Goal: Task Accomplishment & Management: Use online tool/utility

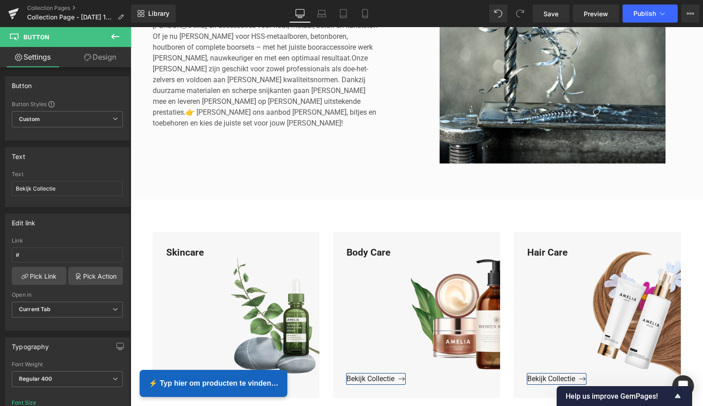
scroll to position [235, 0]
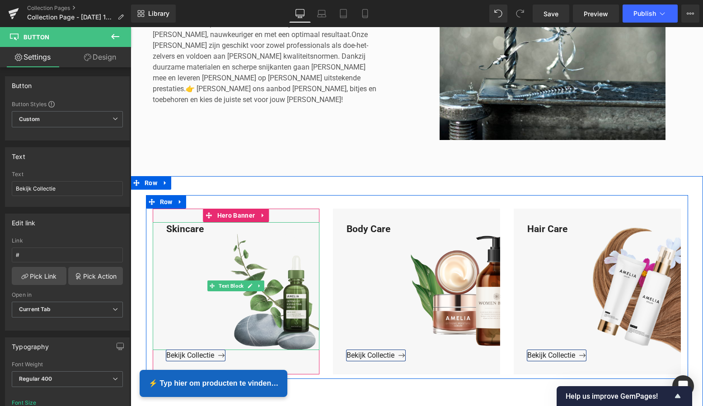
click at [202, 230] on div "Skincare" at bounding box center [236, 286] width 167 height 128
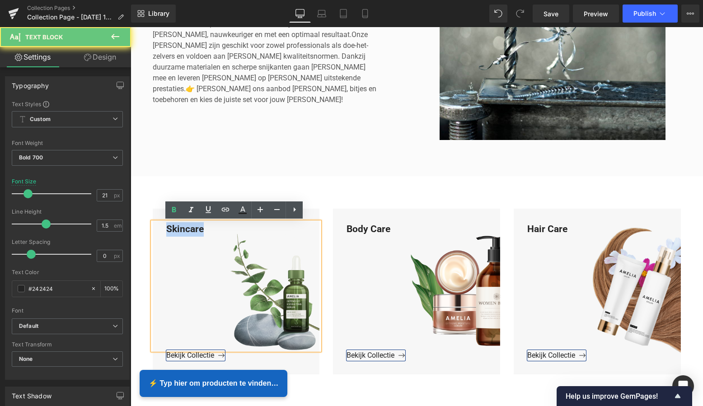
drag, startPoint x: 204, startPoint y: 229, endPoint x: 164, endPoint y: 227, distance: 39.8
click at [164, 227] on div "Skincare" at bounding box center [236, 286] width 167 height 128
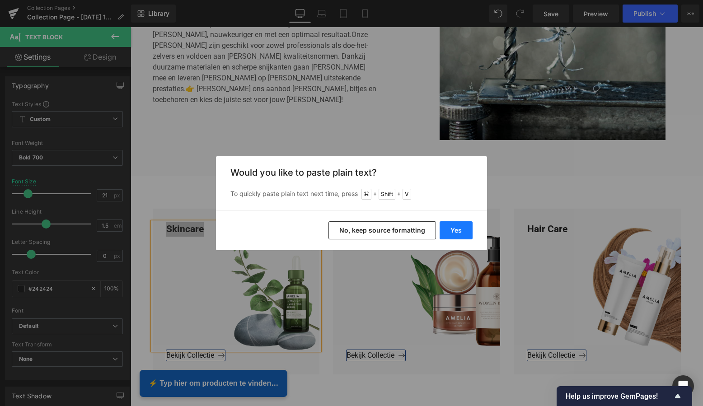
click at [452, 226] on button "Yes" at bounding box center [455, 230] width 33 height 18
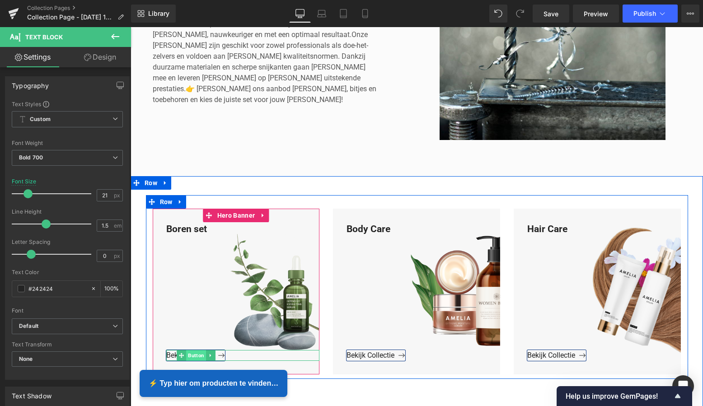
scroll to position [233, 0]
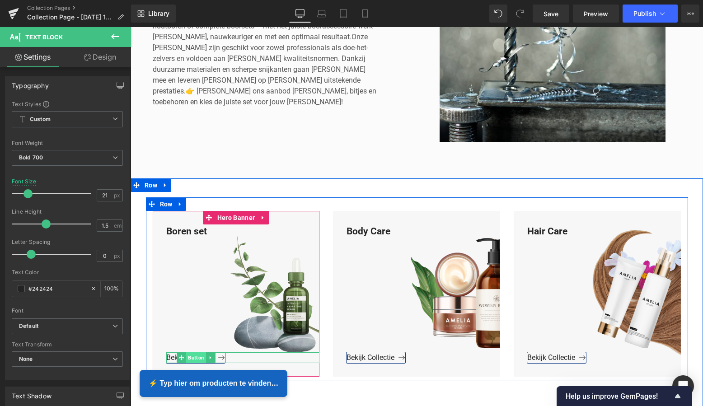
click at [192, 355] on span "Button" at bounding box center [196, 357] width 20 height 11
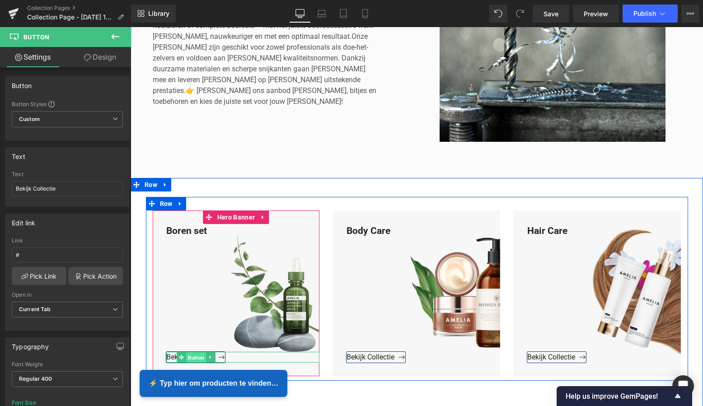
click at [192, 357] on span "Button" at bounding box center [196, 357] width 20 height 11
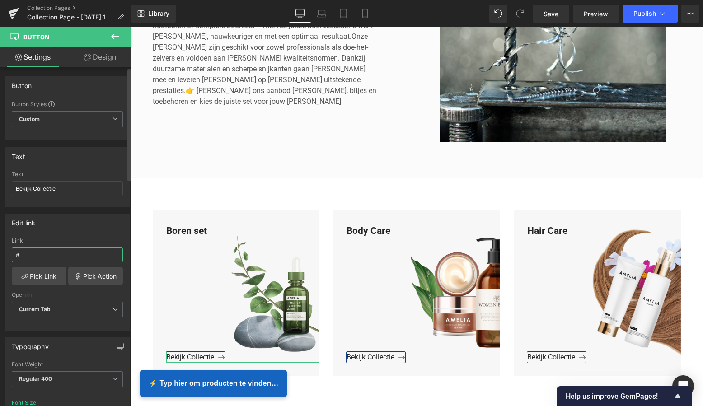
drag, startPoint x: 31, startPoint y: 253, endPoint x: 14, endPoint y: 253, distance: 16.7
click at [31, 252] on input "#" at bounding box center [67, 254] width 111 height 15
drag, startPoint x: 14, startPoint y: 253, endPoint x: 1, endPoint y: 252, distance: 12.7
click at [1, 252] on div "Edit link # Link # Pick Link Pick Action Current Tab New Tab Open in Current Ta…" at bounding box center [67, 269] width 135 height 124
paste input "https://www.mzsgereedschap.nl/collections/boren-set"
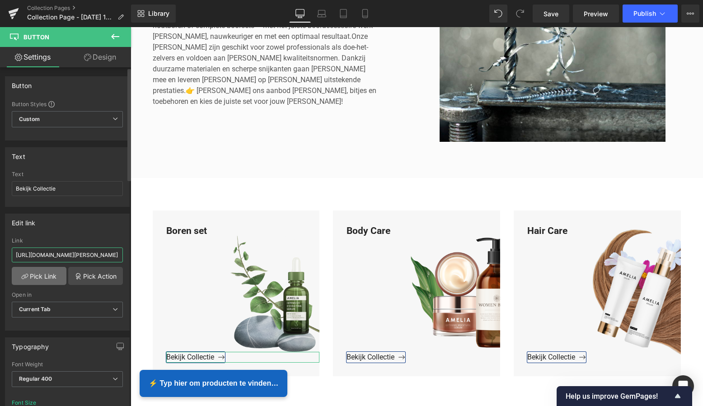
type input "https://www.mzsgereedschap.nl/collections/boren-set"
click at [37, 277] on link "Pick Link" at bounding box center [39, 276] width 55 height 18
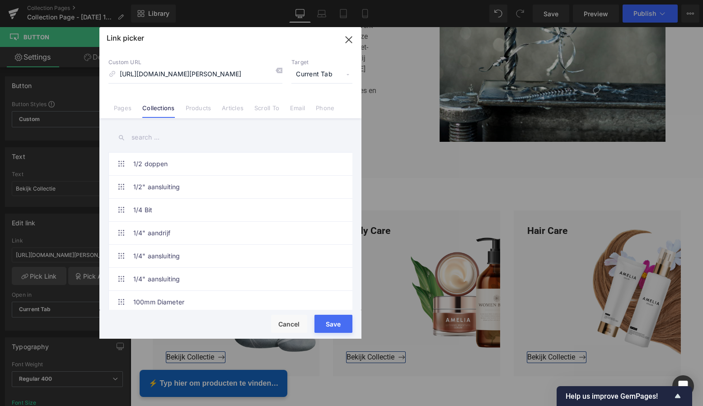
click at [332, 326] on button "Save" at bounding box center [333, 324] width 38 height 18
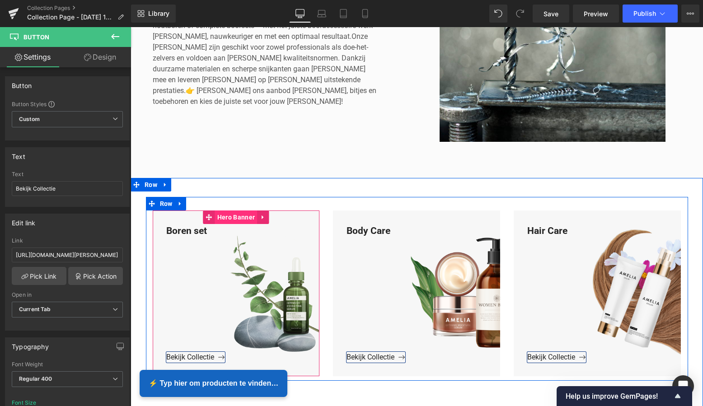
click at [239, 220] on span "Hero Banner" at bounding box center [236, 217] width 42 height 14
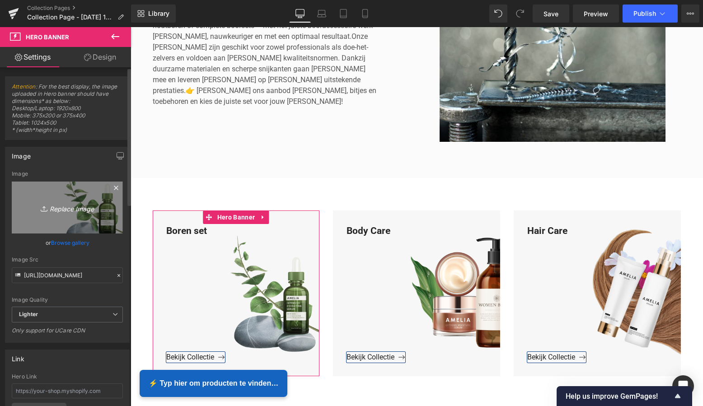
click at [67, 206] on icon "Replace Image" at bounding box center [67, 207] width 72 height 11
type input "C:\fakepath\Groen Modern Doe-het-zelf Instagram Stories (800 x 800 px)-2.png"
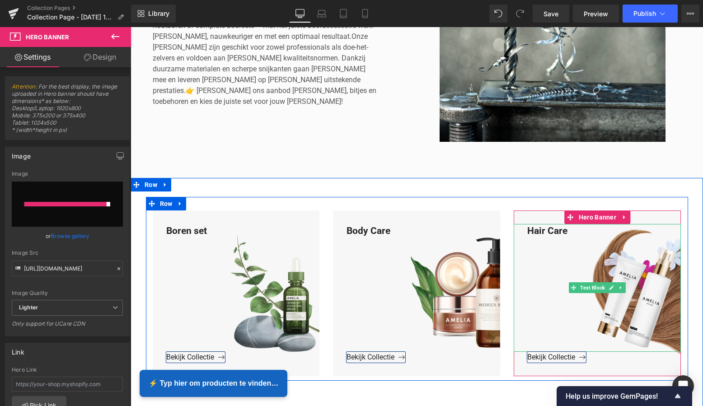
type input "https://ucarecdn.com/9c209a70-b045-4e67-b58b-5d7799cf8155/-/format/auto/-/previ…"
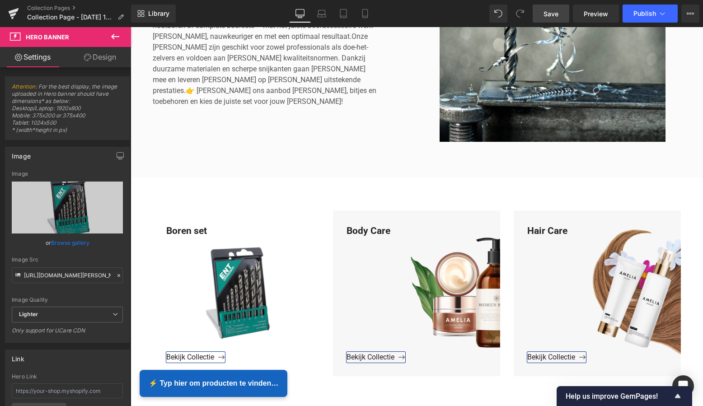
click at [555, 12] on span "Save" at bounding box center [550, 13] width 15 height 9
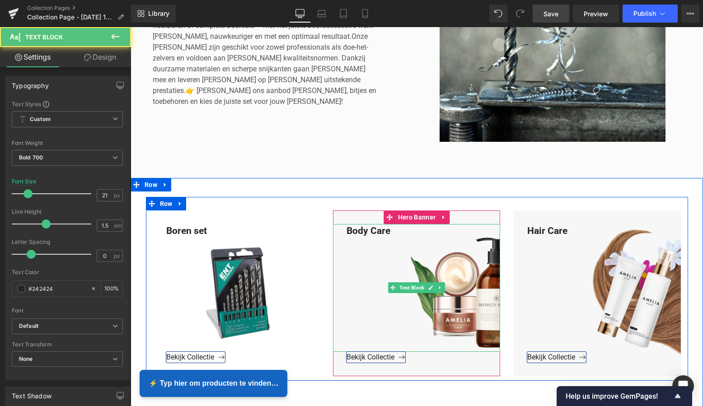
drag, startPoint x: 386, startPoint y: 238, endPoint x: 389, endPoint y: 233, distance: 5.8
click at [387, 238] on div "Body Care" at bounding box center [416, 288] width 167 height 128
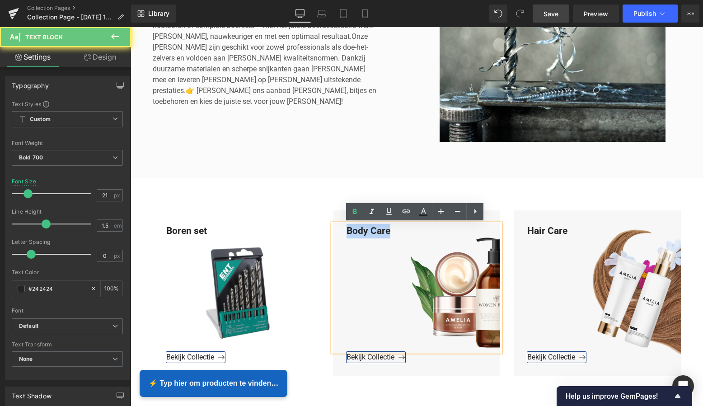
drag, startPoint x: 389, startPoint y: 233, endPoint x: 346, endPoint y: 230, distance: 43.9
click at [346, 230] on div "Body Care" at bounding box center [416, 288] width 167 height 128
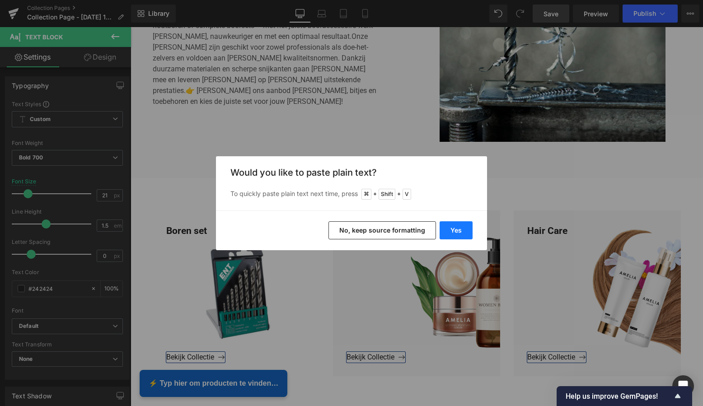
click at [446, 228] on button "Yes" at bounding box center [455, 230] width 33 height 18
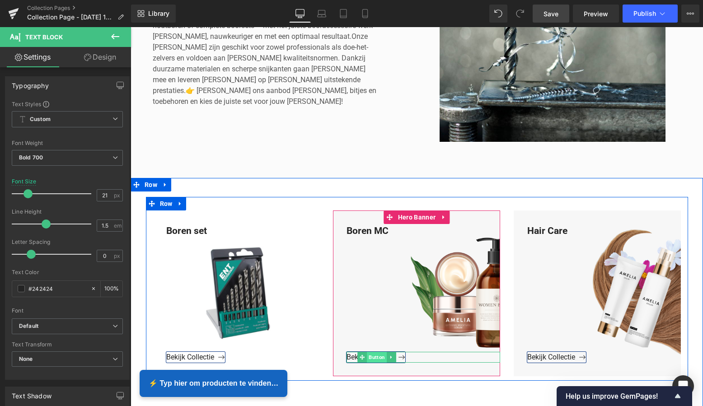
click at [376, 356] on span "Button" at bounding box center [377, 357] width 20 height 11
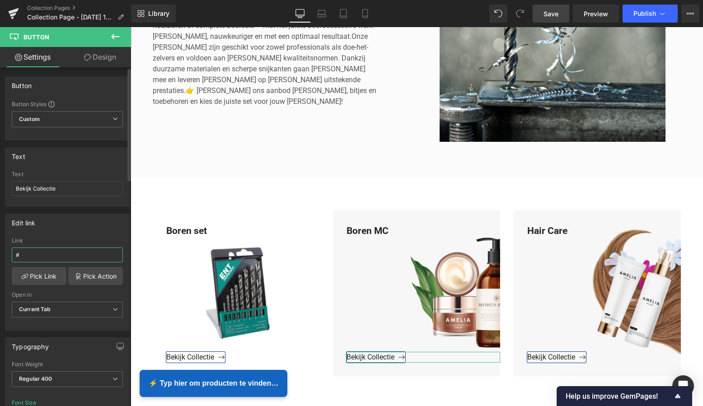
drag, startPoint x: 31, startPoint y: 255, endPoint x: 3, endPoint y: 253, distance: 28.5
click at [3, 253] on div "Edit link # Link # Pick Link Pick Action Current Tab New Tab Open in Current Ta…" at bounding box center [67, 269] width 135 height 124
paste input "https://www.mzsgereedschap.nl/collections/boren-mc"
type input "https://www.mzsgereedschap.nl/collections/boren-mc"
click at [45, 279] on link "Pick Link" at bounding box center [39, 276] width 55 height 18
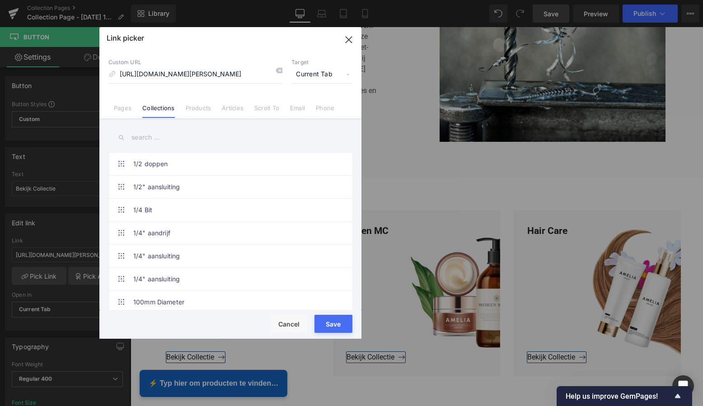
click at [335, 325] on button "Save" at bounding box center [333, 324] width 38 height 18
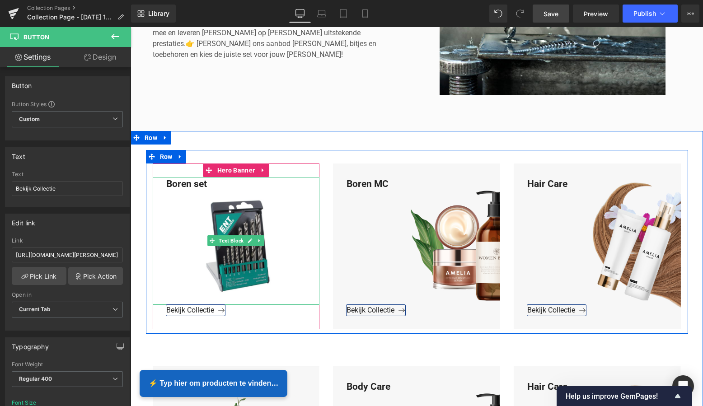
scroll to position [293, 0]
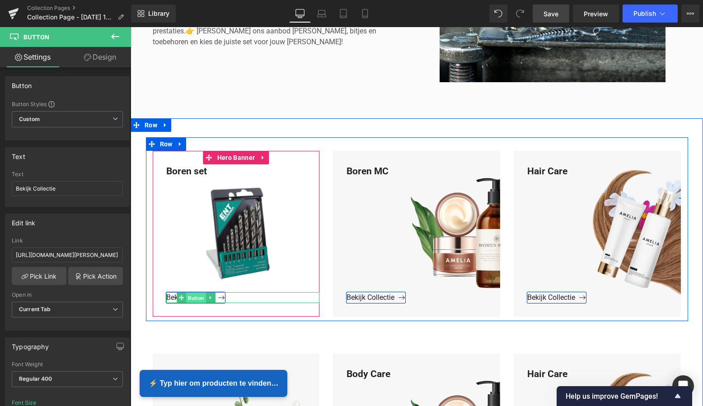
click at [196, 298] on span "Button" at bounding box center [196, 297] width 20 height 11
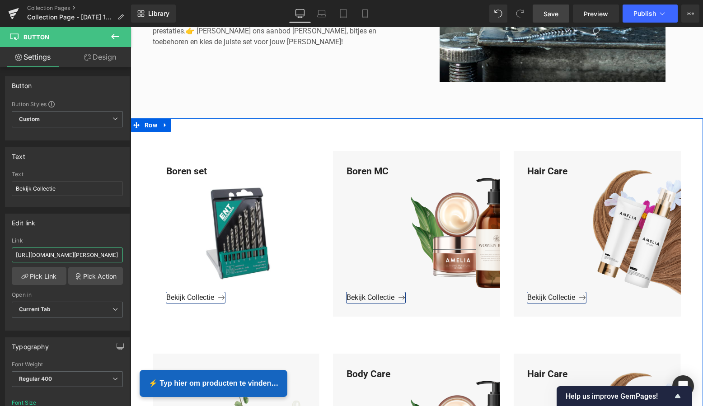
drag, startPoint x: 214, startPoint y: 283, endPoint x: 141, endPoint y: 257, distance: 77.6
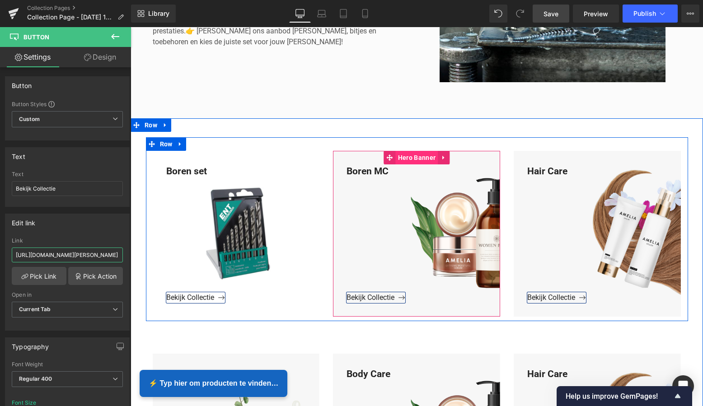
click at [422, 158] on span "Hero Banner" at bounding box center [417, 158] width 42 height 14
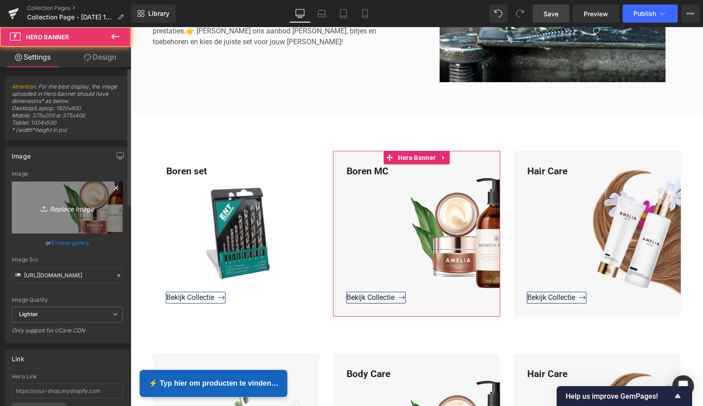
click at [79, 209] on icon "Replace Image" at bounding box center [67, 207] width 72 height 11
type input "C:\fakepath\Groen Modern Doe-het-zelf Instagram Stories (800 x 800 px)-2.png"
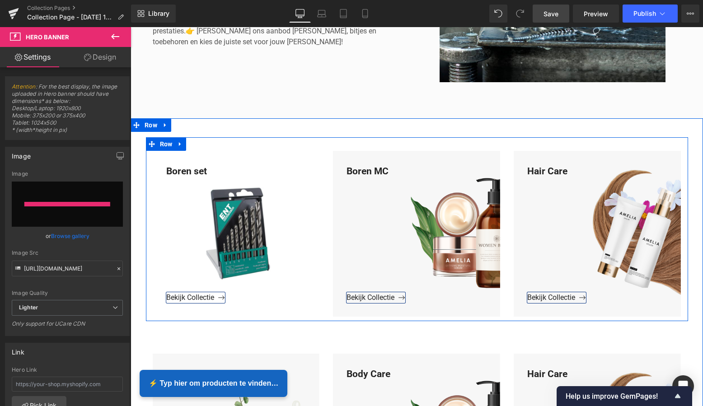
type input "https://ucarecdn.com/df2d5ce2-81dd-4c14-9b52-00982b9d7ff9/-/format/auto/-/previ…"
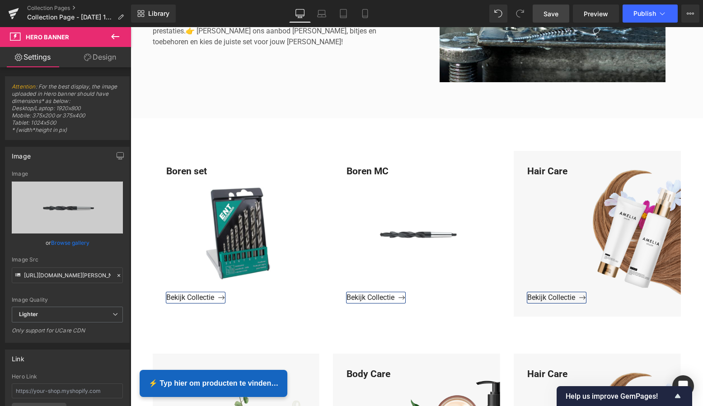
click at [554, 12] on span "Save" at bounding box center [550, 13] width 15 height 9
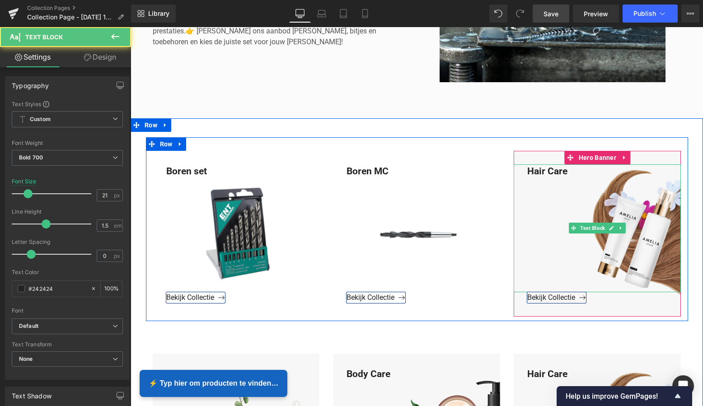
click at [567, 169] on div "Hair Care" at bounding box center [597, 228] width 167 height 128
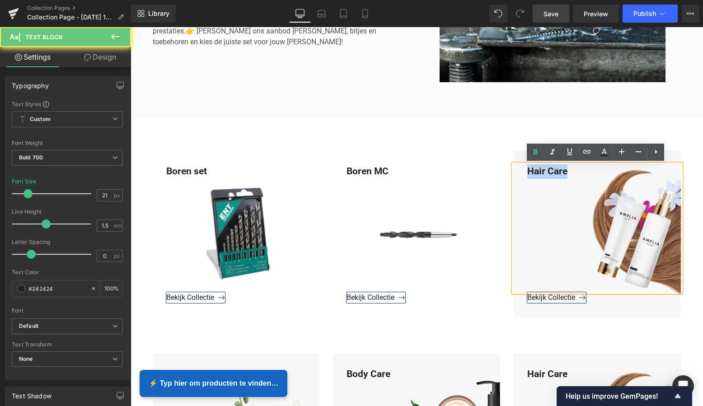
drag, startPoint x: 566, startPoint y: 169, endPoint x: 523, endPoint y: 170, distance: 43.4
click at [523, 169] on div "Hair Care" at bounding box center [597, 228] width 167 height 128
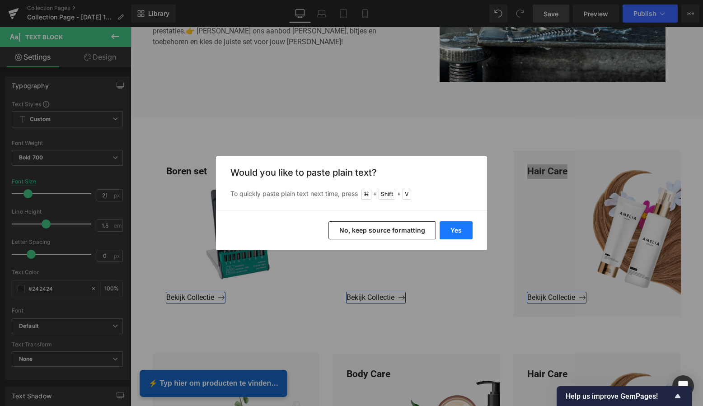
click at [451, 227] on button "Yes" at bounding box center [455, 230] width 33 height 18
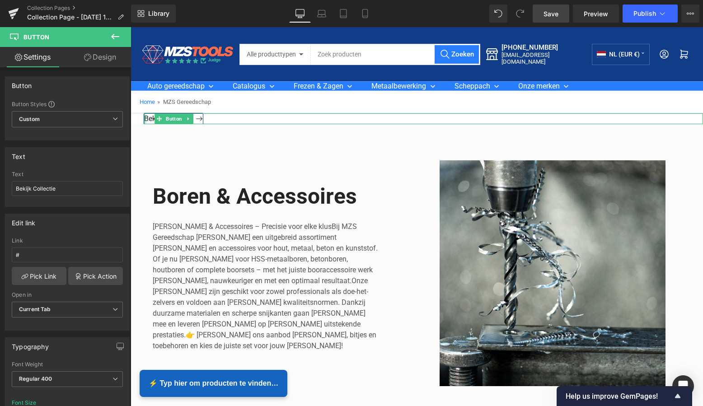
scroll to position [0, 0]
click at [189, 120] on icon at bounding box center [188, 118] width 5 height 5
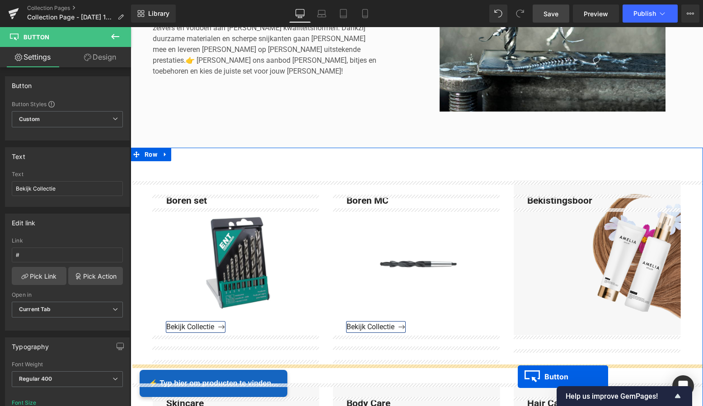
scroll to position [315, 0]
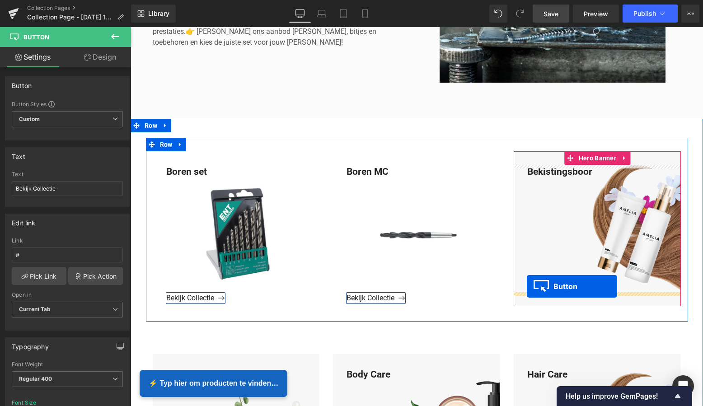
drag, startPoint x: 145, startPoint y: 117, endPoint x: 527, endPoint y: 286, distance: 417.6
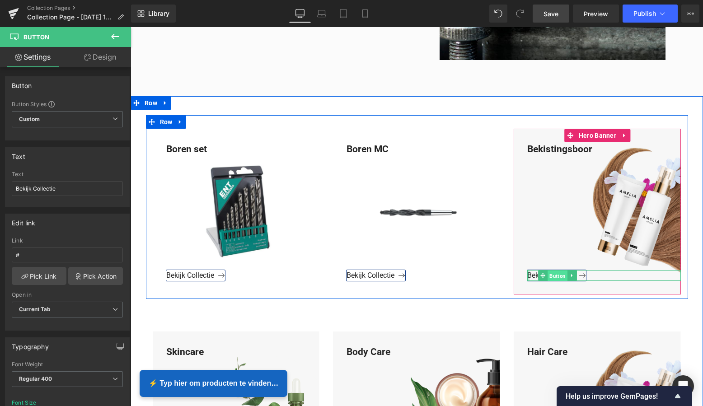
click at [556, 276] on span "Button" at bounding box center [557, 275] width 20 height 11
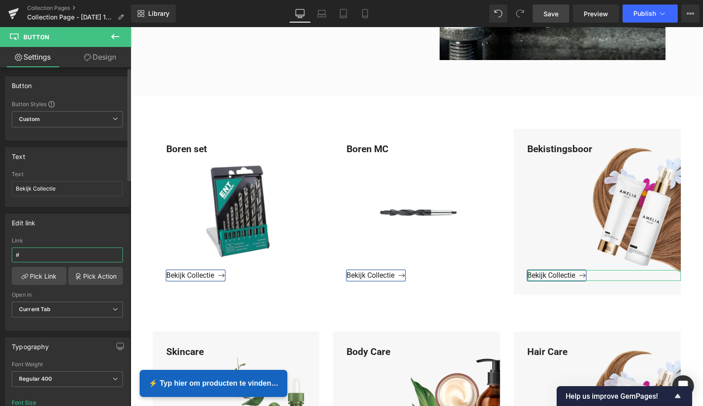
drag, startPoint x: 30, startPoint y: 255, endPoint x: 4, endPoint y: 254, distance: 25.7
click at [4, 254] on div "Edit link # Link # Pick Link Pick Action Current Tab New Tab Open in Current Ta…" at bounding box center [67, 269] width 135 height 124
type input "https://www.mzsgereedschap.nl/collections/bekistingsboor"
click at [41, 275] on link "Pick Link" at bounding box center [39, 276] width 55 height 18
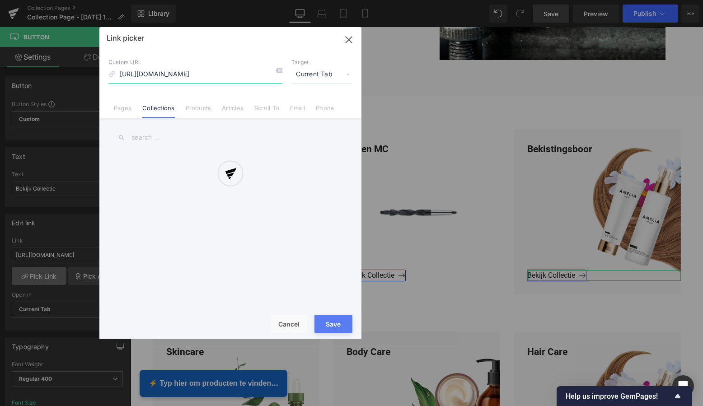
scroll to position [0, 21]
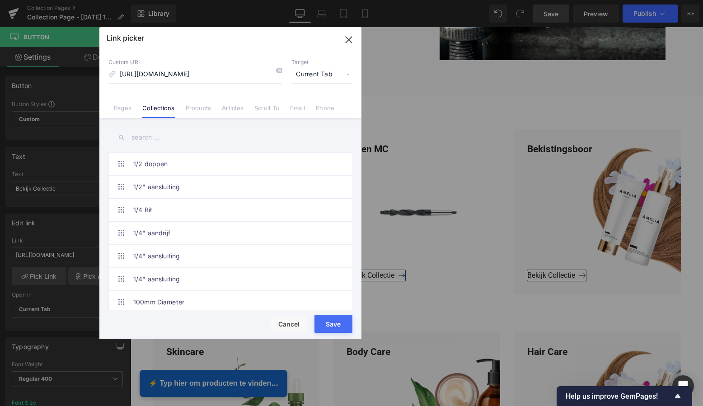
click at [335, 320] on button "Save" at bounding box center [333, 324] width 38 height 18
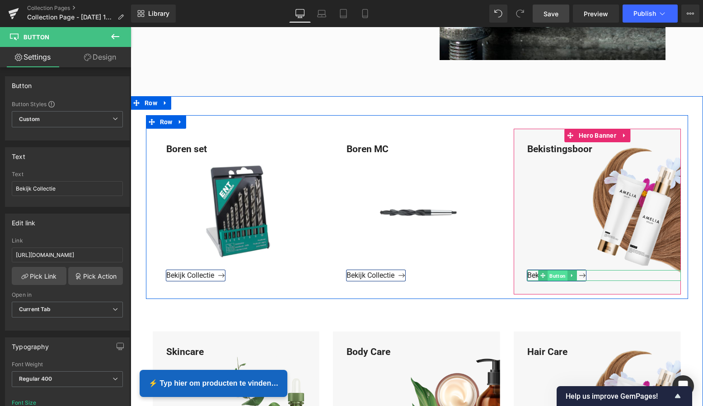
click at [556, 275] on span "Button" at bounding box center [557, 275] width 20 height 11
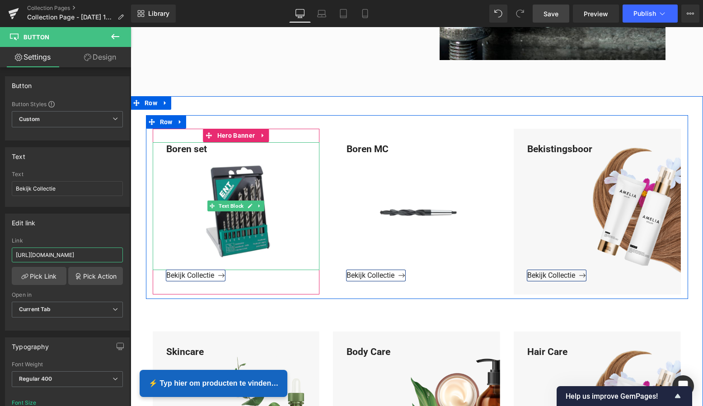
drag, startPoint x: 244, startPoint y: 285, endPoint x: 156, endPoint y: 258, distance: 92.4
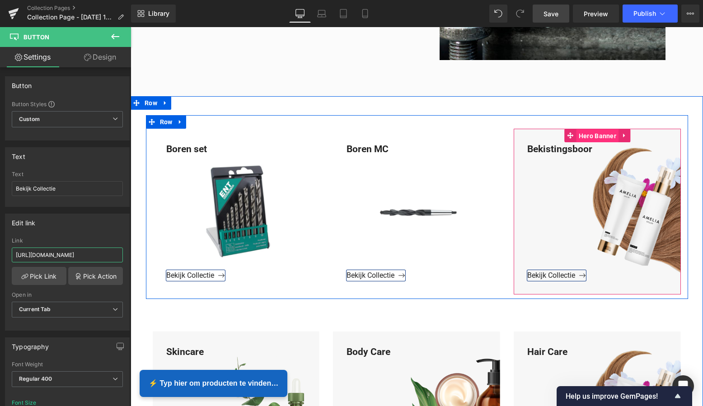
click at [602, 132] on span "Hero Banner" at bounding box center [597, 136] width 42 height 14
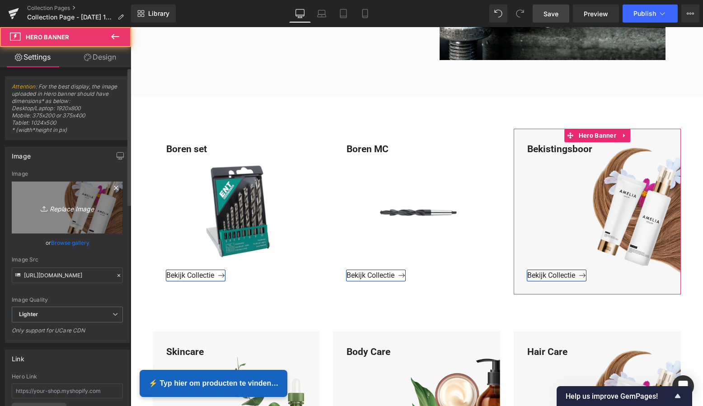
click at [70, 209] on icon "Replace Image" at bounding box center [67, 207] width 72 height 11
type input "C:\fakepath\Groen Modern Doe-het-zelf Instagram Stories (800 x 800 px)-2.png"
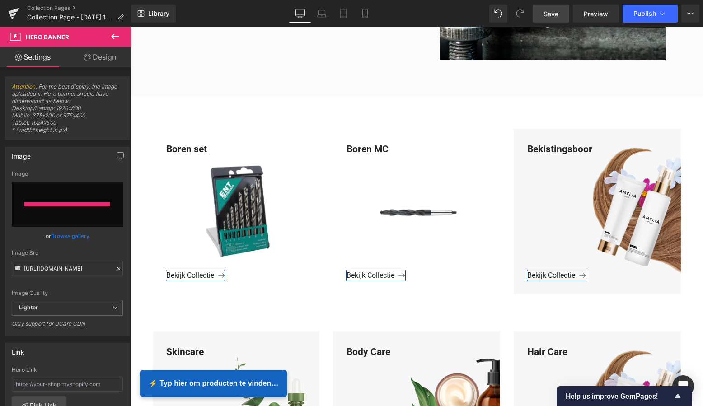
type input "https://ucarecdn.com/7d1d7bae-5e05-460c-bf86-582d7ae814c9/-/format/auto/-/previ…"
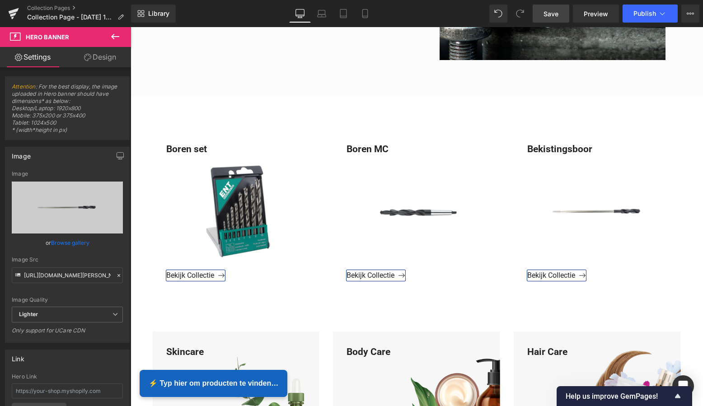
click at [549, 13] on span "Save" at bounding box center [550, 13] width 15 height 9
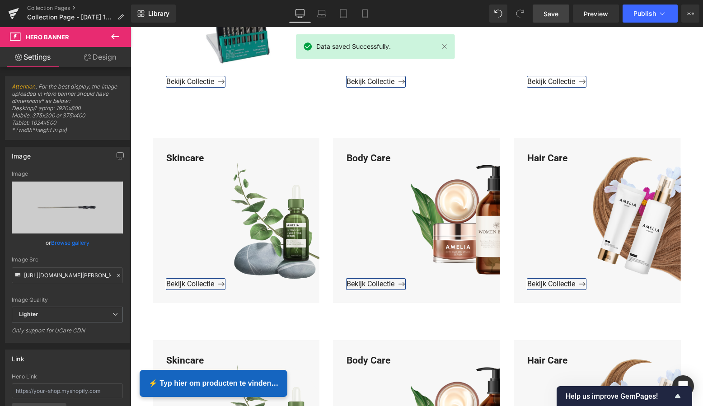
scroll to position [514, 0]
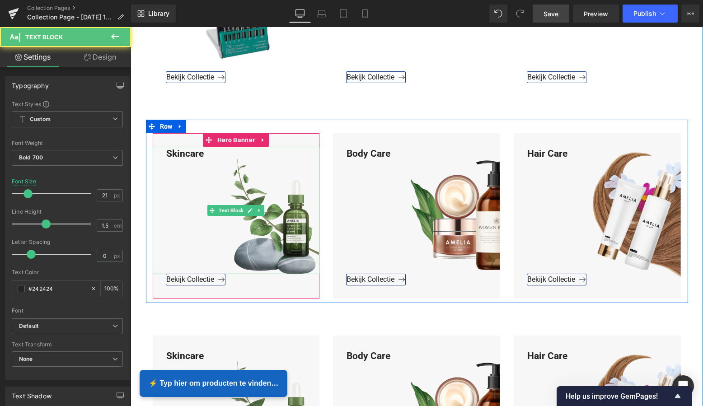
click at [208, 153] on div "Skincare" at bounding box center [236, 211] width 167 height 128
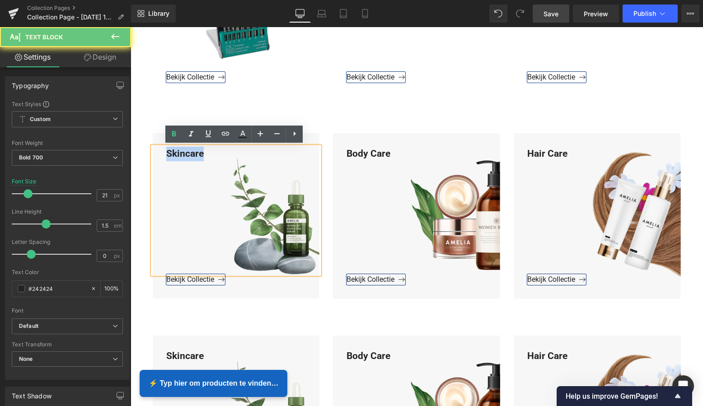
drag, startPoint x: 205, startPoint y: 154, endPoint x: 159, endPoint y: 154, distance: 47.0
click at [158, 154] on div "Skincare" at bounding box center [236, 211] width 167 height 128
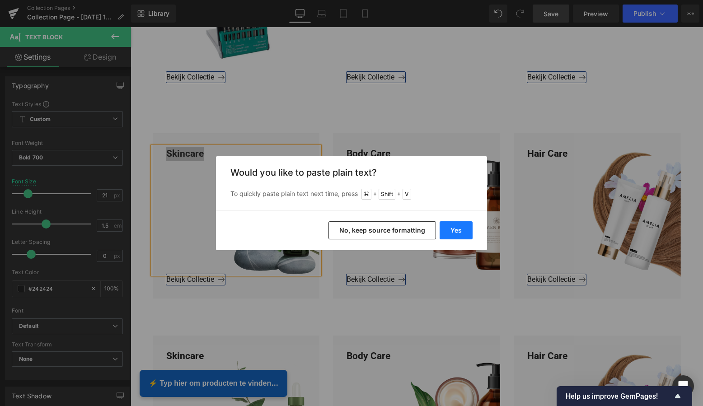
click at [453, 227] on button "Yes" at bounding box center [455, 230] width 33 height 18
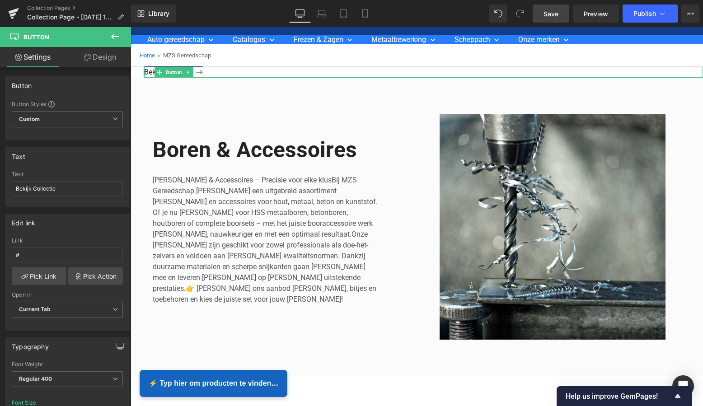
scroll to position [41, 0]
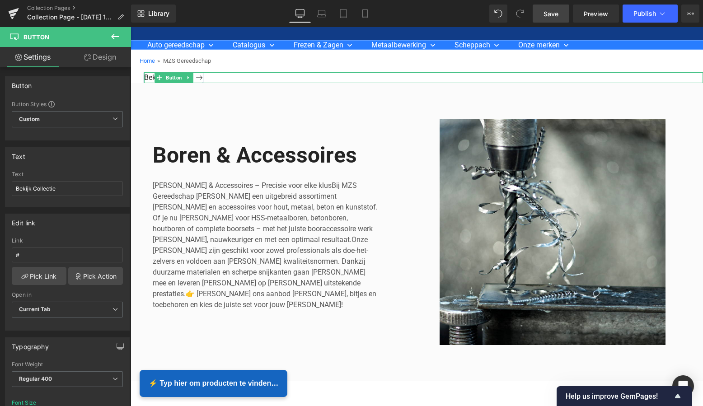
click at [187, 79] on icon at bounding box center [188, 77] width 5 height 5
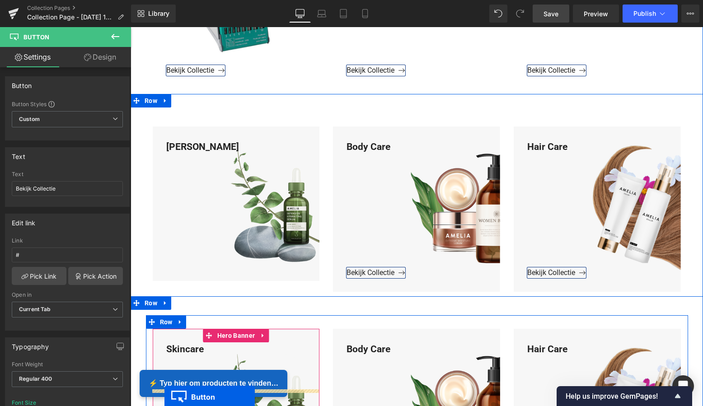
scroll to position [556, 0]
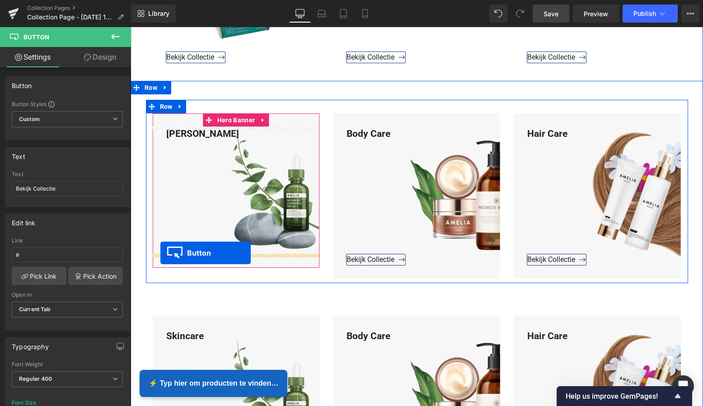
drag, startPoint x: 146, startPoint y: 76, endPoint x: 161, endPoint y: 254, distance: 178.5
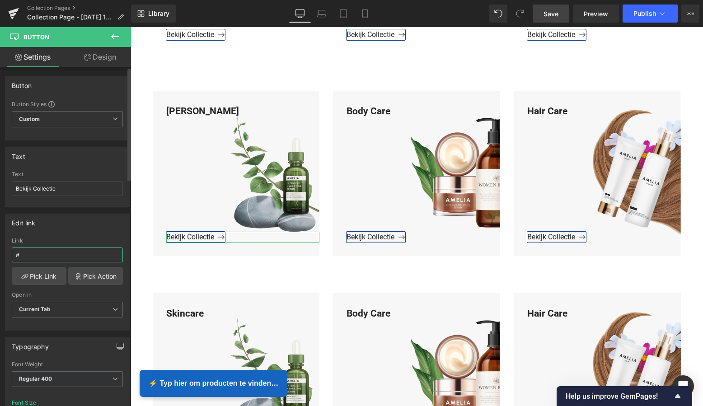
click at [47, 258] on input "#" at bounding box center [67, 254] width 111 height 15
drag, startPoint x: 44, startPoint y: 257, endPoint x: -2, endPoint y: 256, distance: 46.1
click at [0, 256] on html "Button You are previewing how the will restyle your page. You can not edit Elem…" at bounding box center [351, 203] width 703 height 406
type input "https://www.mzsgereedschap.nl/collections/beton-boren"
click at [36, 274] on link "Pick Link" at bounding box center [39, 276] width 55 height 18
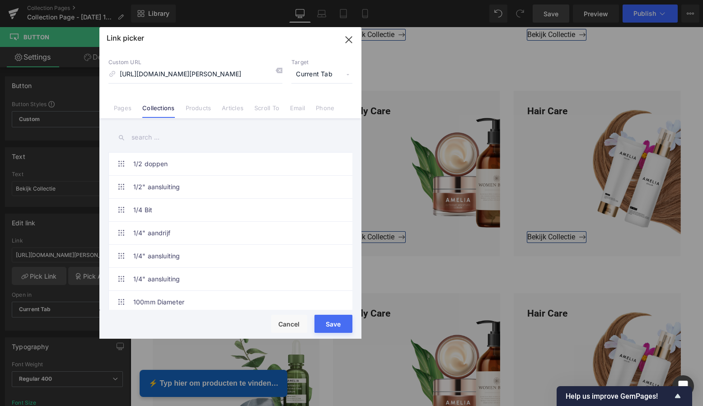
click at [338, 325] on button "Save" at bounding box center [333, 324] width 38 height 18
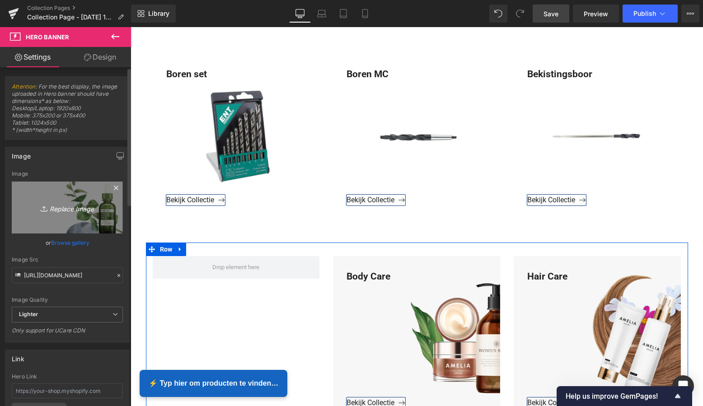
click at [72, 207] on icon "Replace Image" at bounding box center [67, 207] width 72 height 11
type input "C:\fakepath\Groen Modern Doe-het-zelf Instagram Stories (800 x 800 px)-2.png"
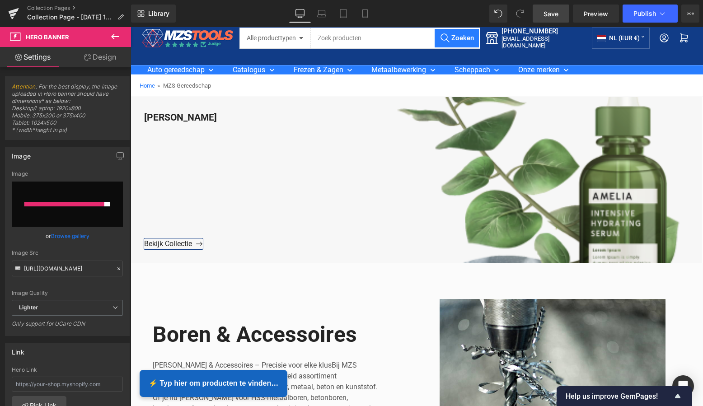
scroll to position [0, 0]
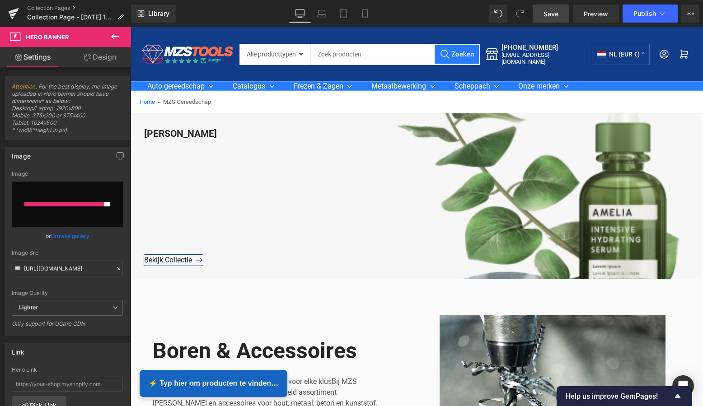
type input "https://ucarecdn.com/0a781ac9-31a9-4c32-88ff-9034b1f4ae03/-/format/auto/-/previ…"
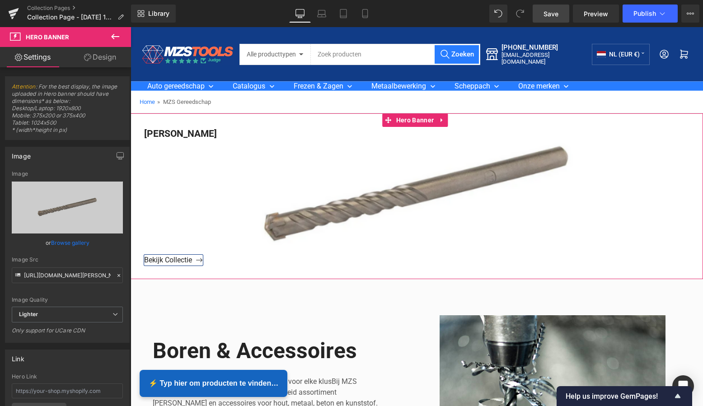
click at [443, 120] on icon at bounding box center [442, 120] width 6 height 7
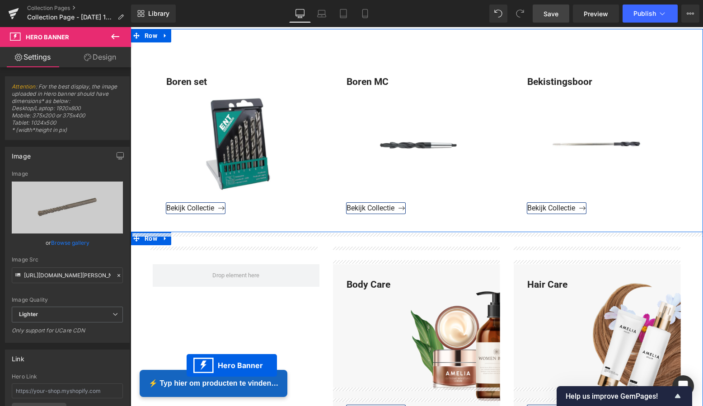
scroll to position [426, 0]
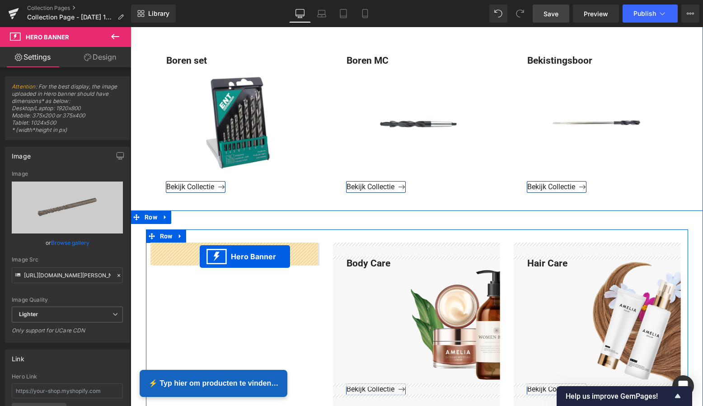
drag, startPoint x: 371, startPoint y: 118, endPoint x: 200, endPoint y: 257, distance: 220.3
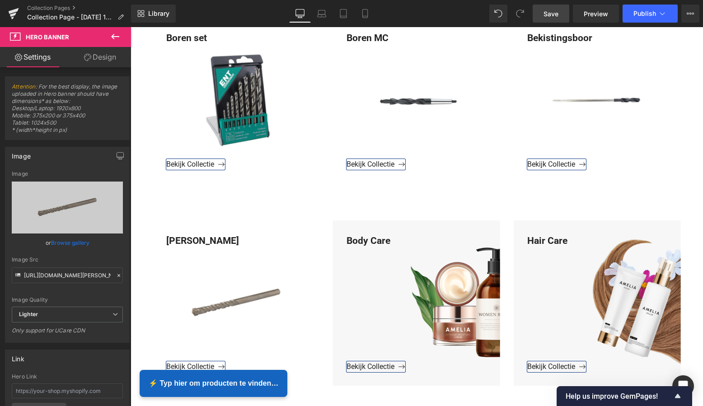
click at [555, 13] on span "Save" at bounding box center [550, 13] width 15 height 9
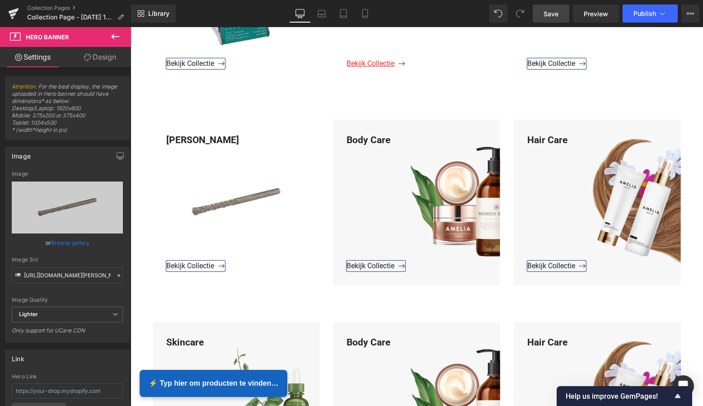
scroll to position [526, 0]
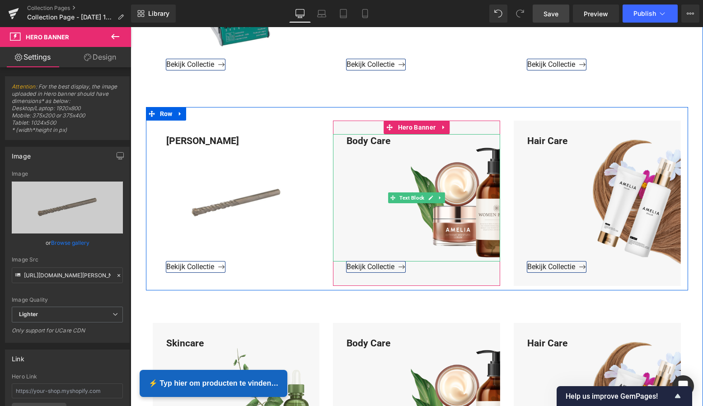
click at [394, 142] on div "Body Care" at bounding box center [416, 198] width 167 height 128
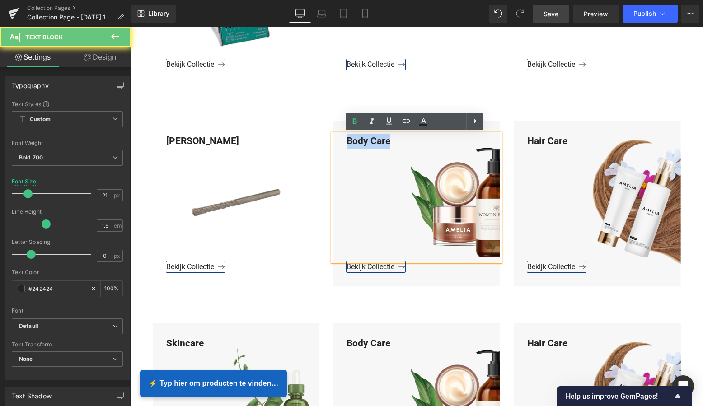
drag, startPoint x: 394, startPoint y: 140, endPoint x: 341, endPoint y: 139, distance: 53.3
click at [341, 139] on div "Body Care" at bounding box center [416, 198] width 167 height 128
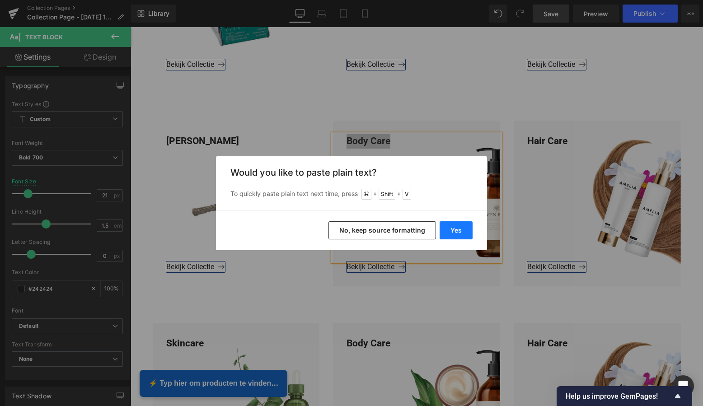
click at [455, 232] on button "Yes" at bounding box center [455, 230] width 33 height 18
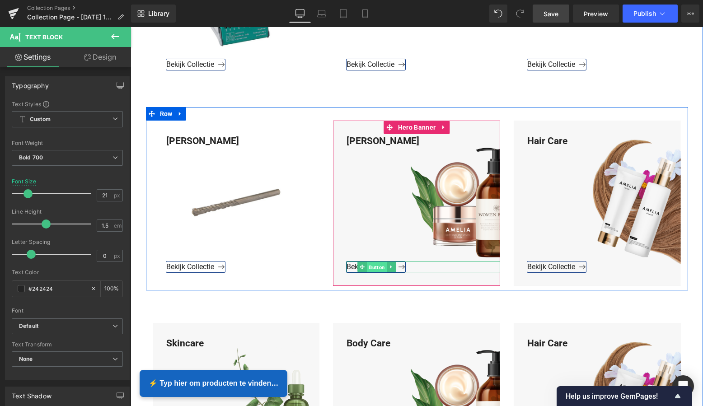
click at [374, 266] on span "Button" at bounding box center [377, 267] width 20 height 11
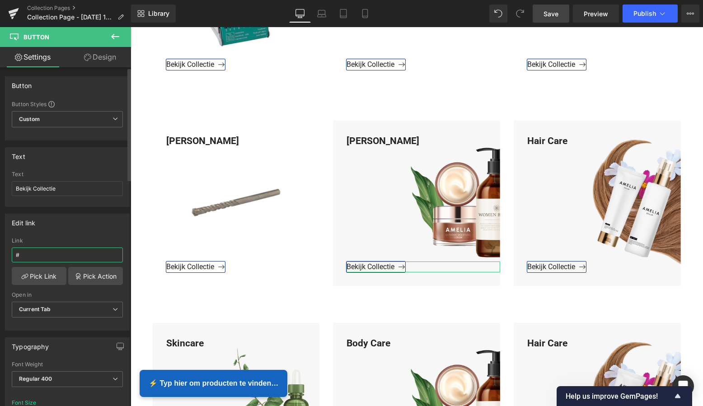
drag, startPoint x: 30, startPoint y: 257, endPoint x: 14, endPoint y: 255, distance: 15.9
click at [9, 255] on div "# Link # Pick Link Pick Action Current Tab New Tab Open in Current Tab Current …" at bounding box center [67, 284] width 124 height 93
paste input "https://www.mzsgereedschap.nl/collections/boor-verlengstuk"
type input "https://www.mzsgereedschap.nl/collections/boor-verlengstuk"
click at [38, 279] on link "Pick Link" at bounding box center [39, 276] width 55 height 18
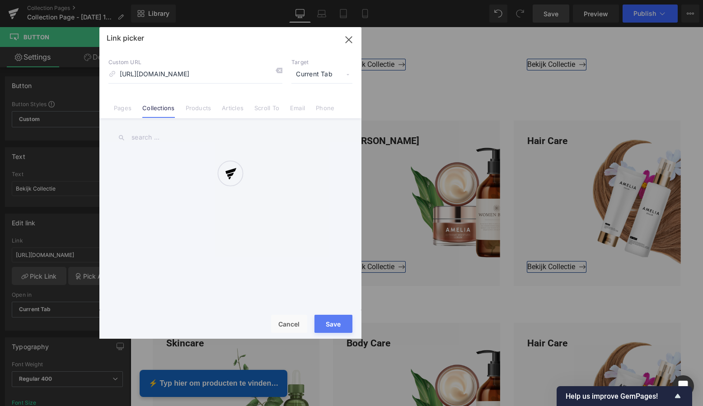
scroll to position [0, 29]
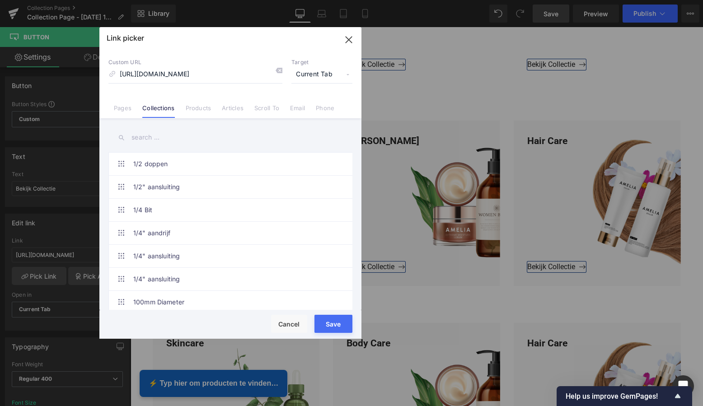
click at [326, 324] on button "Save" at bounding box center [333, 324] width 38 height 18
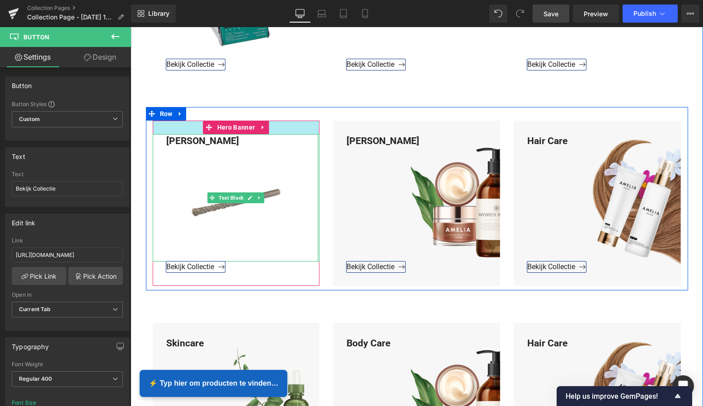
scroll to position [561, 0]
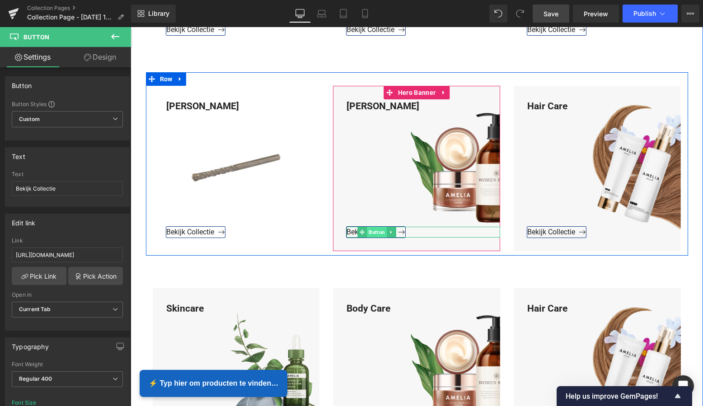
click at [373, 231] on span "Button" at bounding box center [377, 232] width 20 height 11
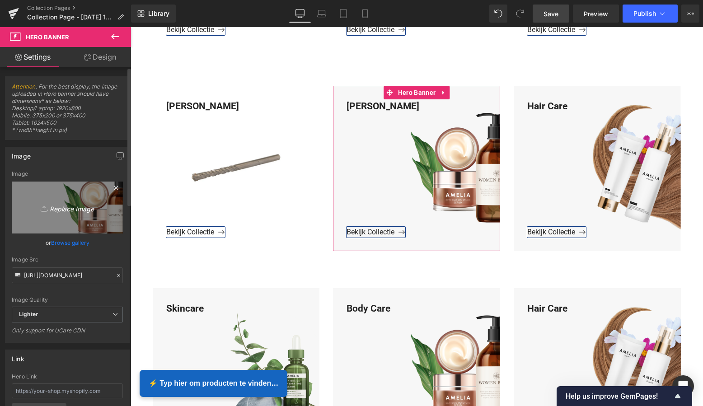
click at [72, 210] on icon "Replace Image" at bounding box center [67, 207] width 72 height 11
type input "C:\fakepath\Groen Modern Doe-het-zelf Instagram Stories (800 x 800 px)-2.png"
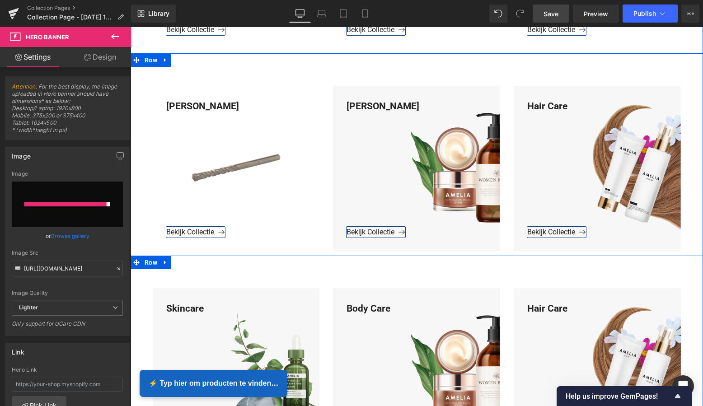
type input "https://ucarecdn.com/561b66ac-71d3-481b-a7a7-f3ba3c1fdda3/-/format/auto/-/previ…"
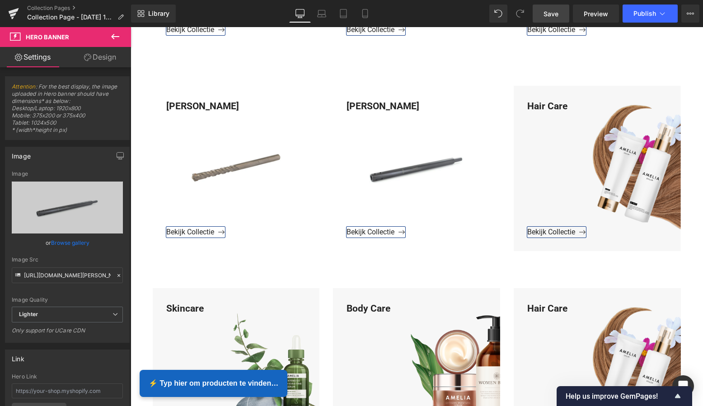
click at [556, 14] on span "Save" at bounding box center [550, 13] width 15 height 9
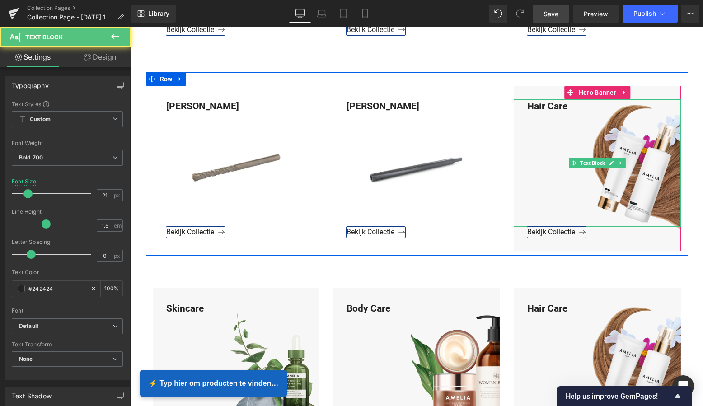
click at [567, 107] on div "Hair Care" at bounding box center [597, 163] width 167 height 128
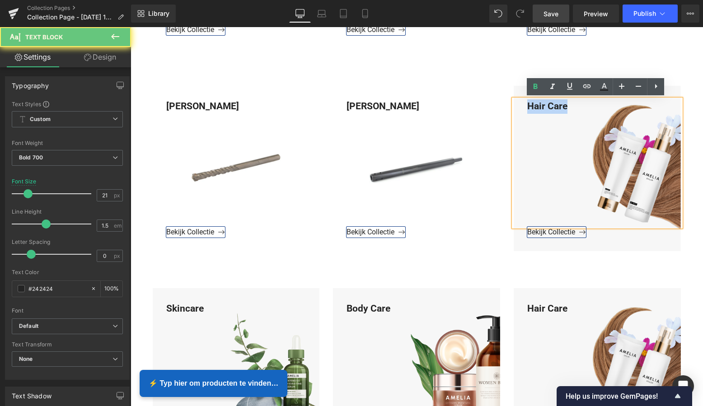
drag, startPoint x: 567, startPoint y: 106, endPoint x: 524, endPoint y: 105, distance: 42.9
click at [524, 105] on div "Hair Care" at bounding box center [597, 163] width 167 height 128
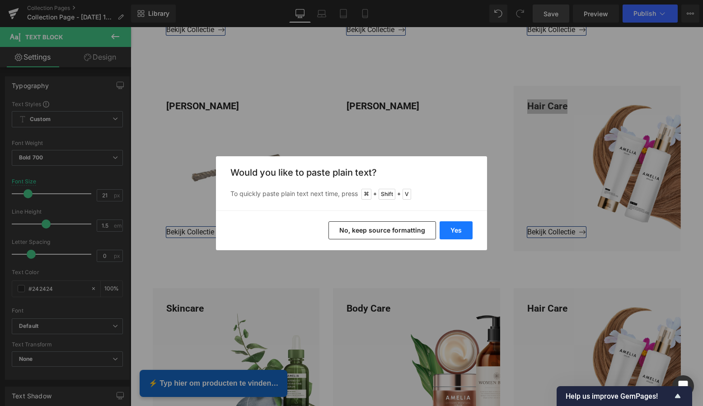
click at [462, 230] on button "Yes" at bounding box center [455, 230] width 33 height 18
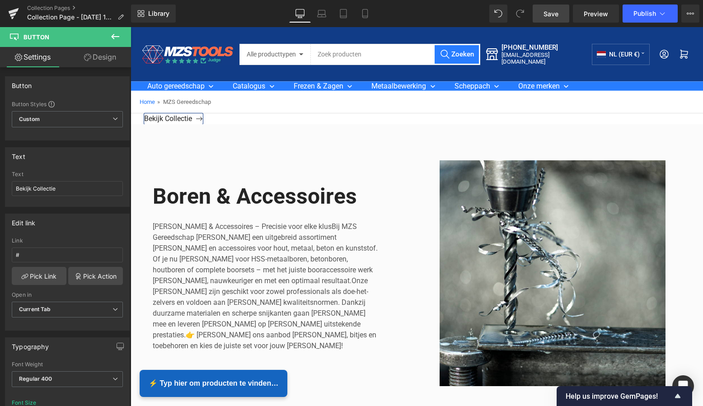
scroll to position [0, 0]
click at [200, 119] on span "Bekijk Collectie" at bounding box center [173, 118] width 59 height 9
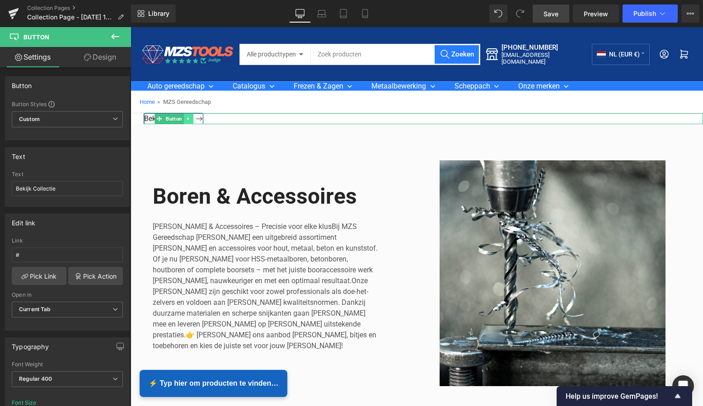
click at [186, 120] on icon at bounding box center [188, 118] width 5 height 5
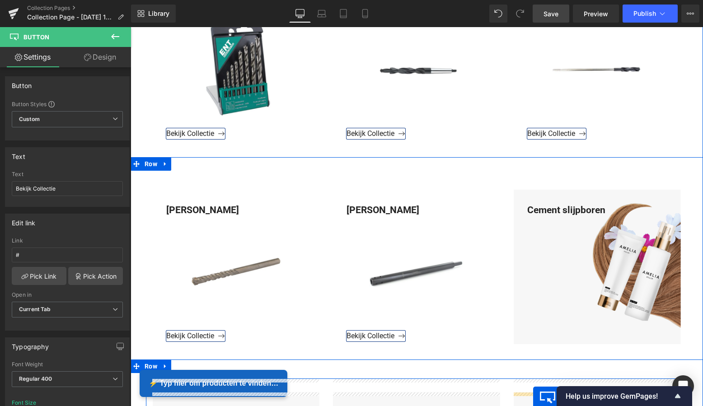
scroll to position [537, 0]
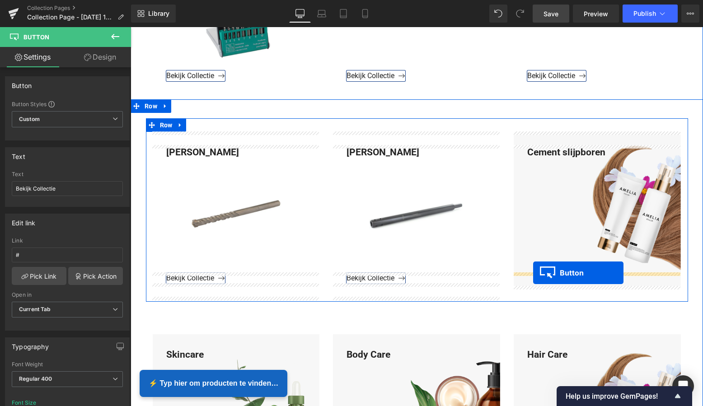
drag, startPoint x: 146, startPoint y: 117, endPoint x: 535, endPoint y: 274, distance: 419.3
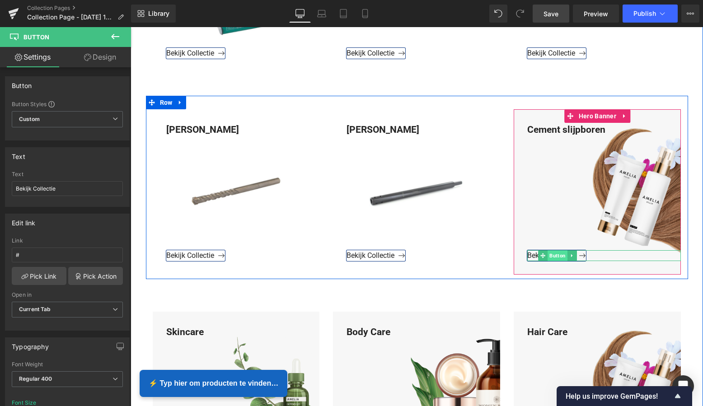
click at [555, 257] on span "Button" at bounding box center [557, 255] width 20 height 11
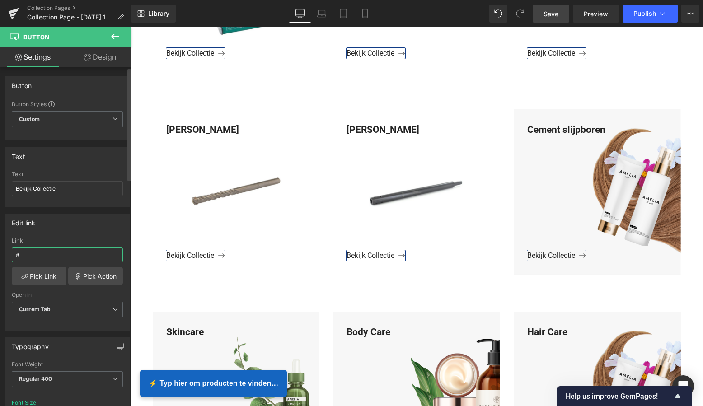
drag, startPoint x: 35, startPoint y: 254, endPoint x: 1, endPoint y: 252, distance: 33.4
click at [0, 253] on html "Button You are previewing how the will restyle your page. You can not edit Elem…" at bounding box center [351, 203] width 703 height 406
type input "https://www.mzsgereedschap.nl/collections/cement-slijpboren"
click at [33, 280] on link "Pick Link" at bounding box center [39, 276] width 55 height 18
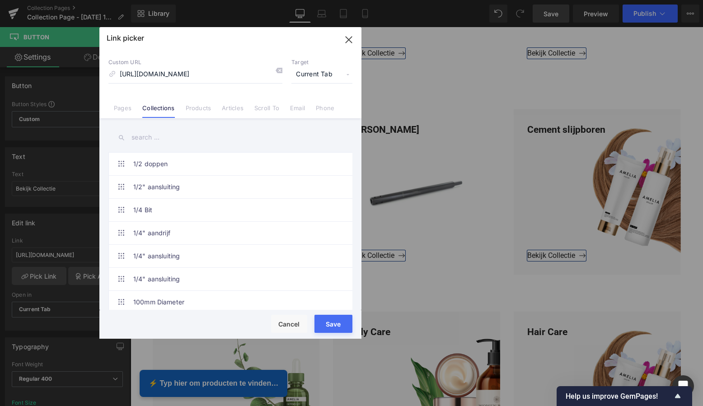
click at [330, 324] on button "Save" at bounding box center [333, 324] width 38 height 18
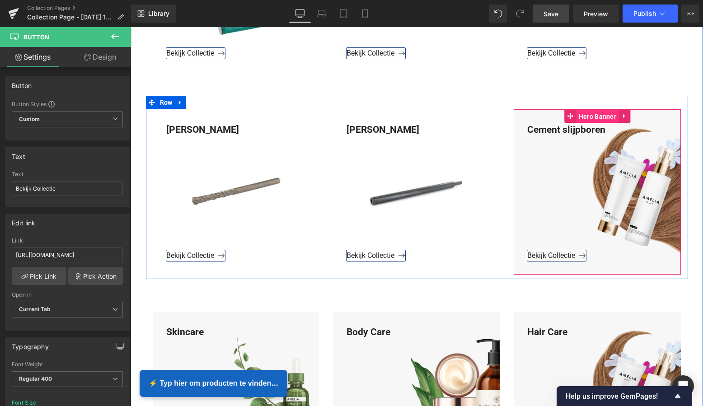
click at [598, 117] on span "Hero Banner" at bounding box center [597, 117] width 42 height 14
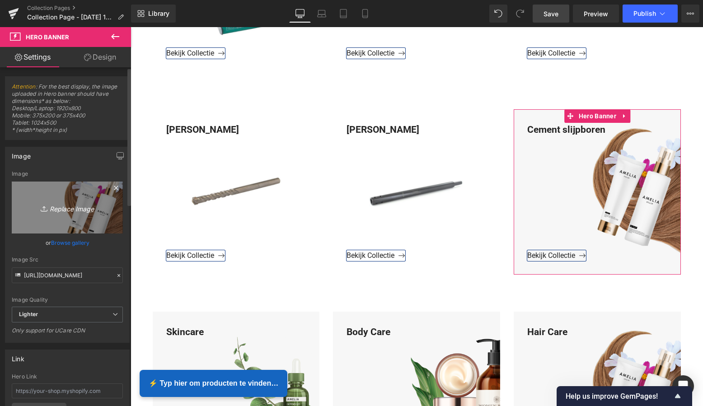
click at [73, 207] on icon "Replace Image" at bounding box center [67, 207] width 72 height 11
type input "C:\fakepath\Groen Modern Doe-het-zelf Instagram Stories (800 x 800 px)-2.png"
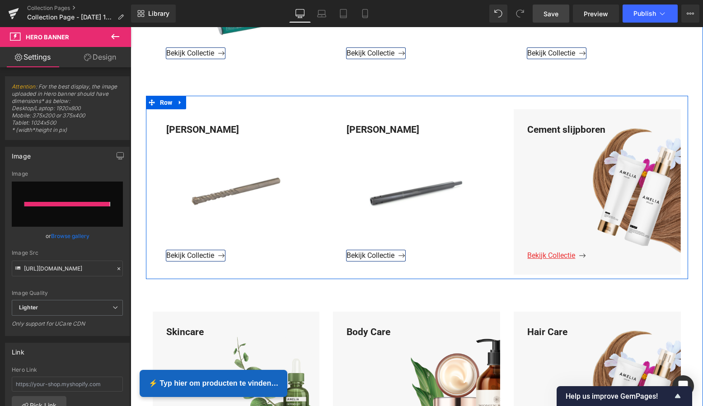
type input "https://ucarecdn.com/c432502e-5e6a-4f20-9c5c-7b252b6d805d/-/format/auto/-/previ…"
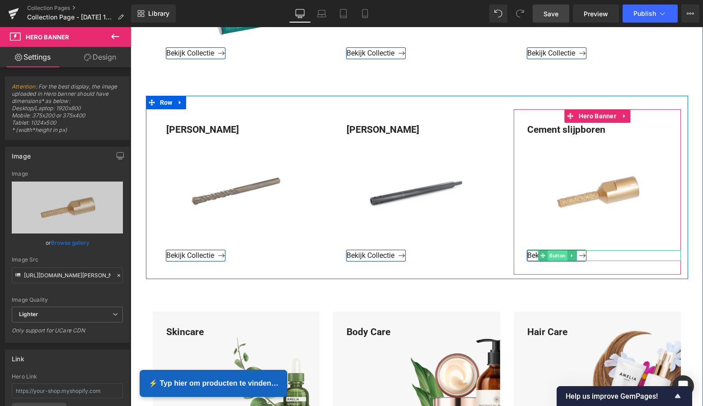
click at [556, 255] on span "Button" at bounding box center [557, 255] width 20 height 11
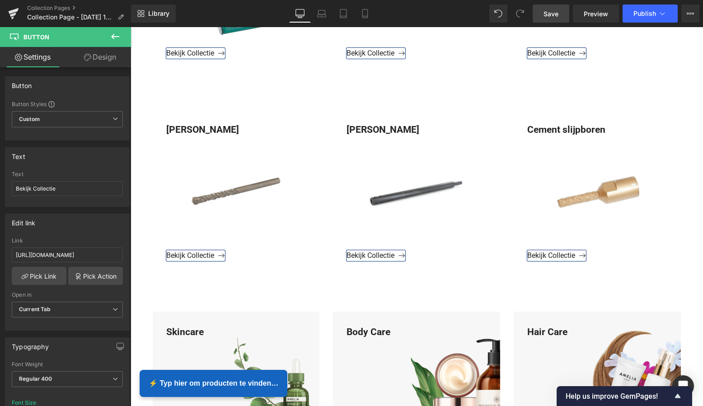
click at [549, 12] on span "Save" at bounding box center [550, 13] width 15 height 9
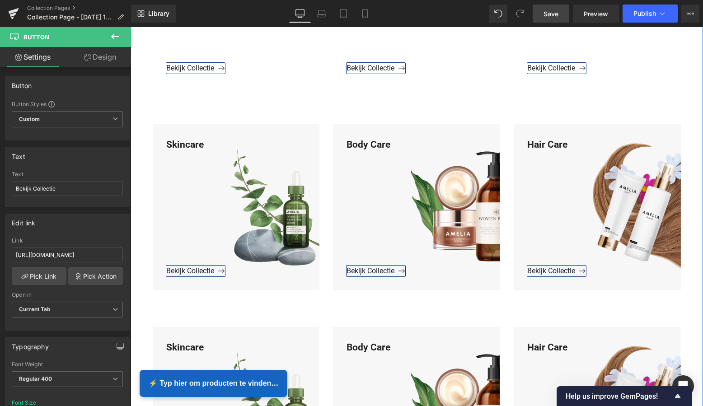
scroll to position [728, 0]
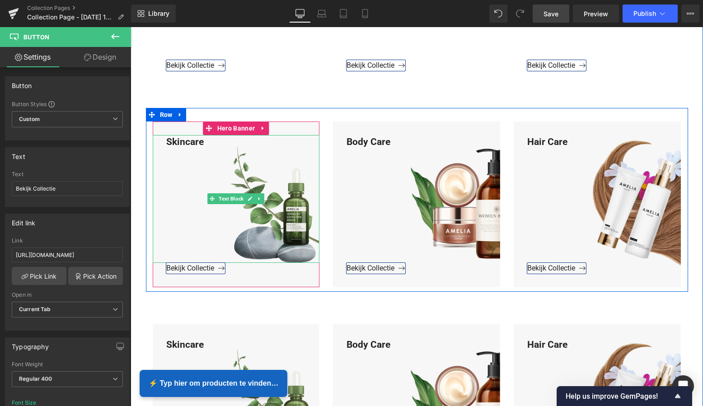
click at [212, 144] on div "Skincare" at bounding box center [236, 199] width 167 height 128
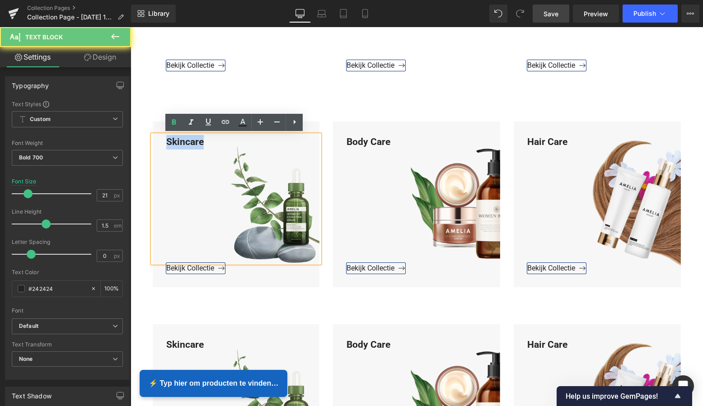
drag, startPoint x: 208, startPoint y: 143, endPoint x: 161, endPoint y: 141, distance: 47.0
click at [161, 141] on div "Skincare" at bounding box center [236, 199] width 167 height 128
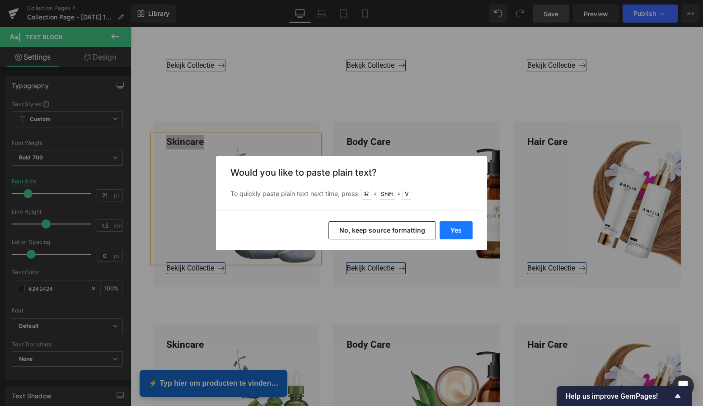
click at [449, 229] on button "Yes" at bounding box center [455, 230] width 33 height 18
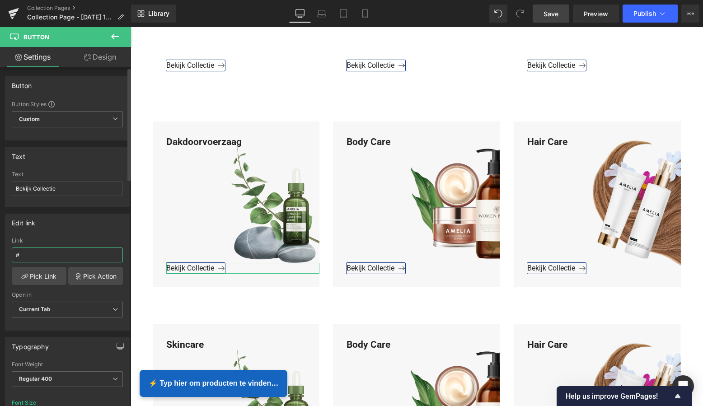
drag, startPoint x: 31, startPoint y: 256, endPoint x: 5, endPoint y: 254, distance: 25.3
click at [5, 254] on div "Edit link # Link # Pick Link Pick Action Current Tab New Tab Open in Current Ta…" at bounding box center [67, 272] width 125 height 117
paste input "https://www.mzsgereedschap.nl/collections/dakdoorvoerzaag"
type input "https://www.mzsgereedschap.nl/collections/dakdoorvoerzaag"
click at [37, 275] on link "Pick Link" at bounding box center [39, 276] width 55 height 18
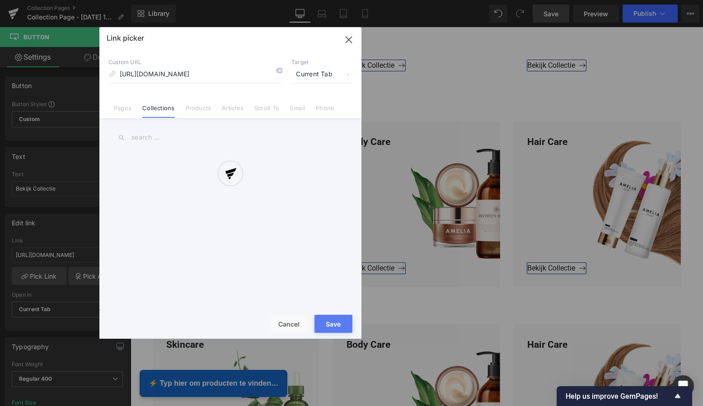
click at [353, 38] on div at bounding box center [230, 183] width 262 height 312
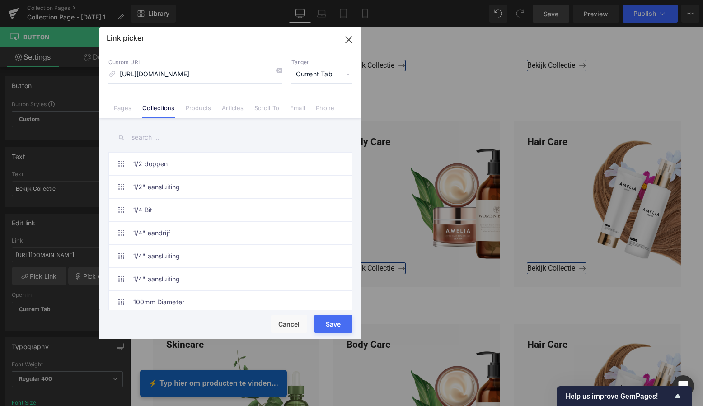
click at [332, 322] on button "Save" at bounding box center [333, 324] width 38 height 18
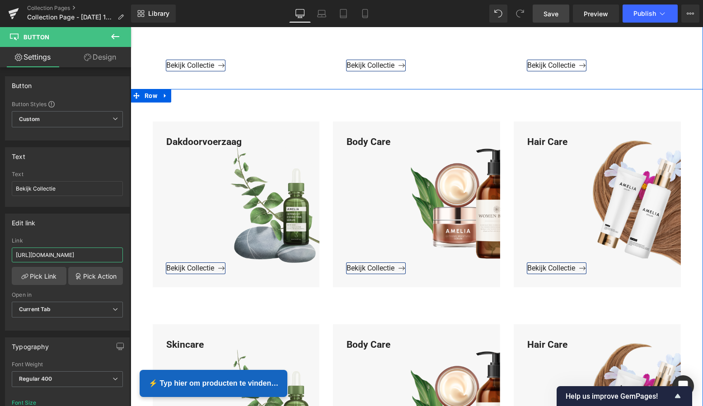
drag, startPoint x: 211, startPoint y: 280, endPoint x: 137, endPoint y: 257, distance: 77.3
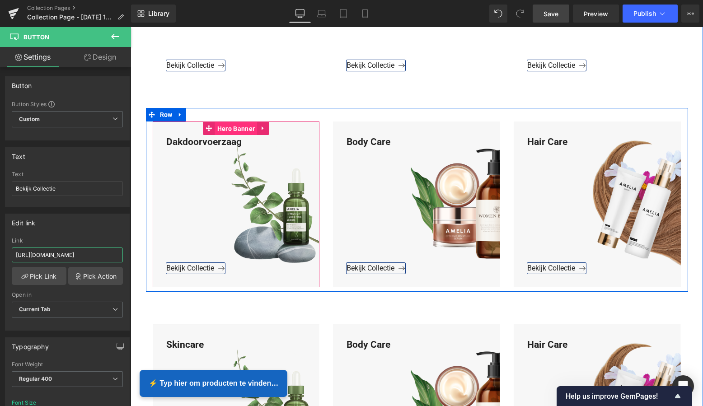
click at [243, 123] on span "Hero Banner" at bounding box center [236, 129] width 42 height 14
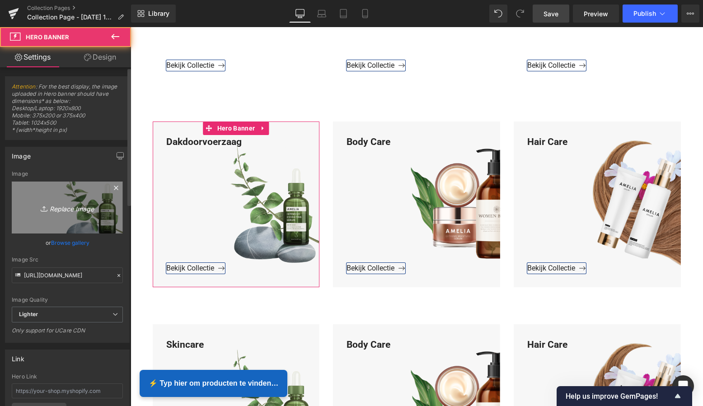
click at [77, 209] on icon "Replace Image" at bounding box center [67, 207] width 72 height 11
type input "C:\fakepath\Groen Modern Doe-het-zelf Instagram Stories (800 x 800 px)-2.png"
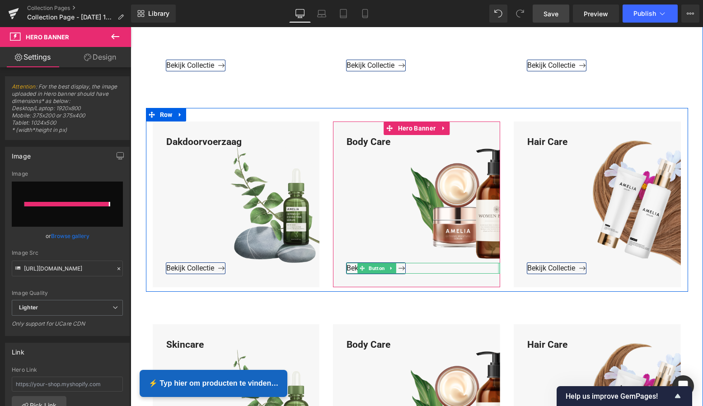
type input "https://ucarecdn.com/0532361f-63ed-4360-a226-e5a1c4bb96fa/-/format/auto/-/previ…"
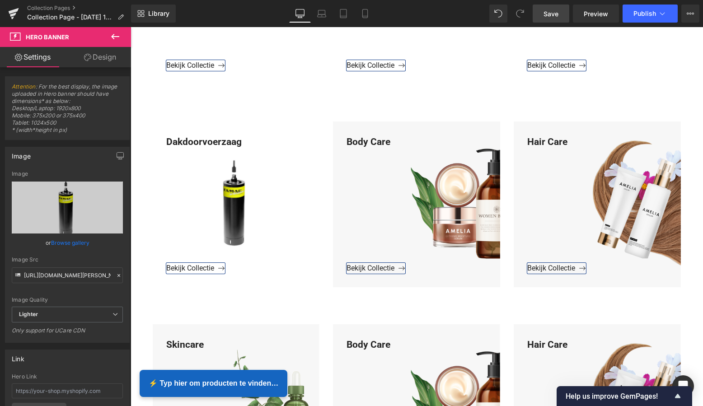
click at [553, 16] on span "Save" at bounding box center [550, 13] width 15 height 9
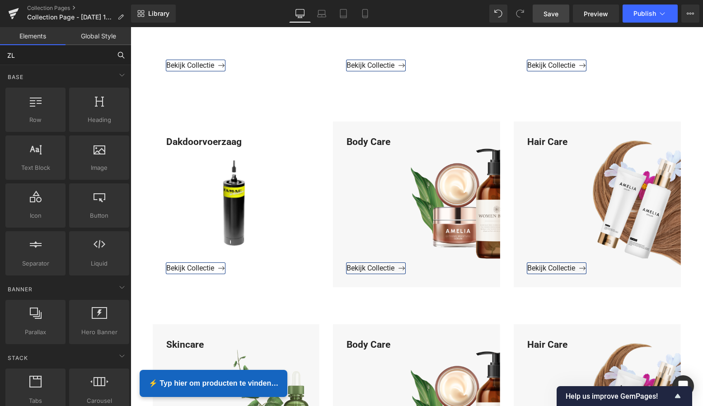
type input "ZL"
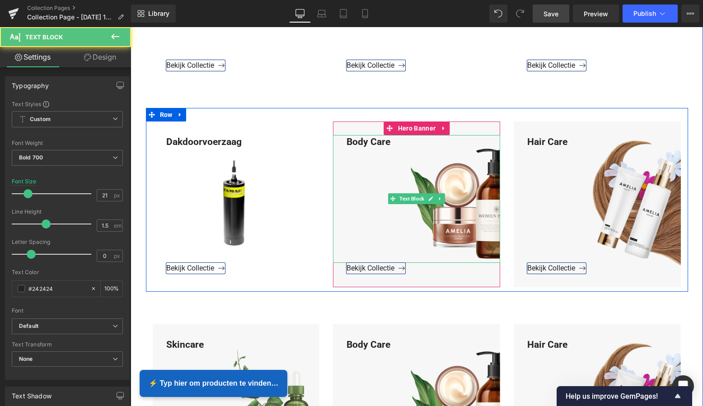
click at [392, 145] on div "Body Care" at bounding box center [416, 199] width 167 height 128
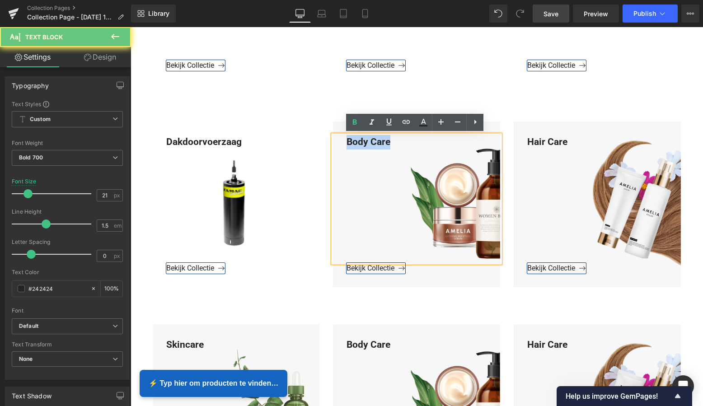
drag, startPoint x: 392, startPoint y: 142, endPoint x: 331, endPoint y: 139, distance: 61.1
click at [333, 139] on div "Body Care" at bounding box center [416, 199] width 167 height 128
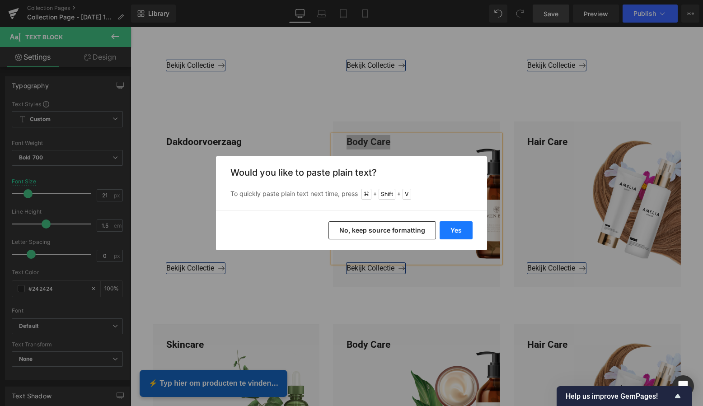
click at [457, 228] on button "Yes" at bounding box center [455, 230] width 33 height 18
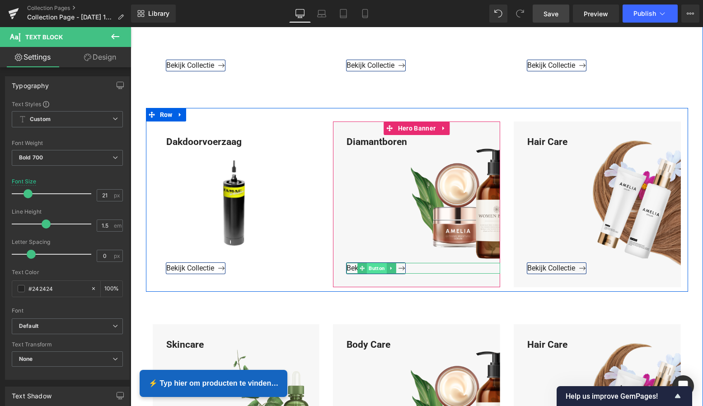
click at [372, 267] on span "Button" at bounding box center [377, 268] width 20 height 11
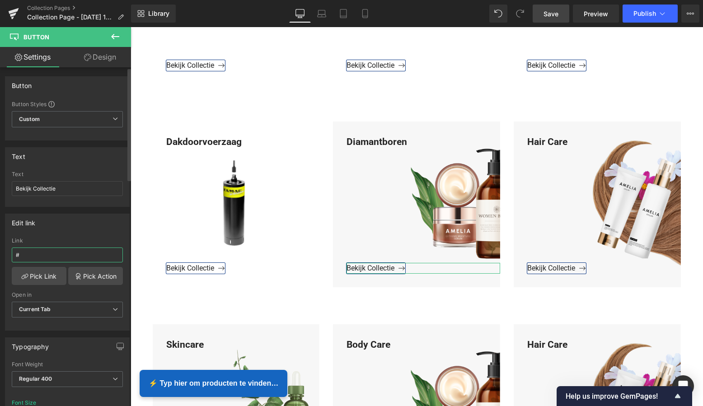
drag, startPoint x: 29, startPoint y: 255, endPoint x: 8, endPoint y: 255, distance: 21.2
click at [8, 255] on div "# Link # Pick Link Pick Action Current Tab New Tab Open in Current Tab Current …" at bounding box center [67, 284] width 124 height 93
paste input "https://www.mzsgereedschap.nl/collections/diamantboren"
type input "https://www.mzsgereedschap.nl/collections/diamantboren"
click at [35, 278] on link "Pick Link" at bounding box center [39, 276] width 55 height 18
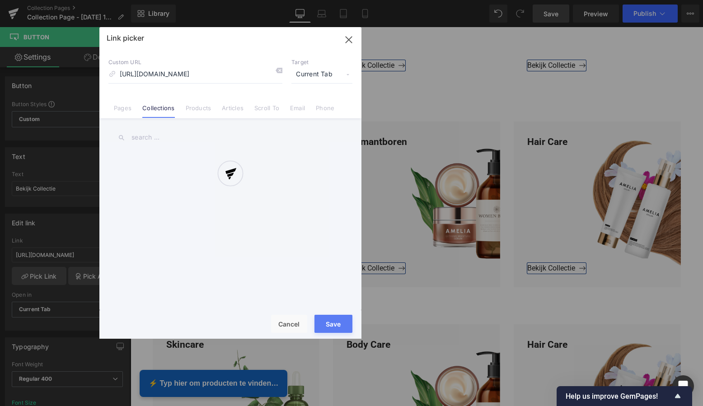
click at [289, 323] on div at bounding box center [230, 183] width 262 height 312
click at [289, 322] on div at bounding box center [230, 183] width 262 height 312
click at [350, 42] on div at bounding box center [230, 183] width 262 height 312
click at [347, 41] on div at bounding box center [230, 183] width 262 height 312
drag, startPoint x: 328, startPoint y: 322, endPoint x: 321, endPoint y: 322, distance: 6.8
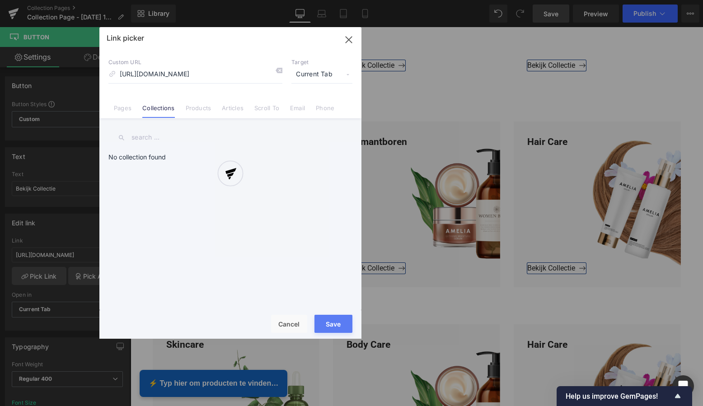
click at [326, 322] on div at bounding box center [230, 183] width 262 height 312
click at [295, 323] on div at bounding box center [230, 183] width 262 height 312
drag, startPoint x: 547, startPoint y: 268, endPoint x: 540, endPoint y: 268, distance: 6.8
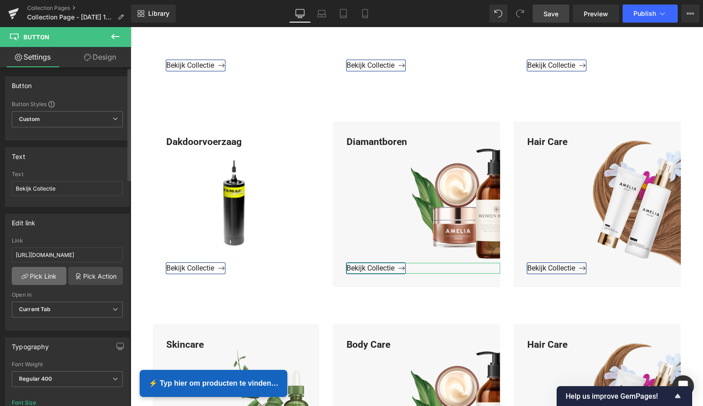
click at [44, 277] on link "Pick Link" at bounding box center [39, 276] width 55 height 18
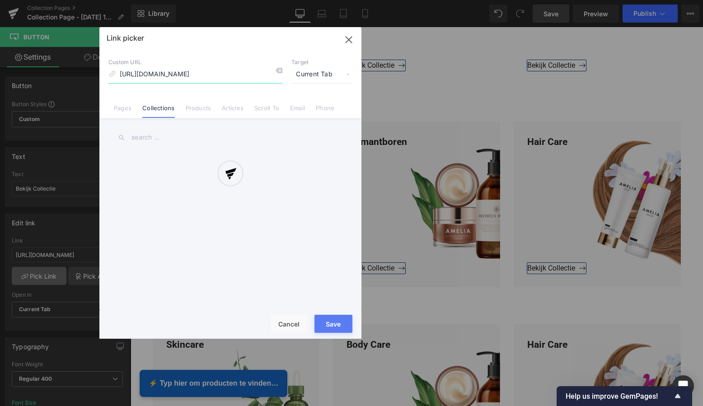
scroll to position [0, 18]
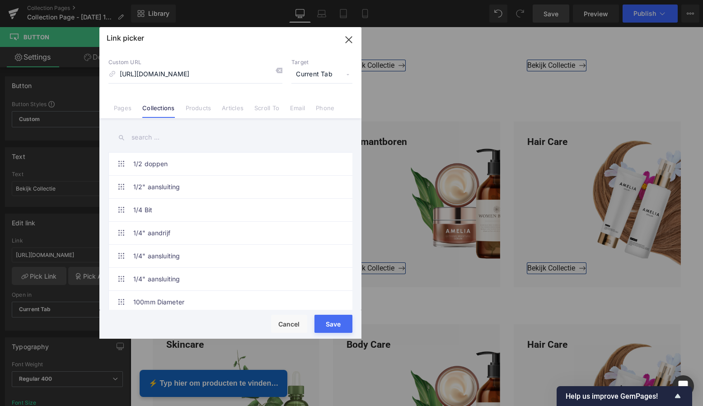
drag, startPoint x: 677, startPoint y: 1, endPoint x: 327, endPoint y: 323, distance: 475.6
click at [327, 323] on button "Save" at bounding box center [333, 324] width 38 height 18
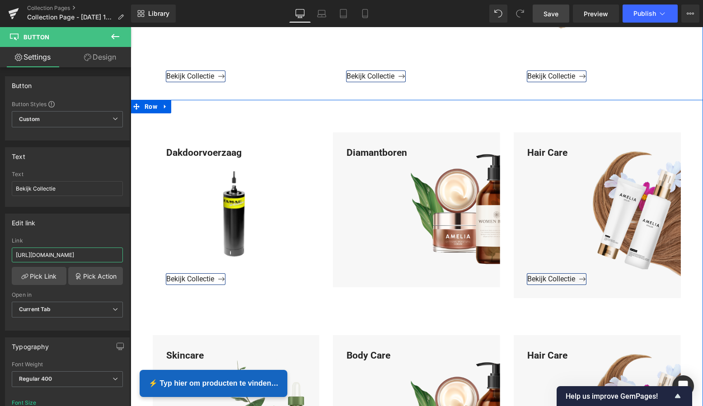
drag, startPoint x: 176, startPoint y: 284, endPoint x: 140, endPoint y: 258, distance: 43.7
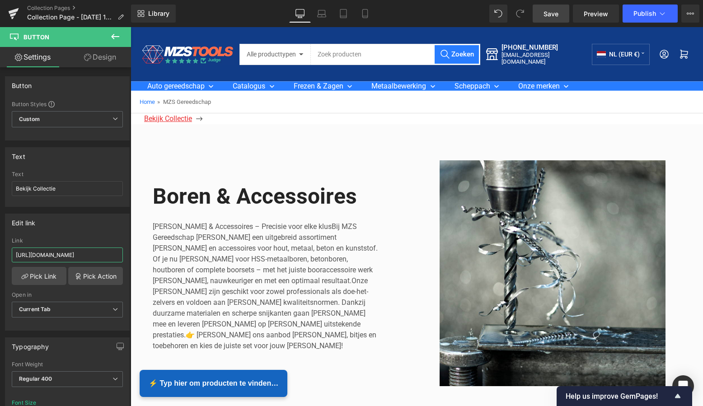
scroll to position [0, 0]
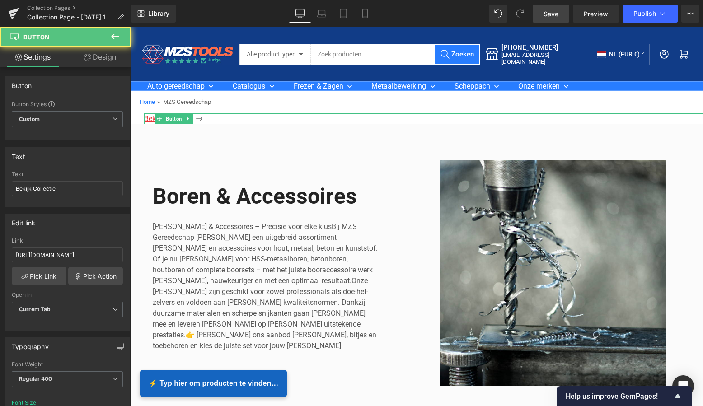
click at [202, 119] on span "Bekijk Collectie" at bounding box center [173, 118] width 59 height 9
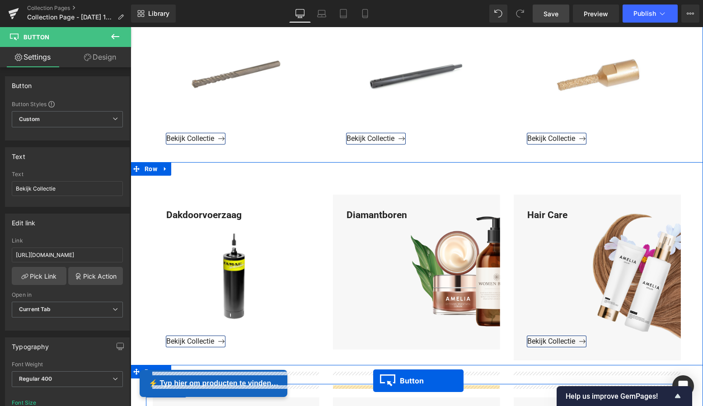
scroll to position [731, 0]
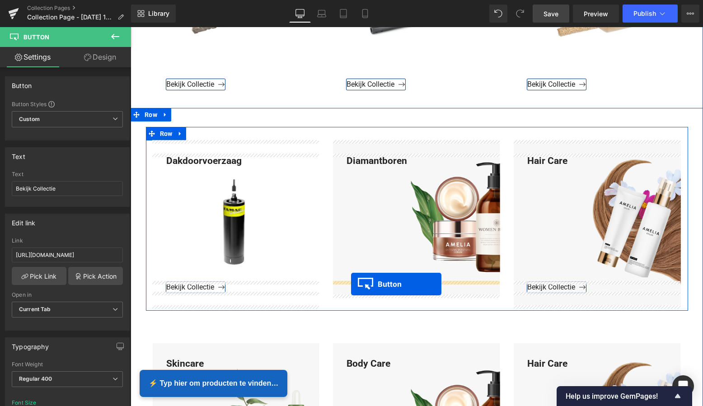
drag, startPoint x: 159, startPoint y: 118, endPoint x: 352, endPoint y: 285, distance: 254.6
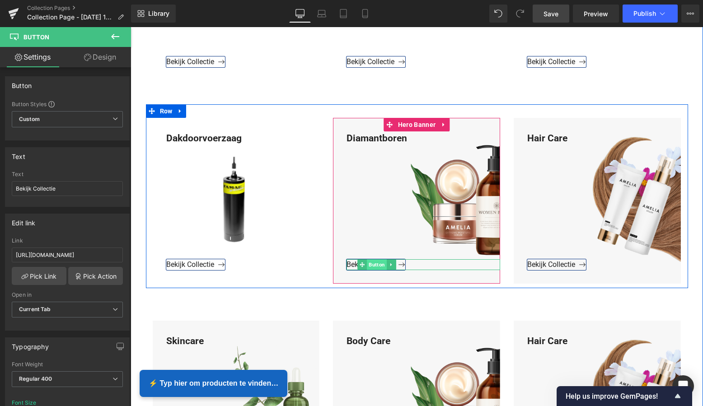
click at [374, 265] on span "Button" at bounding box center [377, 264] width 20 height 11
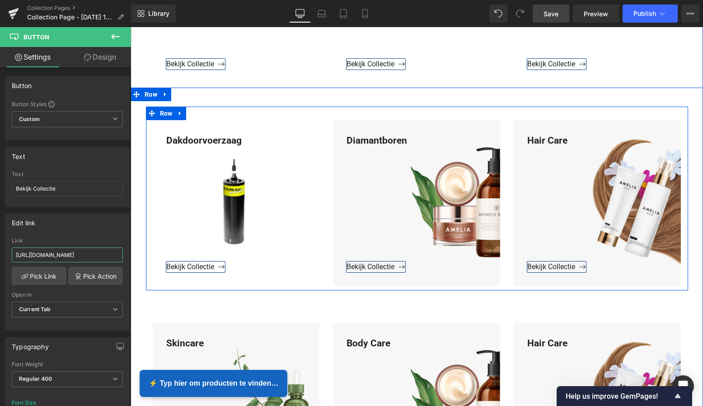
drag, startPoint x: 217, startPoint y: 284, endPoint x: 144, endPoint y: 257, distance: 77.6
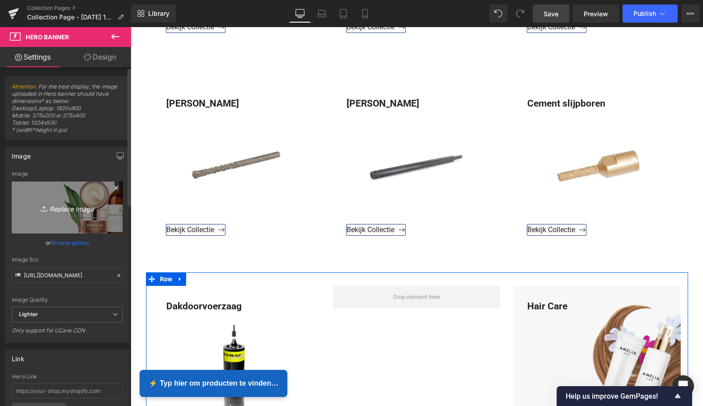
click at [63, 208] on icon "Replace Image" at bounding box center [67, 207] width 72 height 11
type input "C:\fakepath\Groen Modern Doe-het-zelf Instagram Stories (800 x 800 px)-2.png"
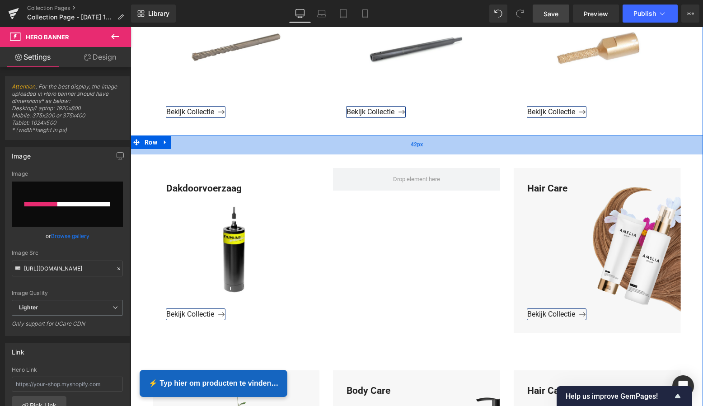
scroll to position [893, 0]
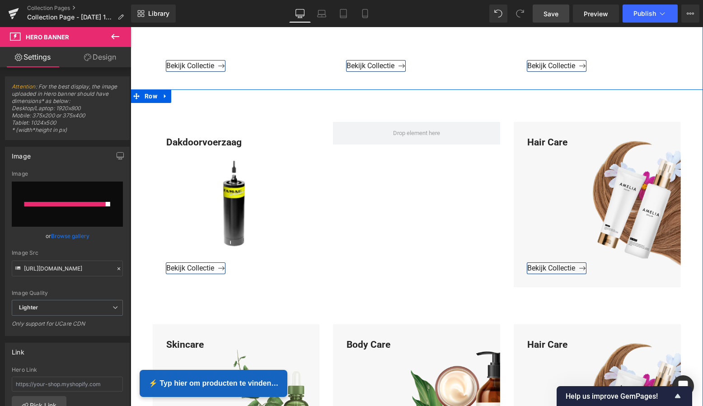
type input "https://ucarecdn.com/b8bc10da-8334-41f4-bf28-9e90e01fb4f4/-/format/auto/-/previ…"
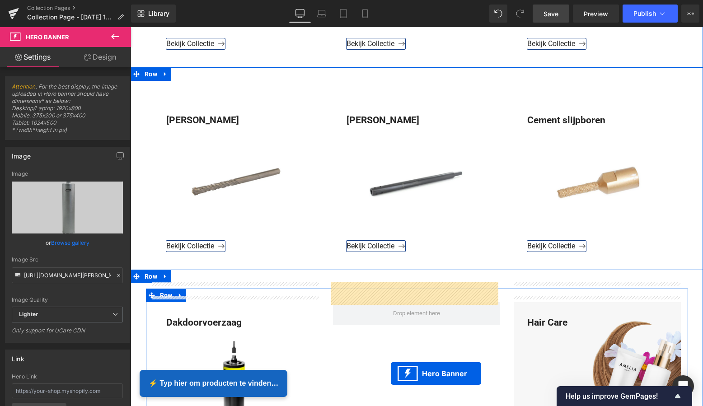
scroll to position [598, 0]
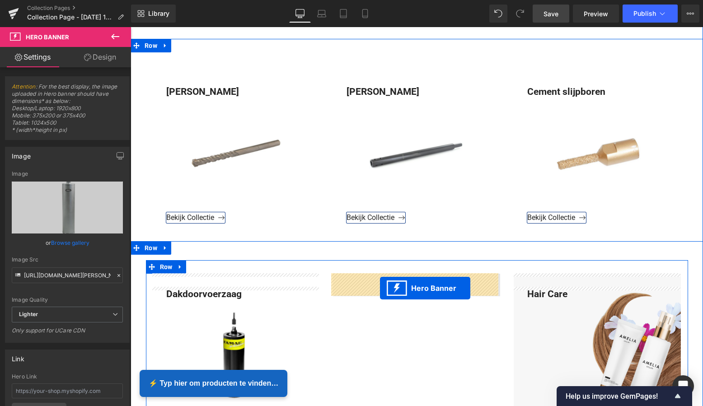
drag, startPoint x: 387, startPoint y: 121, endPoint x: 380, endPoint y: 288, distance: 167.7
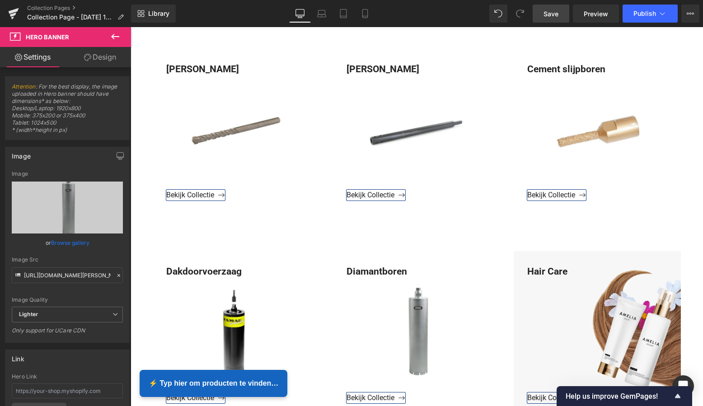
click at [558, 16] on span "Save" at bounding box center [550, 13] width 15 height 9
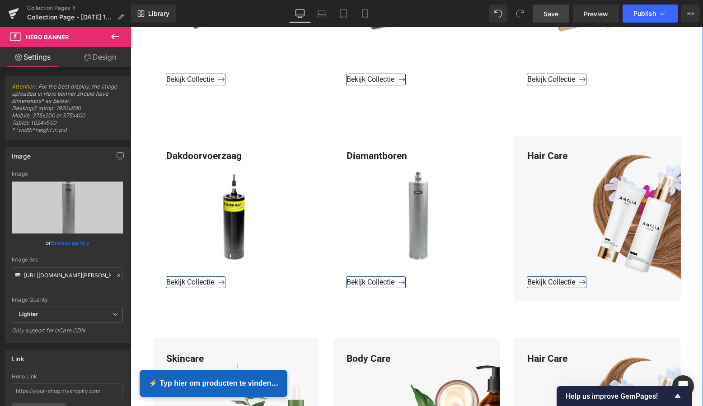
scroll to position [683, 0]
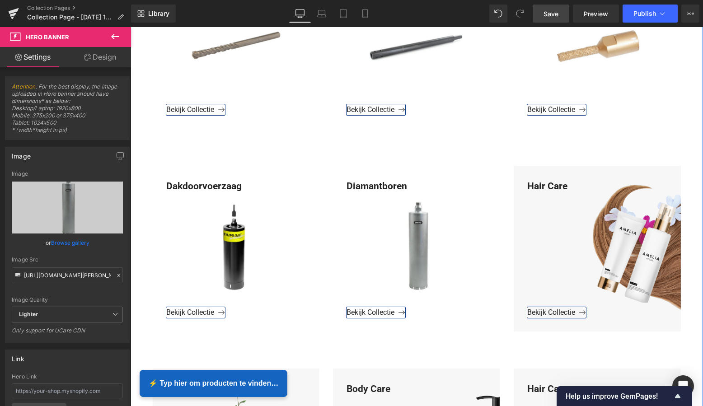
click at [565, 189] on div "Hair Care" at bounding box center [597, 243] width 167 height 128
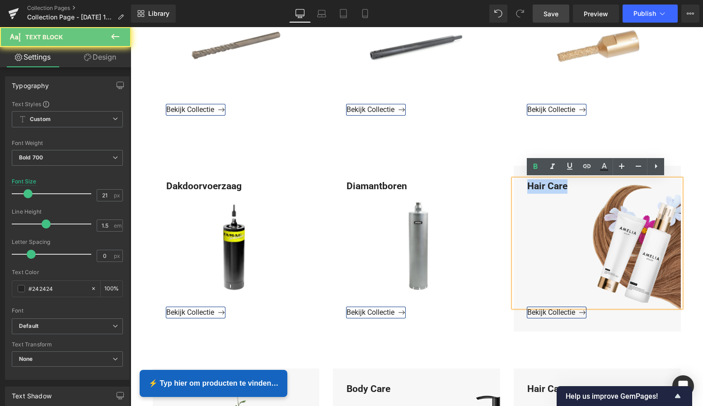
drag, startPoint x: 567, startPoint y: 187, endPoint x: 519, endPoint y: 185, distance: 48.4
click at [520, 184] on div "Hair Care" at bounding box center [597, 243] width 167 height 128
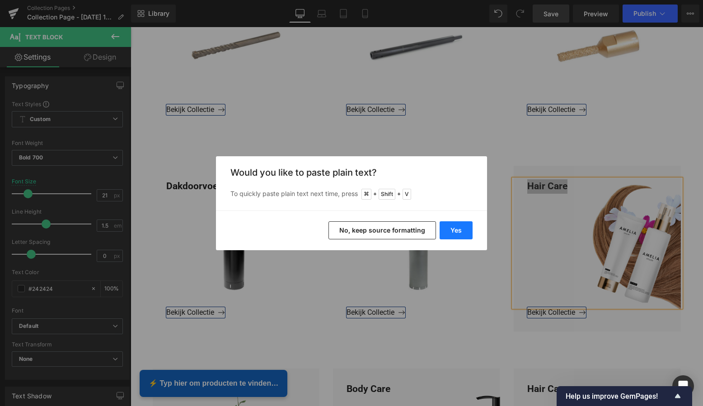
click at [459, 230] on button "Yes" at bounding box center [455, 230] width 33 height 18
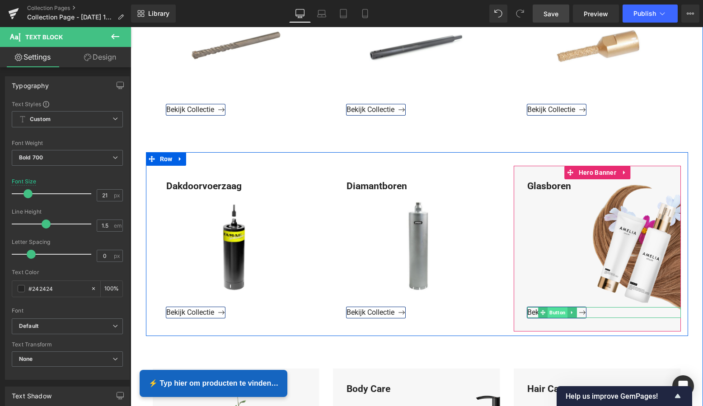
click at [554, 313] on span "Button" at bounding box center [557, 312] width 20 height 11
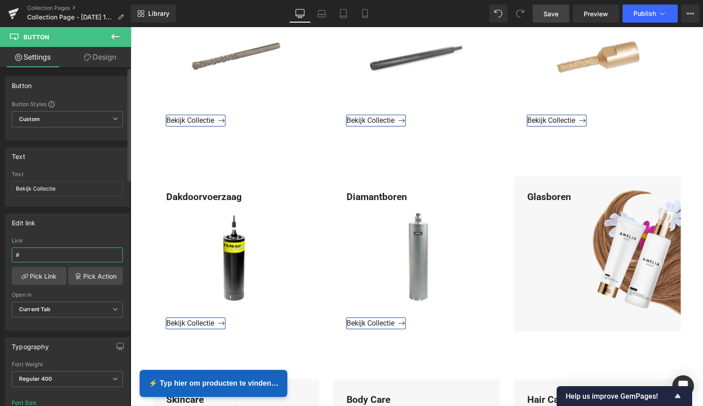
drag, startPoint x: 32, startPoint y: 257, endPoint x: 1, endPoint y: 255, distance: 30.3
click at [2, 255] on div "Edit link # Link # Pick Link Pick Action Current Tab New Tab Open in Current Ta…" at bounding box center [67, 269] width 135 height 124
paste input "https://www.mzsgereedschap.nl/collections/glasboren"
type input "https://www.mzsgereedschap.nl/collections/glasboren"
click at [34, 276] on link "Pick Link" at bounding box center [39, 276] width 55 height 18
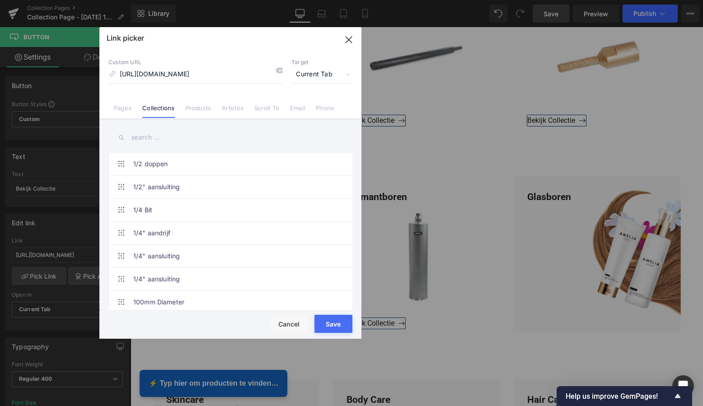
click at [333, 323] on button "Save" at bounding box center [333, 324] width 38 height 18
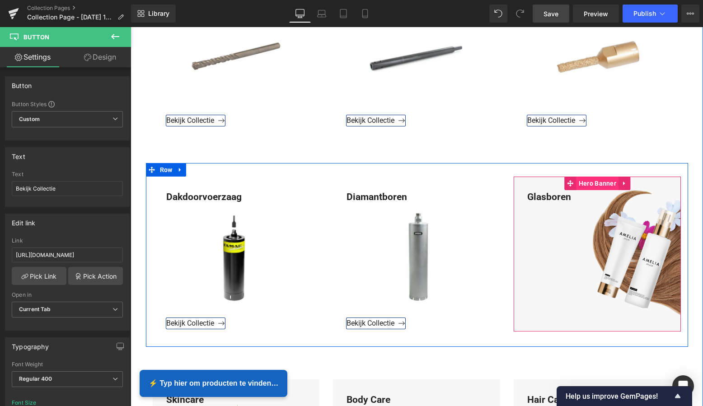
click at [598, 182] on span "Hero Banner" at bounding box center [597, 184] width 42 height 14
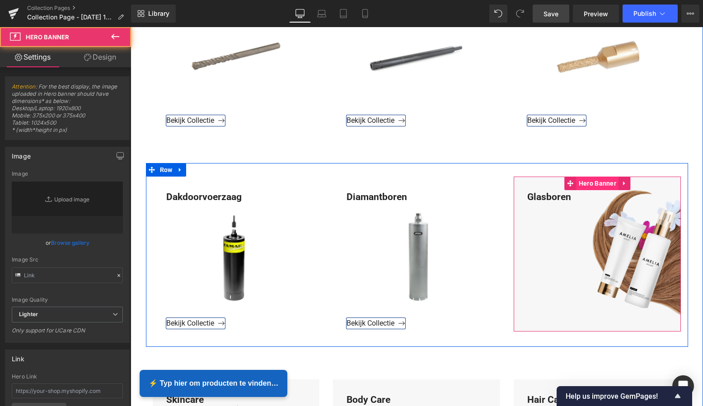
type input "https://ucarecdn.com/2c271681-251b-4d21-ba45-85d40c48af26/-/format/auto/-/previ…"
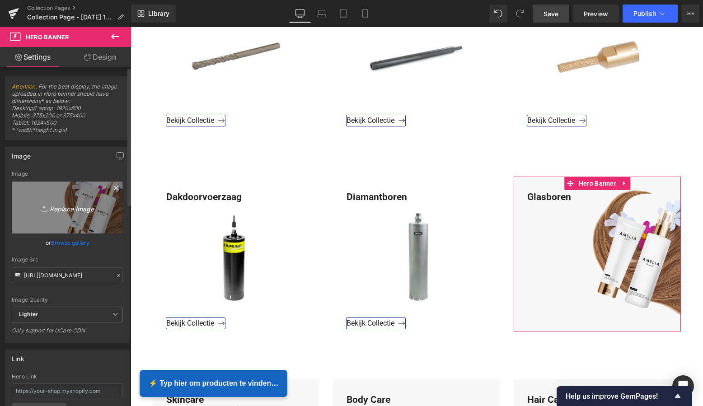
click at [72, 205] on icon "Replace Image" at bounding box center [67, 207] width 72 height 11
type input "C:\fakepath\Groen Modern Doe-het-zelf Instagram Stories (800 x 800 px)-2.png"
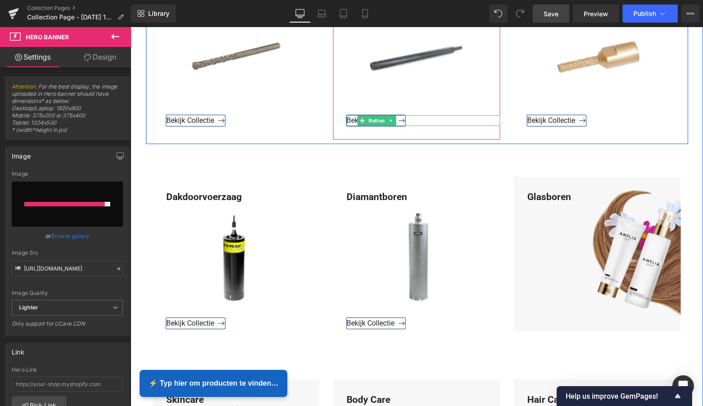
type input "https://ucarecdn.com/777166ac-46ae-4f8f-b8bd-66f43d9e6f75/-/format/auto/-/previ…"
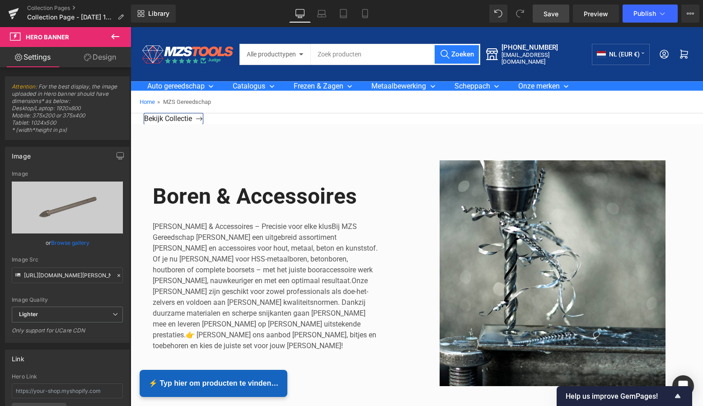
scroll to position [0, 0]
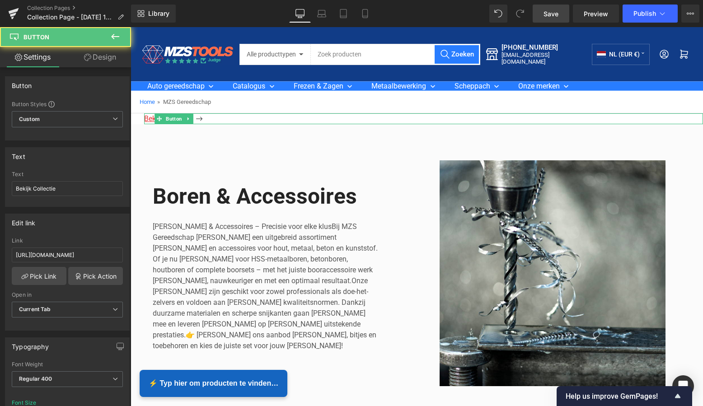
click at [201, 119] on span "Bekijk Collectie" at bounding box center [173, 118] width 59 height 9
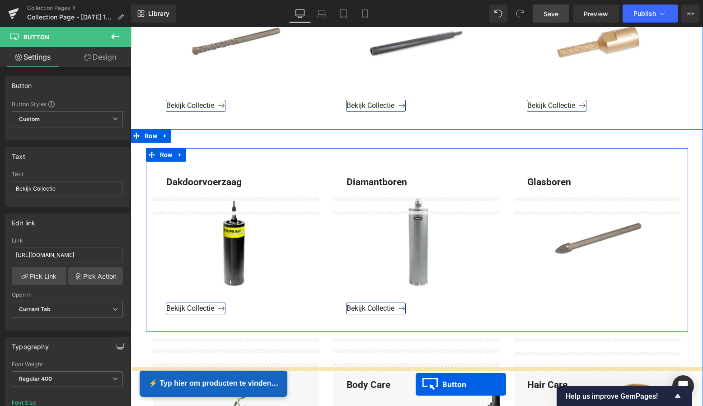
scroll to position [733, 0]
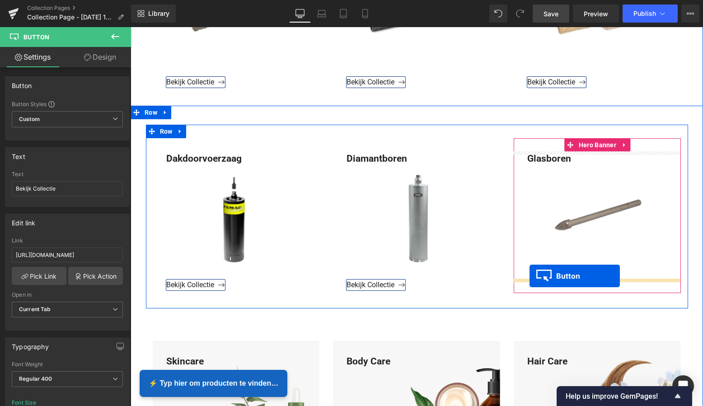
drag, startPoint x: 159, startPoint y: 119, endPoint x: 530, endPoint y: 276, distance: 403.0
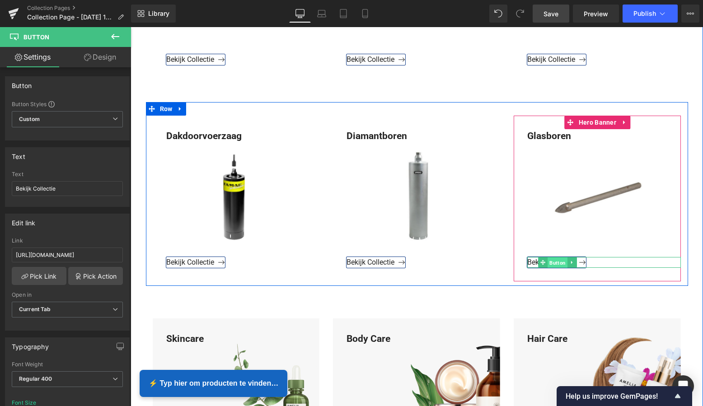
click at [558, 261] on span "Button" at bounding box center [557, 262] width 20 height 11
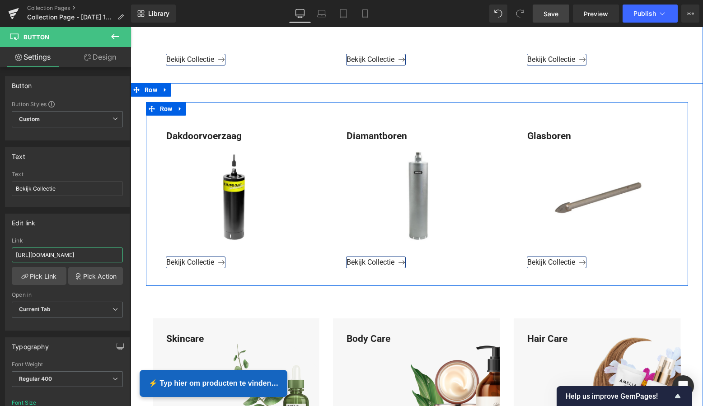
drag, startPoint x: 229, startPoint y: 284, endPoint x: 148, endPoint y: 257, distance: 86.0
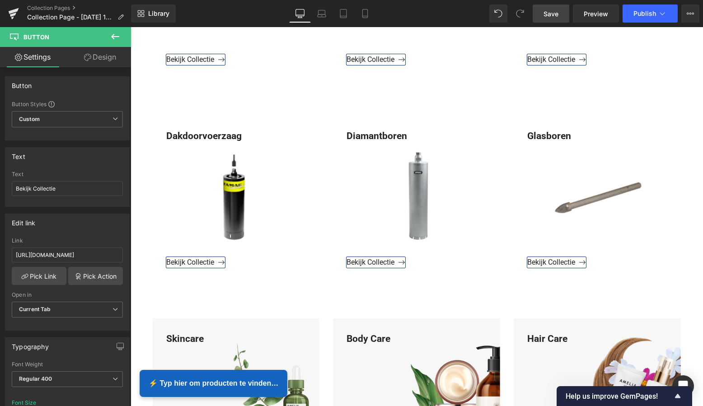
click at [551, 19] on link "Save" at bounding box center [550, 14] width 37 height 18
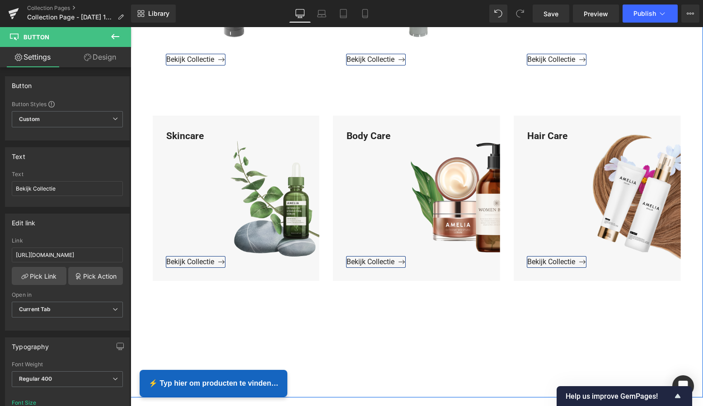
scroll to position [935, 0]
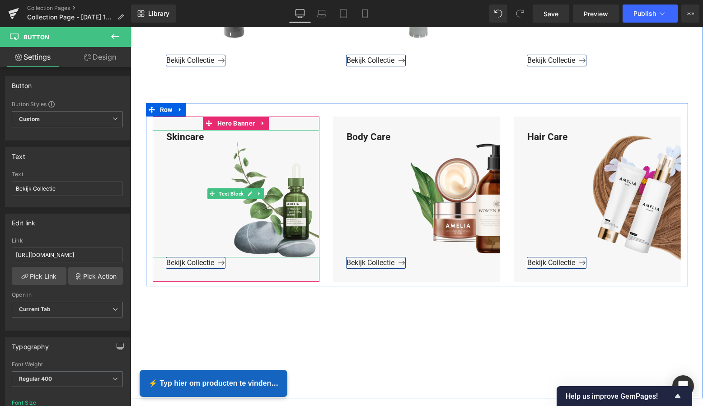
click at [210, 139] on div "Skincare" at bounding box center [236, 194] width 167 height 128
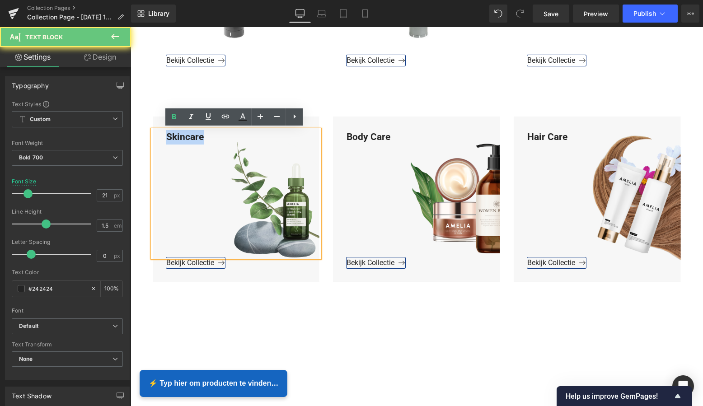
drag, startPoint x: 205, startPoint y: 138, endPoint x: 160, endPoint y: 136, distance: 44.7
click at [160, 136] on div "Skincare" at bounding box center [236, 194] width 167 height 128
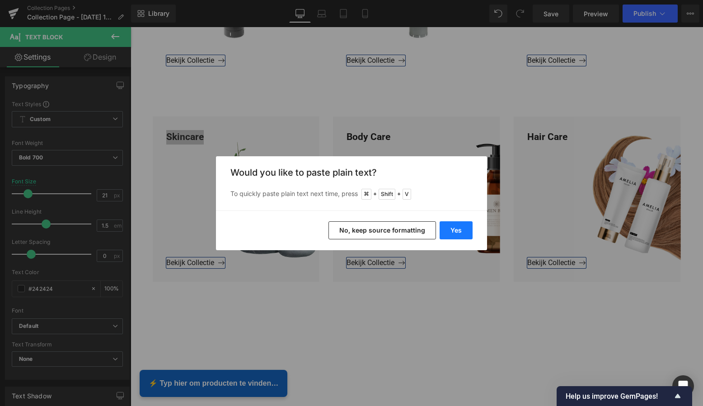
click at [458, 235] on button "Yes" at bounding box center [455, 230] width 33 height 18
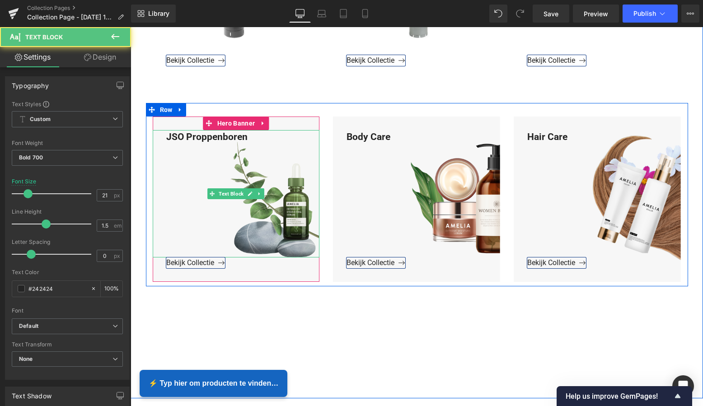
drag, startPoint x: 186, startPoint y: 133, endPoint x: 165, endPoint y: 135, distance: 20.8
click at [185, 133] on div "JSO Proppenboren" at bounding box center [236, 194] width 167 height 128
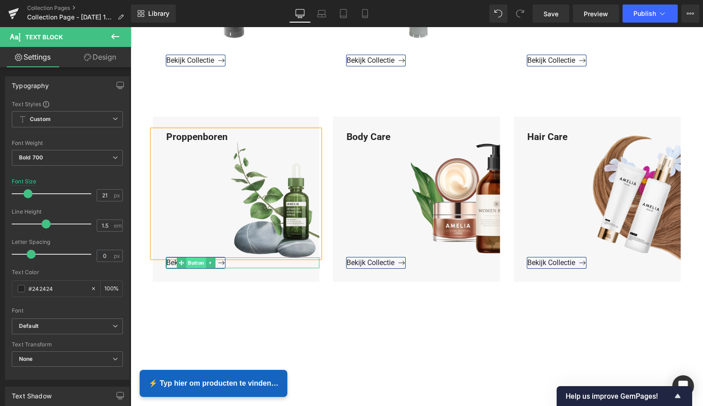
click at [196, 262] on span "Button" at bounding box center [196, 262] width 20 height 11
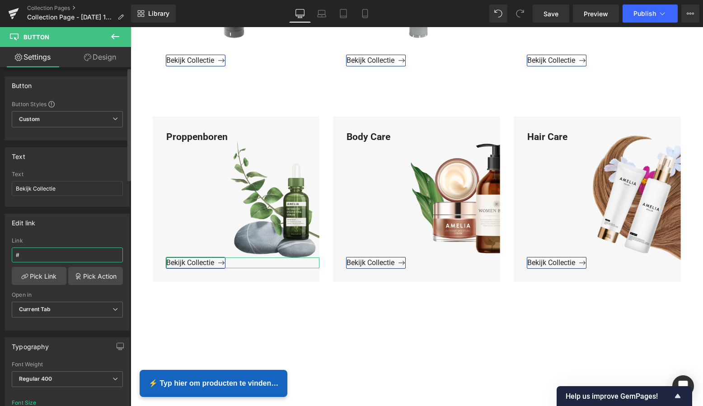
drag, startPoint x: 26, startPoint y: 256, endPoint x: 1, endPoint y: 254, distance: 25.4
click at [0, 254] on div "Edit link # Link # Pick Link Pick Action Current Tab New Tab Open in Current Ta…" at bounding box center [67, 269] width 135 height 124
type input "https://www.mzsgereedschap.nl/collections/jso-proppenboren"
click at [40, 275] on link "Pick Link" at bounding box center [39, 276] width 55 height 18
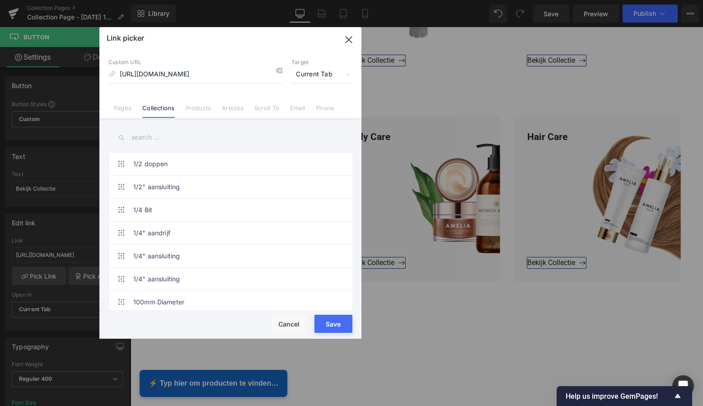
click at [334, 328] on button "Save" at bounding box center [333, 324] width 38 height 18
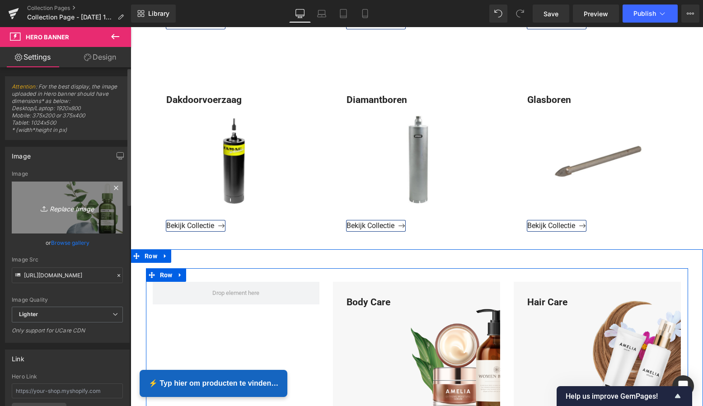
click at [68, 210] on icon "Replace Image" at bounding box center [67, 207] width 72 height 11
type input "C:\fakepath\Groen Modern Doe-het-zelf Instagram Stories (800 x 800 px)-2.png"
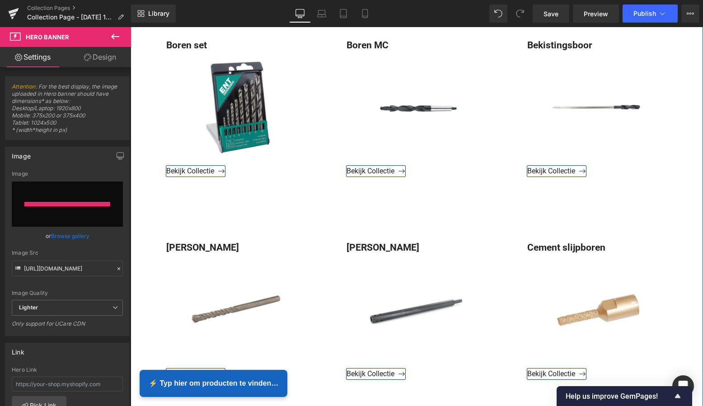
type input "https://ucarecdn.com/806f93e3-2804-44e8-8fa4-a6486b874660/-/format/auto/-/previ…"
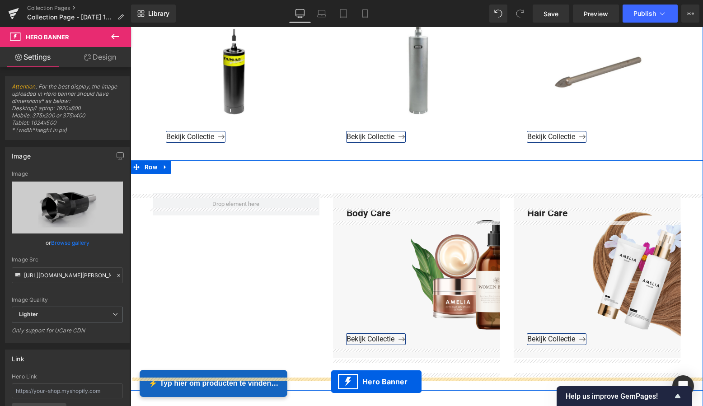
scroll to position [894, 0]
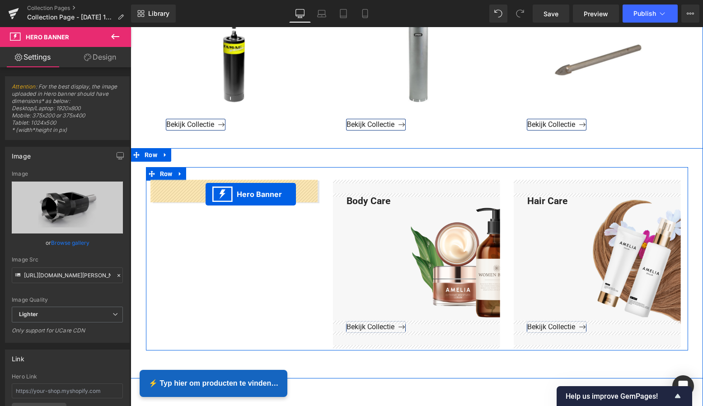
drag, startPoint x: 386, startPoint y: 119, endPoint x: 205, endPoint y: 194, distance: 195.3
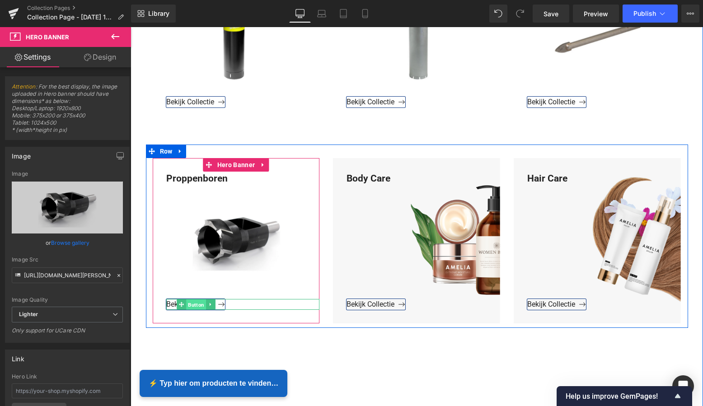
click at [193, 302] on span "Button" at bounding box center [196, 304] width 20 height 11
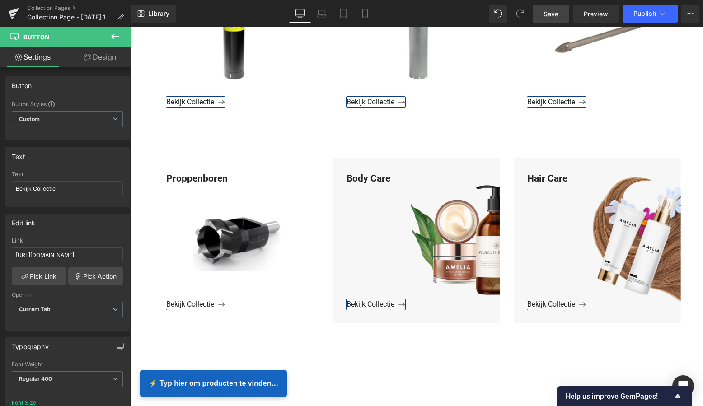
drag, startPoint x: 563, startPoint y: 7, endPoint x: 560, endPoint y: 13, distance: 6.7
click at [562, 8] on link "Save" at bounding box center [550, 14] width 37 height 18
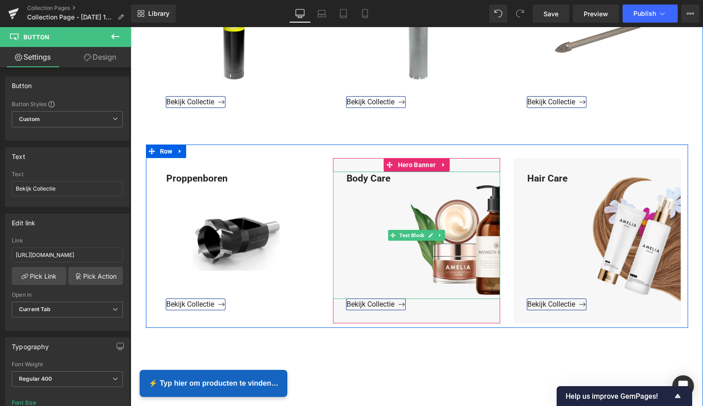
click at [395, 179] on div "Body Care" at bounding box center [416, 236] width 167 height 128
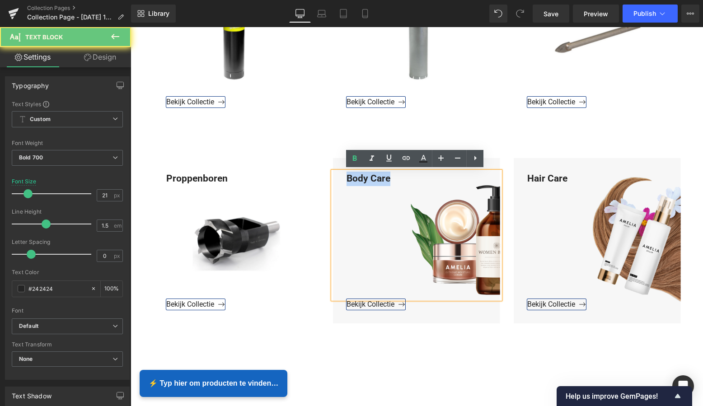
drag, startPoint x: 392, startPoint y: 179, endPoint x: 345, endPoint y: 178, distance: 47.9
click at [342, 177] on div "Body Care" at bounding box center [416, 236] width 167 height 128
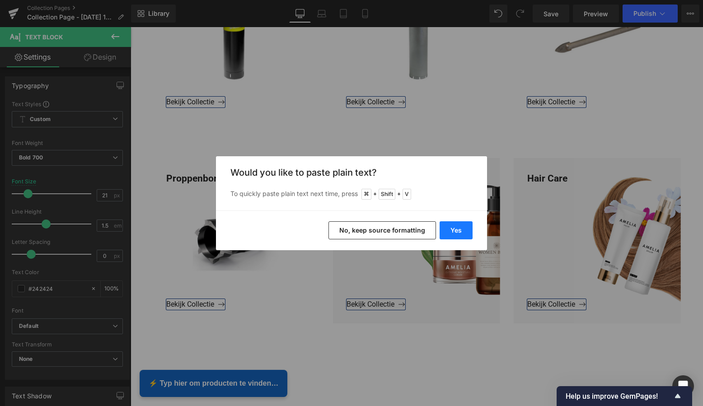
click at [458, 226] on button "Yes" at bounding box center [455, 230] width 33 height 18
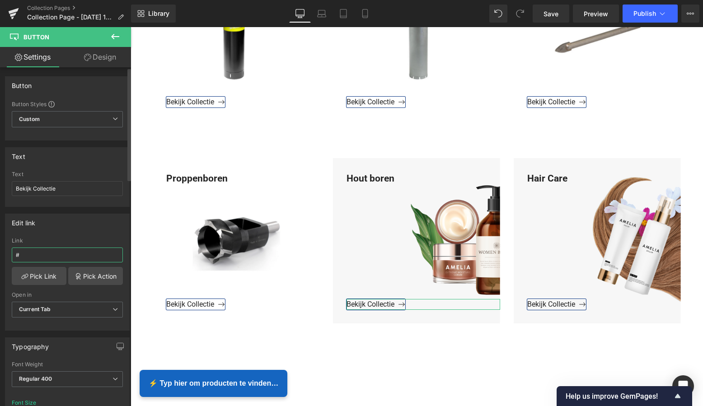
click at [35, 256] on input "#" at bounding box center [67, 254] width 111 height 15
drag, startPoint x: 35, startPoint y: 255, endPoint x: 4, endPoint y: 254, distance: 31.6
click at [4, 254] on div "Edit link # Link # Pick Link Pick Action Current Tab New Tab Open in Current Ta…" at bounding box center [67, 269] width 135 height 124
paste input "https://www.mzsgereedschap.nl/collections/hout-boren"
type input "https://www.mzsgereedschap.nl/collections/hout-boren"
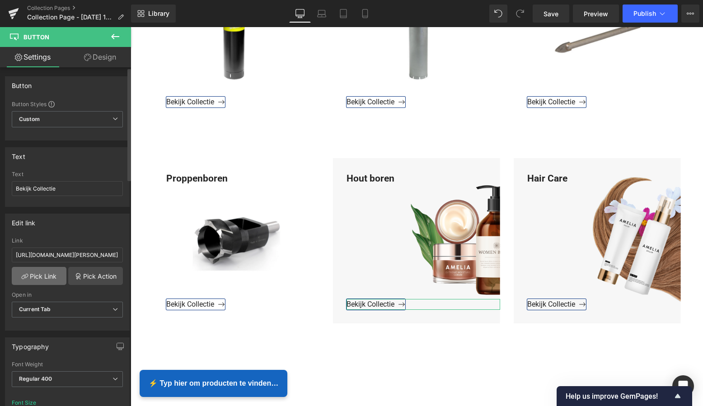
click at [39, 275] on link "Pick Link" at bounding box center [39, 276] width 55 height 18
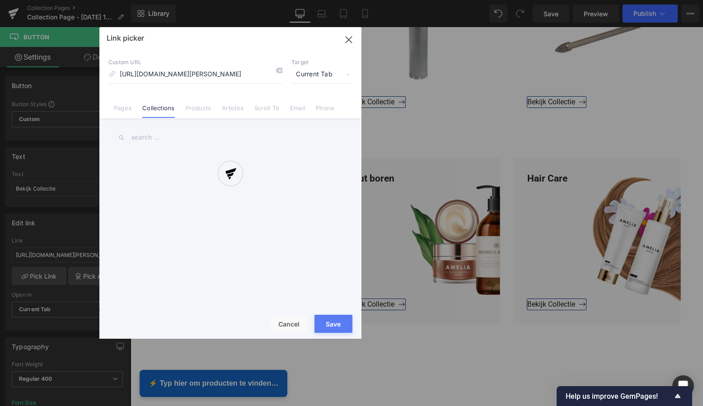
scroll to position [0, 11]
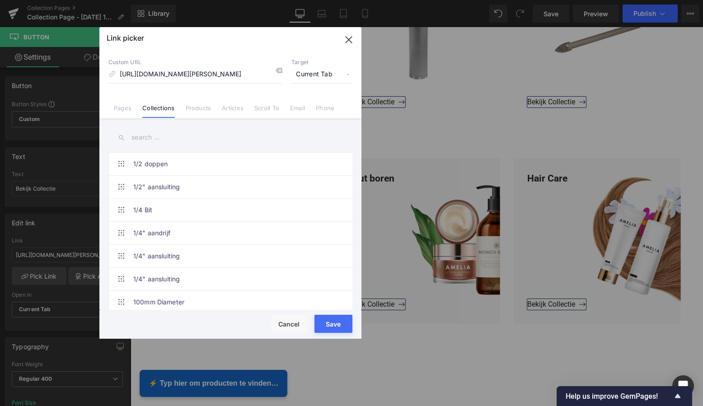
click at [334, 317] on button "Save" at bounding box center [333, 324] width 38 height 18
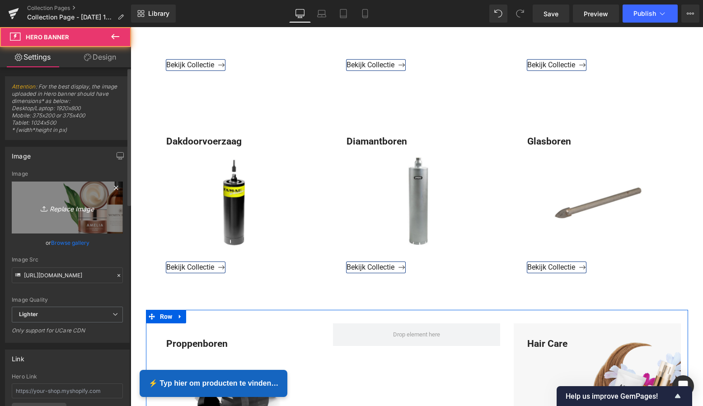
click at [70, 208] on icon "Replace Image" at bounding box center [67, 207] width 72 height 11
type input "C:\fakepath\Groen Modern Doe-het-zelf Instagram Stories (800 x 800 px)-2.png"
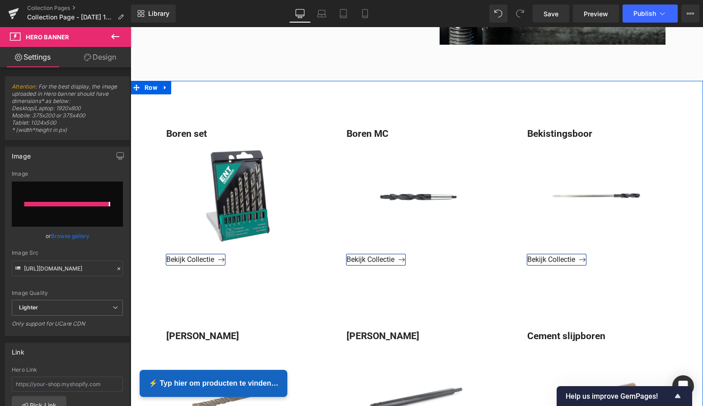
type input "https://ucarecdn.com/c319c560-e5b8-48a9-816c-25dcda563f34/-/format/auto/-/previ…"
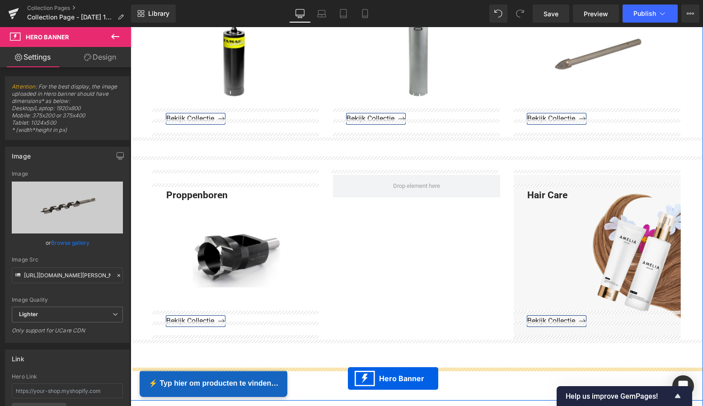
scroll to position [922, 0]
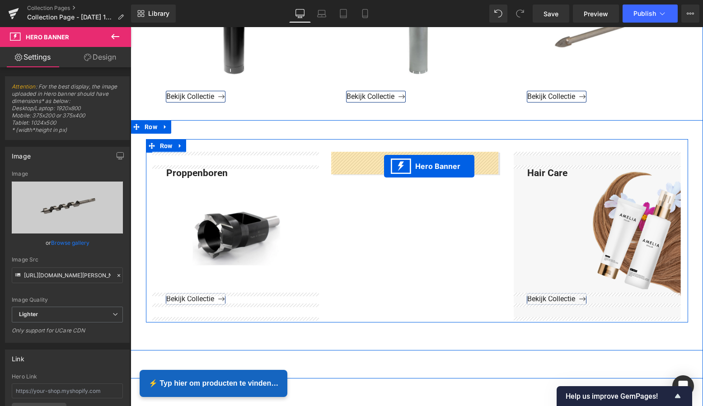
drag, startPoint x: 387, startPoint y: 121, endPoint x: 384, endPoint y: 166, distance: 45.2
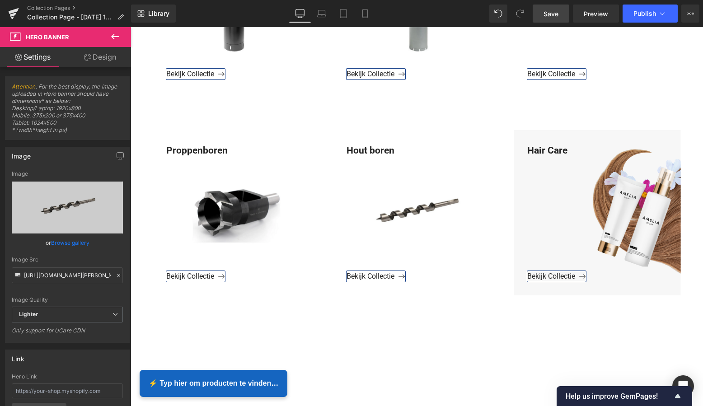
click at [554, 19] on link "Save" at bounding box center [550, 14] width 37 height 18
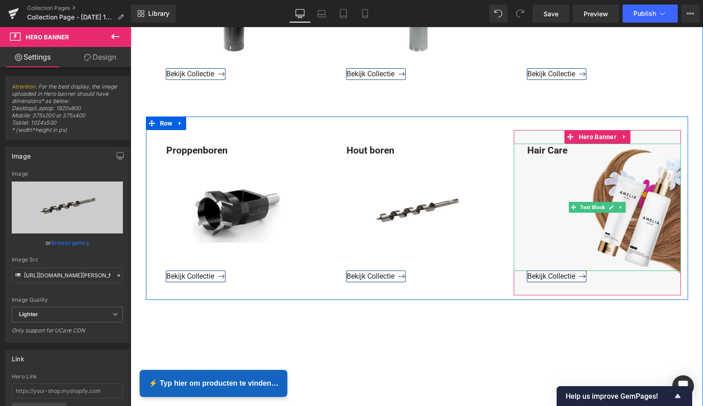
click at [564, 152] on div "Hair Care" at bounding box center [597, 208] width 167 height 128
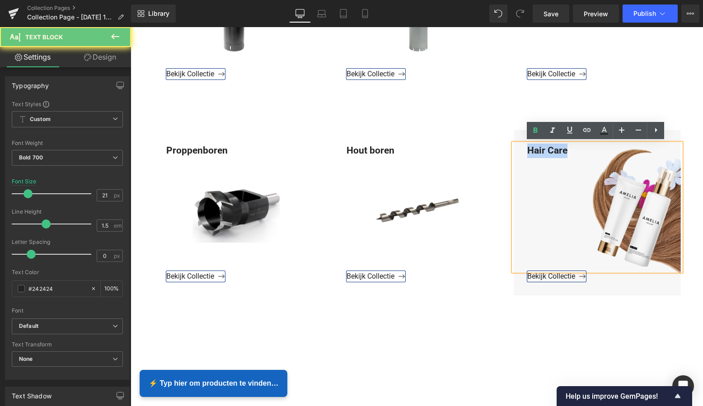
drag, startPoint x: 566, startPoint y: 150, endPoint x: 511, endPoint y: 147, distance: 54.7
click at [517, 145] on div "Hair Care" at bounding box center [597, 208] width 167 height 128
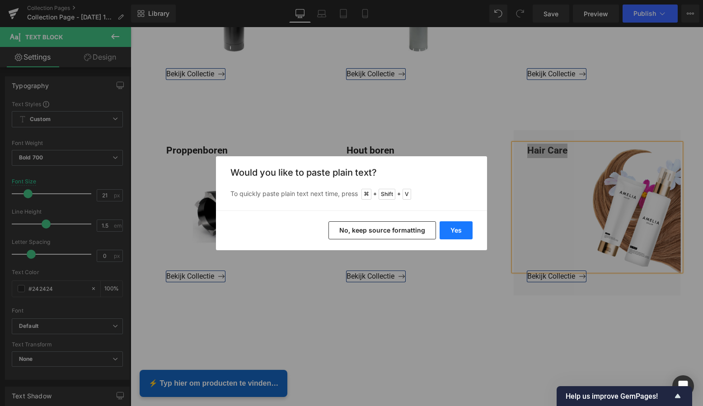
click at [455, 224] on button "Yes" at bounding box center [455, 230] width 33 height 18
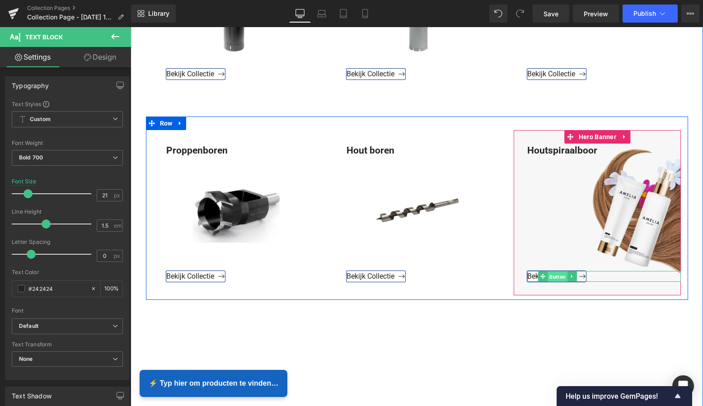
click at [556, 275] on span "Button" at bounding box center [557, 276] width 20 height 11
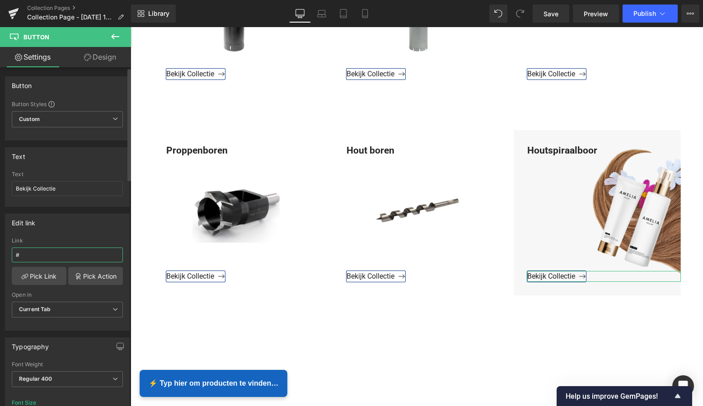
click at [34, 256] on input "#" at bounding box center [67, 254] width 111 height 15
drag, startPoint x: 35, startPoint y: 257, endPoint x: 17, endPoint y: 269, distance: 21.7
click at [1, 256] on div "Edit link # Link # Pick Link Pick Action Current Tab New Tab Open in Current Ta…" at bounding box center [67, 269] width 135 height 124
paste input "https://www.mzsgereedschap.nl/collections/houtspiraalboor"
type input "https://www.mzsgereedschap.nl/collections/houtspiraalboor"
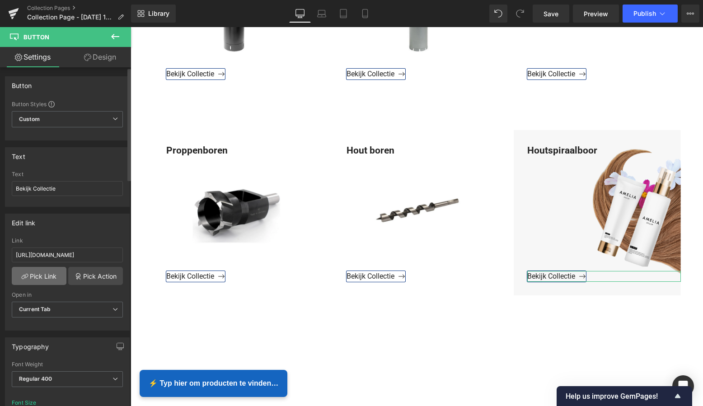
click at [35, 276] on link "Pick Link" at bounding box center [39, 276] width 55 height 18
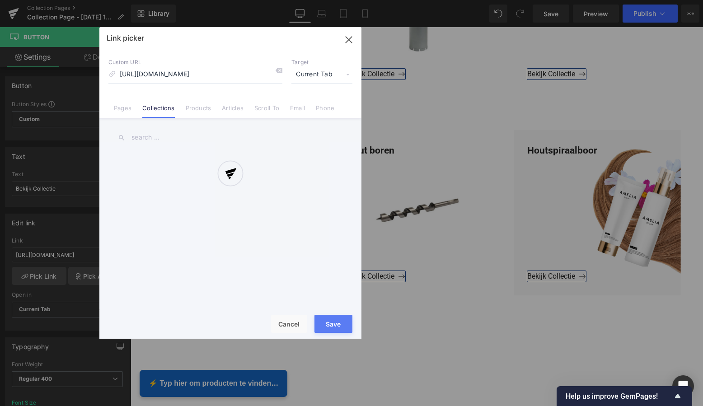
scroll to position [0, 24]
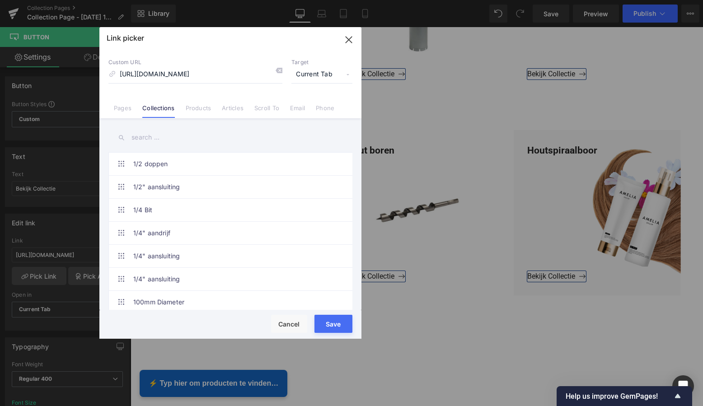
click at [331, 322] on button "Save" at bounding box center [333, 324] width 38 height 18
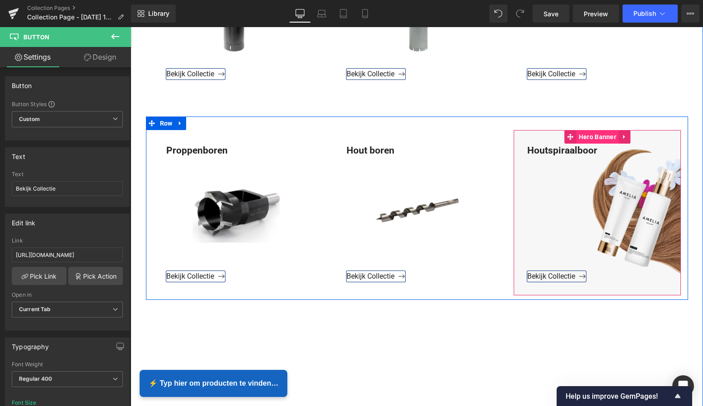
click at [597, 135] on span "Hero Banner" at bounding box center [597, 137] width 42 height 14
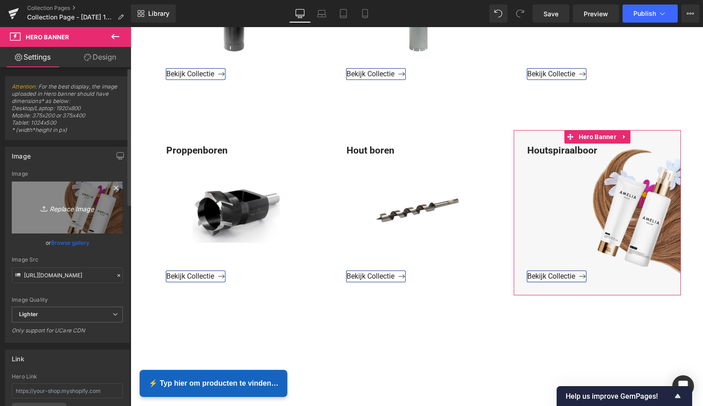
click at [79, 210] on icon "Replace Image" at bounding box center [67, 207] width 72 height 11
type input "C:\fakepath\Groen Modern Doe-het-zelf Instagram Stories (800 x 800 px)-2.png"
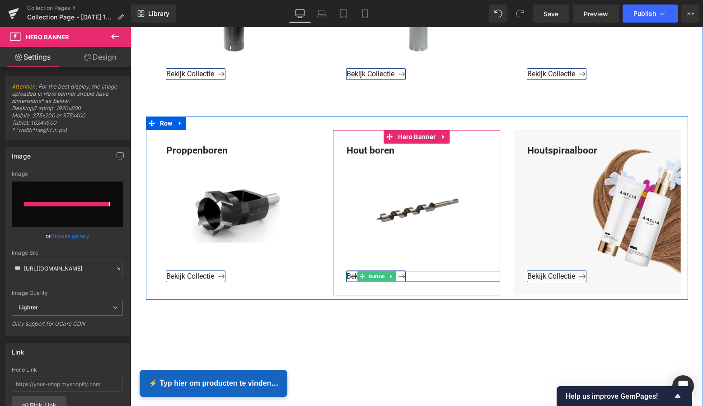
type input "https://ucarecdn.com/7adda87e-9c24-44b3-9e6c-79d82559ce16/-/format/auto/-/previ…"
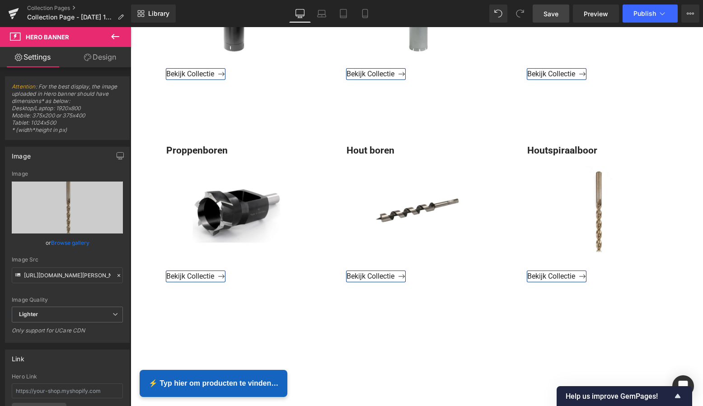
click at [546, 11] on span "Save" at bounding box center [550, 13] width 15 height 9
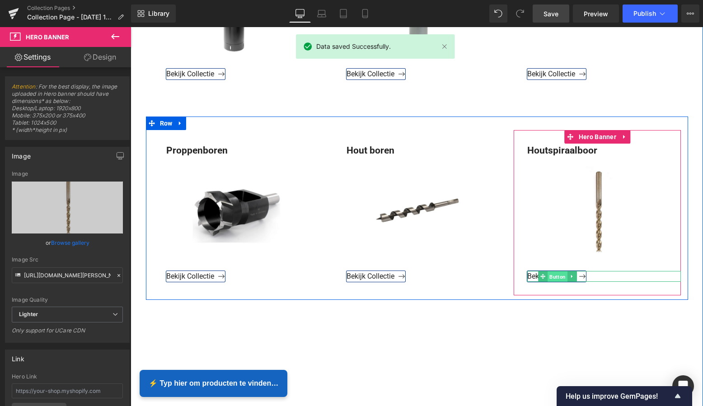
click at [557, 277] on span "Button" at bounding box center [557, 276] width 20 height 11
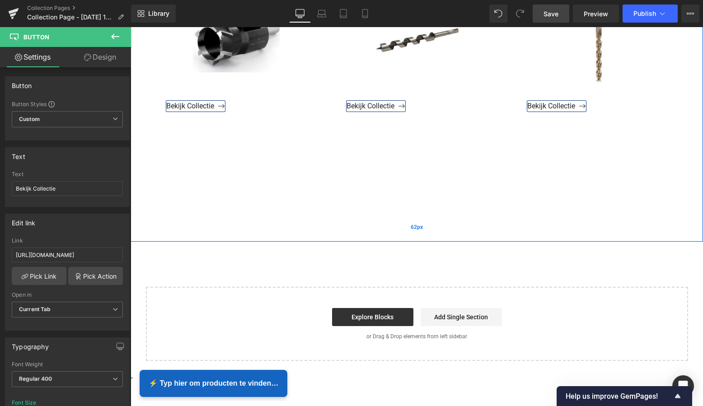
scroll to position [1092, 0]
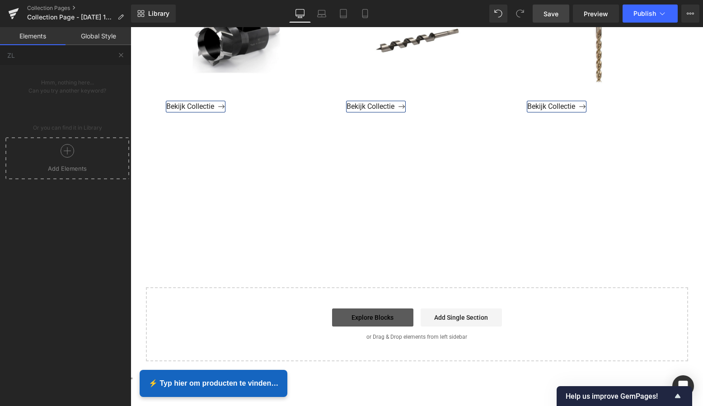
click at [374, 319] on link "Explore Blocks" at bounding box center [372, 317] width 81 height 18
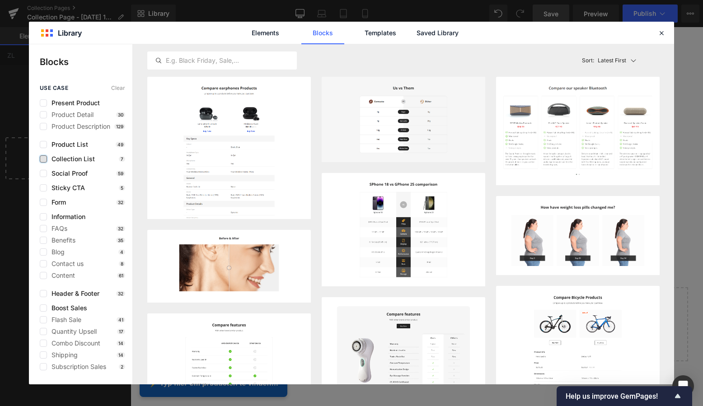
click at [45, 160] on label at bounding box center [43, 158] width 7 height 7
click at [43, 159] on input "checkbox" at bounding box center [43, 159] width 0 height 0
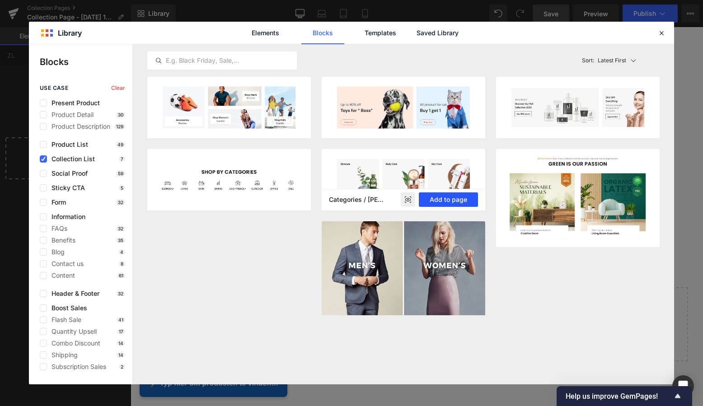
click at [467, 201] on button "Add to page" at bounding box center [448, 199] width 59 height 14
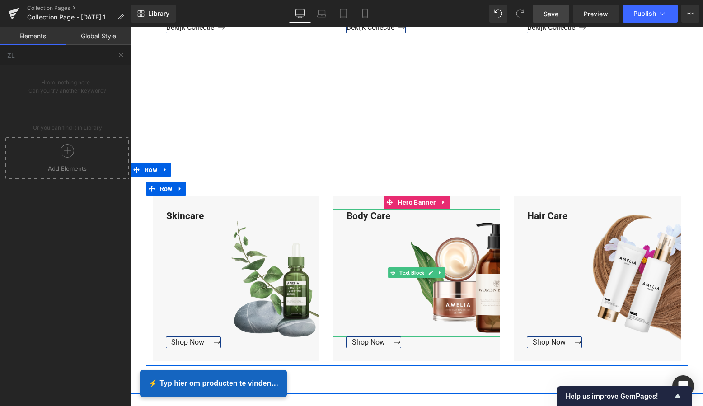
scroll to position [1131, 0]
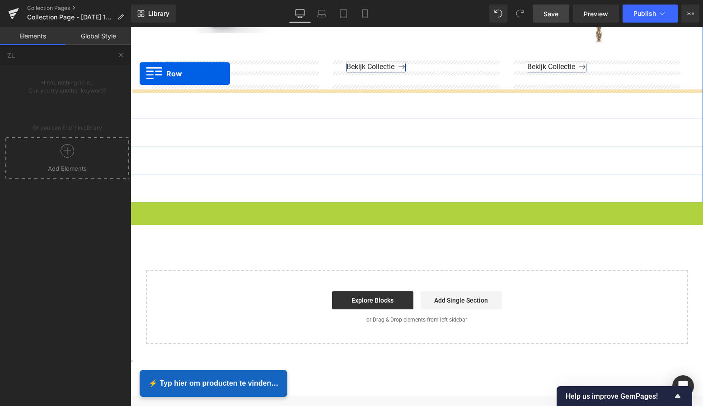
drag, startPoint x: 135, startPoint y: 209, endPoint x: 140, endPoint y: 73, distance: 135.6
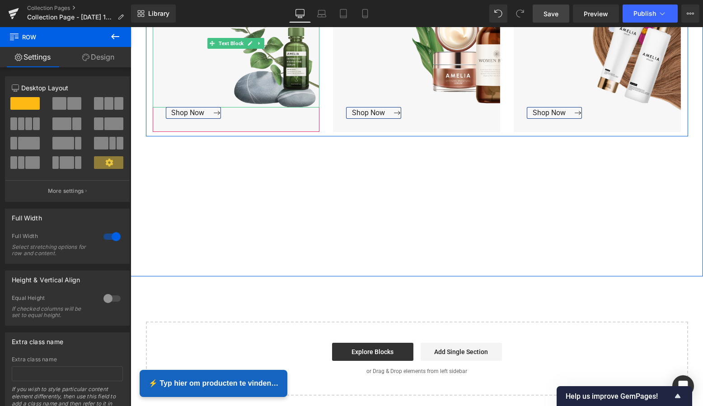
scroll to position [1393, 0]
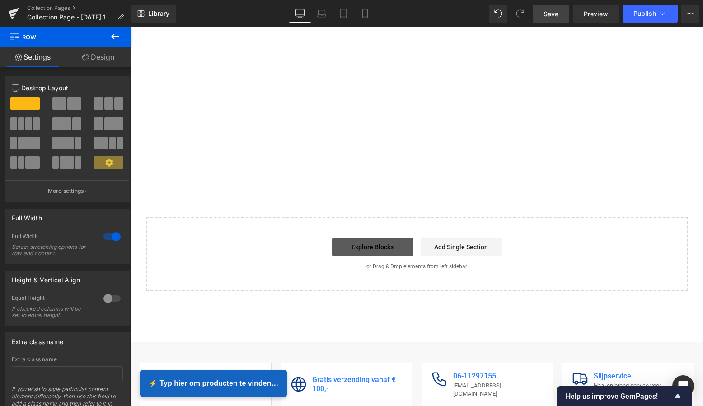
click at [381, 246] on link "Explore Blocks" at bounding box center [372, 247] width 81 height 18
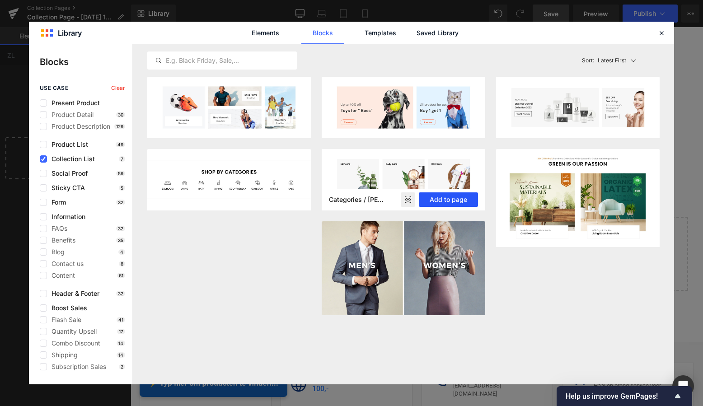
click at [458, 200] on button "Add to page" at bounding box center [448, 199] width 59 height 14
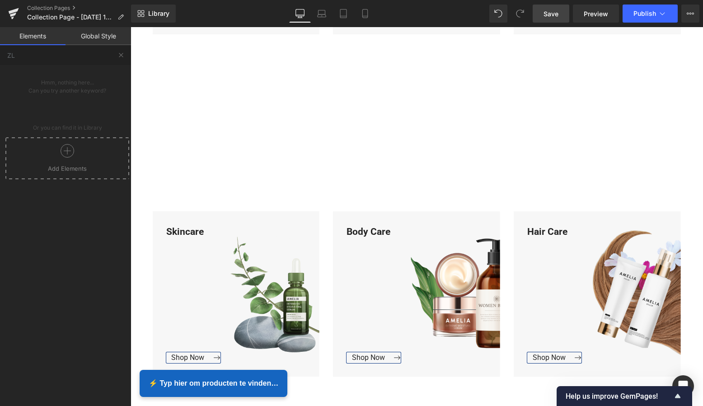
scroll to position [1367, 0]
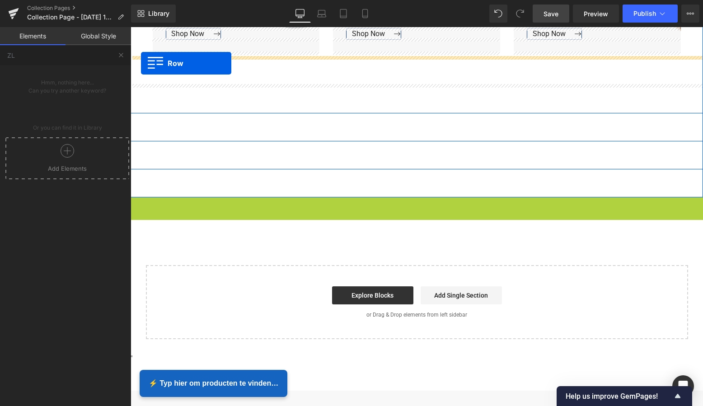
drag, startPoint x: 134, startPoint y: 201, endPoint x: 141, endPoint y: 63, distance: 138.4
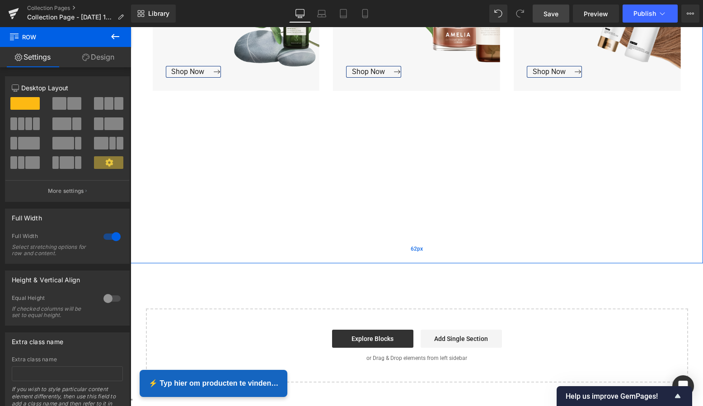
scroll to position [1582, 0]
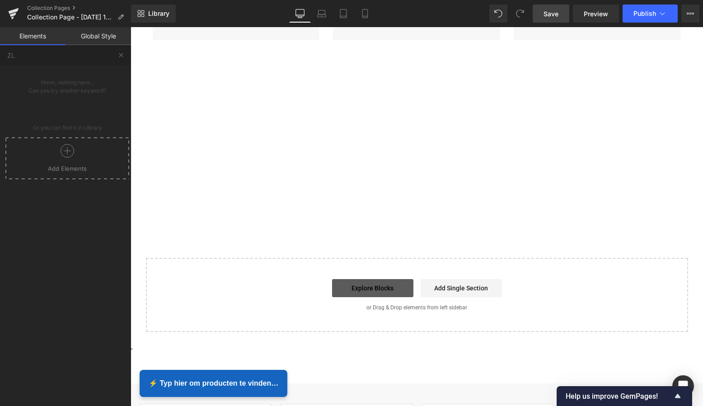
click at [363, 287] on link "Explore Blocks" at bounding box center [372, 288] width 81 height 18
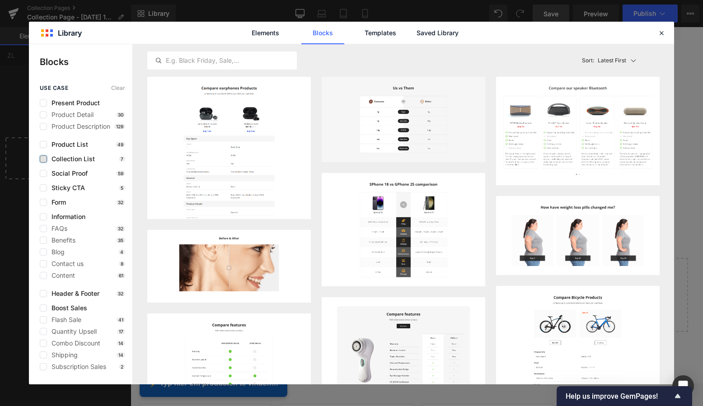
click at [44, 159] on label at bounding box center [43, 158] width 7 height 7
click at [43, 159] on input "checkbox" at bounding box center [43, 159] width 0 height 0
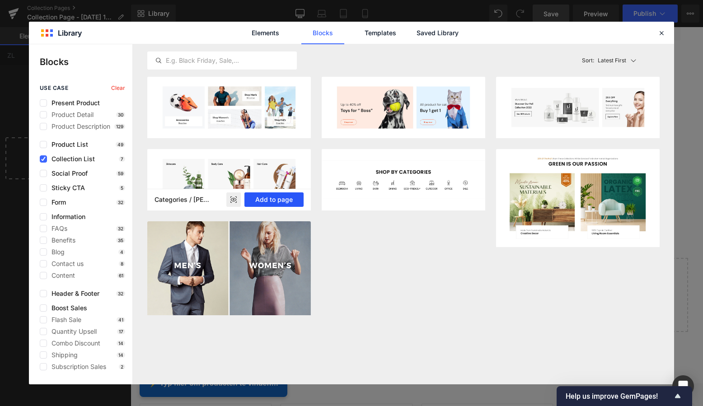
click at [286, 199] on button "Add to page" at bounding box center [273, 199] width 59 height 14
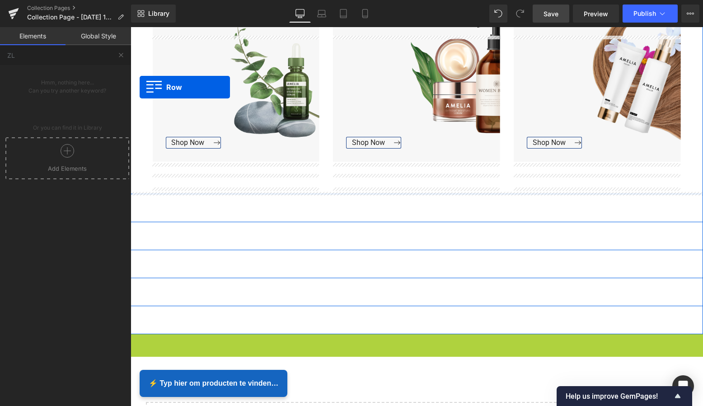
scroll to position [1452, 0]
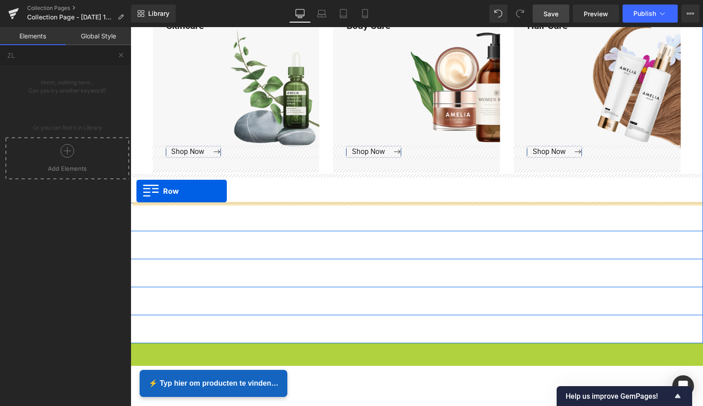
drag, startPoint x: 136, startPoint y: 221, endPoint x: 136, endPoint y: 191, distance: 29.8
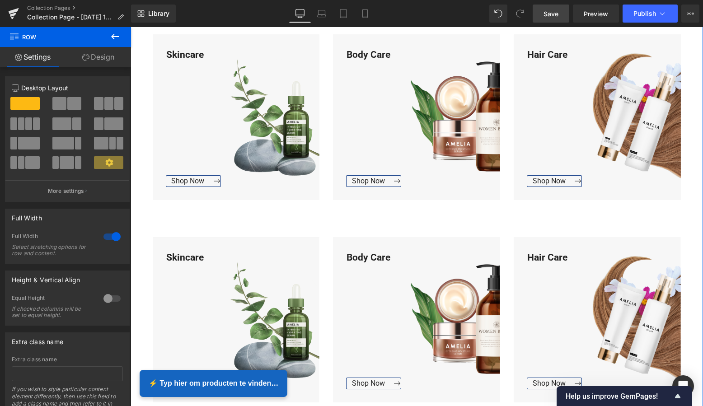
scroll to position [1213, 0]
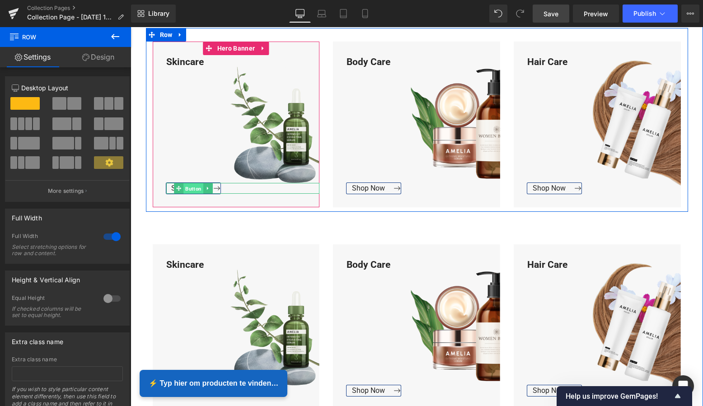
click at [200, 188] on span "Button" at bounding box center [193, 188] width 20 height 11
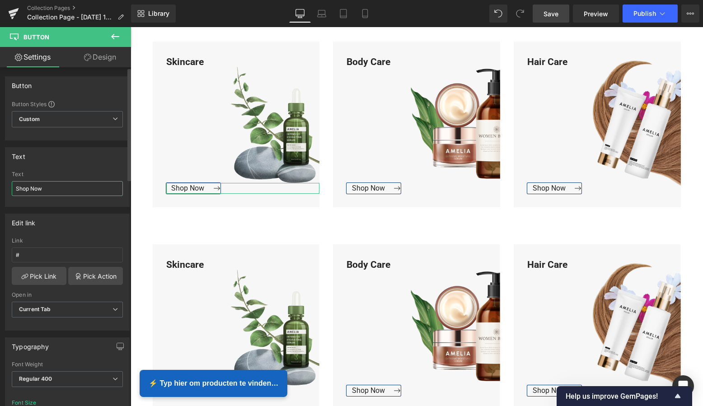
drag, startPoint x: 51, startPoint y: 185, endPoint x: 12, endPoint y: 184, distance: 38.4
click at [12, 185] on input "Shop Now" at bounding box center [67, 188] width 111 height 15
type input "B"
type input "Bekijk Collectie"
drag, startPoint x: 67, startPoint y: 190, endPoint x: 15, endPoint y: 188, distance: 51.5
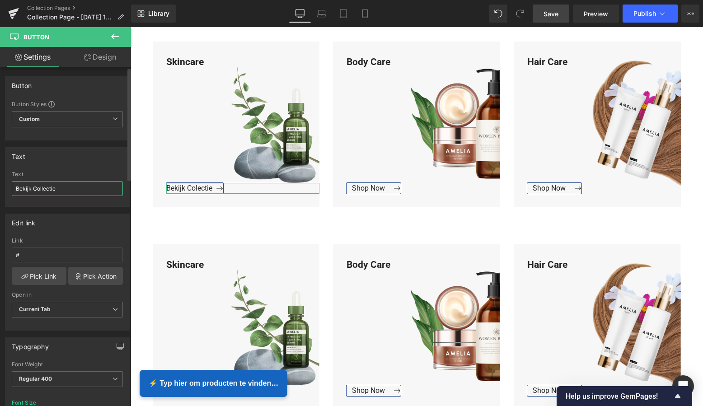
click at [15, 188] on input "Bekijk Collectie" at bounding box center [67, 188] width 111 height 15
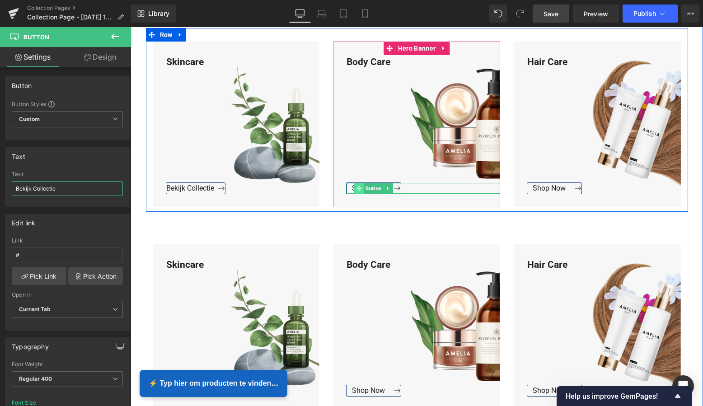
click at [361, 186] on span at bounding box center [359, 188] width 9 height 11
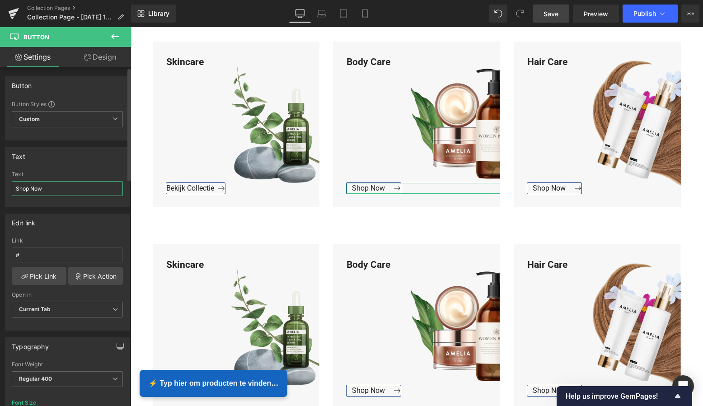
drag, startPoint x: 58, startPoint y: 189, endPoint x: 5, endPoint y: 188, distance: 52.8
click at [7, 188] on div "Shop Now Text Shop Now" at bounding box center [67, 188] width 124 height 35
paste input "Bekijk Collectie"
type input "Bekijk Collectie"
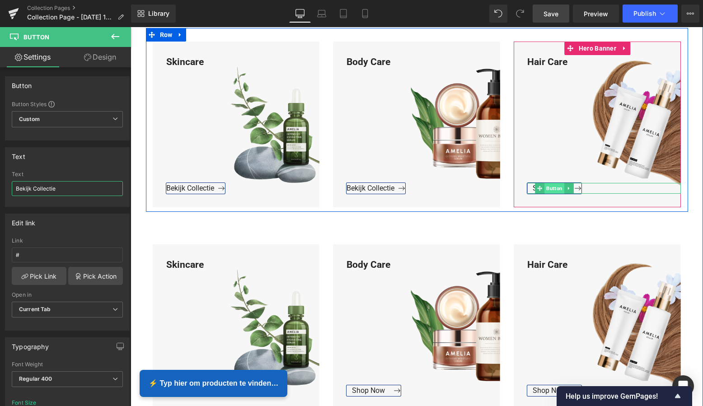
click at [554, 187] on span "Button" at bounding box center [555, 188] width 20 height 11
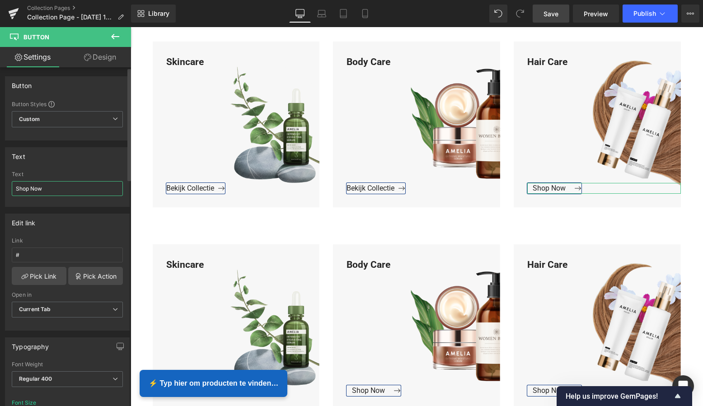
drag, startPoint x: 77, startPoint y: 188, endPoint x: 12, endPoint y: 185, distance: 65.6
click at [12, 185] on input "Shop Now" at bounding box center [67, 188] width 111 height 15
paste input "Bekijk Collectie"
type input "Bekijk Collectie"
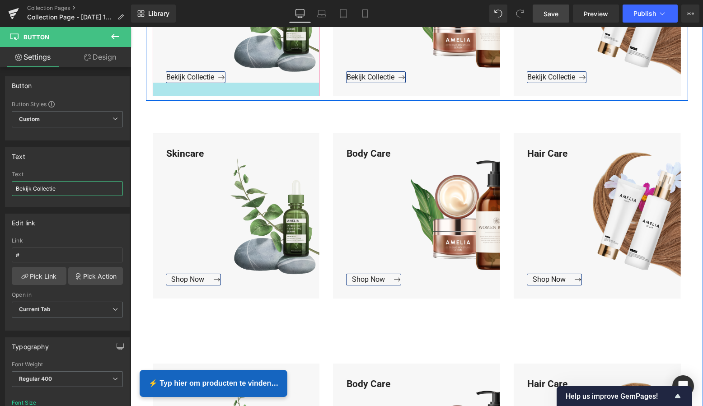
scroll to position [1335, 0]
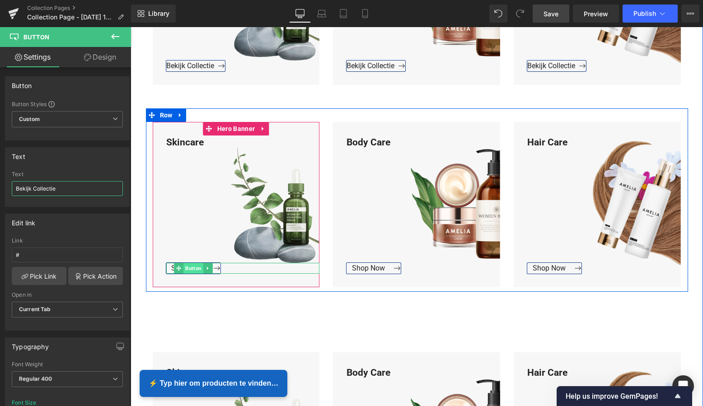
click at [187, 266] on span "Button" at bounding box center [193, 268] width 20 height 11
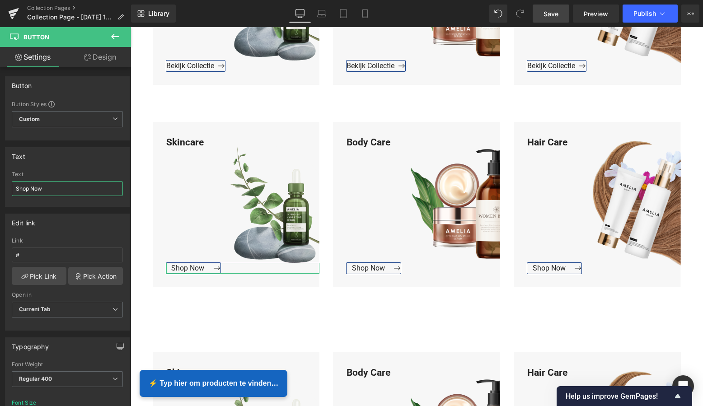
drag, startPoint x: 58, startPoint y: 190, endPoint x: -9, endPoint y: 188, distance: 67.3
click at [0, 188] on html "Button You are previewing how the will restyle your page. You can not edit Elem…" at bounding box center [351, 203] width 703 height 406
paste input "Bekijk Collectie"
type input "Bekijk Collectie"
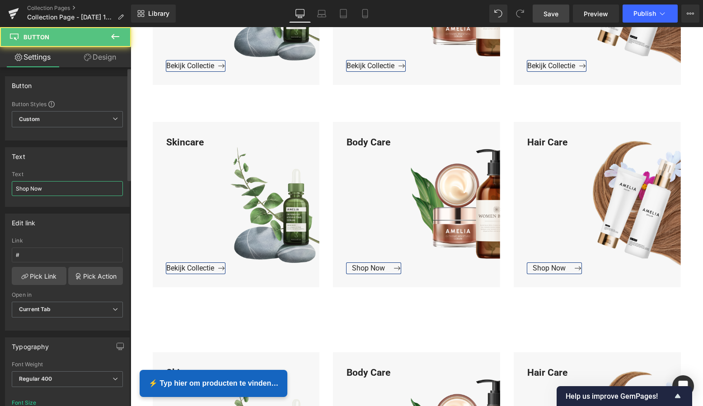
drag, startPoint x: -17, startPoint y: 181, endPoint x: 8, endPoint y: 185, distance: 25.2
click at [0, 180] on html "Button You are previewing how the will restyle your page. You can not edit Elem…" at bounding box center [351, 203] width 703 height 406
paste input "Bekijk Collectie"
type input "Bekijk Collectie"
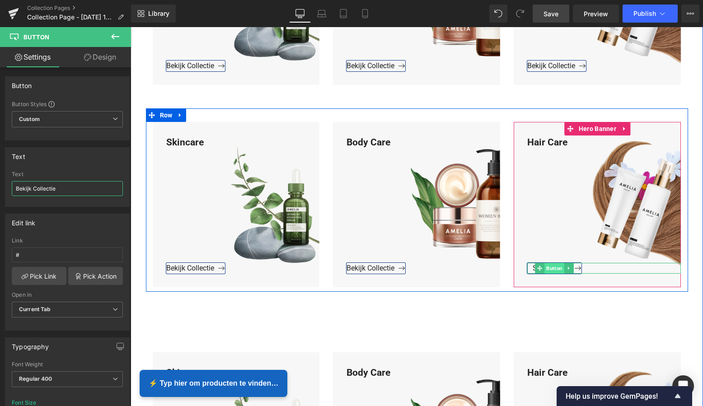
click at [551, 265] on span "Button" at bounding box center [555, 268] width 20 height 11
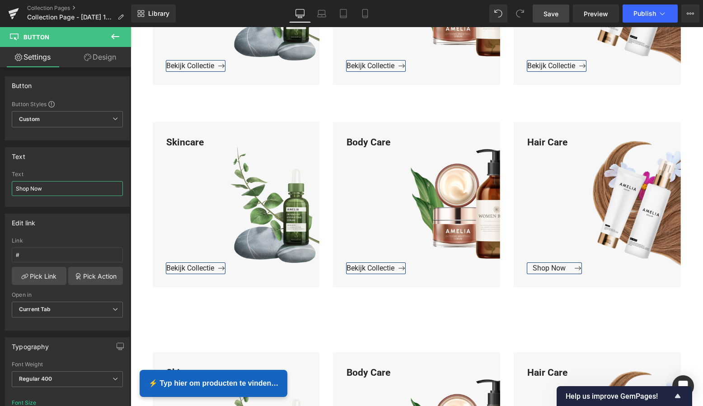
drag, startPoint x: 60, startPoint y: 192, endPoint x: -19, endPoint y: 184, distance: 79.5
click at [0, 184] on html "Button You are previewing how the will restyle your page. You can not edit Elem…" at bounding box center [351, 203] width 703 height 406
paste input "Bekijk Collectie"
type input "Bekijk Collectie"
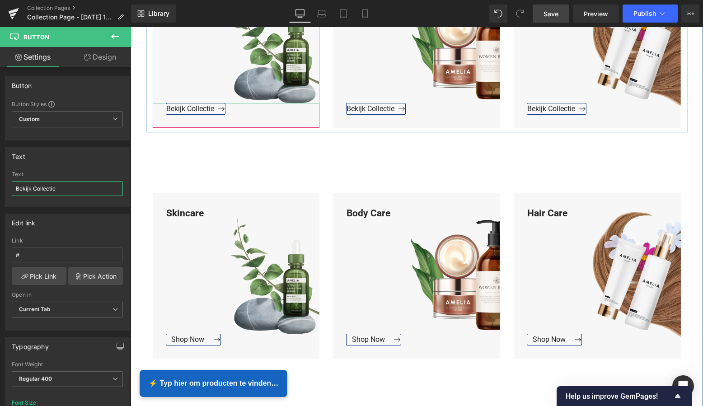
scroll to position [1518, 0]
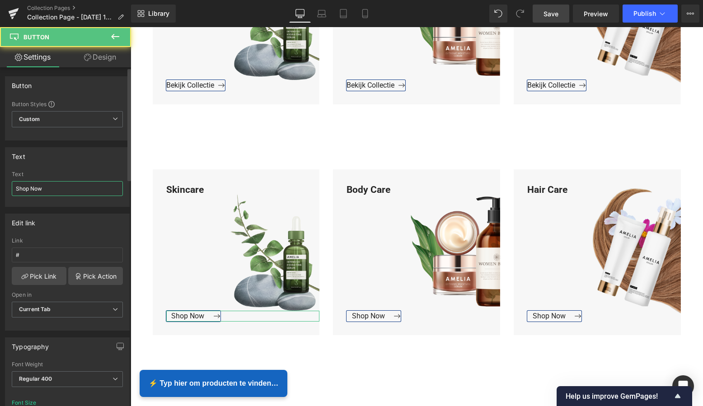
drag, startPoint x: 65, startPoint y: 193, endPoint x: 0, endPoint y: 191, distance: 65.5
click at [0, 191] on div "Text Shop Now Text Shop Now" at bounding box center [67, 173] width 135 height 66
paste input "Bekijk Collectie"
type input "Bekijk Collectie"
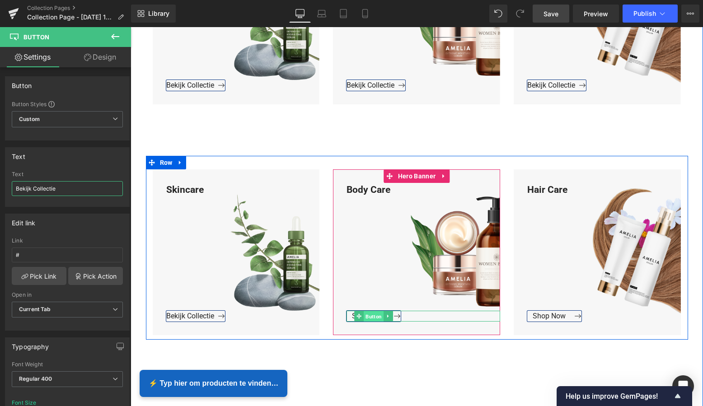
drag, startPoint x: 372, startPoint y: 313, endPoint x: 364, endPoint y: 313, distance: 8.1
click at [372, 313] on span "Button" at bounding box center [374, 316] width 20 height 11
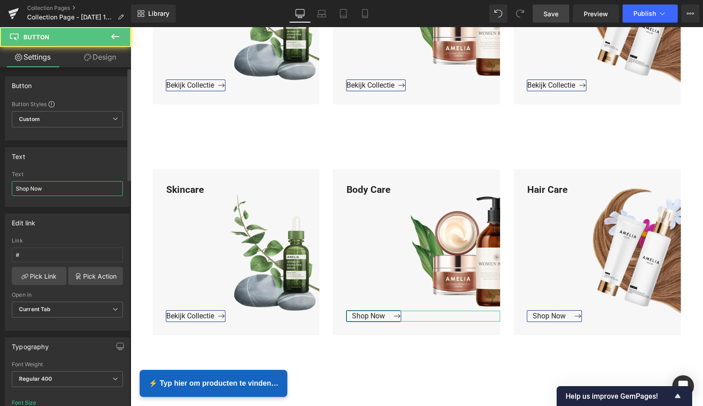
drag, startPoint x: 63, startPoint y: 188, endPoint x: 0, endPoint y: 186, distance: 62.8
click at [0, 186] on div "Text Shop Now Text Shop Now" at bounding box center [67, 173] width 135 height 66
paste input "Bekijk Collectie"
type input "Bekijk Collectie"
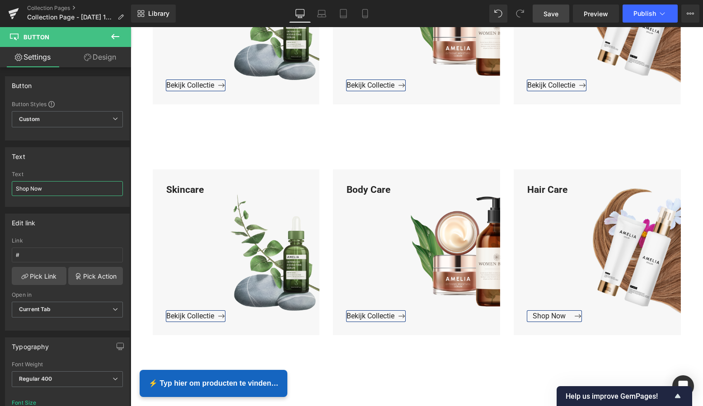
drag, startPoint x: 37, startPoint y: 184, endPoint x: -13, endPoint y: 181, distance: 50.7
click at [0, 181] on html "Button You are previewing how the will restyle your page. You can not edit Elem…" at bounding box center [351, 203] width 703 height 406
paste input "Bekijk Collectie"
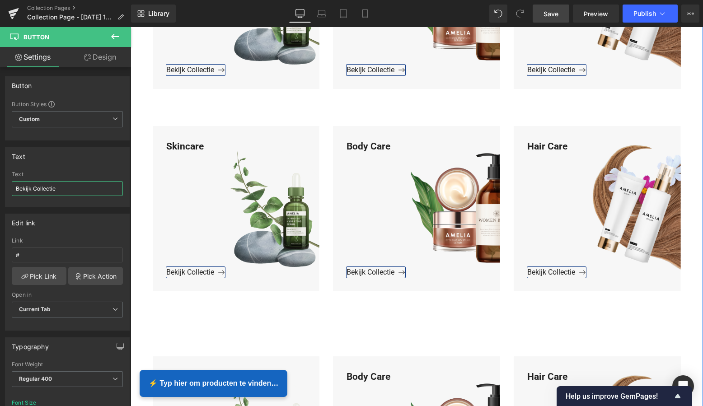
scroll to position [1258, 0]
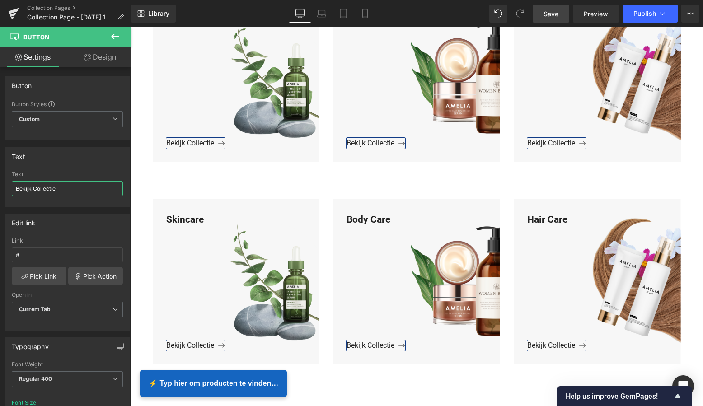
type input "Bekijk Collectie"
click at [554, 14] on span "Save" at bounding box center [550, 13] width 15 height 9
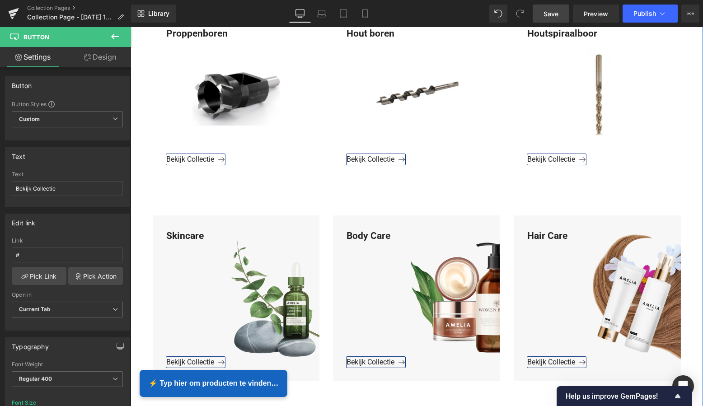
scroll to position [1041, 0]
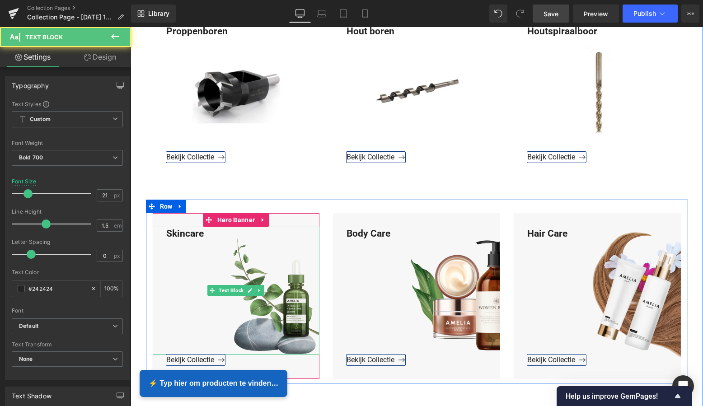
click at [204, 235] on div "Skincare" at bounding box center [236, 291] width 167 height 128
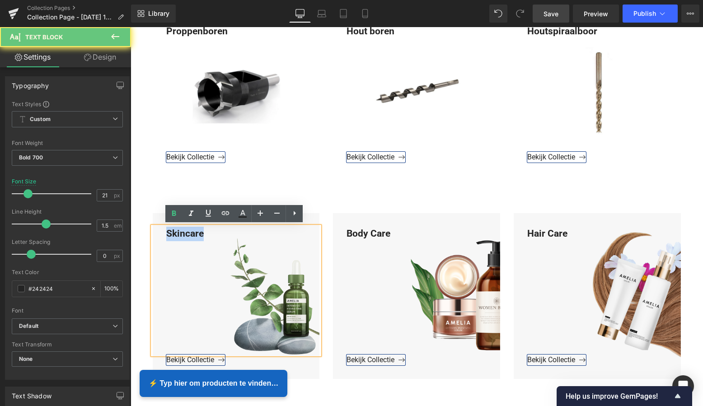
drag, startPoint x: 204, startPoint y: 234, endPoint x: 160, endPoint y: 230, distance: 44.4
click at [160, 230] on div "Skincare" at bounding box center [236, 291] width 167 height 128
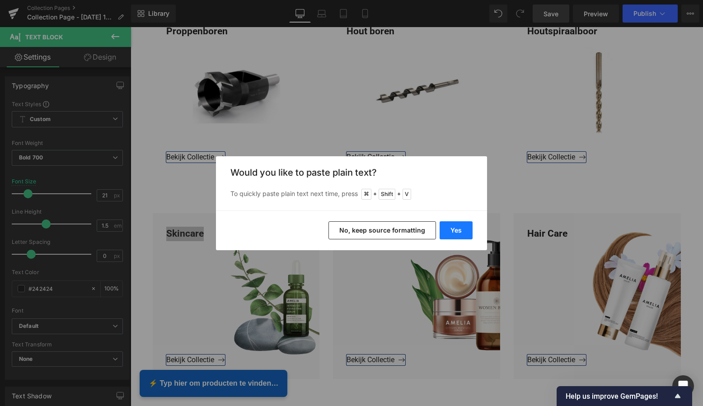
click at [458, 233] on button "Yes" at bounding box center [455, 230] width 33 height 18
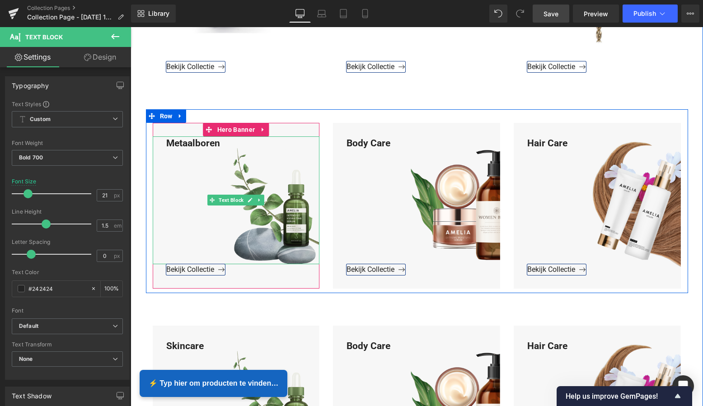
scroll to position [1172, 0]
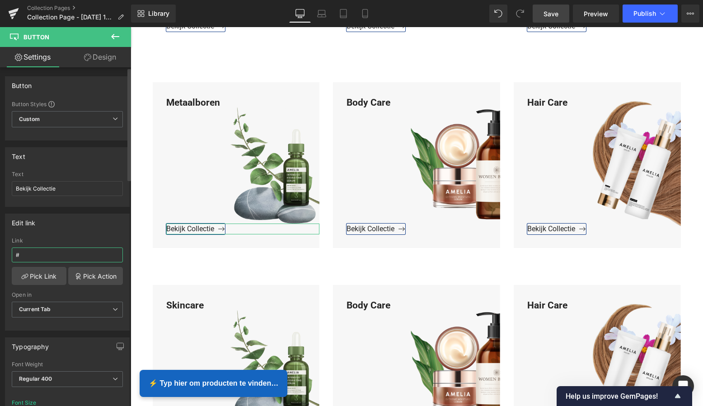
drag, startPoint x: 35, startPoint y: 252, endPoint x: 7, endPoint y: 254, distance: 27.6
click at [4, 252] on div "Edit link # Link # Pick Link Pick Action Current Tab New Tab Open in Current Ta…" at bounding box center [67, 269] width 135 height 124
paste input "https://www.mzsgereedschap.nl/collections/metaalboren"
type input "https://www.mzsgereedschap.nl/collections/metaalboren"
click at [48, 278] on link "Pick Link" at bounding box center [39, 276] width 55 height 18
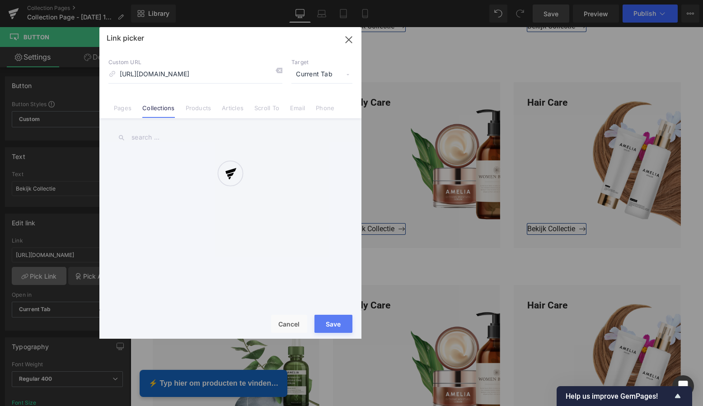
scroll to position [0, 14]
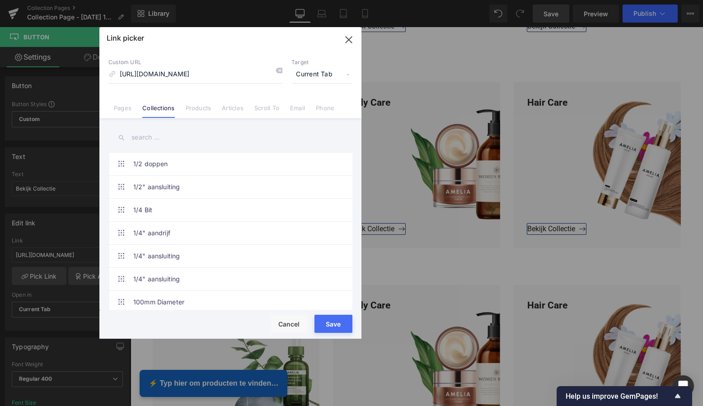
click at [336, 326] on button "Save" at bounding box center [333, 324] width 38 height 18
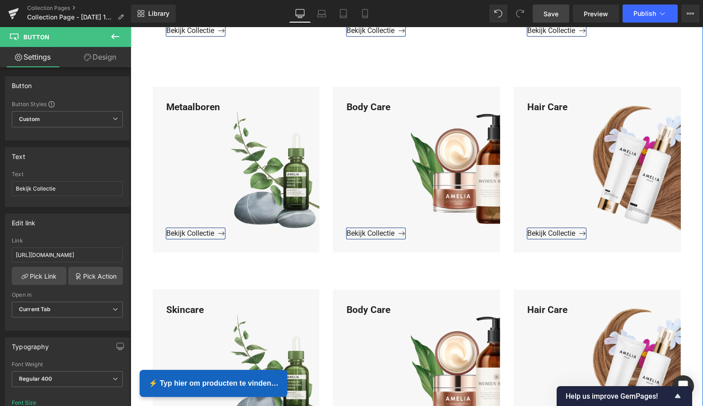
scroll to position [1150, 0]
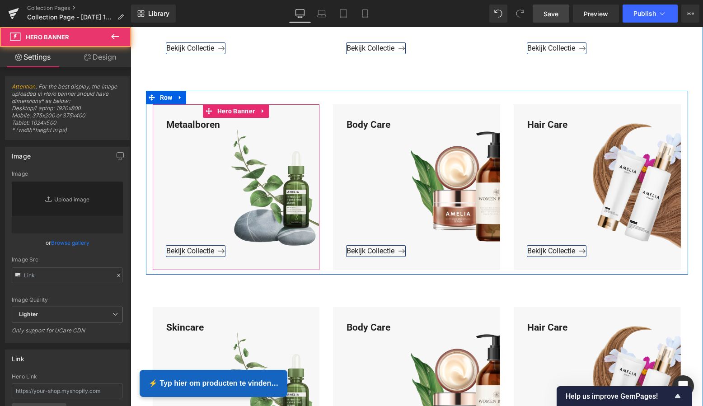
type input "https://ucarecdn.com/677023d0-8c3c-4139-b082-70331e6845e8/-/format/auto/-/previ…"
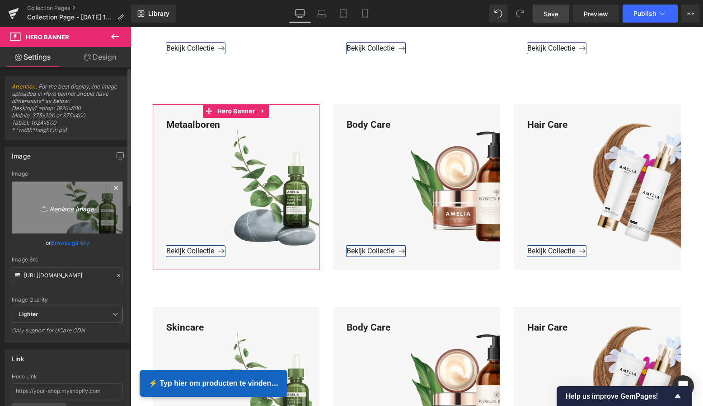
click at [66, 209] on icon "Replace Image" at bounding box center [67, 207] width 72 height 11
type input "C:\fakepath\Groen Modern Doe-het-zelf Instagram Stories (800 x 800 px)-2.png"
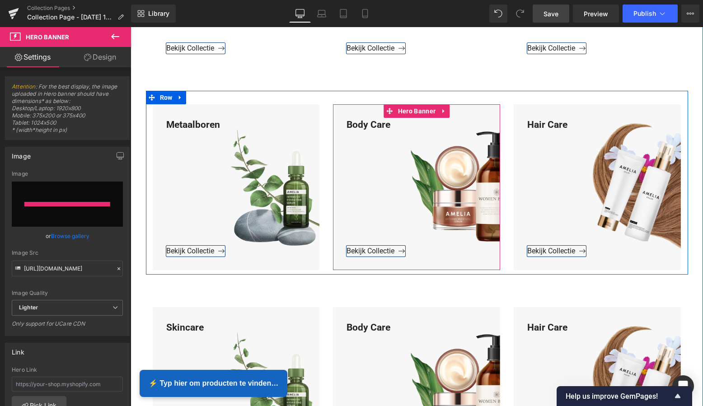
type input "https://ucarecdn.com/319c49df-8620-4aa9-b2ea-322da8dd6a01/-/format/auto/-/previ…"
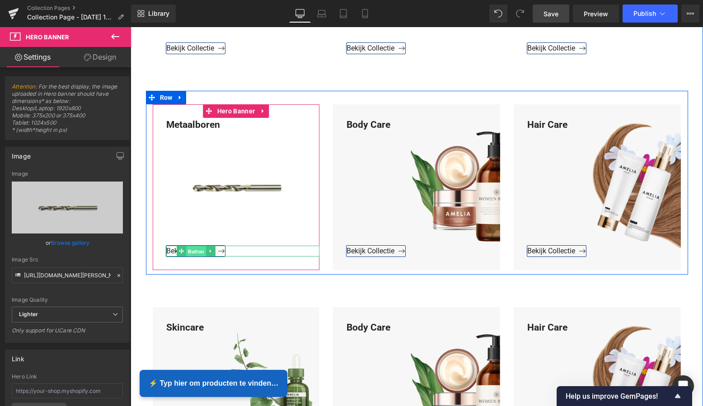
click at [193, 250] on span "Button" at bounding box center [196, 251] width 20 height 11
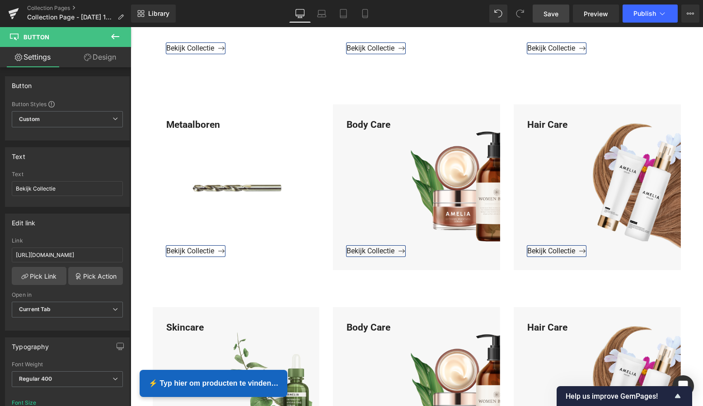
click at [549, 12] on span "Save" at bounding box center [550, 13] width 15 height 9
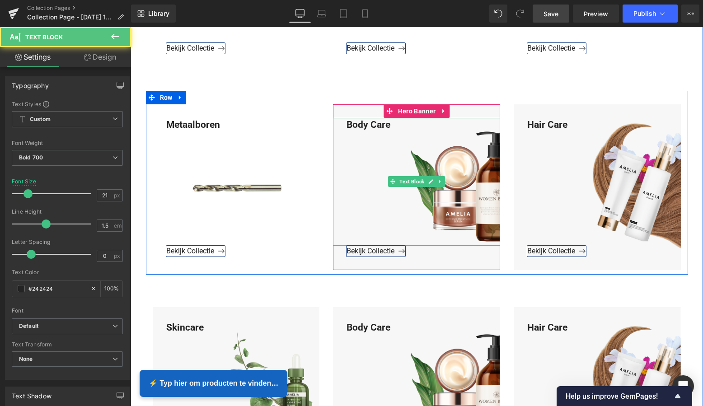
click at [396, 126] on div "Body Care" at bounding box center [416, 182] width 167 height 128
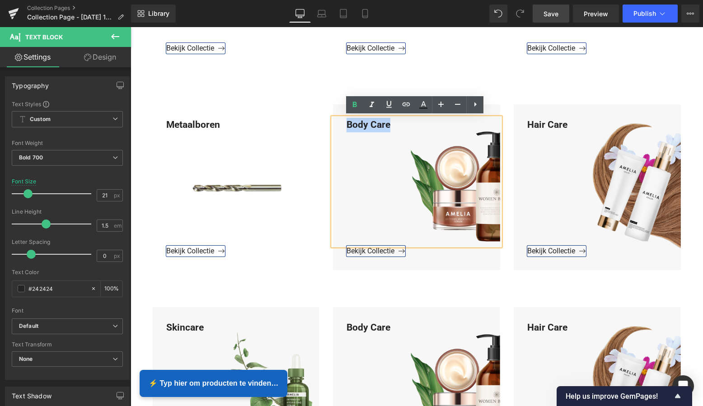
drag, startPoint x: 394, startPoint y: 124, endPoint x: 343, endPoint y: 123, distance: 51.1
click at [343, 123] on div "Body Care" at bounding box center [416, 182] width 167 height 128
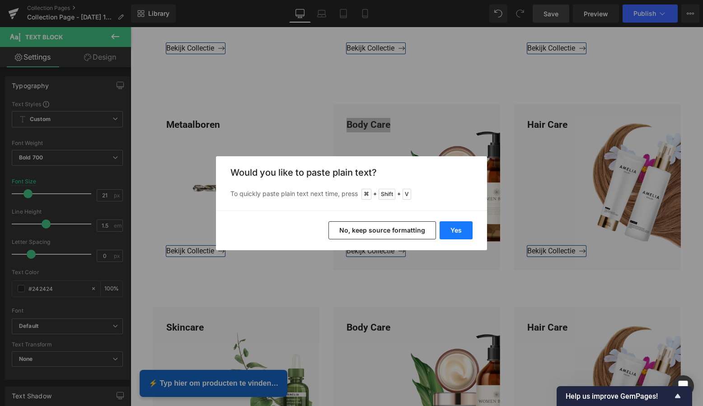
click at [458, 227] on button "Yes" at bounding box center [455, 230] width 33 height 18
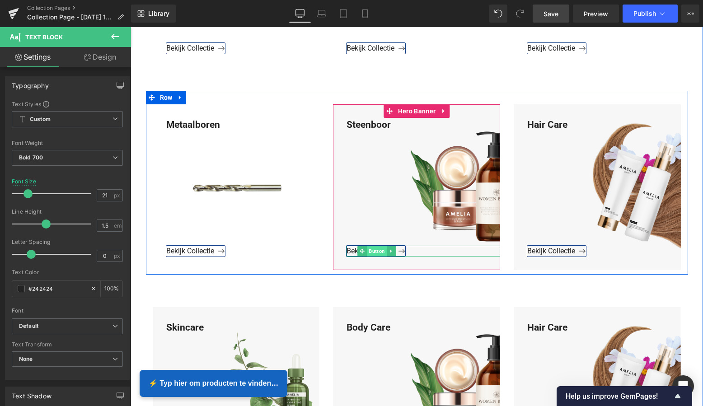
click at [372, 251] on span "Button" at bounding box center [377, 251] width 20 height 11
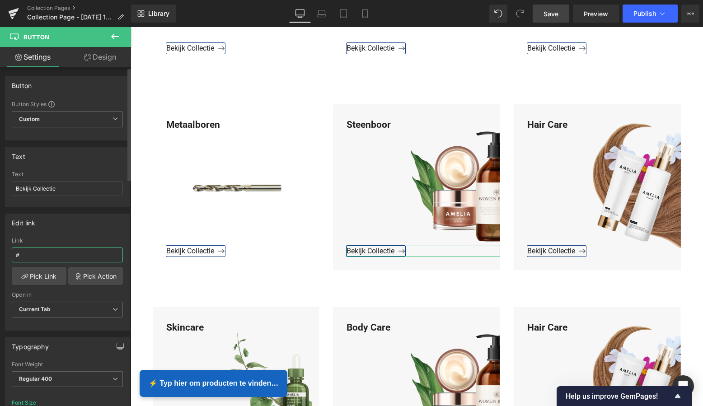
drag, startPoint x: 41, startPoint y: 255, endPoint x: 1, endPoint y: 252, distance: 40.3
click at [0, 252] on html "Button You are previewing how the will restyle your page. You can not edit Elem…" at bounding box center [351, 203] width 703 height 406
paste input "https://www.mzsgereedschap.nl/collections/steenboor"
type input "https://www.mzsgereedschap.nl/collections/steenboor"
click at [44, 281] on link "Pick Link" at bounding box center [39, 276] width 55 height 18
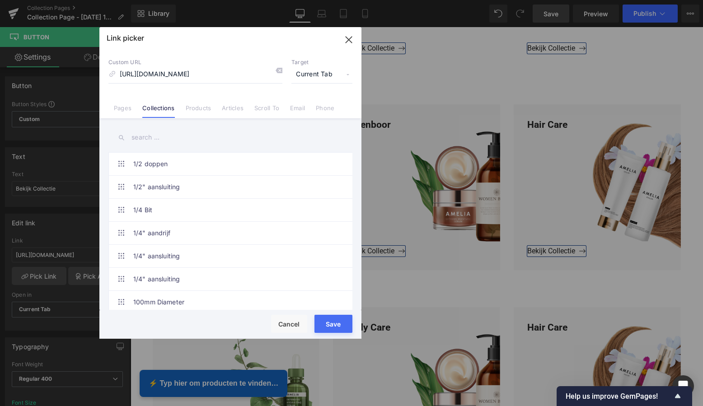
click at [336, 322] on button "Save" at bounding box center [333, 324] width 38 height 18
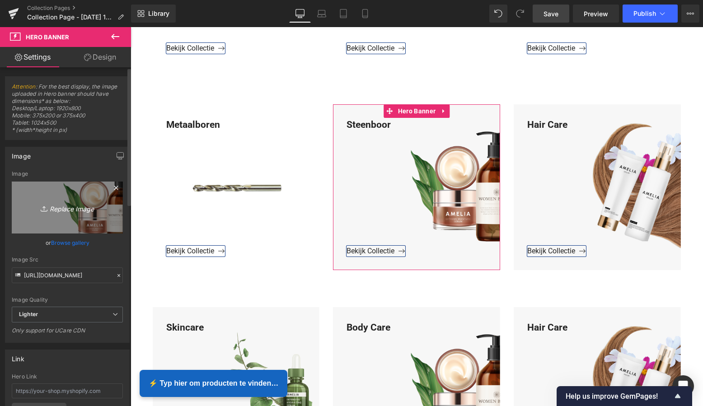
click at [72, 201] on link "Replace Image" at bounding box center [67, 208] width 111 height 52
type input "C:\fakepath\Groen Modern Doe-het-zelf Instagram Stories (800 x 800 px)-2.png"
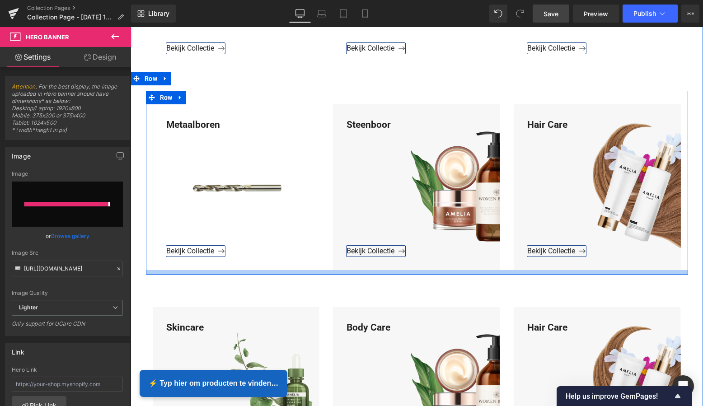
type input "https://ucarecdn.com/22f51dd5-7791-4abd-9760-07116a97604e/-/format/auto/-/previ…"
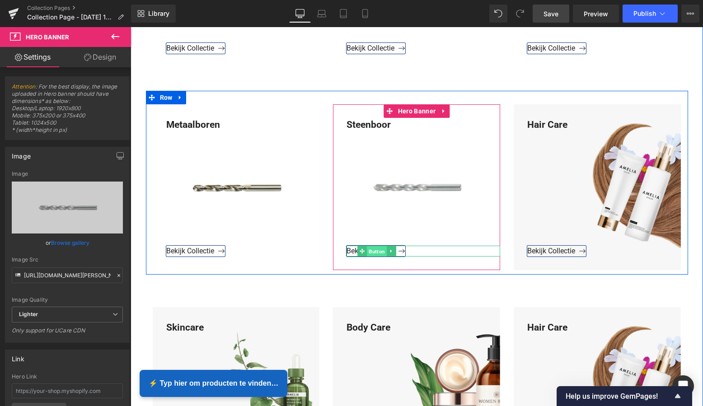
click at [373, 251] on span "Button" at bounding box center [377, 251] width 20 height 11
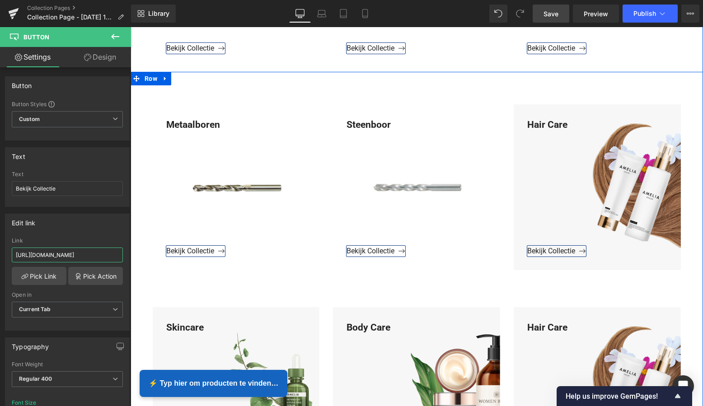
drag, startPoint x: 234, startPoint y: 281, endPoint x: 134, endPoint y: 255, distance: 104.1
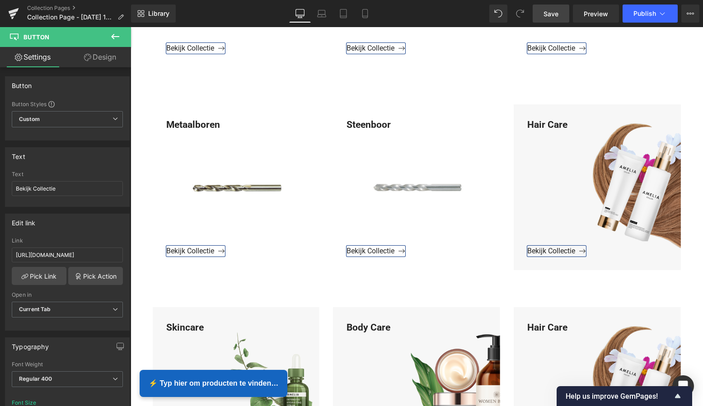
click at [549, 14] on span "Save" at bounding box center [550, 13] width 15 height 9
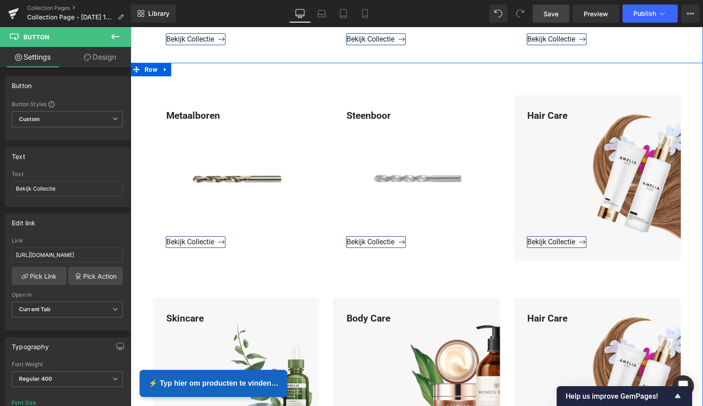
scroll to position [1155, 0]
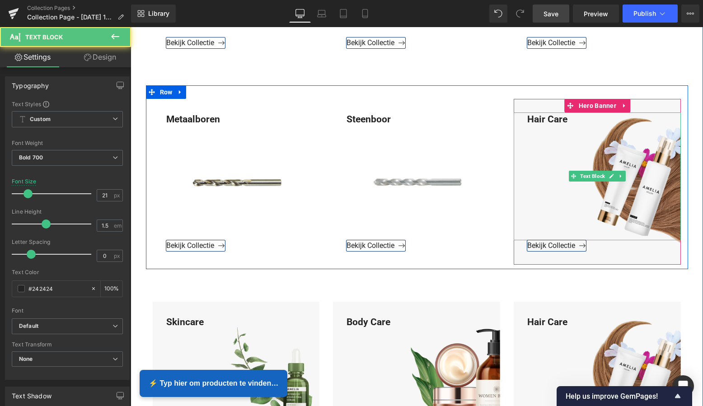
click at [565, 121] on div "Hair Care" at bounding box center [597, 176] width 167 height 128
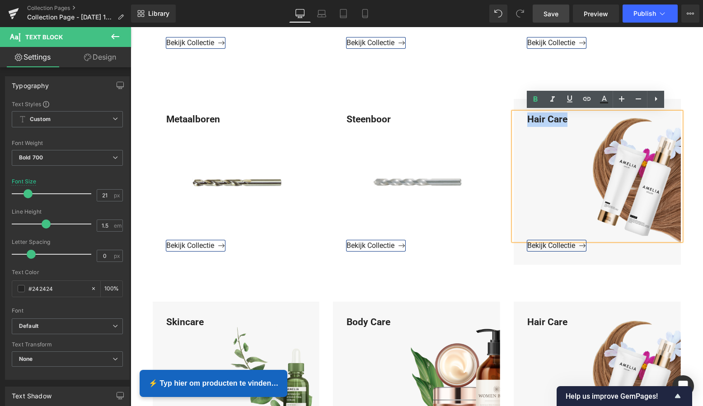
drag, startPoint x: 566, startPoint y: 117, endPoint x: 523, endPoint y: 117, distance: 43.4
click at [523, 117] on div "Hair Care" at bounding box center [597, 176] width 167 height 128
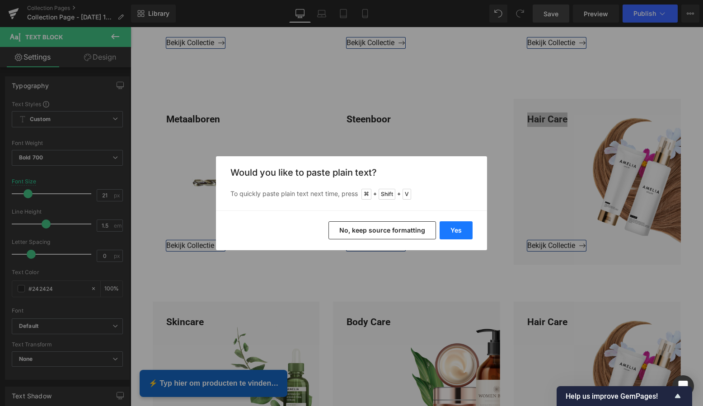
click at [449, 232] on button "Yes" at bounding box center [455, 230] width 33 height 18
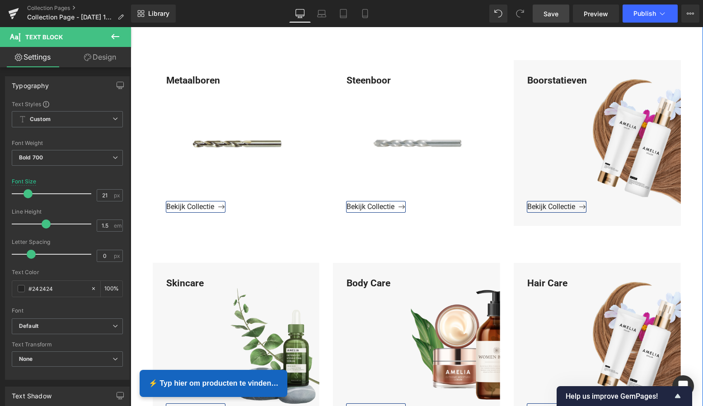
scroll to position [1198, 0]
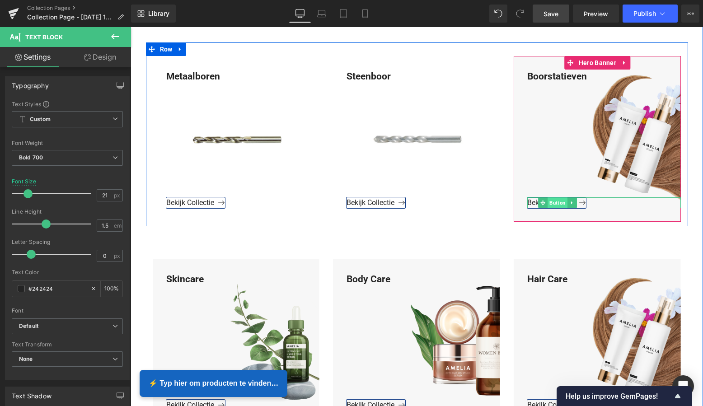
click at [554, 203] on span "Button" at bounding box center [557, 202] width 20 height 11
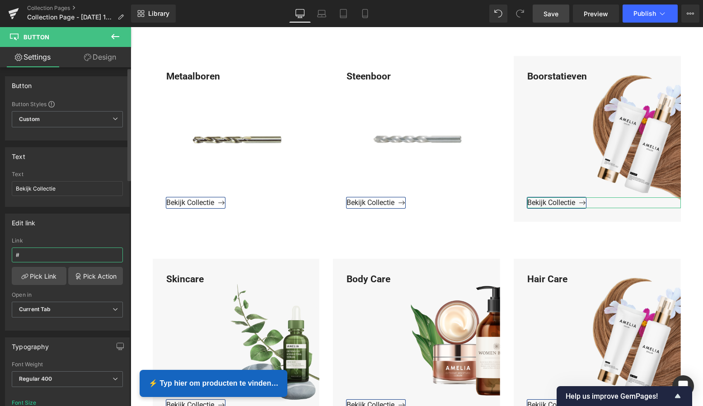
click at [34, 258] on input "#" at bounding box center [67, 254] width 111 height 15
drag, startPoint x: 35, startPoint y: 257, endPoint x: 2, endPoint y: 254, distance: 32.7
click at [2, 254] on div "Edit link # Link # Pick Link Pick Action Current Tab New Tab Open in Current Ta…" at bounding box center [67, 269] width 135 height 124
paste input "https://www.mzsgereedschap.nl/collections/boorstatieven"
type input "https://www.mzsgereedschap.nl/collections/boorstatieven"
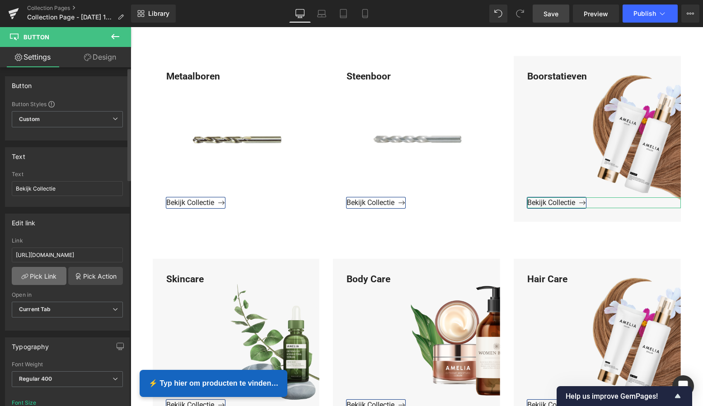
click at [33, 276] on link "Pick Link" at bounding box center [39, 276] width 55 height 18
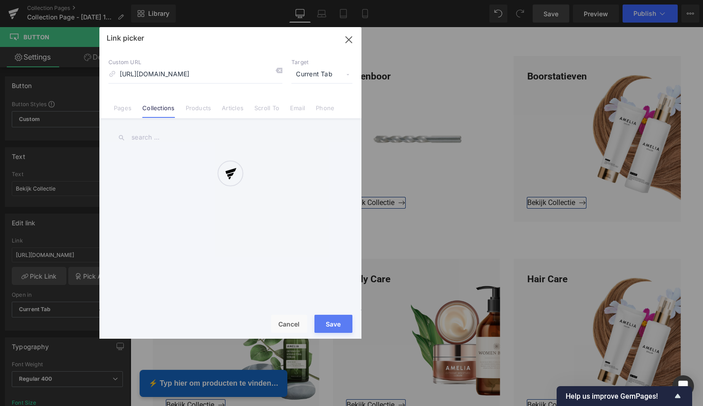
scroll to position [0, 18]
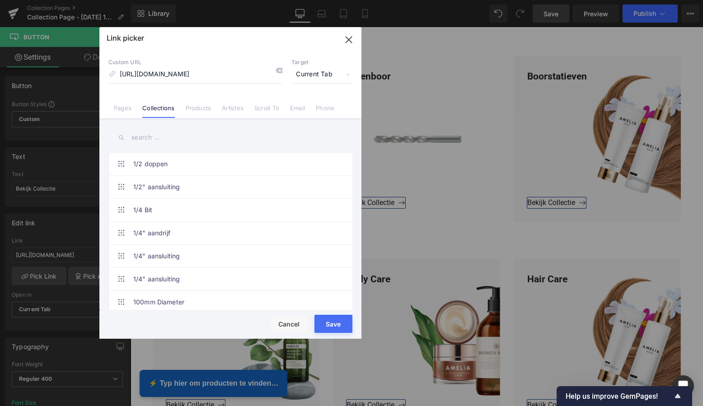
click at [330, 320] on button "Save" at bounding box center [333, 324] width 38 height 18
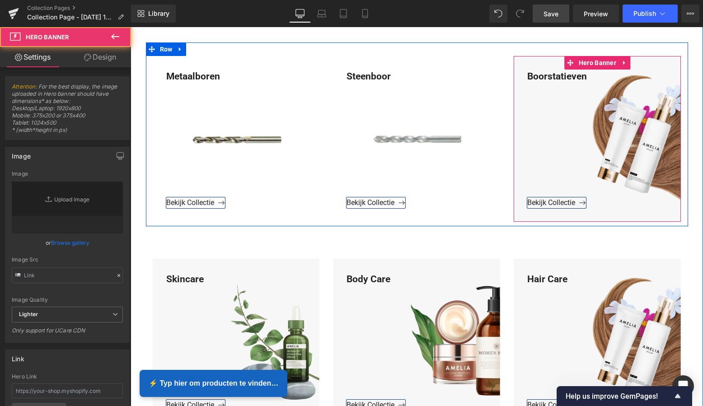
type input "https://ucarecdn.com/2c271681-251b-4d21-ba45-85d40c48af26/-/format/auto/-/previ…"
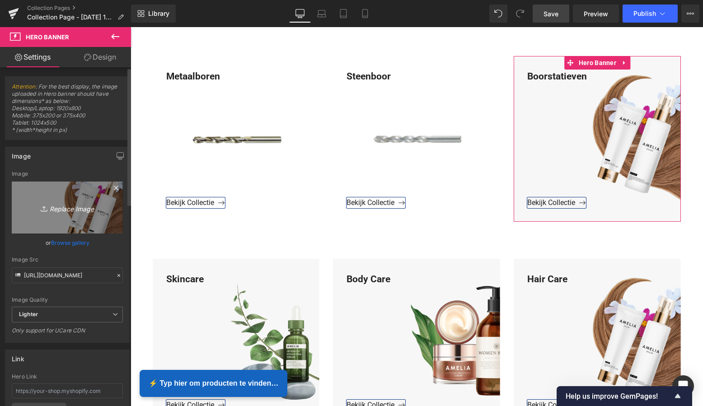
click at [72, 205] on icon "Replace Image" at bounding box center [67, 207] width 72 height 11
type input "C:\fakepath\Groen Modern Doe-het-zelf Instagram Stories (800 x 800 px)-2.png"
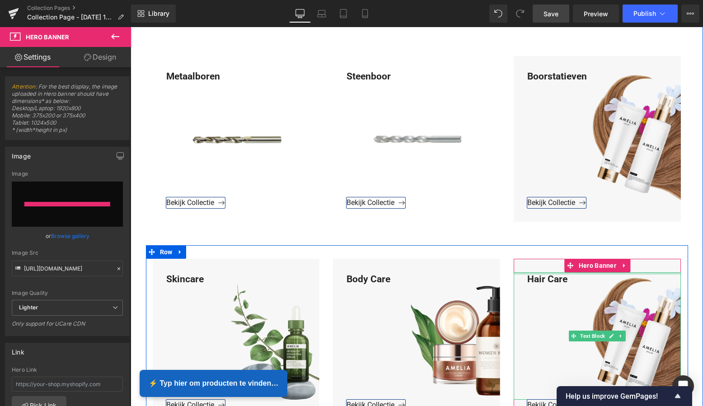
type input "https://ucarecdn.com/c0da0ed8-bf5a-4207-a5a8-d839f8043592/-/format/auto/-/previ…"
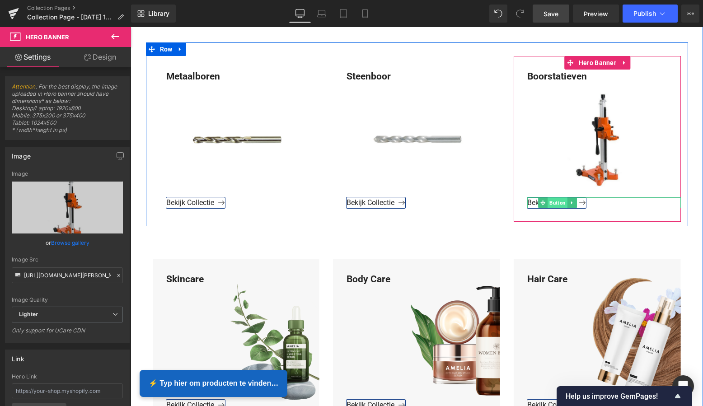
click at [560, 201] on span "Button" at bounding box center [557, 202] width 20 height 11
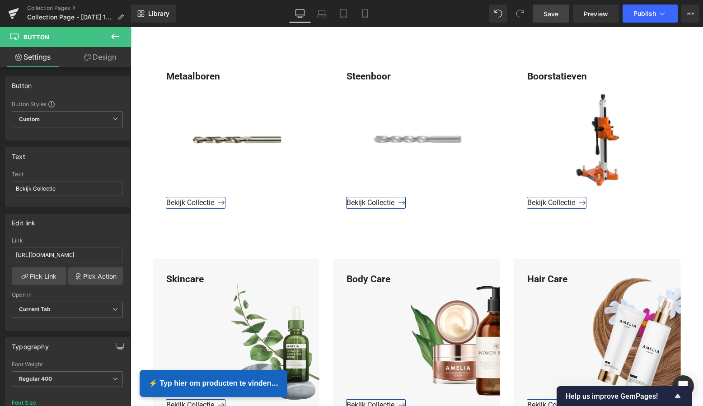
click at [557, 14] on span "Save" at bounding box center [550, 13] width 15 height 9
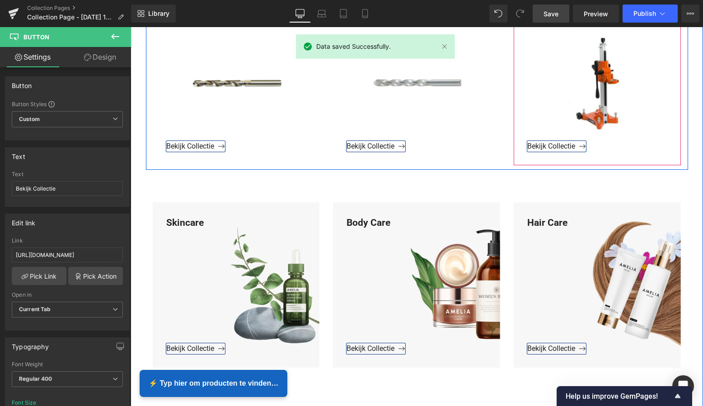
scroll to position [1298, 0]
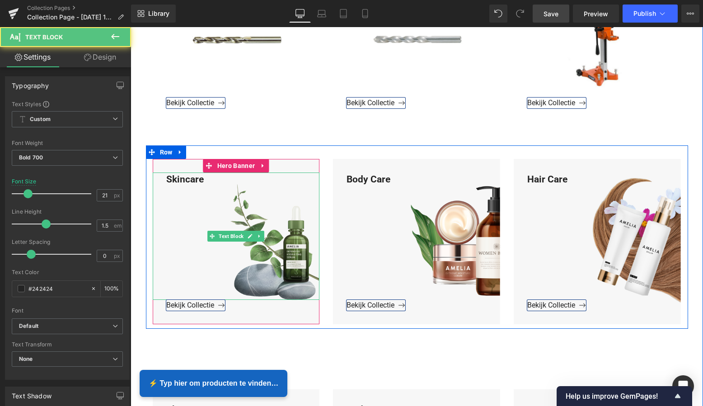
click at [203, 181] on div "Skincare" at bounding box center [236, 237] width 167 height 128
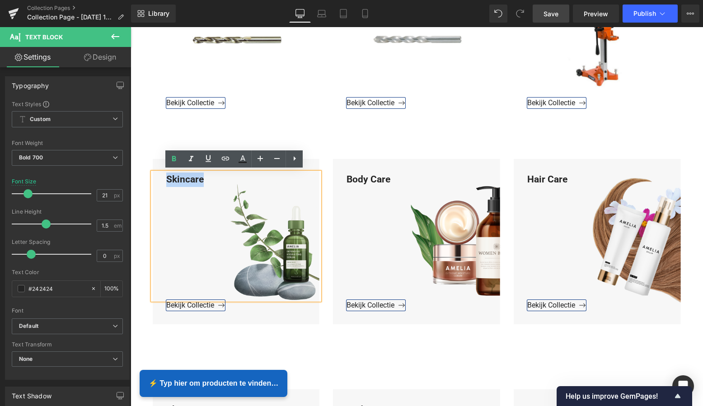
drag, startPoint x: 203, startPoint y: 178, endPoint x: 158, endPoint y: 178, distance: 45.2
click at [156, 176] on div "Skincare" at bounding box center [236, 237] width 167 height 128
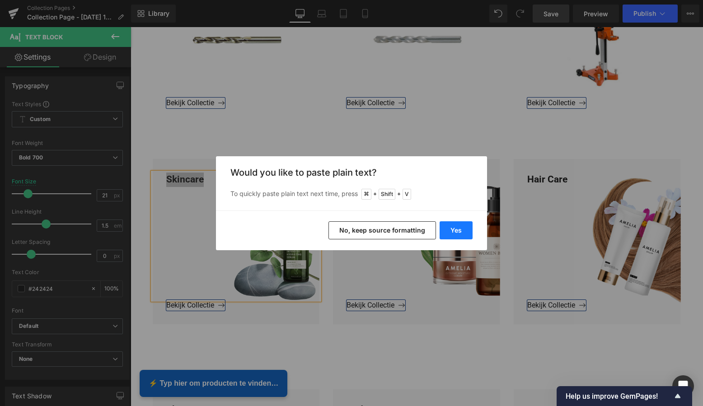
click at [452, 227] on button "Yes" at bounding box center [455, 230] width 33 height 18
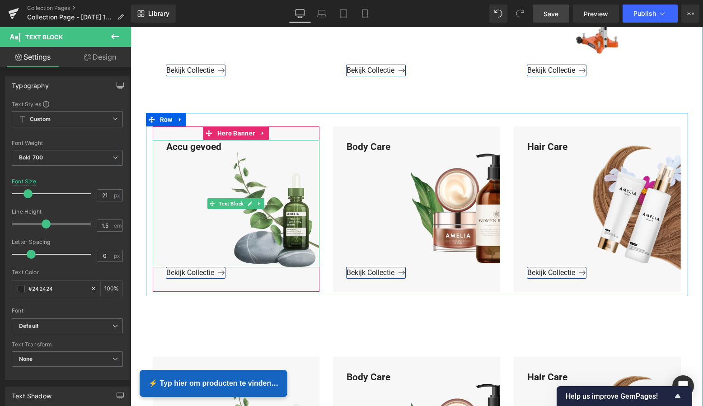
scroll to position [1336, 0]
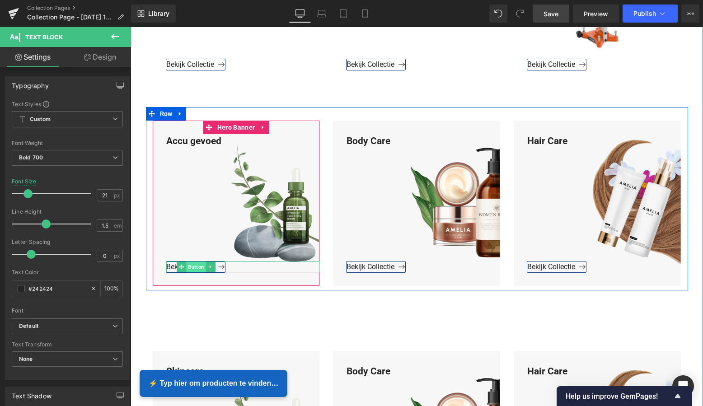
click at [193, 266] on span "Button" at bounding box center [196, 266] width 20 height 11
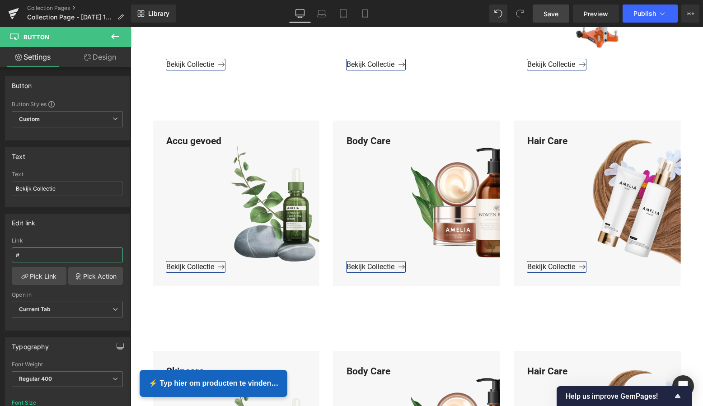
drag, startPoint x: 47, startPoint y: 256, endPoint x: -8, endPoint y: 253, distance: 54.2
click at [0, 253] on html "Button You are previewing how the will restyle your page. You can not edit Elem…" at bounding box center [351, 203] width 703 height 406
paste input "https://www.mzsgereedschap.nl/collections/accu-gevoed"
type input "https://www.mzsgereedschap.nl/collections/accu-gevoed"
click at [34, 279] on link "Pick Link" at bounding box center [39, 276] width 55 height 18
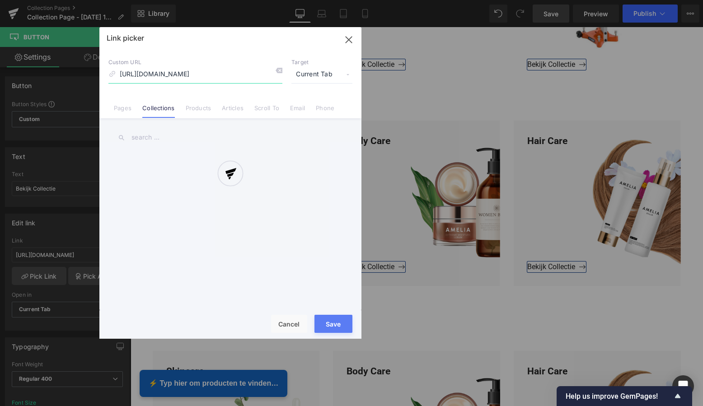
scroll to position [0, 17]
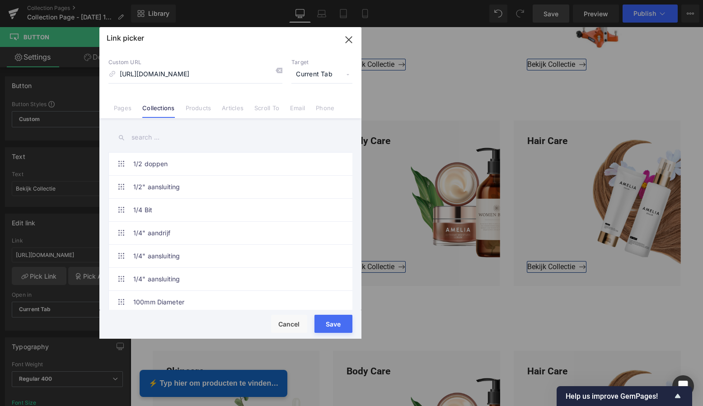
click at [335, 324] on button "Save" at bounding box center [333, 324] width 38 height 18
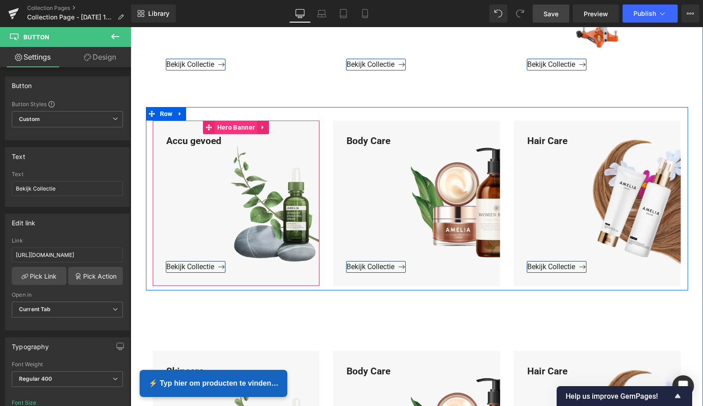
click at [240, 121] on span "Hero Banner" at bounding box center [236, 128] width 42 height 14
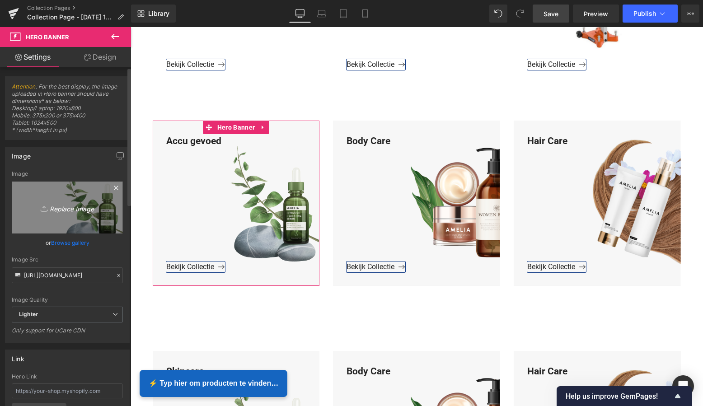
click at [72, 204] on icon "Replace Image" at bounding box center [67, 207] width 72 height 11
type input "C:\fakepath\Groen Modern Doe-het-zelf Instagram Stories (800 x 800 px)-2.png"
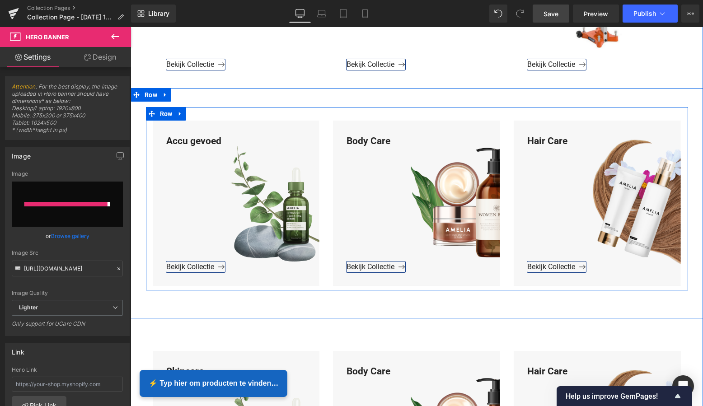
type input "https://ucarecdn.com/3b9f753b-f390-467d-8bba-ae5f3480ce8d/-/format/auto/-/previ…"
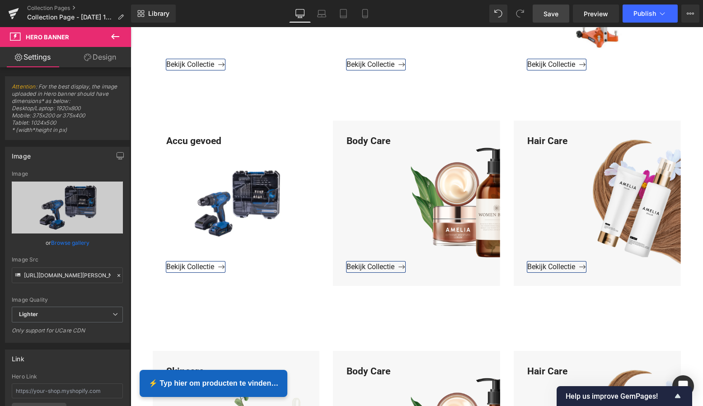
click at [546, 14] on span "Save" at bounding box center [550, 13] width 15 height 9
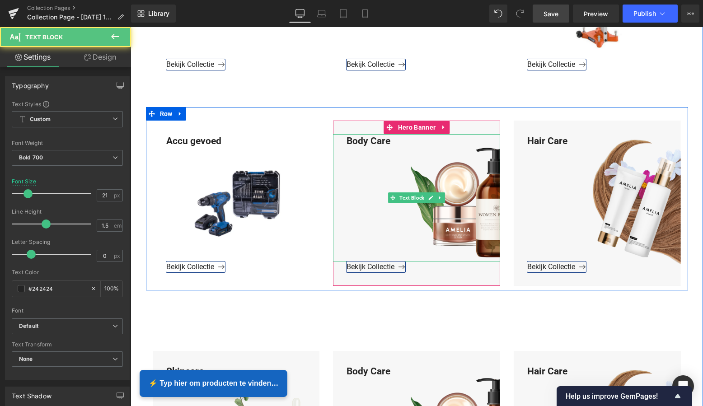
drag, startPoint x: 392, startPoint y: 145, endPoint x: 390, endPoint y: 139, distance: 6.0
click at [392, 144] on div "Body Care" at bounding box center [416, 198] width 167 height 128
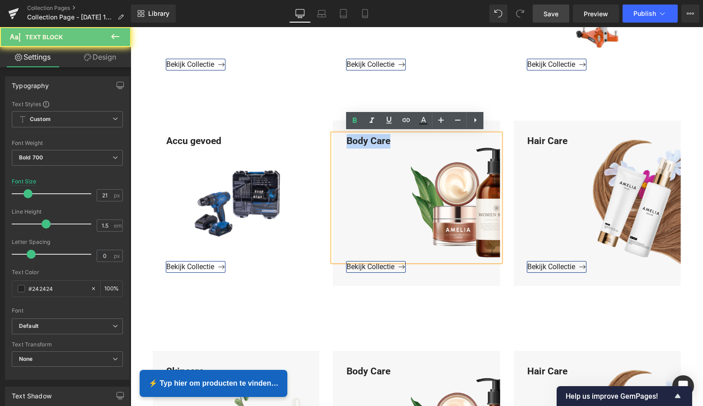
drag, startPoint x: 390, startPoint y: 139, endPoint x: 342, endPoint y: 139, distance: 47.9
click at [341, 137] on div "Body Care" at bounding box center [416, 198] width 167 height 128
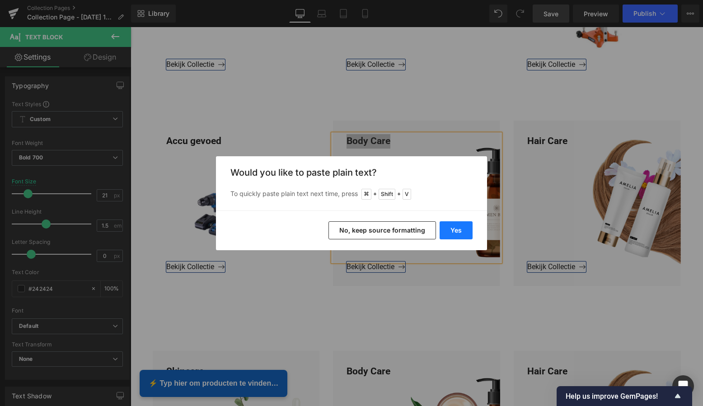
click at [462, 230] on button "Yes" at bounding box center [455, 230] width 33 height 18
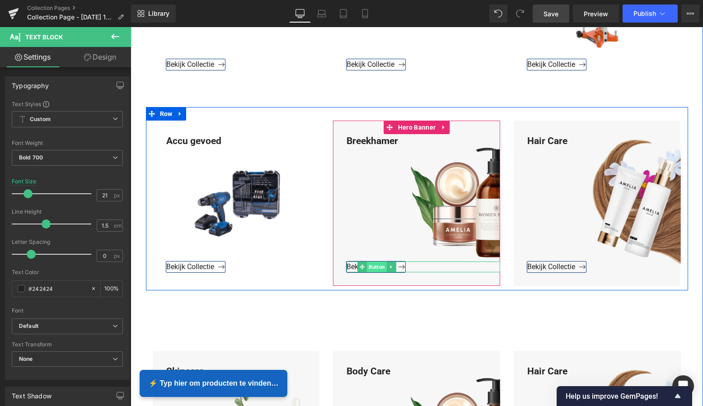
click at [371, 265] on span "Button" at bounding box center [377, 266] width 20 height 11
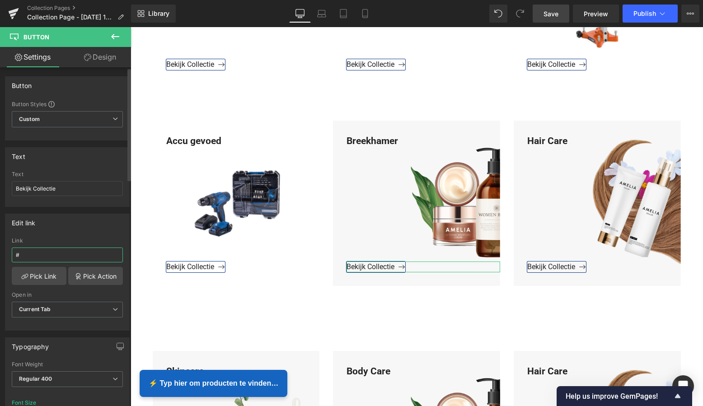
drag, startPoint x: 28, startPoint y: 252, endPoint x: 22, endPoint y: 257, distance: 8.0
click at [5, 252] on div "Edit link # Link # Pick Link Pick Action Current Tab New Tab Open in Current Ta…" at bounding box center [67, 272] width 125 height 117
paste input "https://www.mzsgereedschap.nl/collections/breekhamer"
type input "https://www.mzsgereedschap.nl/collections/breekhamer"
click at [45, 275] on link "Pick Link" at bounding box center [39, 276] width 55 height 18
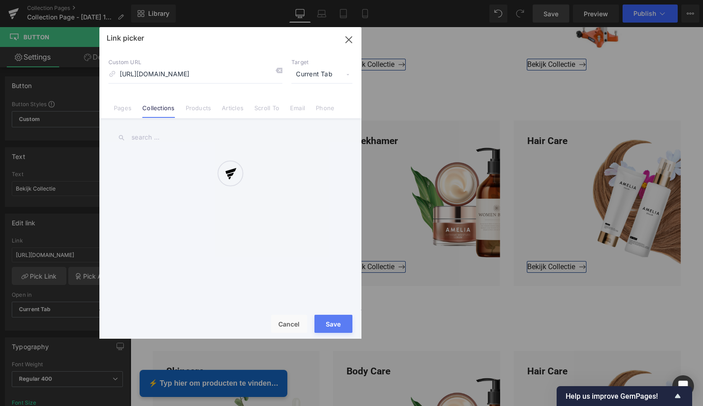
scroll to position [0, 13]
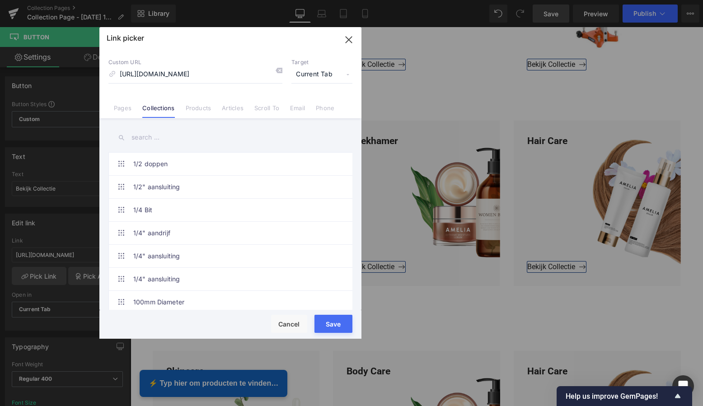
click at [333, 327] on button "Save" at bounding box center [333, 324] width 38 height 18
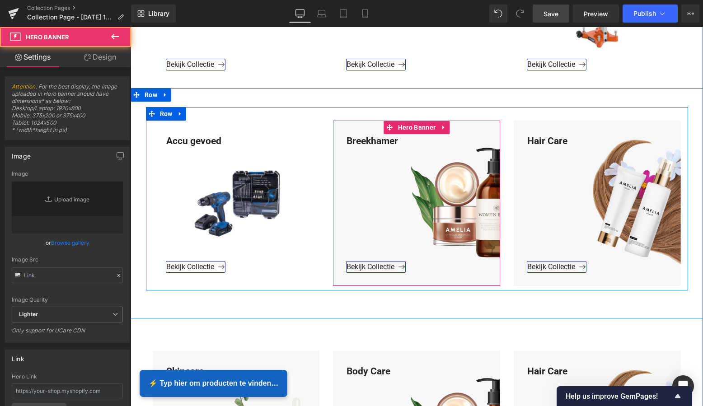
type input "https://ucarecdn.com/caf1f9ce-bff7-439e-8b78-09fc3745c289/-/format/auto/-/previ…"
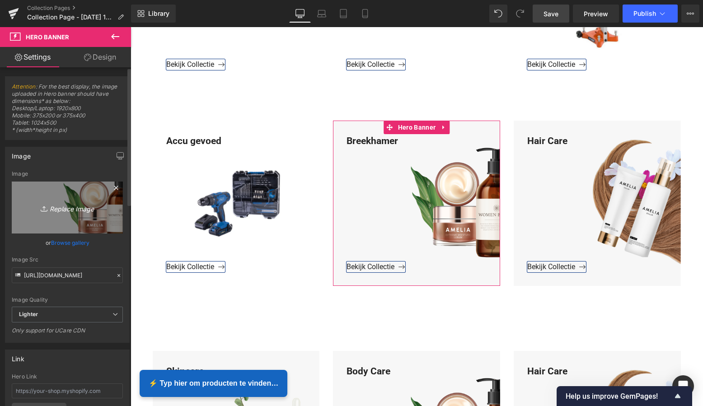
click at [69, 206] on icon "Replace Image" at bounding box center [67, 207] width 72 height 11
type input "C:\fakepath\Groen Modern Doe-het-zelf Instagram Stories (800 x 800 px)-2.png"
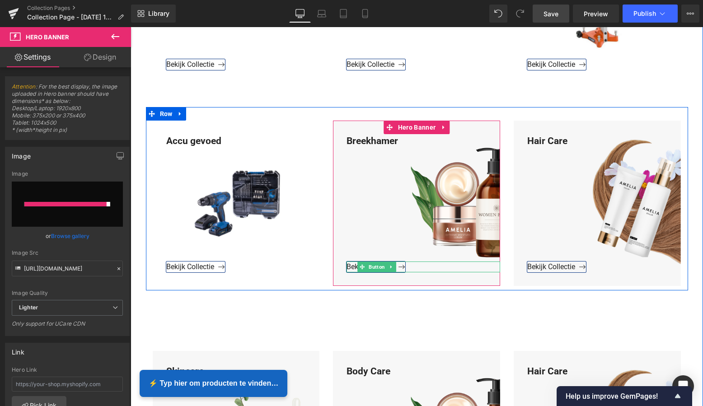
type input "https://ucarecdn.com/89b33c14-2fe6-4361-bebd-bb79ae2e256a/-/format/auto/-/previ…"
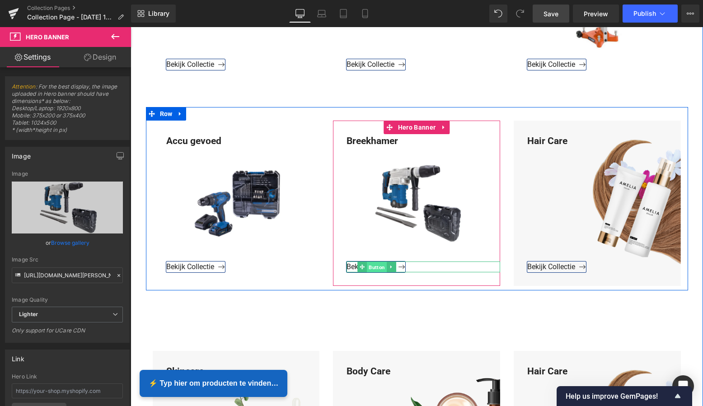
click at [372, 266] on span "Button" at bounding box center [377, 267] width 20 height 11
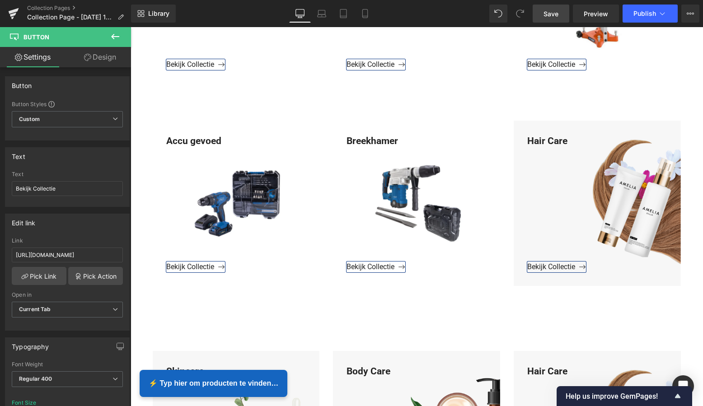
click at [554, 18] on span "Save" at bounding box center [550, 13] width 15 height 9
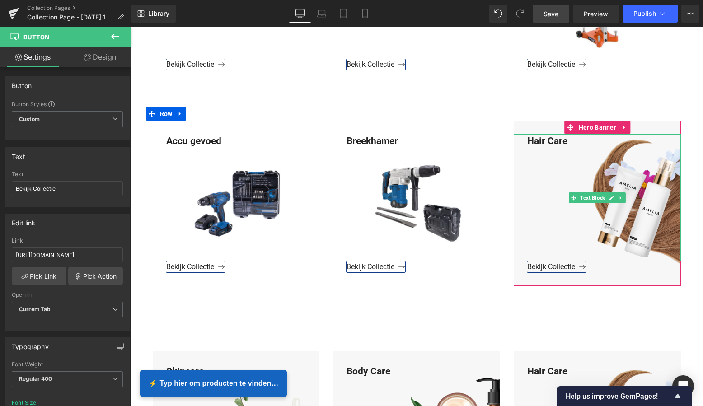
click at [564, 143] on div "Hair Care" at bounding box center [597, 198] width 167 height 128
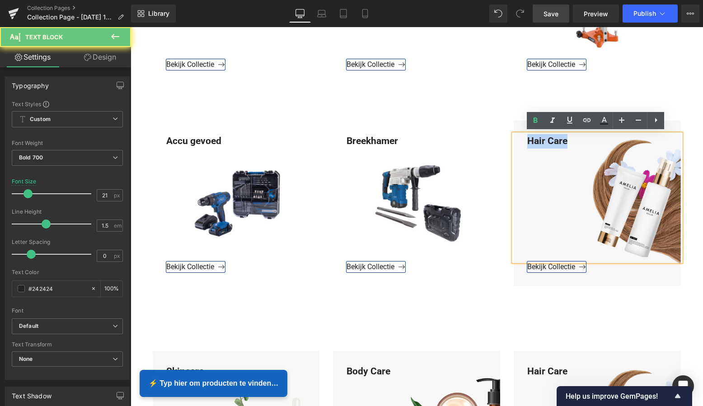
drag, startPoint x: 553, startPoint y: 141, endPoint x: 512, endPoint y: 140, distance: 40.7
click at [514, 139] on div "Hair Care" at bounding box center [597, 198] width 167 height 128
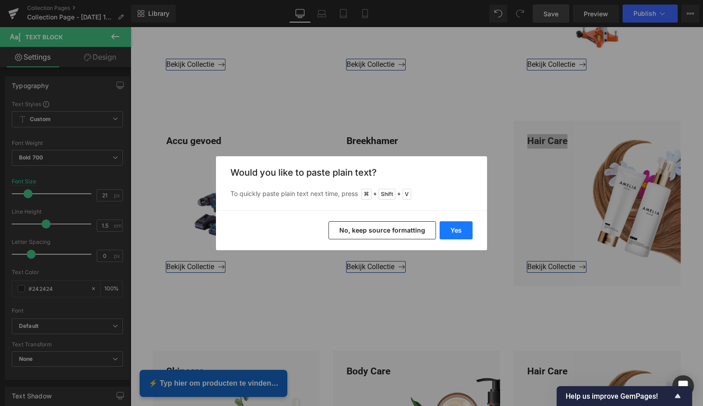
click at [460, 233] on button "Yes" at bounding box center [455, 230] width 33 height 18
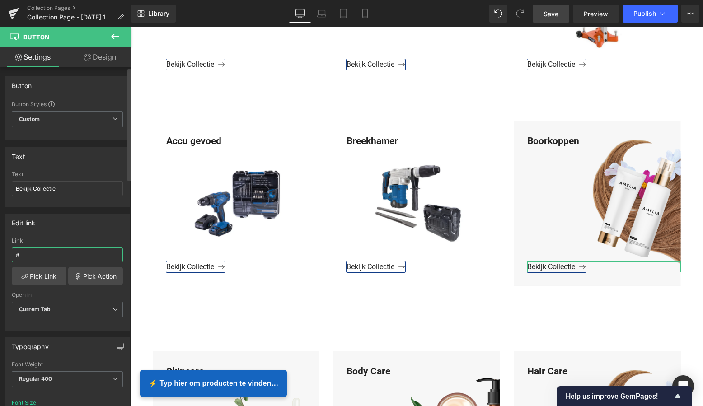
click at [43, 254] on input "#" at bounding box center [67, 254] width 111 height 15
drag, startPoint x: 37, startPoint y: 254, endPoint x: 0, endPoint y: 251, distance: 37.6
click at [0, 251] on div "Edit link # Link # Pick Link Pick Action Current Tab New Tab Open in Current Ta…" at bounding box center [67, 269] width 135 height 124
paste input "https://www.mzsgereedschap.nl/collections/boorkoppen"
type input "https://www.mzsgereedschap.nl/collections/boorkoppen"
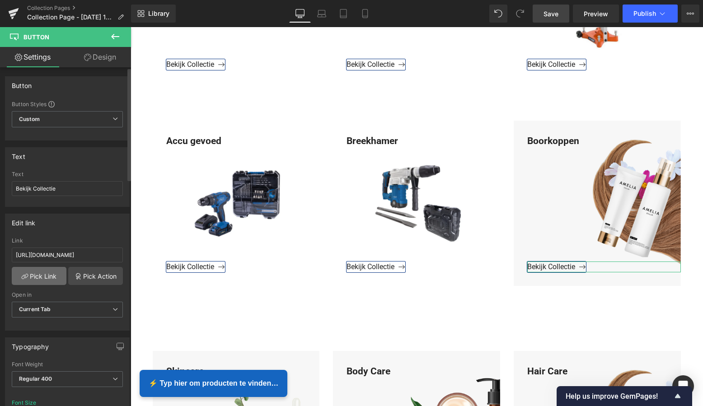
click at [38, 273] on link "Pick Link" at bounding box center [39, 276] width 55 height 18
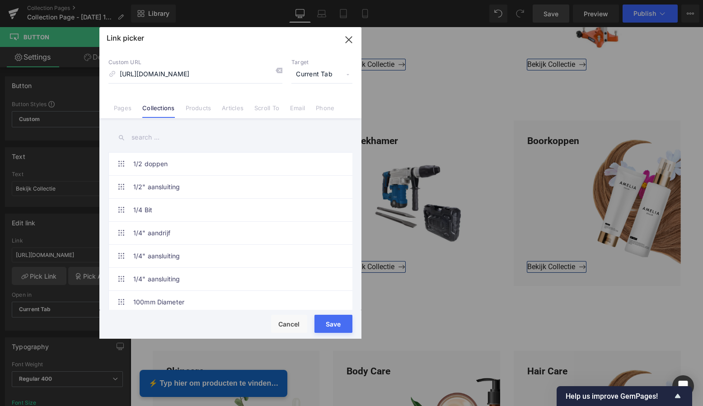
click at [332, 321] on button "Save" at bounding box center [333, 324] width 38 height 18
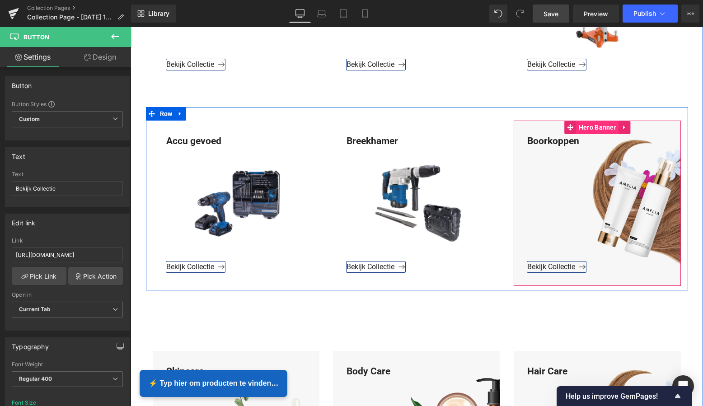
click at [602, 127] on span "Hero Banner" at bounding box center [597, 128] width 42 height 14
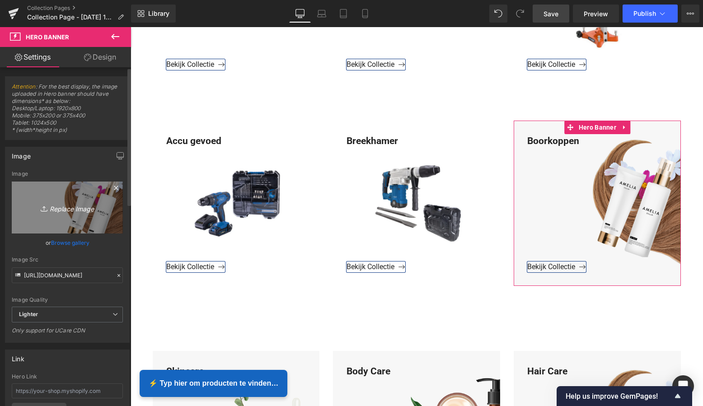
click at [64, 204] on icon "Replace Image" at bounding box center [67, 207] width 72 height 11
type input "C:\fakepath\Groen Modern Doe-het-zelf Instagram Stories (800 x 800 px)-2.png"
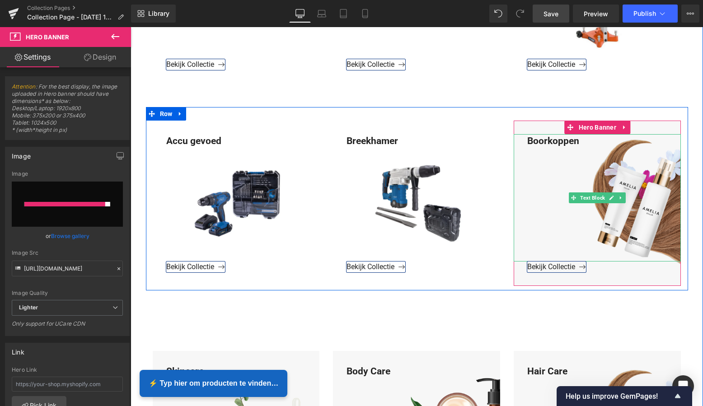
type input "https://ucarecdn.com/5513bac9-2fcc-4876-b3e8-f1a479eda982/-/format/auto/-/previ…"
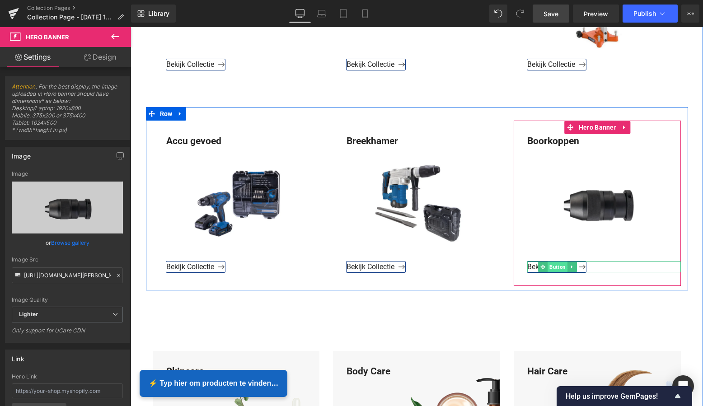
click at [552, 266] on span "Button" at bounding box center [557, 266] width 20 height 11
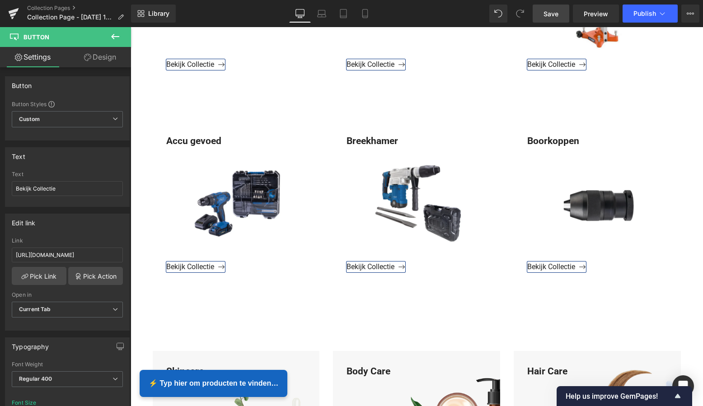
click at [555, 18] on span "Save" at bounding box center [550, 13] width 15 height 9
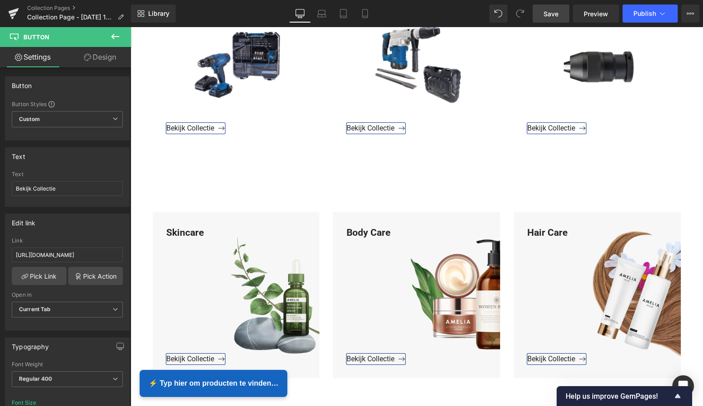
scroll to position [1519, 0]
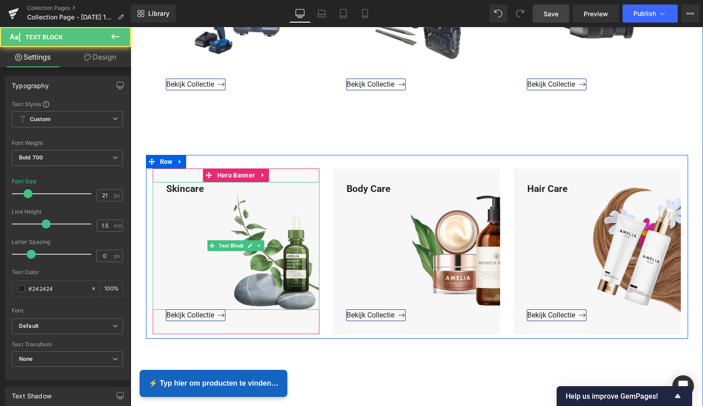
click at [203, 191] on div "Skincare" at bounding box center [236, 246] width 167 height 128
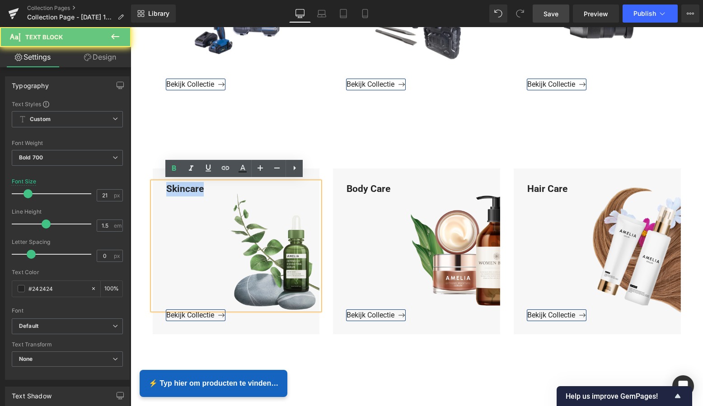
drag, startPoint x: 202, startPoint y: 188, endPoint x: 154, endPoint y: 184, distance: 48.5
click at [154, 184] on div "Skincare" at bounding box center [236, 246] width 167 height 128
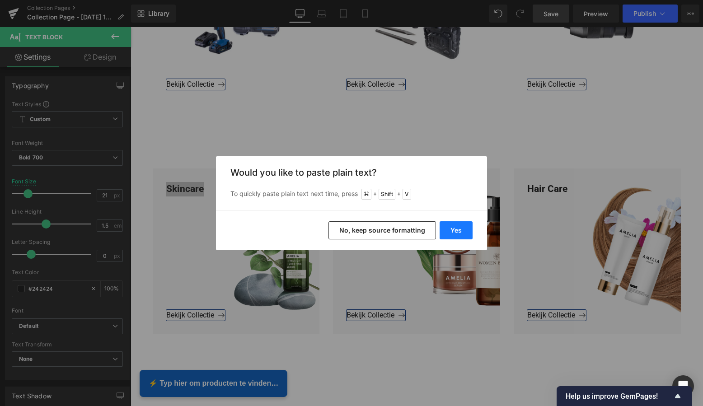
click at [454, 231] on button "Yes" at bounding box center [455, 230] width 33 height 18
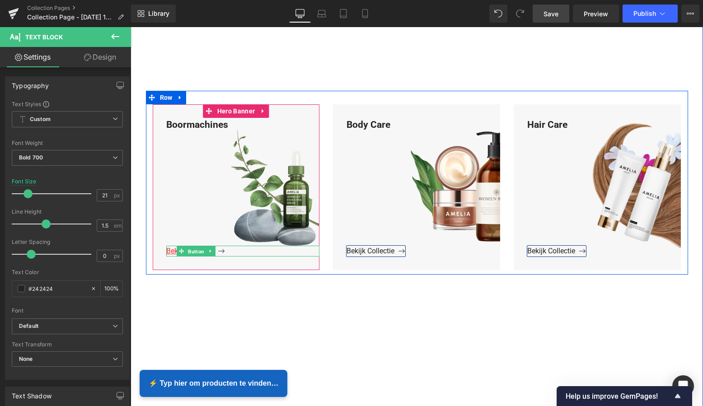
scroll to position [1579, 0]
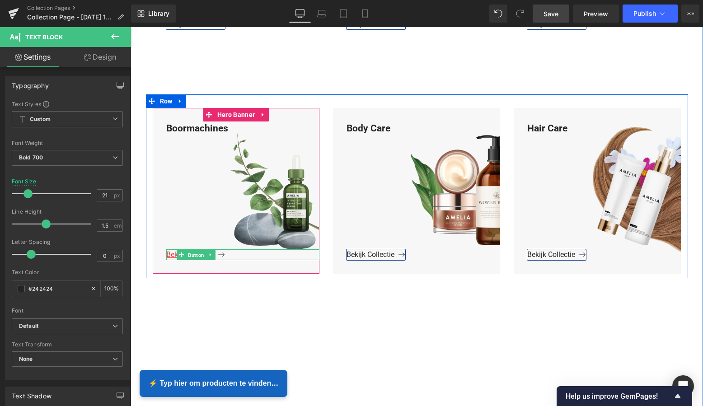
click at [192, 251] on span "Button" at bounding box center [196, 254] width 20 height 11
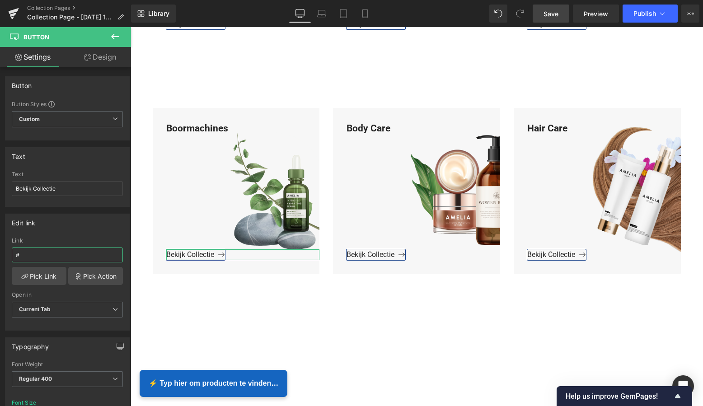
drag, startPoint x: 29, startPoint y: 255, endPoint x: 0, endPoint y: 253, distance: 29.4
click at [0, 253] on html "Button You are previewing how the will restyle your page. You can not edit Elem…" at bounding box center [351, 203] width 703 height 406
paste input "https://www.mzsgereedschap.nl/collections/boormachines"
type input "https://www.mzsgereedschap.nl/collections/boormachines"
click at [38, 275] on link "Pick Link" at bounding box center [39, 276] width 55 height 18
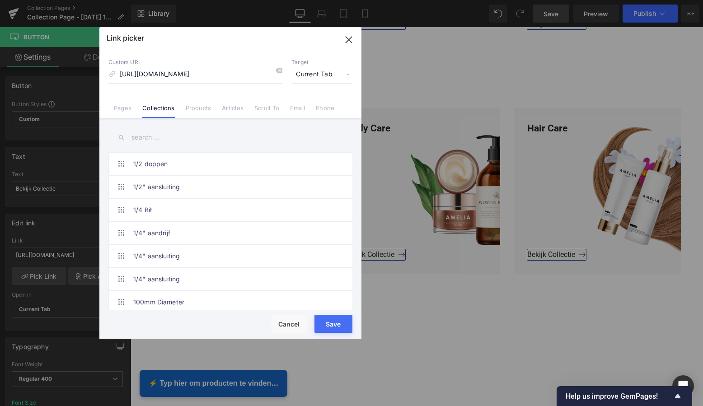
click at [334, 325] on button "Save" at bounding box center [333, 324] width 38 height 18
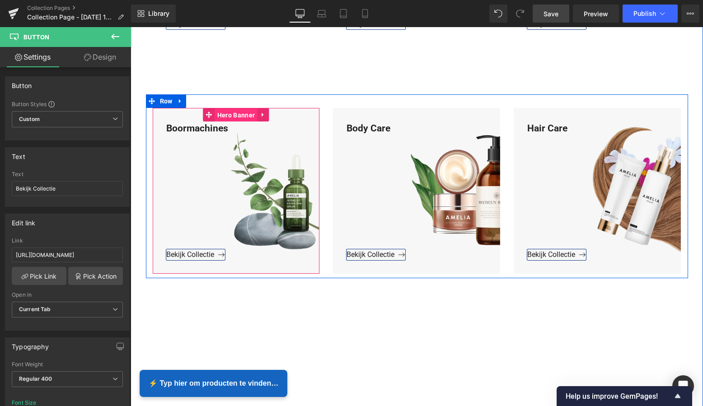
click at [244, 116] on span "Hero Banner" at bounding box center [236, 115] width 42 height 14
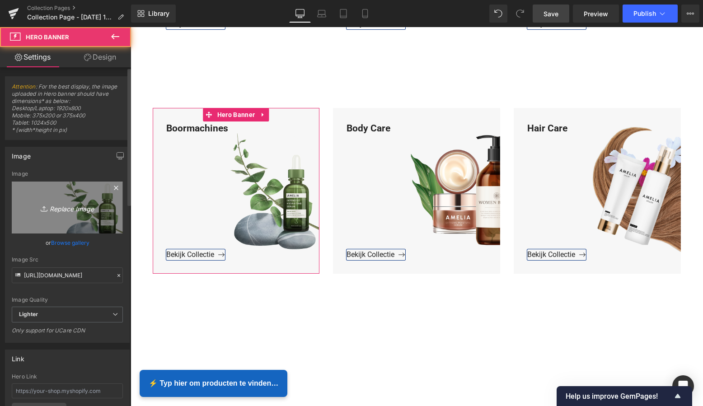
click at [85, 205] on icon "Replace Image" at bounding box center [67, 207] width 72 height 11
type input "C:\fakepath\Groen Modern Doe-het-zelf Instagram Stories (800 x 800 px)-2.png"
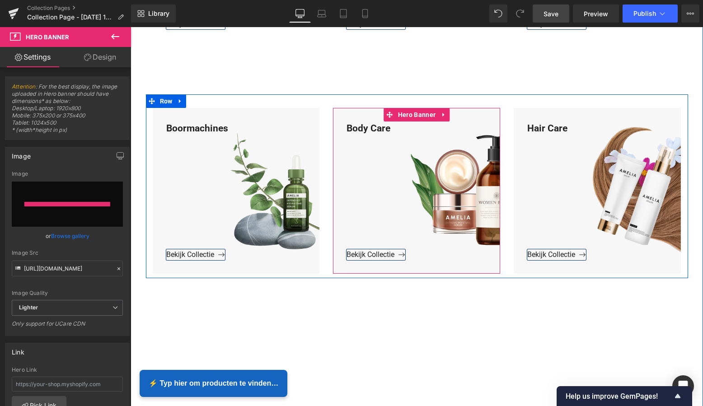
type input "https://ucarecdn.com/c9c11743-20b1-46fd-a289-ef5dc08eb690/-/format/auto/-/previ…"
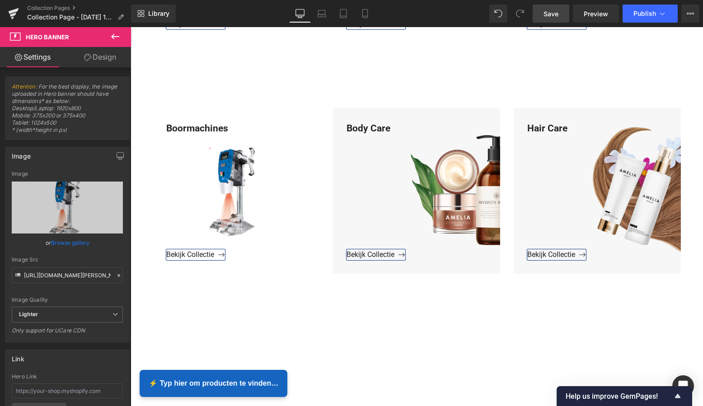
click at [556, 19] on link "Save" at bounding box center [550, 14] width 37 height 18
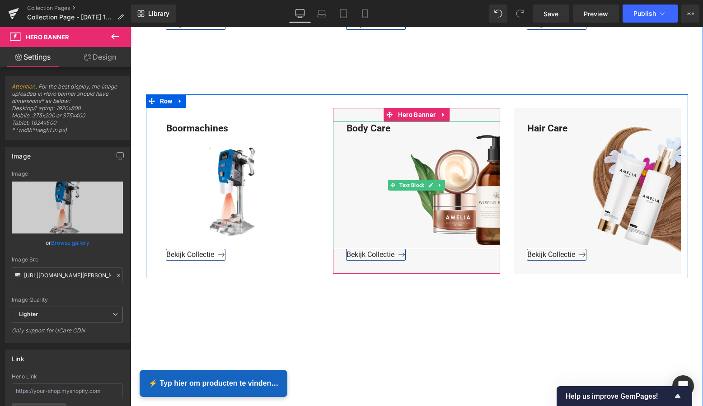
click at [390, 128] on div "Body Care" at bounding box center [416, 185] width 167 height 128
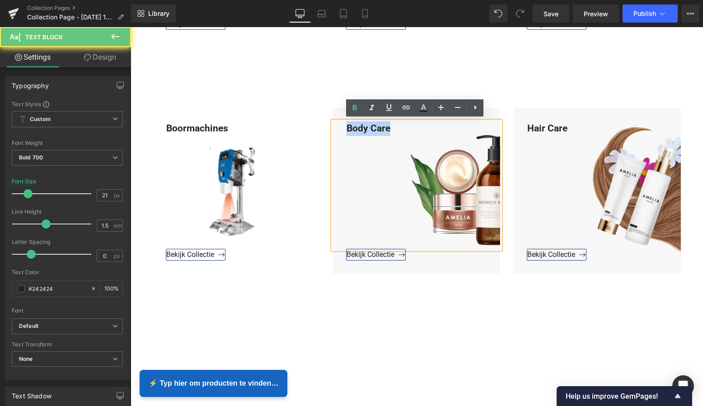
drag, startPoint x: 389, startPoint y: 127, endPoint x: 342, endPoint y: 126, distance: 47.4
click at [341, 125] on div "Body Care" at bounding box center [416, 185] width 167 height 128
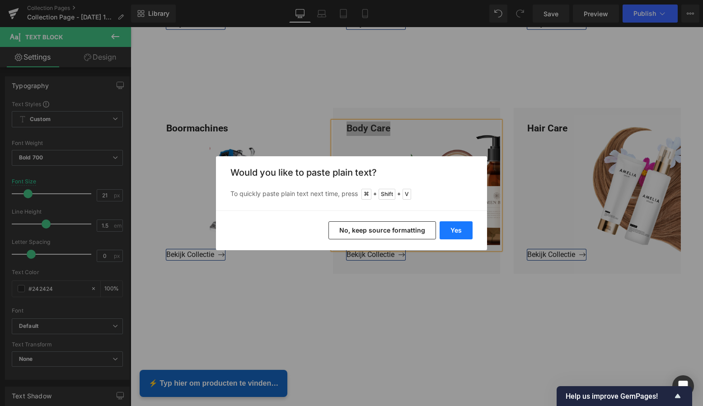
click at [460, 229] on button "Yes" at bounding box center [455, 230] width 33 height 18
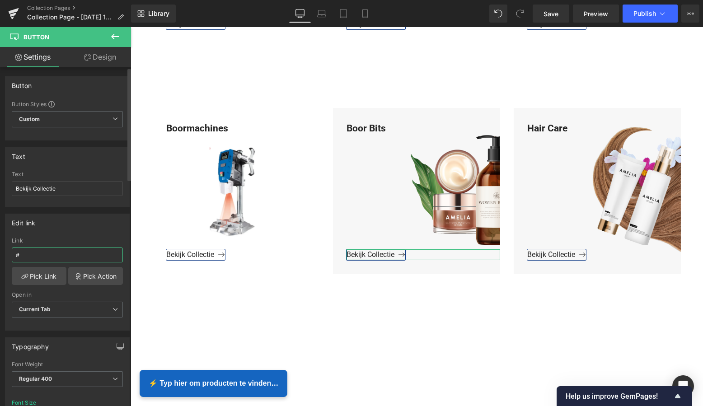
click at [44, 253] on input "#" at bounding box center [67, 254] width 111 height 15
drag, startPoint x: 42, startPoint y: 255, endPoint x: 7, endPoint y: 253, distance: 34.8
click at [7, 253] on div "# Link # Pick Link Pick Action Current Tab New Tab Open in Current Tab Current …" at bounding box center [67, 284] width 124 height 93
paste input "https://www.mzsgereedschap.nl/collections/boor-bits"
type input "https://www.mzsgereedschap.nl/collections/boor-bits"
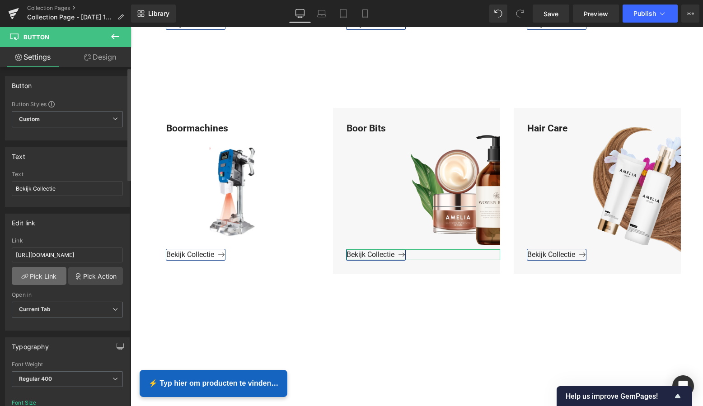
click at [45, 275] on link "Pick Link" at bounding box center [39, 276] width 55 height 18
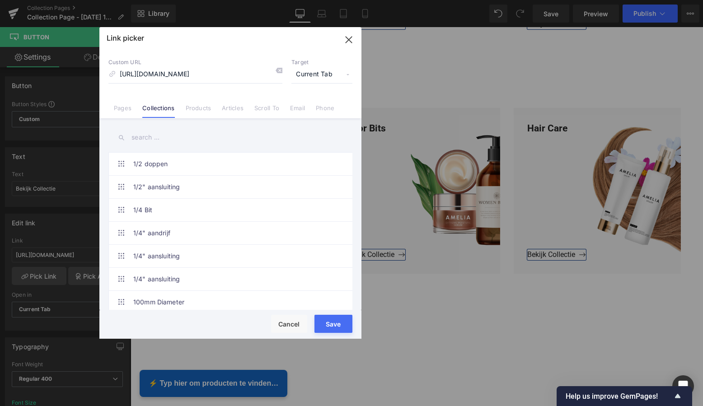
click at [330, 323] on button "Save" at bounding box center [333, 324] width 38 height 18
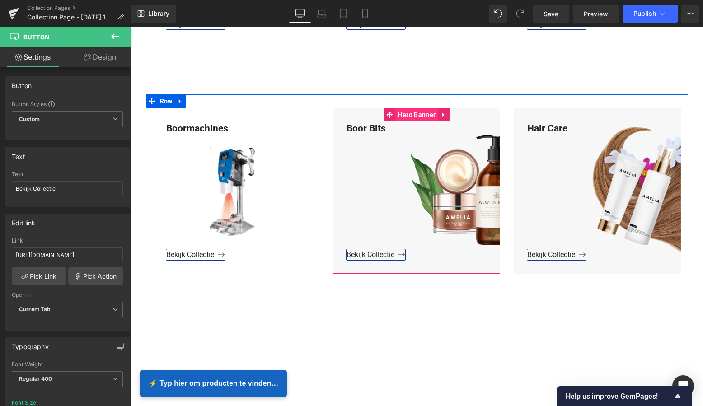
click at [418, 115] on span "Hero Banner" at bounding box center [417, 115] width 42 height 14
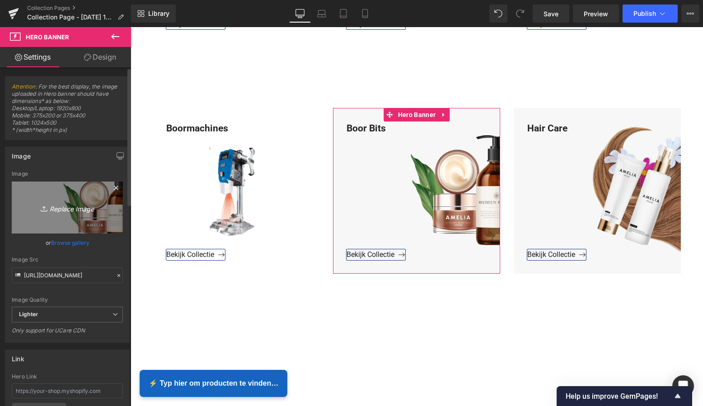
click at [78, 206] on icon "Replace Image" at bounding box center [67, 207] width 72 height 11
type input "C:\fakepath\Groen Modern Doe-het-zelf Instagram Stories (800 x 800 px)-2.png"
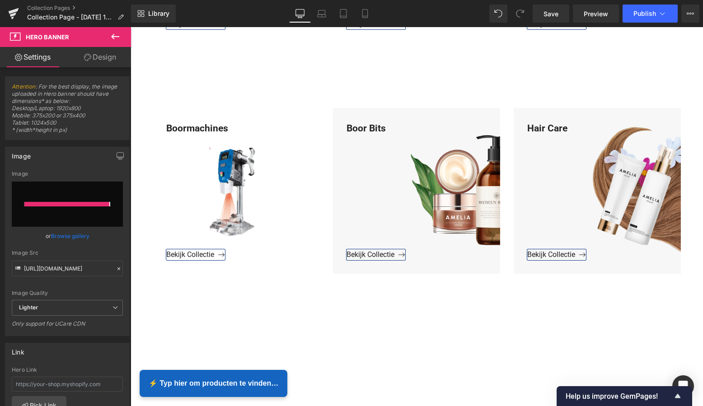
type input "https://ucarecdn.com/87c8a814-f16c-4818-83c6-b17fbe3aa514/-/format/auto/-/previ…"
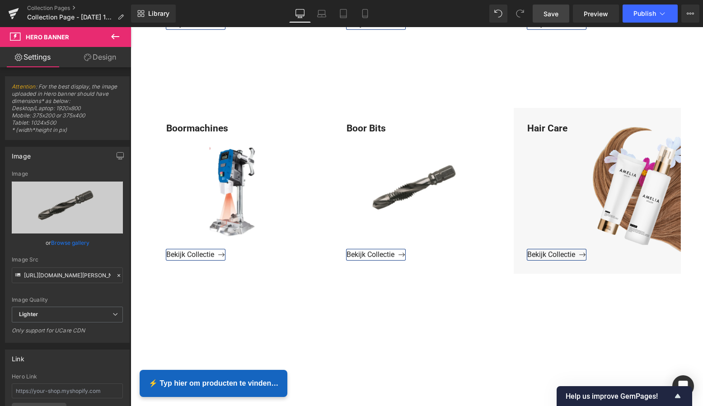
click at [544, 17] on span "Save" at bounding box center [550, 13] width 15 height 9
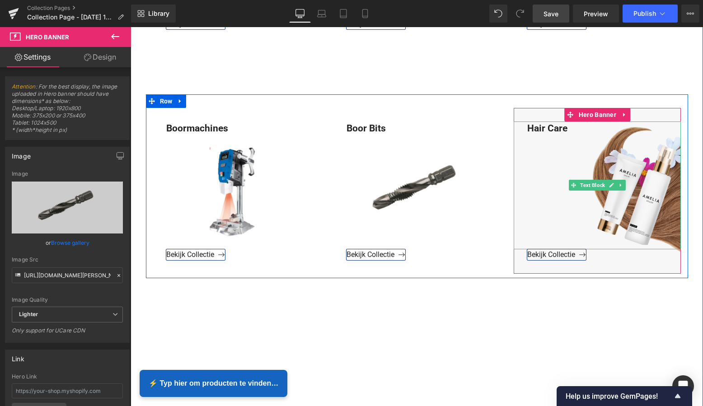
click at [575, 126] on div "Hair Care" at bounding box center [597, 185] width 167 height 128
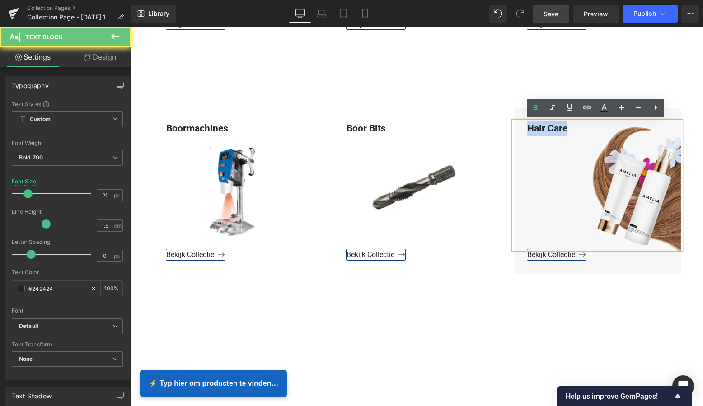
drag, startPoint x: 570, startPoint y: 127, endPoint x: 520, endPoint y: 127, distance: 50.6
click at [518, 126] on div "Hair Care" at bounding box center [597, 185] width 167 height 128
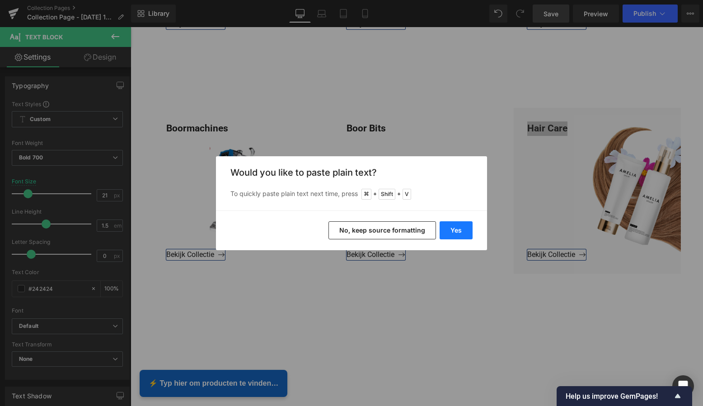
click at [456, 229] on button "Yes" at bounding box center [455, 230] width 33 height 18
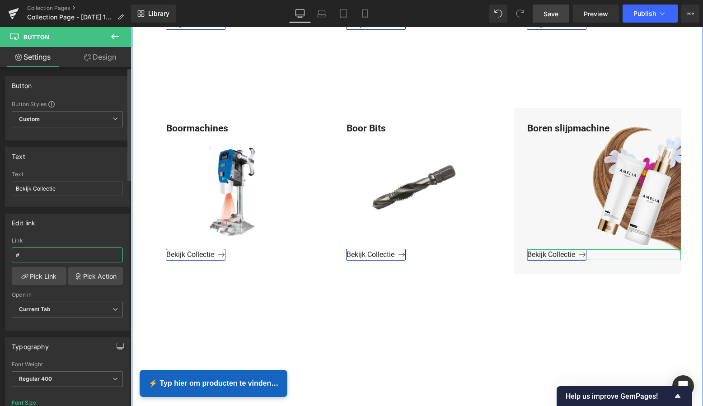
click at [42, 257] on input "#" at bounding box center [67, 254] width 111 height 15
drag, startPoint x: 33, startPoint y: 256, endPoint x: -3, endPoint y: 253, distance: 35.3
click at [0, 253] on html "Button You are previewing how the will restyle your page. You can not edit Elem…" at bounding box center [351, 203] width 703 height 406
paste input "https://www.mzsgereedschap.nl/collections/boren-slijpmachine"
type input "https://www.mzsgereedschap.nl/collections/boren-slijpmachine"
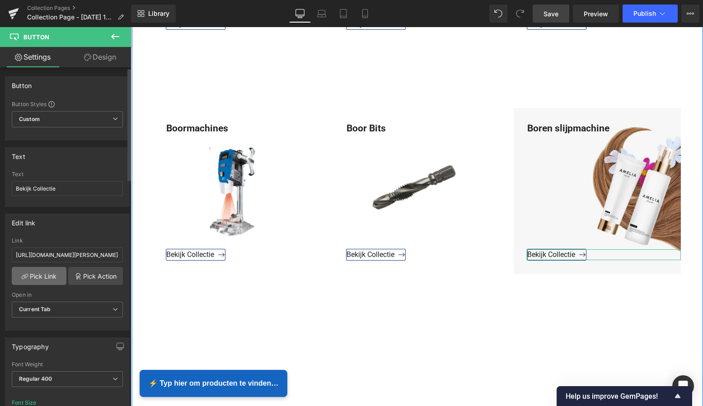
click at [38, 275] on link "Pick Link" at bounding box center [39, 276] width 55 height 18
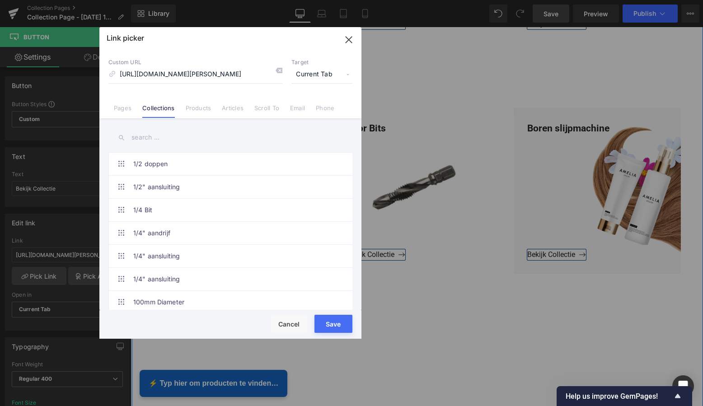
click at [330, 320] on button "Save" at bounding box center [333, 324] width 38 height 18
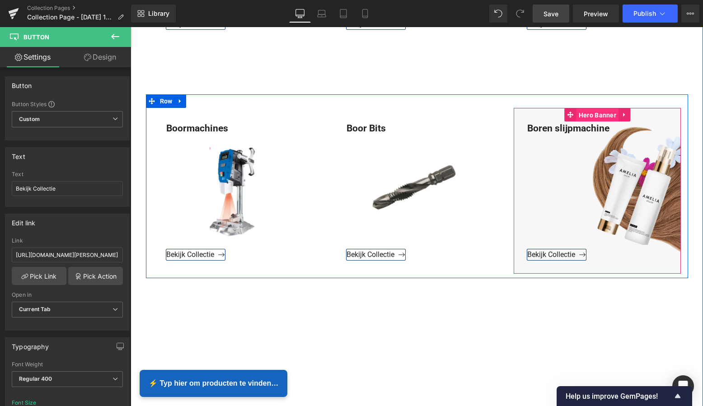
click at [594, 115] on span "Hero Banner" at bounding box center [597, 115] width 42 height 14
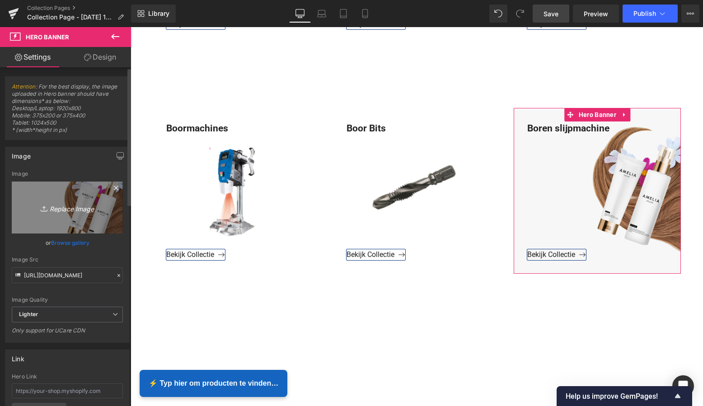
click at [69, 205] on icon "Replace Image" at bounding box center [67, 207] width 72 height 11
type input "C:\fakepath\Groen Modern Doe-het-zelf Instagram Stories (800 x 800 px)-2.png"
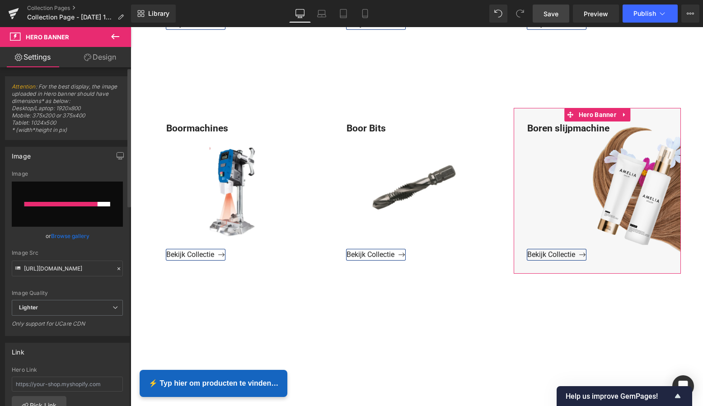
click at [79, 205] on div at bounding box center [60, 204] width 73 height 5
click at [70, 232] on link "Browse gallery" at bounding box center [70, 236] width 38 height 16
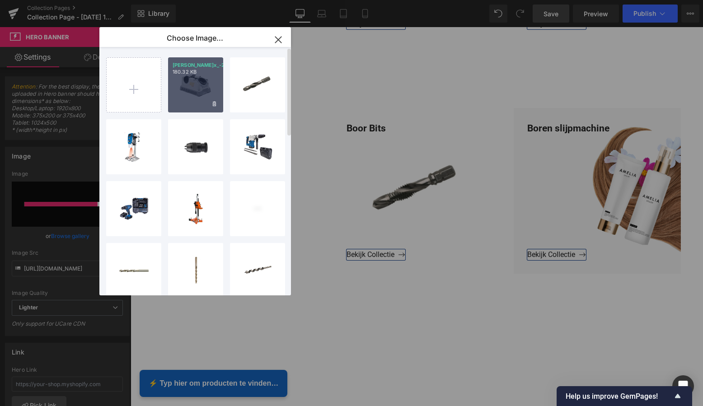
click at [190, 95] on div "Groen M...x_-2.png 180.32 KB" at bounding box center [195, 84] width 55 height 55
type input "https://ucarecdn.com/e22d2656-d3d1-4f27-8f12-480cfbd3ce03/-/format/auto/-/previ…"
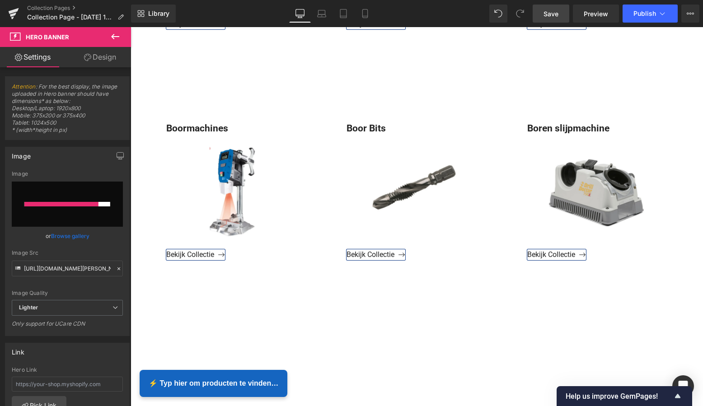
click at [552, 13] on span "Save" at bounding box center [550, 13] width 15 height 9
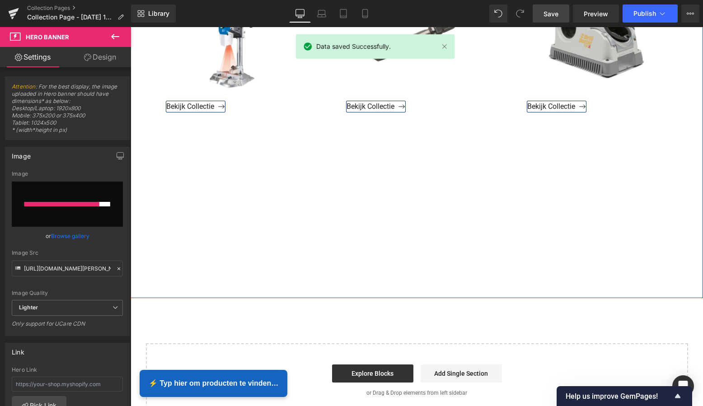
scroll to position [1750, 0]
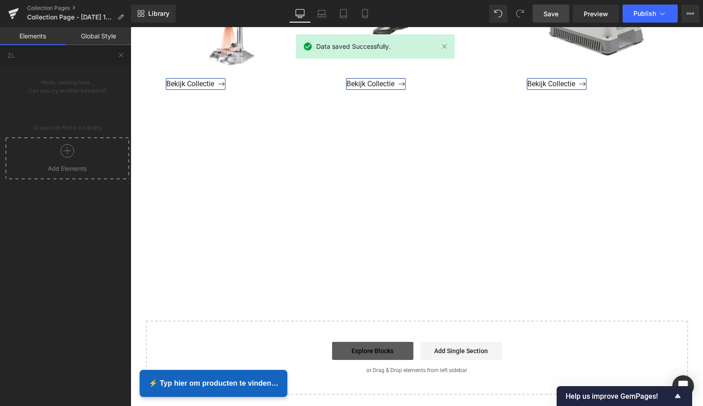
click at [368, 347] on link "Explore Blocks" at bounding box center [372, 351] width 81 height 18
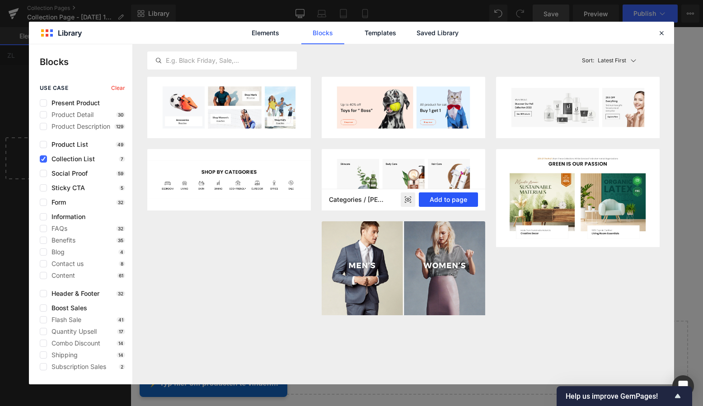
click at [460, 201] on button "Add to page" at bounding box center [448, 199] width 59 height 14
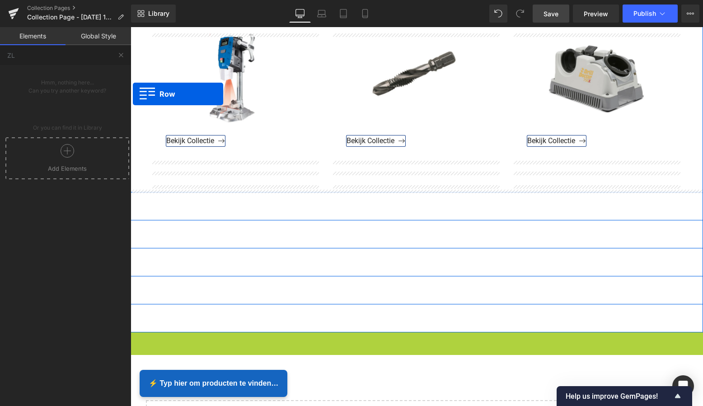
scroll to position [1685, 0]
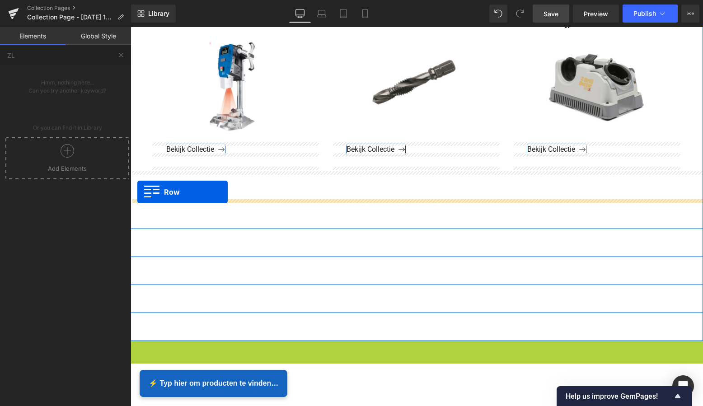
drag, startPoint x: 134, startPoint y: 186, endPoint x: 137, endPoint y: 192, distance: 7.1
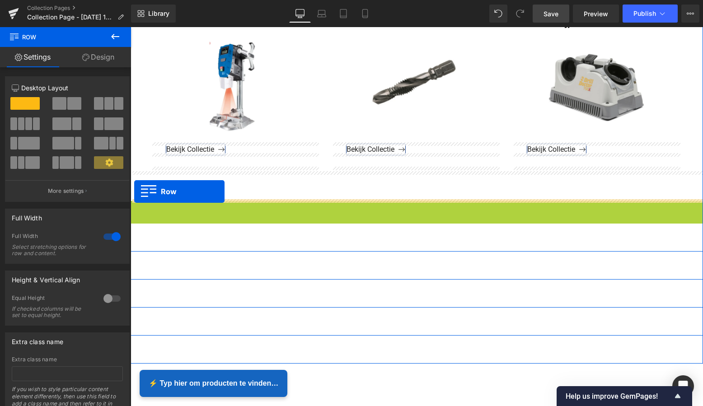
drag, startPoint x: 134, startPoint y: 205, endPoint x: 134, endPoint y: 191, distance: 14.0
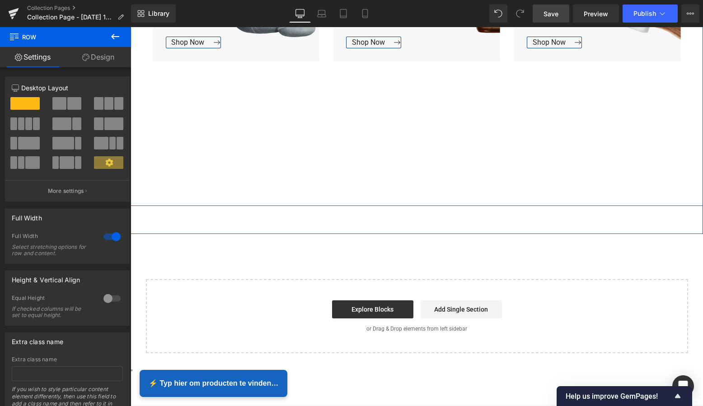
scroll to position [2036, 0]
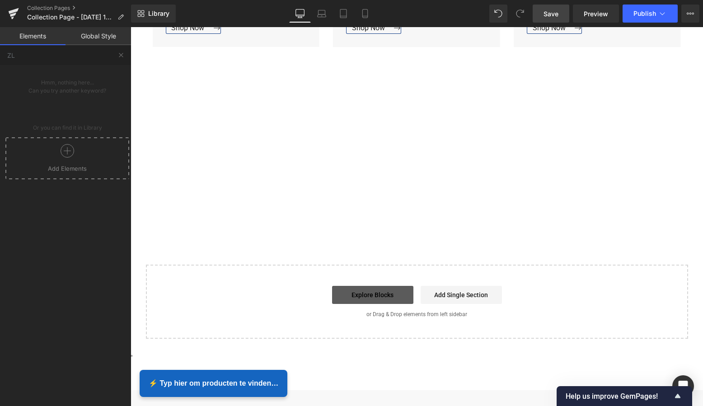
click at [371, 287] on link "Explore Blocks" at bounding box center [372, 295] width 81 height 18
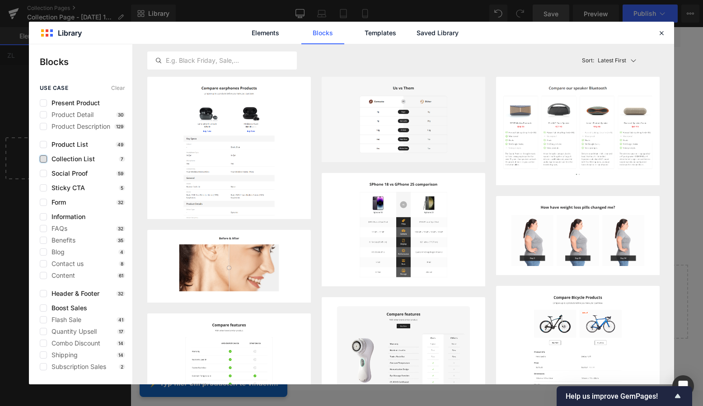
click at [45, 159] on label at bounding box center [43, 158] width 7 height 7
click at [43, 159] on input "checkbox" at bounding box center [43, 159] width 0 height 0
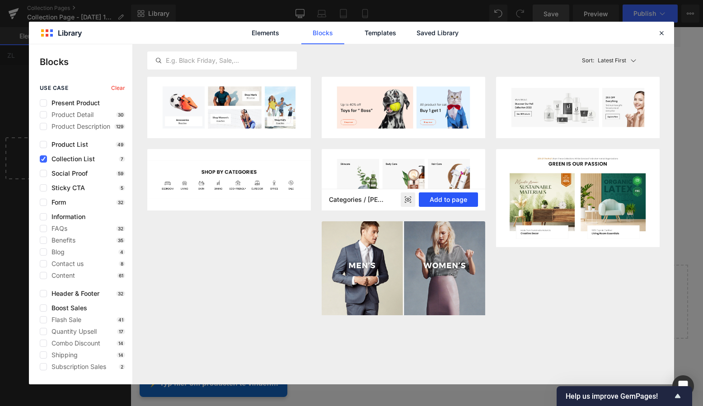
click at [461, 203] on button "Add to page" at bounding box center [448, 199] width 59 height 14
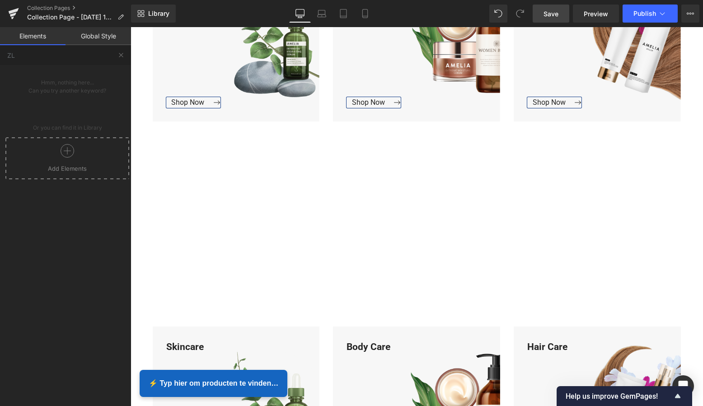
scroll to position [1949, 0]
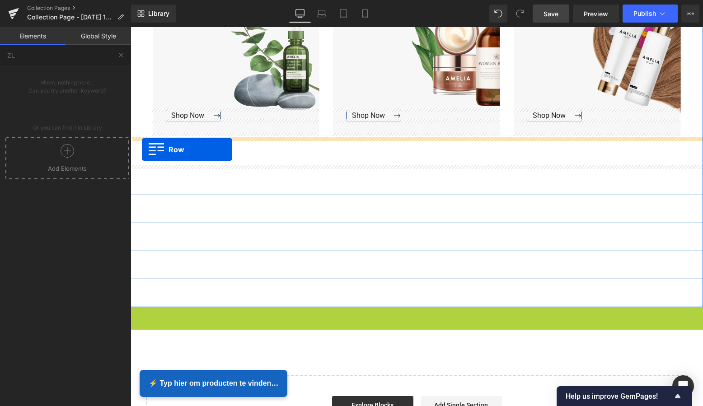
drag, startPoint x: 133, startPoint y: 314, endPoint x: 142, endPoint y: 149, distance: 164.6
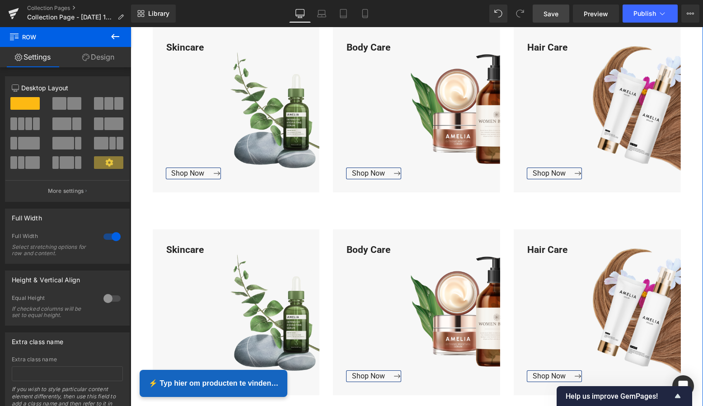
scroll to position [1886, 0]
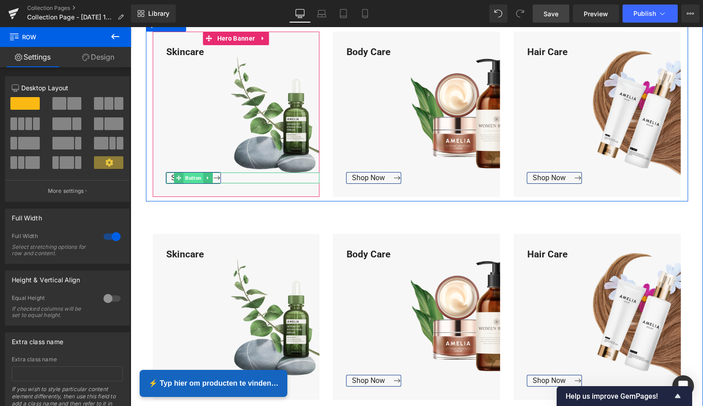
click at [192, 177] on span "Button" at bounding box center [193, 178] width 20 height 11
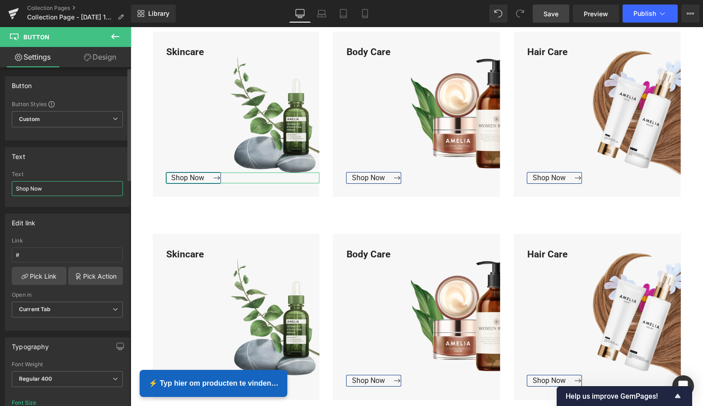
drag, startPoint x: 37, startPoint y: 188, endPoint x: 13, endPoint y: 187, distance: 24.0
click at [13, 187] on input "Shop Now" at bounding box center [67, 188] width 111 height 15
type input "Bekijk Collectie"
drag, startPoint x: 65, startPoint y: 187, endPoint x: 27, endPoint y: 189, distance: 38.9
click at [14, 186] on input "Bekijk Collectie" at bounding box center [67, 188] width 111 height 15
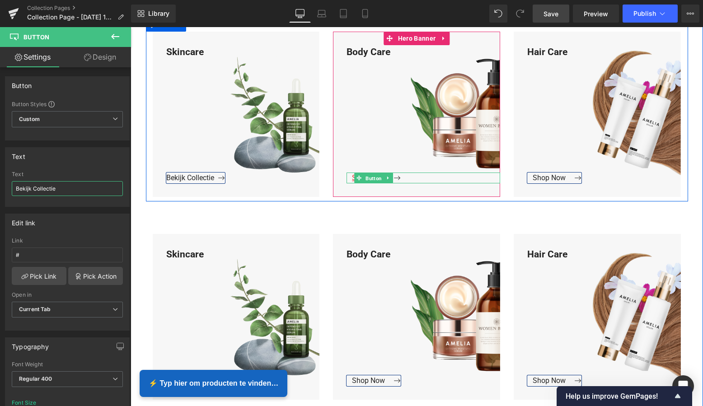
click at [366, 176] on span "Button" at bounding box center [374, 178] width 20 height 11
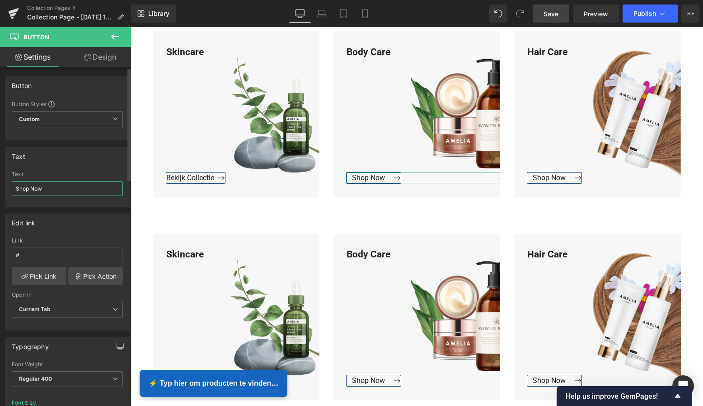
drag, startPoint x: 72, startPoint y: 191, endPoint x: 11, endPoint y: 189, distance: 61.0
click at [11, 189] on div "Shop Now Text Shop Now" at bounding box center [67, 188] width 124 height 35
paste input "Bekijk Collectie"
type input "Bekijk Collectie"
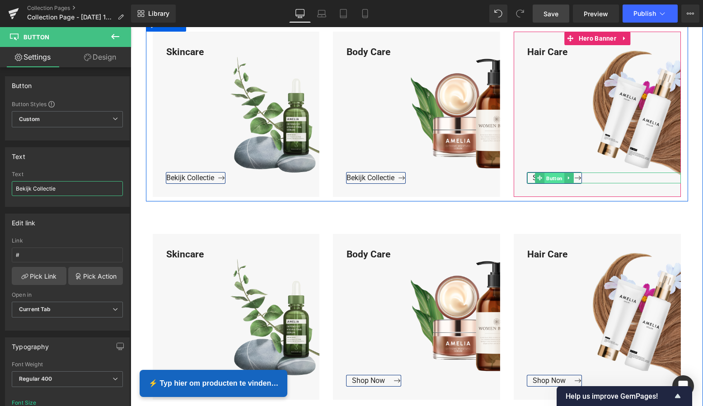
click at [551, 176] on span "Button" at bounding box center [555, 178] width 20 height 11
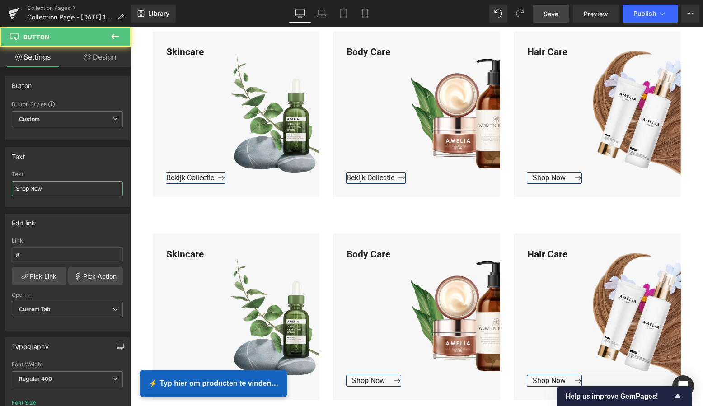
drag, startPoint x: 35, startPoint y: 188, endPoint x: -14, endPoint y: 185, distance: 49.3
click at [0, 185] on html "Button You are previewing how the will restyle your page. You can not edit Elem…" at bounding box center [351, 203] width 703 height 406
paste input "Bekijk Collectie"
type input "Bekijk Collectie"
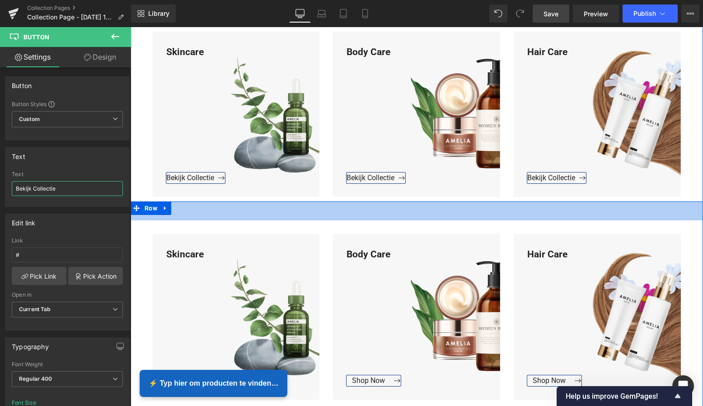
scroll to position [2022, 0]
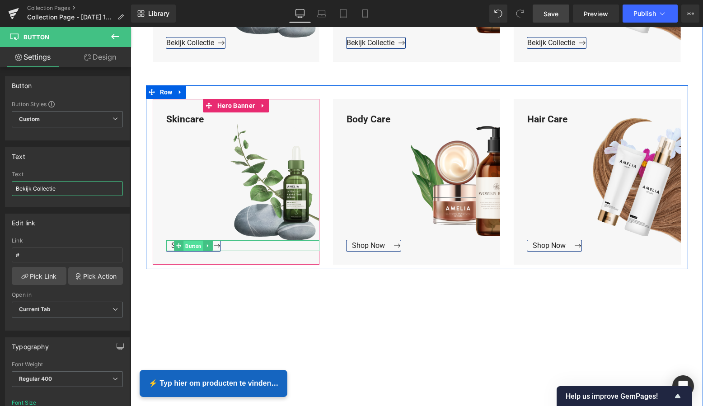
click at [183, 243] on span "Button" at bounding box center [193, 245] width 20 height 11
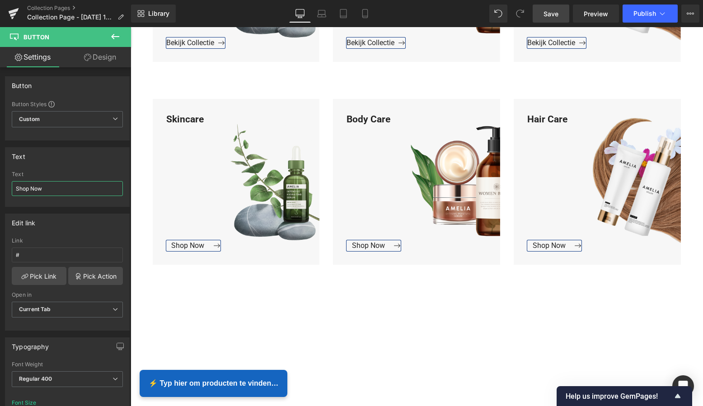
drag, startPoint x: 63, startPoint y: 190, endPoint x: -10, endPoint y: 186, distance: 73.7
click at [0, 186] on html "Button You are previewing how the will restyle your page. You can not edit Elem…" at bounding box center [351, 203] width 703 height 406
paste input "Bekijk Collectie"
type input "Bekijk Collectie"
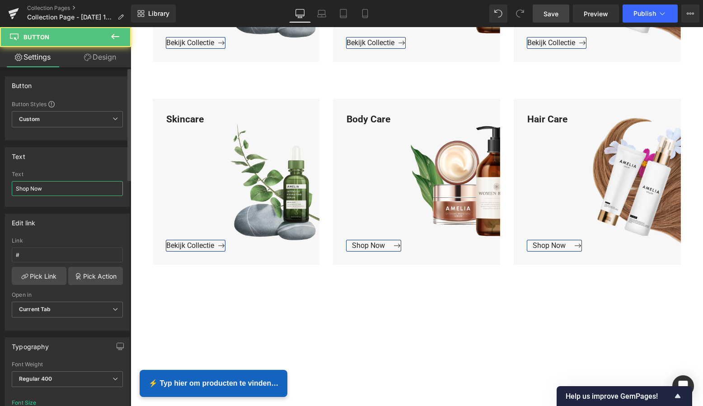
drag, startPoint x: 63, startPoint y: 190, endPoint x: 1, endPoint y: 186, distance: 61.6
click at [0, 180] on html "Button You are previewing how the will restyle your page. You can not edit Elem…" at bounding box center [351, 203] width 703 height 406
paste input "Bekijk Collectie"
type input "Bekijk Collectie"
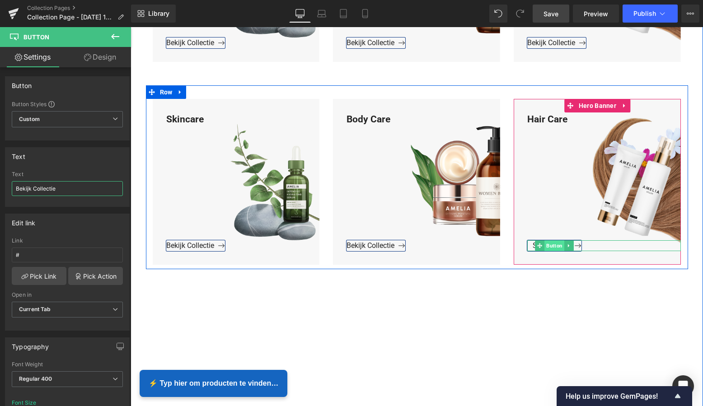
click at [549, 242] on span "Button" at bounding box center [555, 245] width 20 height 11
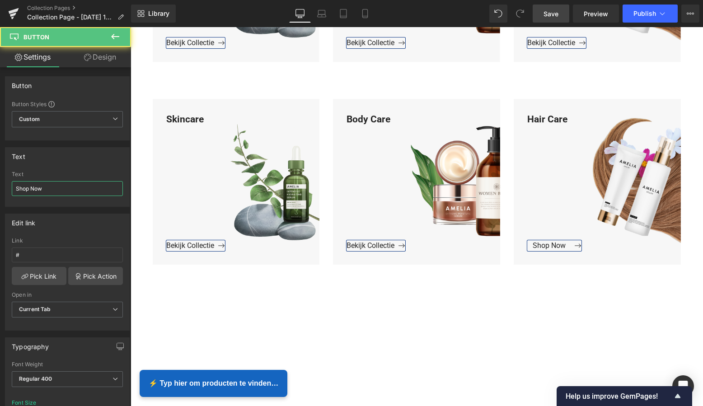
drag, startPoint x: 28, startPoint y: 187, endPoint x: -19, endPoint y: 182, distance: 47.7
click at [0, 182] on html "Button You are previewing how the will restyle your page. You can not edit Elem…" at bounding box center [351, 203] width 703 height 406
paste input "Bekijk Collectie"
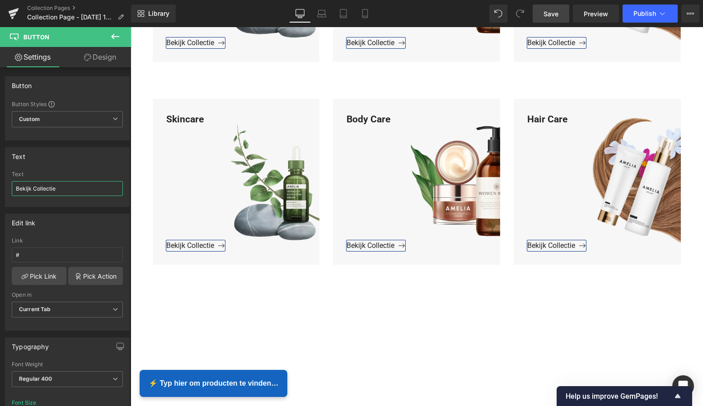
type input "Bekijk Collectie"
click at [554, 15] on span "Save" at bounding box center [550, 13] width 15 height 9
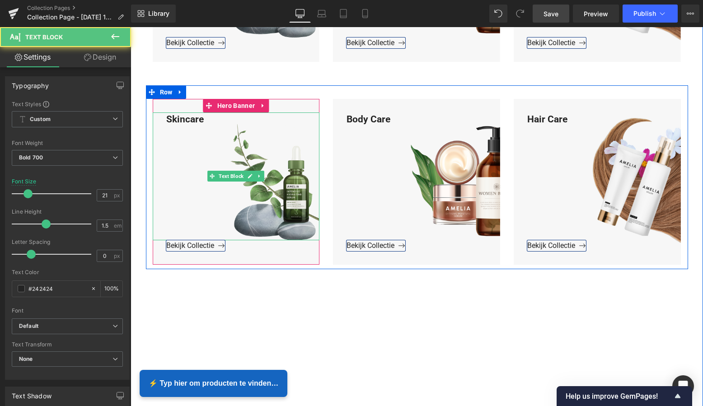
click at [204, 122] on div "Skincare" at bounding box center [236, 176] width 167 height 128
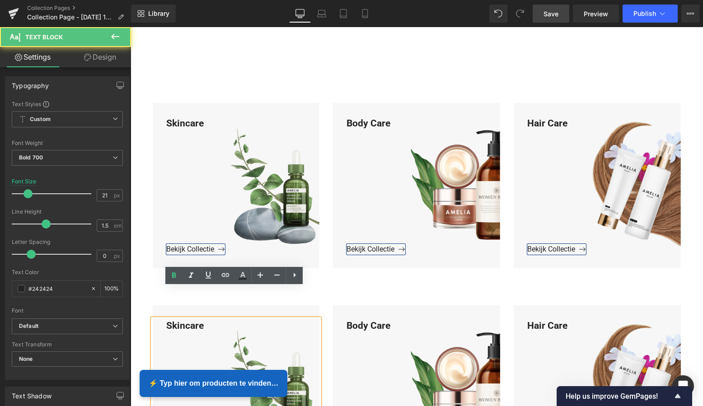
scroll to position [1771, 0]
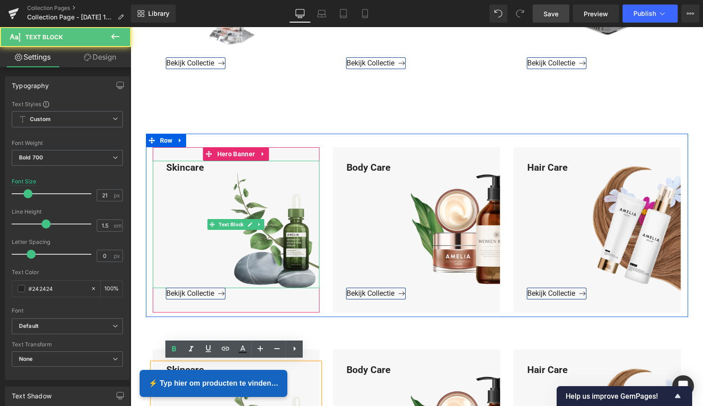
drag, startPoint x: 208, startPoint y: 164, endPoint x: 205, endPoint y: 168, distance: 4.8
click at [208, 164] on div "Skincare" at bounding box center [236, 225] width 167 height 128
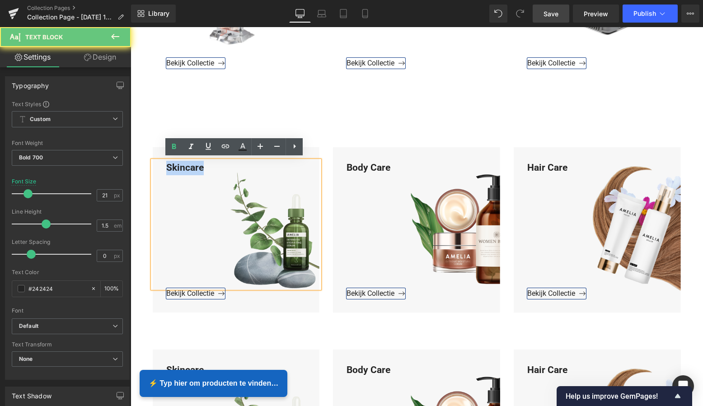
drag, startPoint x: 205, startPoint y: 167, endPoint x: 161, endPoint y: 165, distance: 43.4
click at [161, 165] on div "Skincare" at bounding box center [236, 225] width 167 height 128
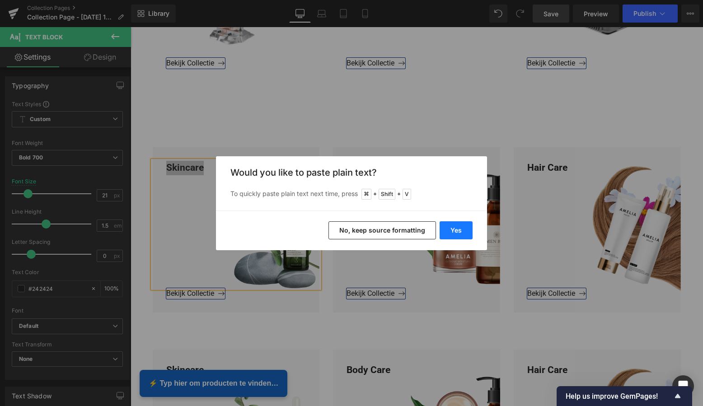
click at [455, 225] on button "Yes" at bounding box center [455, 230] width 33 height 18
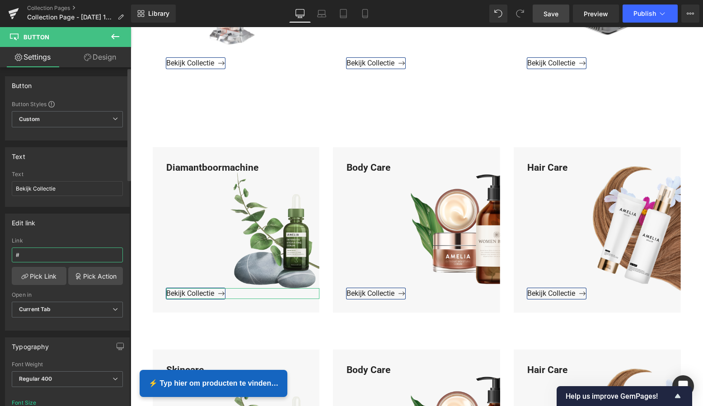
drag, startPoint x: 33, startPoint y: 254, endPoint x: 2, endPoint y: 257, distance: 31.7
click at [0, 254] on div "Edit link # Link # Pick Link Pick Action Current Tab New Tab Open in Current Ta…" at bounding box center [67, 269] width 135 height 124
paste input "https://www.mzsgereedschap.nl/collections/diamantboormachine"
type input "https://www.mzsgereedschap.nl/collections/diamantboormachine"
click at [33, 277] on link "Pick Link" at bounding box center [39, 276] width 55 height 18
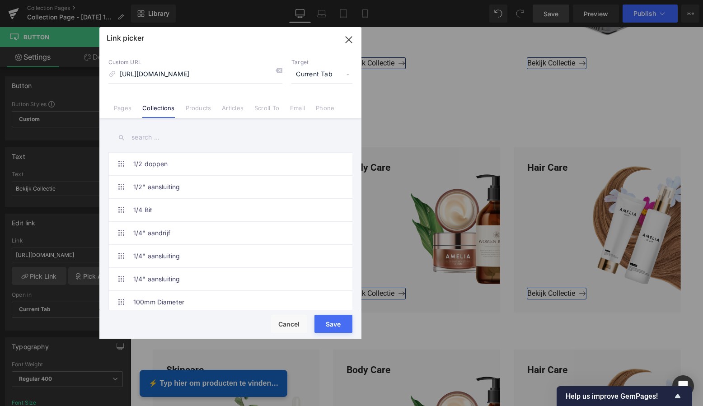
click at [330, 322] on button "Save" at bounding box center [333, 324] width 38 height 18
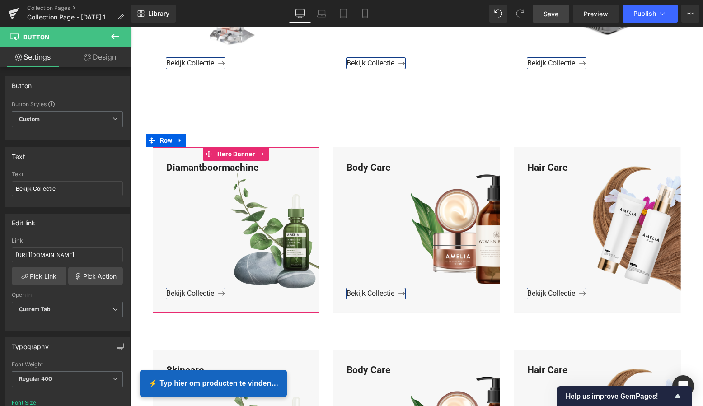
click at [239, 149] on span "Hero Banner" at bounding box center [236, 154] width 42 height 14
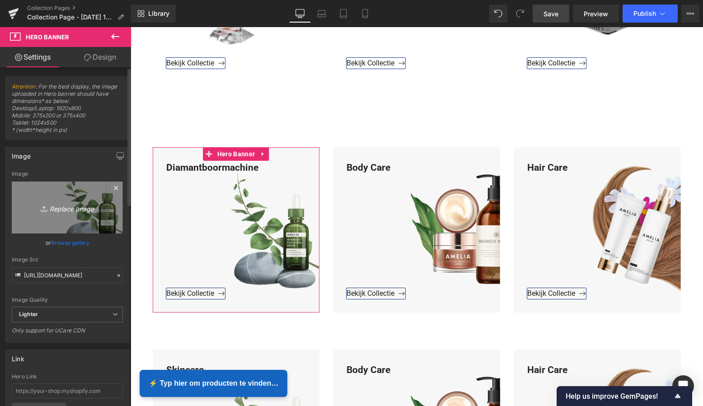
click at [67, 209] on icon "Replace Image" at bounding box center [67, 207] width 72 height 11
type input "C:\fakepath\Groen Modern Doe-het-zelf Instagram Stories (800 x 800 px)-2.png"
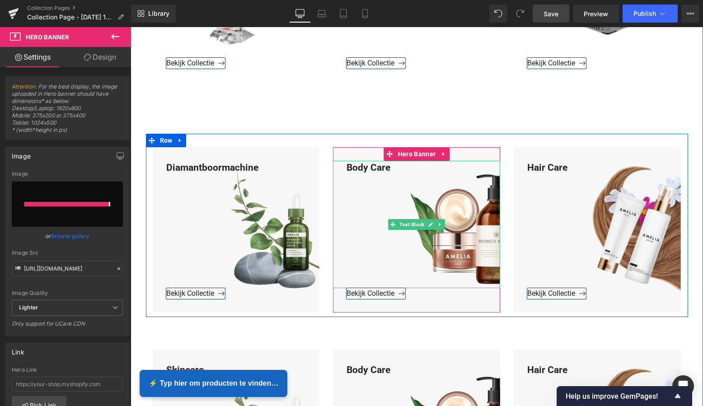
type input "https://ucarecdn.com/8531f809-ca4d-4334-8b8d-7566a010a799/-/format/auto/-/previ…"
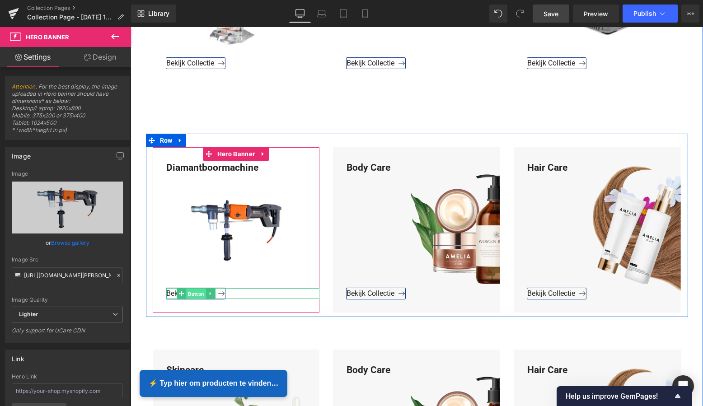
click at [193, 293] on span "Button" at bounding box center [196, 294] width 20 height 11
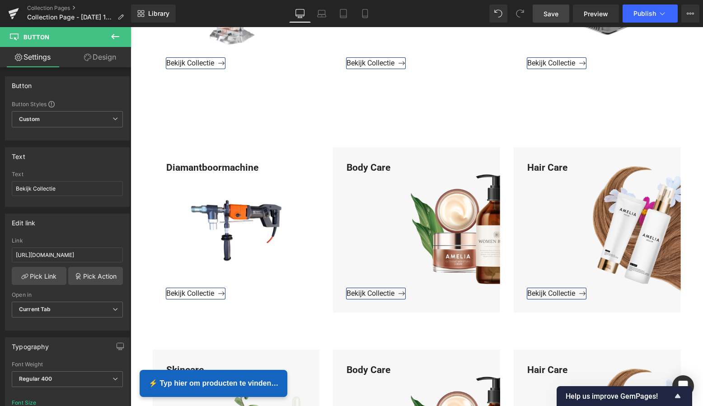
click at [558, 14] on span "Save" at bounding box center [550, 13] width 15 height 9
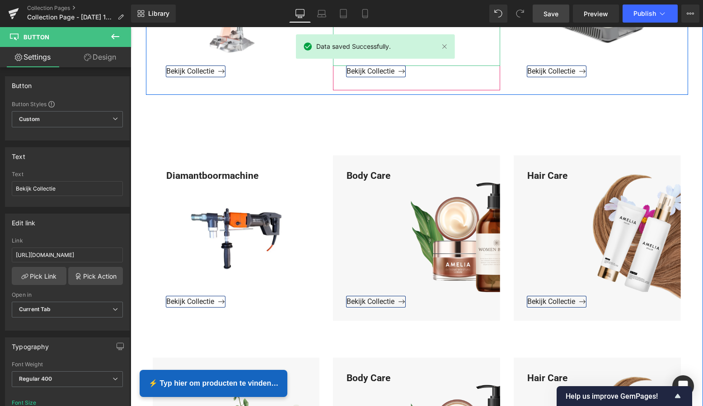
scroll to position [1773, 0]
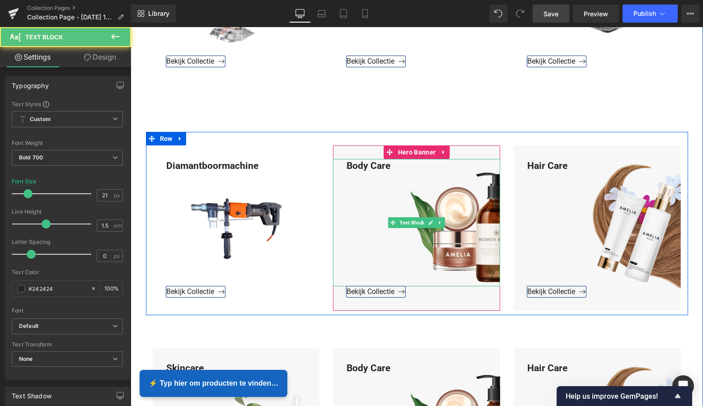
click at [391, 167] on div "Body Care" at bounding box center [416, 223] width 167 height 128
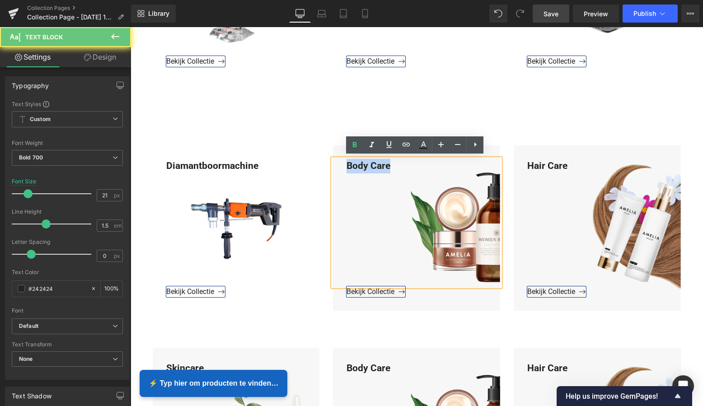
drag, startPoint x: 391, startPoint y: 165, endPoint x: 340, endPoint y: 164, distance: 51.5
click at [334, 161] on div "Body Care" at bounding box center [416, 223] width 167 height 128
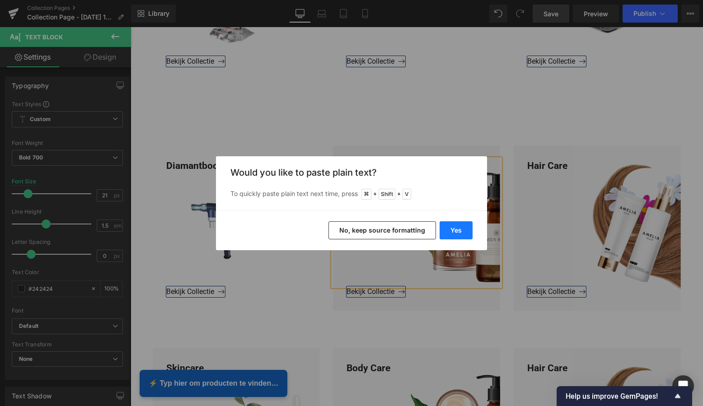
click at [452, 226] on button "Yes" at bounding box center [455, 230] width 33 height 18
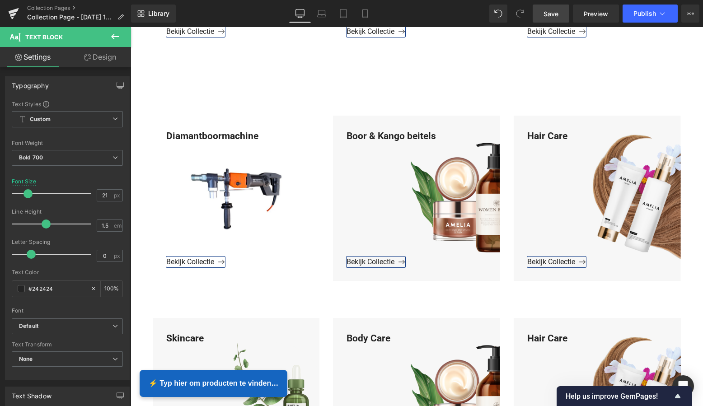
scroll to position [1807, 0]
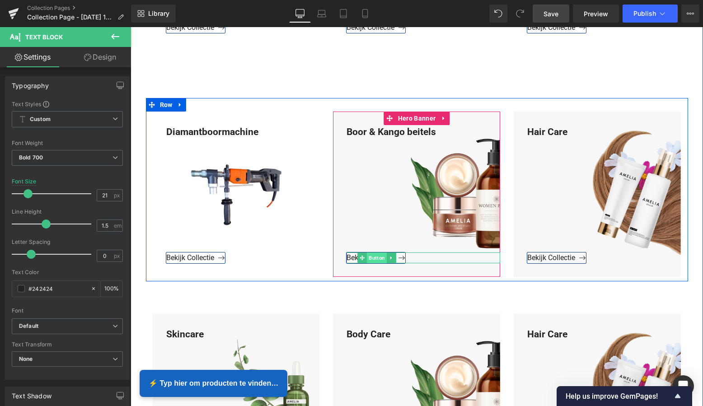
click at [372, 257] on span "Button" at bounding box center [377, 257] width 20 height 11
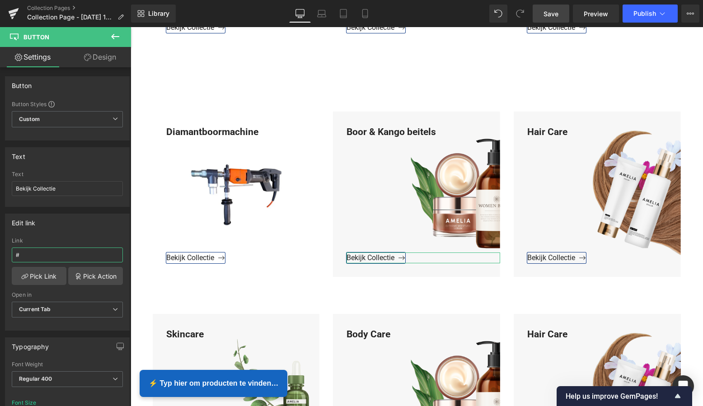
drag, startPoint x: 34, startPoint y: 256, endPoint x: -1, endPoint y: 253, distance: 35.3
click at [0, 253] on html "Button You are previewing how the will restyle your page. You can not edit Elem…" at bounding box center [351, 203] width 703 height 406
paste input "https://www.mzsgereedschap.nl/collections/boor-beitels"
type input "https://www.mzsgereedschap.nl/collections/boor-beitels"
click at [35, 281] on link "Pick Link" at bounding box center [39, 276] width 55 height 18
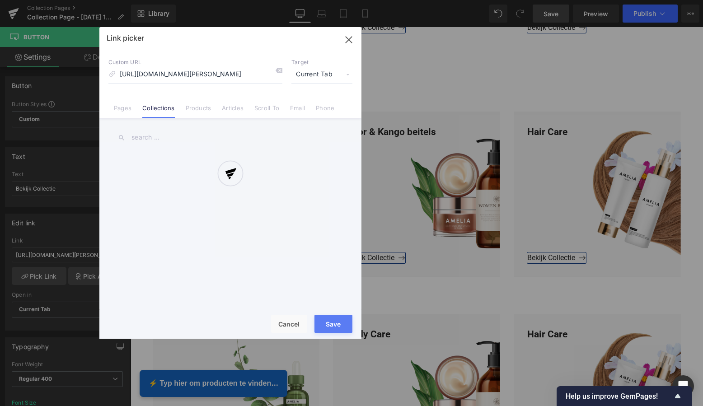
scroll to position [0, 14]
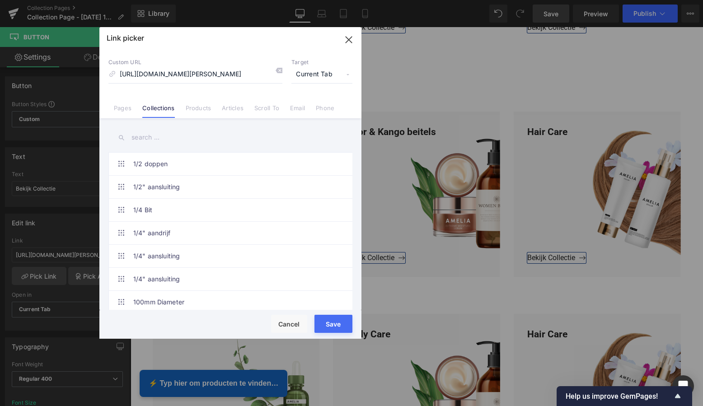
click at [337, 327] on button "Save" at bounding box center [333, 324] width 38 height 18
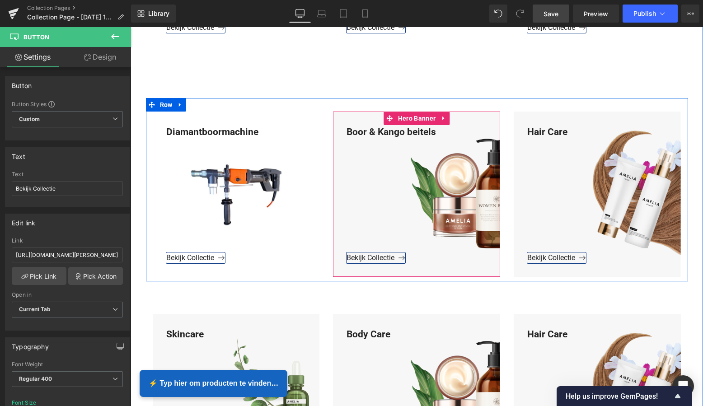
click at [442, 116] on icon at bounding box center [443, 118] width 2 height 4
click at [400, 116] on span "Hero Banner" at bounding box center [399, 119] width 42 height 14
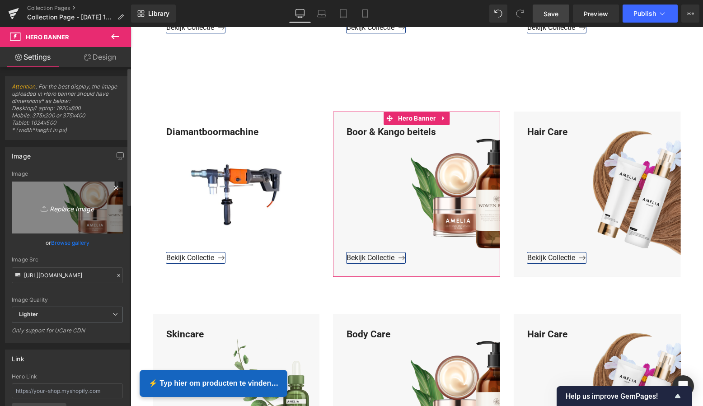
click at [72, 206] on icon "Replace Image" at bounding box center [67, 207] width 72 height 11
type input "C:\fakepath\Groen Modern Doe-het-zelf Instagram Stories (800 x 800 px)-2.png"
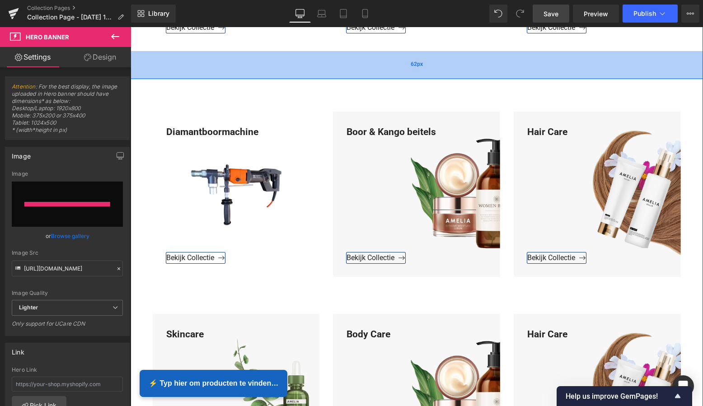
type input "https://ucarecdn.com/cbedd9d2-de61-4893-9a24-62832613c0c1/-/format/auto/-/previ…"
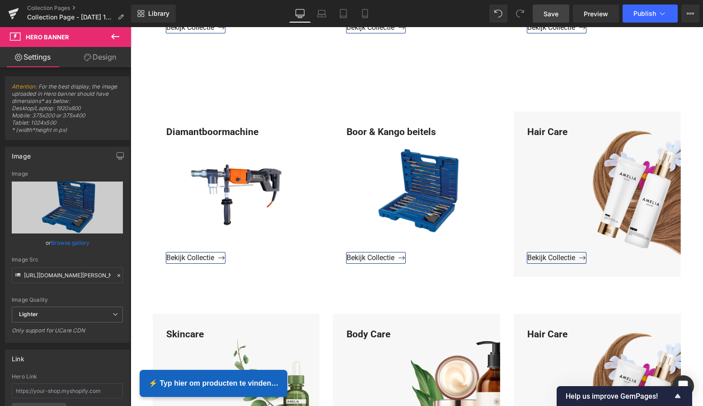
click at [547, 14] on span "Save" at bounding box center [550, 13] width 15 height 9
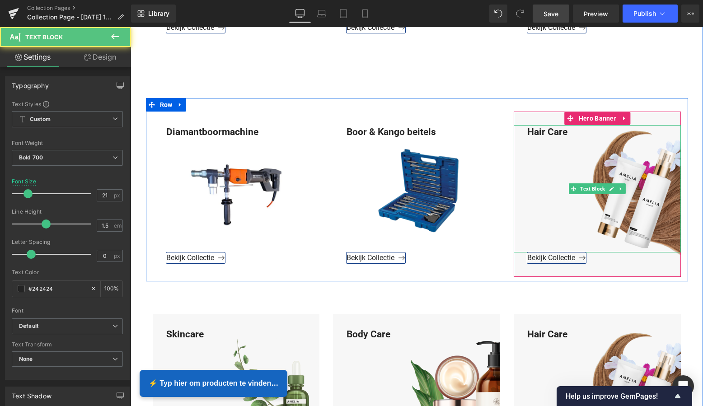
click at [567, 129] on div "Hair Care" at bounding box center [597, 189] width 167 height 128
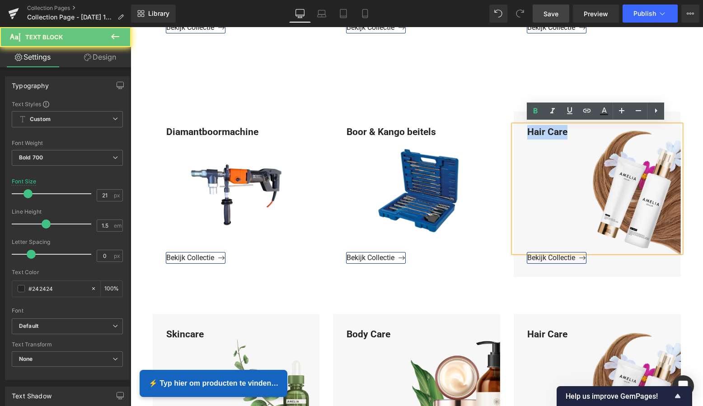
drag, startPoint x: 566, startPoint y: 129, endPoint x: 517, endPoint y: 127, distance: 49.3
click at [517, 127] on div "Hair Care" at bounding box center [597, 189] width 167 height 128
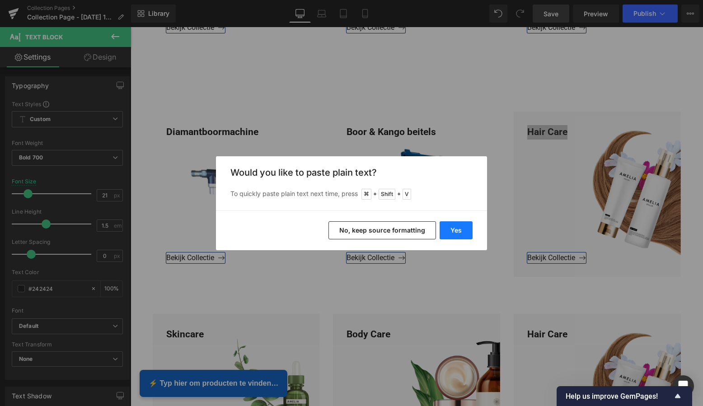
click at [455, 228] on button "Yes" at bounding box center [455, 230] width 33 height 18
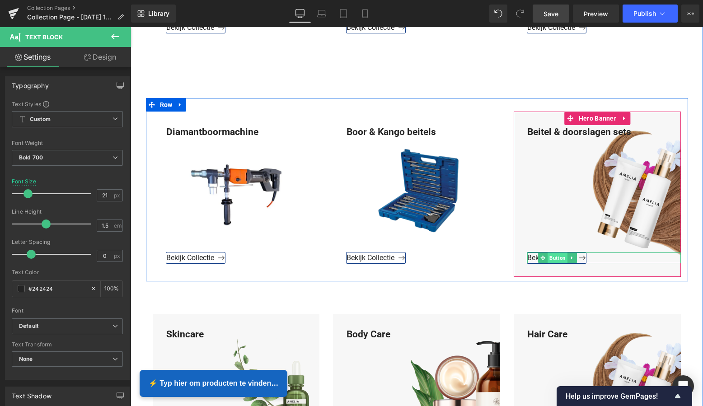
click at [553, 255] on span "Button" at bounding box center [557, 257] width 20 height 11
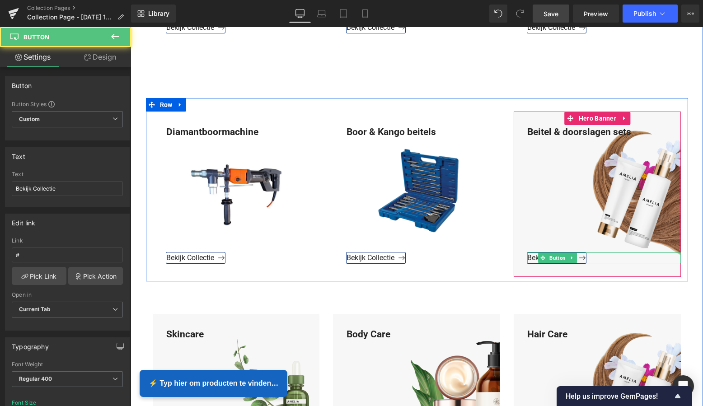
scroll to position [1801, 0]
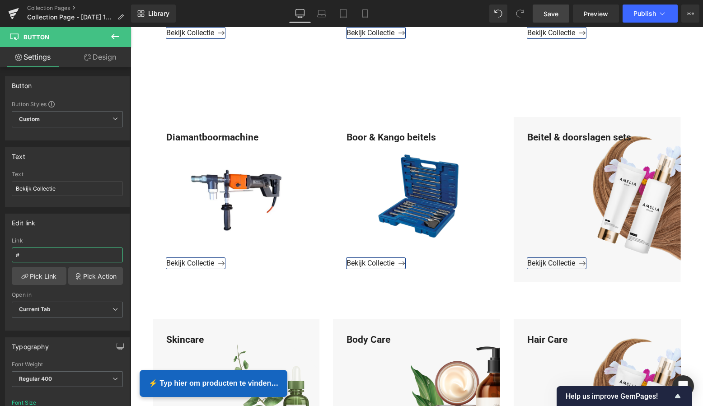
drag, startPoint x: 32, startPoint y: 253, endPoint x: -5, endPoint y: 253, distance: 36.6
click at [0, 253] on html "Button You are previewing how the will restyle your page. You can not edit Elem…" at bounding box center [351, 203] width 703 height 406
paste input "https://www.mzsgereedschap.nl/collections/beitel-doorslagen-sets-1"
type input "https://www.mzsgereedschap.nl/collections/beitel-doorslagen-sets-1"
click at [33, 279] on link "Pick Link" at bounding box center [39, 276] width 55 height 18
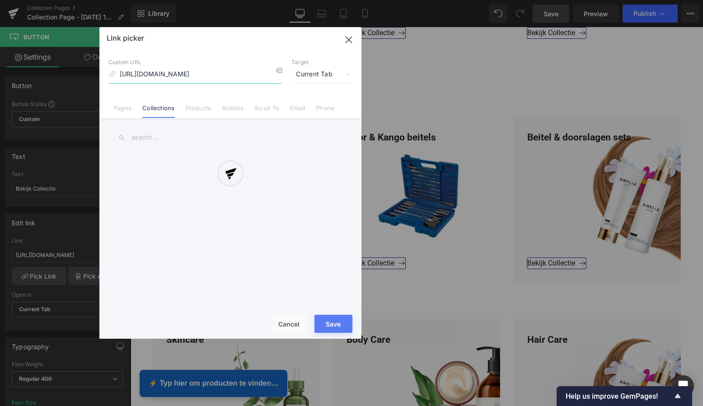
scroll to position [0, 51]
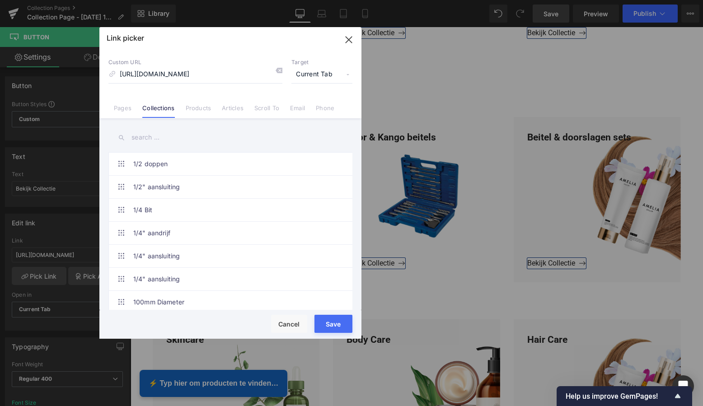
click at [333, 323] on button "Save" at bounding box center [333, 324] width 38 height 18
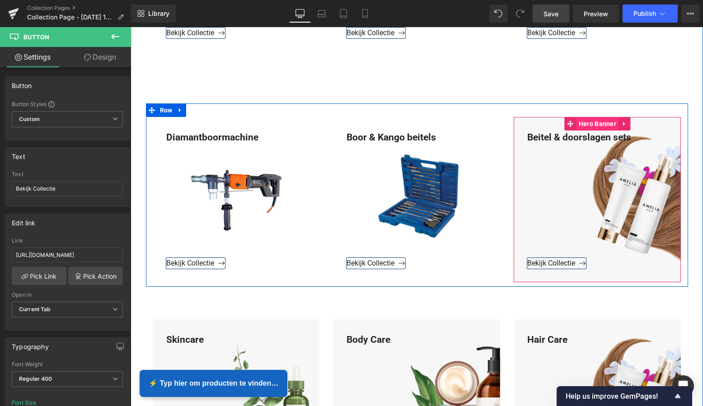
click at [593, 117] on span "Hero Banner" at bounding box center [597, 124] width 42 height 14
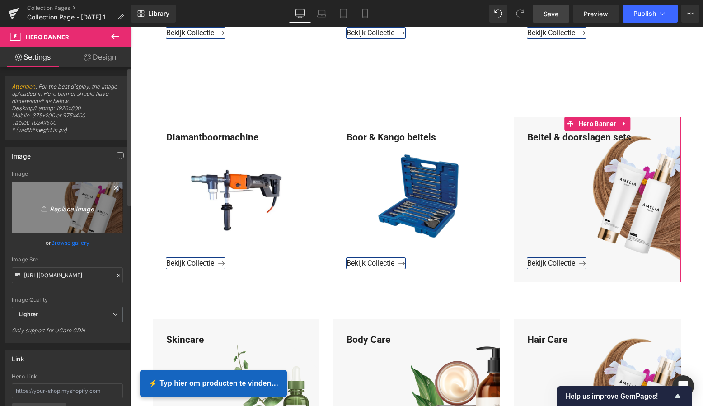
click at [81, 210] on icon "Replace Image" at bounding box center [67, 207] width 72 height 11
type input "C:\fakepath\Groen Modern Doe-het-zelf Instagram Stories (800 x 800 px)-2.png"
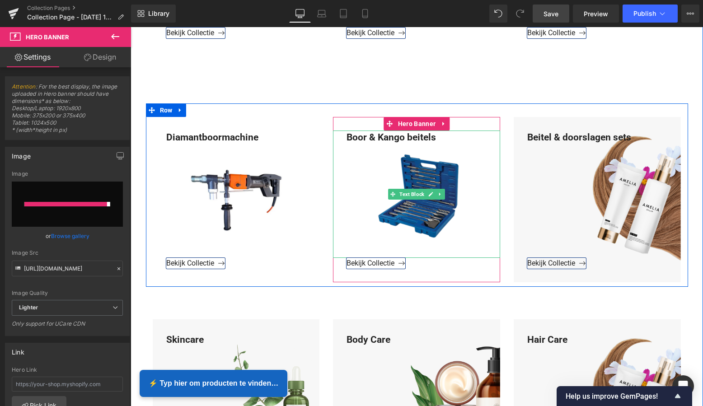
type input "https://ucarecdn.com/94ac3764-e428-4ec3-8a29-d814b38addab/-/format/auto/-/previ…"
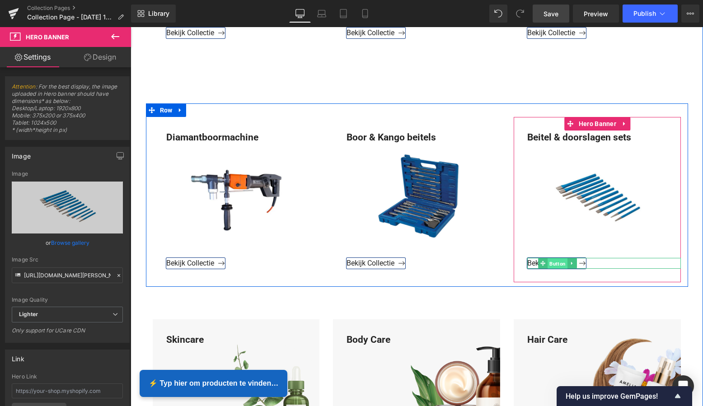
click at [554, 262] on span "Button" at bounding box center [557, 263] width 20 height 11
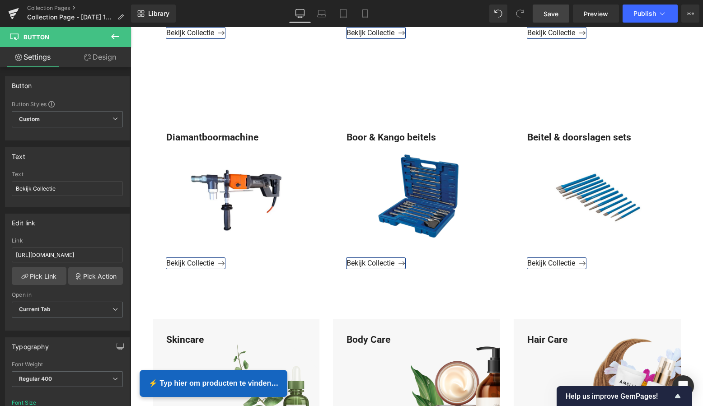
click at [551, 19] on link "Save" at bounding box center [550, 14] width 37 height 18
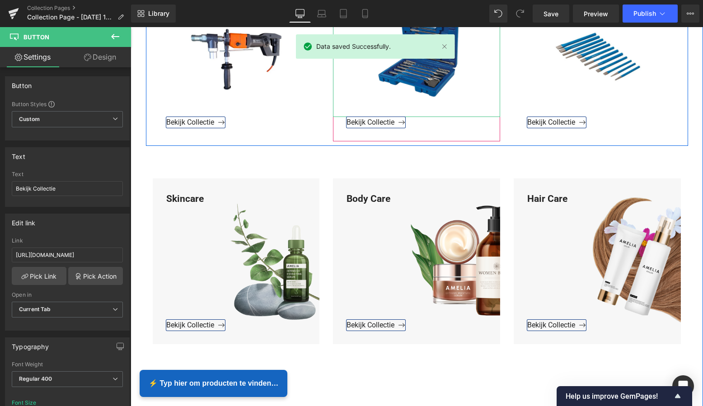
scroll to position [1946, 0]
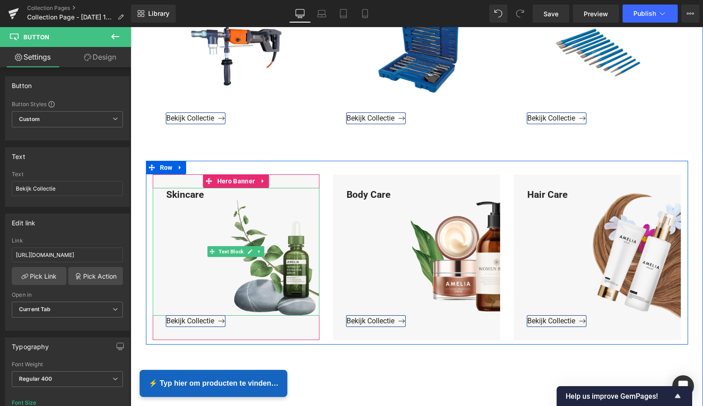
click at [204, 195] on div "Skincare" at bounding box center [236, 252] width 167 height 128
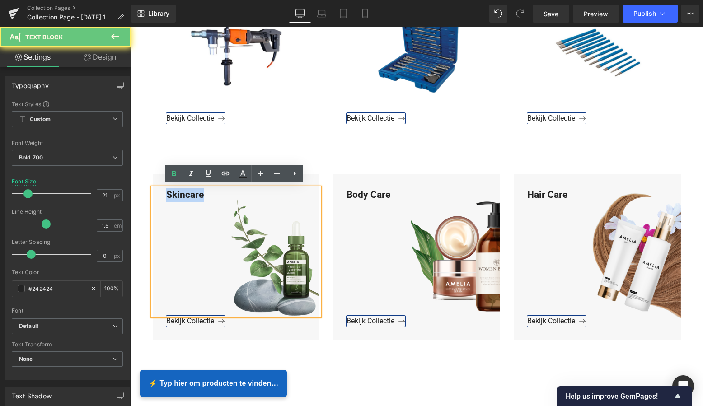
drag, startPoint x: 204, startPoint y: 194, endPoint x: 156, endPoint y: 190, distance: 48.0
click at [156, 190] on div "Skincare" at bounding box center [236, 252] width 167 height 128
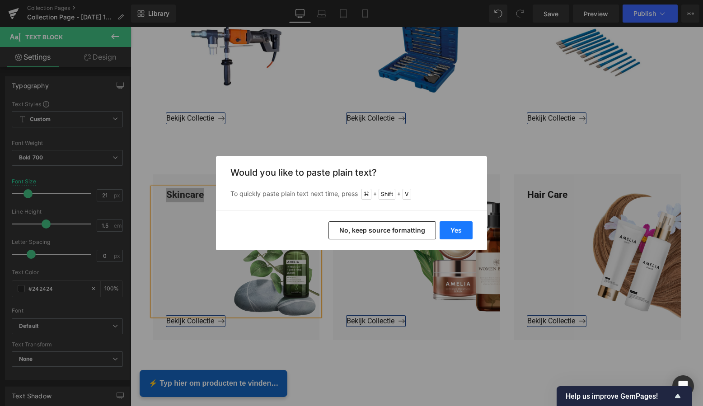
click at [458, 229] on button "Yes" at bounding box center [455, 230] width 33 height 18
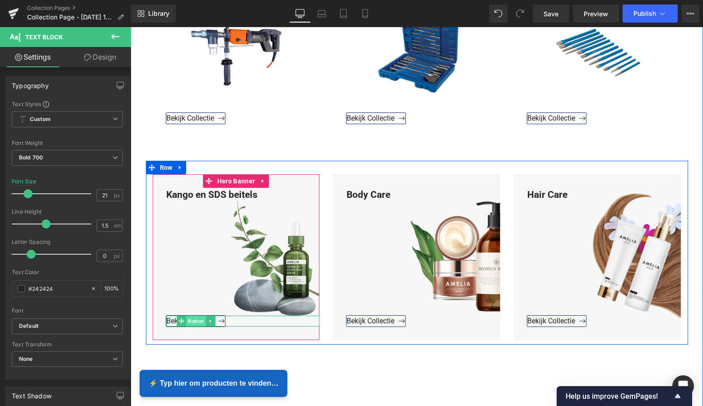
click at [192, 320] on span "Button" at bounding box center [196, 321] width 20 height 11
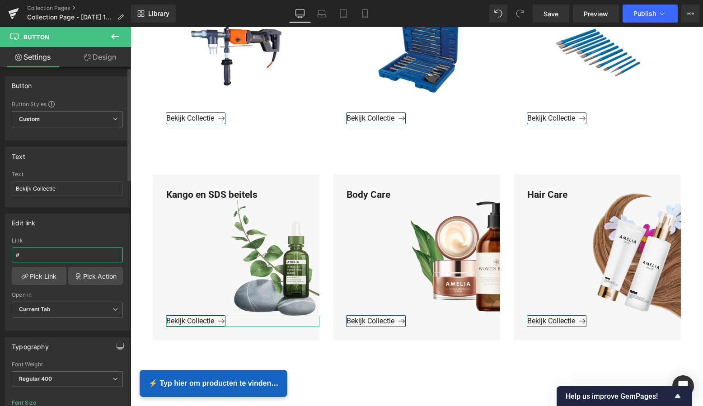
drag, startPoint x: 22, startPoint y: 254, endPoint x: 2, endPoint y: 252, distance: 20.0
click at [2, 252] on div "Edit link # Link # Pick Link Pick Action Current Tab New Tab Open in Current Ta…" at bounding box center [67, 269] width 135 height 124
paste input "https://www.mzsgereedschap.nl/collections/kango-en-sds-beitels"
type input "https://www.mzsgereedschap.nl/collections/kango-en-sds-beitels"
click at [39, 278] on link "Pick Link" at bounding box center [39, 276] width 55 height 18
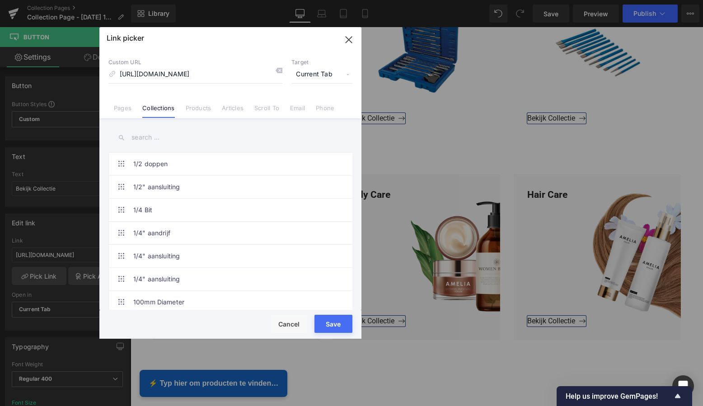
click at [331, 325] on button "Save" at bounding box center [333, 324] width 38 height 18
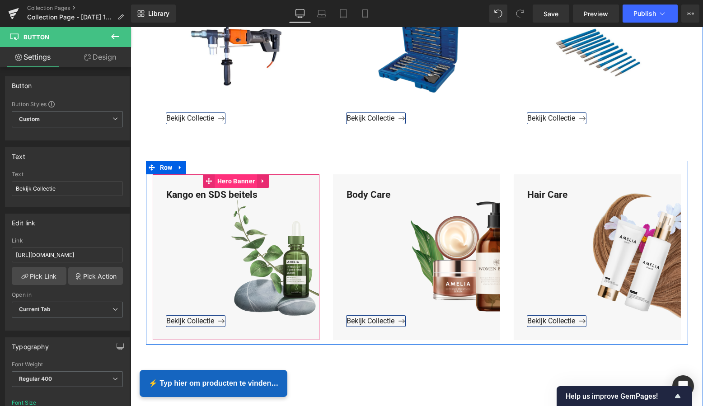
click at [237, 177] on span "Hero Banner" at bounding box center [236, 181] width 42 height 14
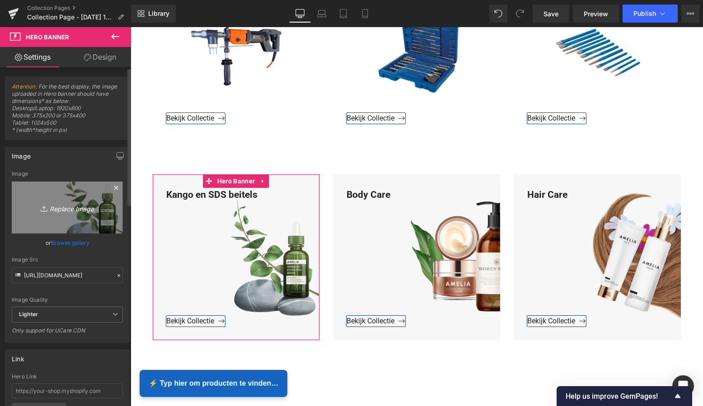
click at [65, 209] on icon "Replace Image" at bounding box center [67, 207] width 72 height 11
type input "C:\fakepath\Groen Modern Doe-het-zelf Instagram Stories (800 x 800 px)-2.png"
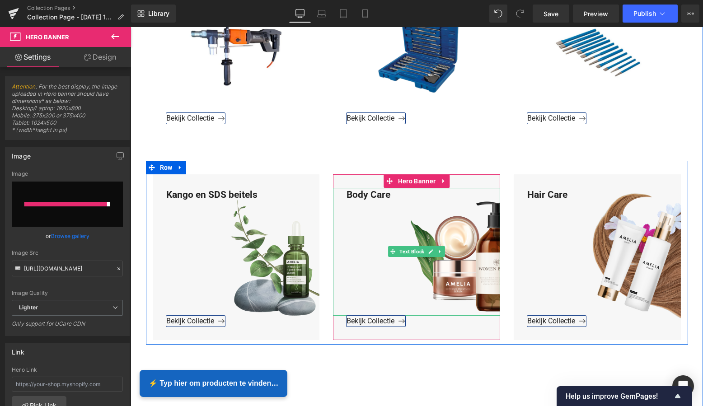
type input "https://ucarecdn.com/906ba337-2db2-4fa1-839b-16321484e8d1/-/format/auto/-/previ…"
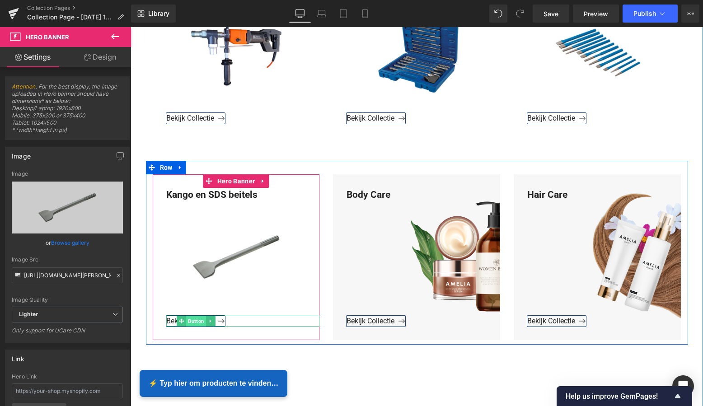
click at [198, 318] on span "Button" at bounding box center [196, 321] width 20 height 11
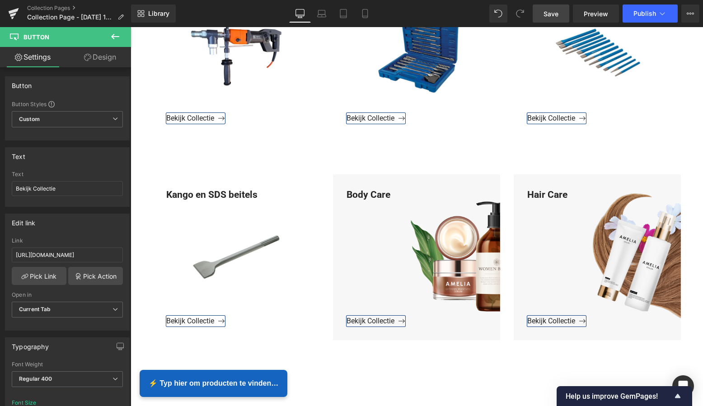
click at [554, 13] on span "Save" at bounding box center [550, 13] width 15 height 9
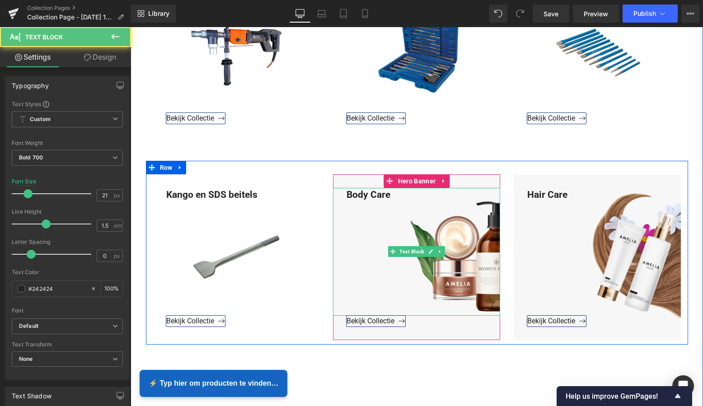
click at [388, 196] on div "Body Care" at bounding box center [416, 252] width 167 height 128
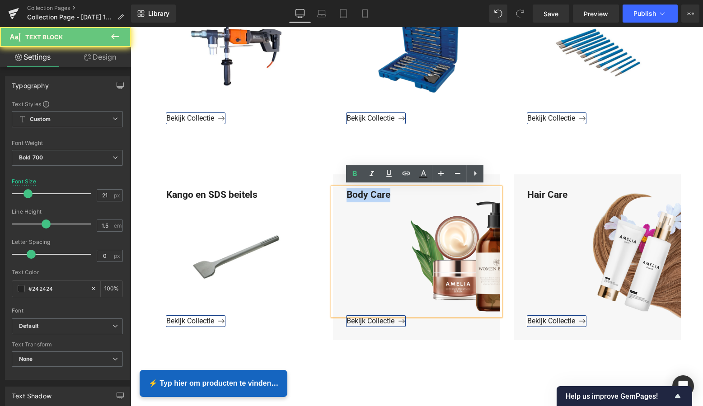
drag, startPoint x: 391, startPoint y: 194, endPoint x: 338, endPoint y: 192, distance: 53.3
click at [338, 192] on div "Body Care" at bounding box center [416, 252] width 167 height 128
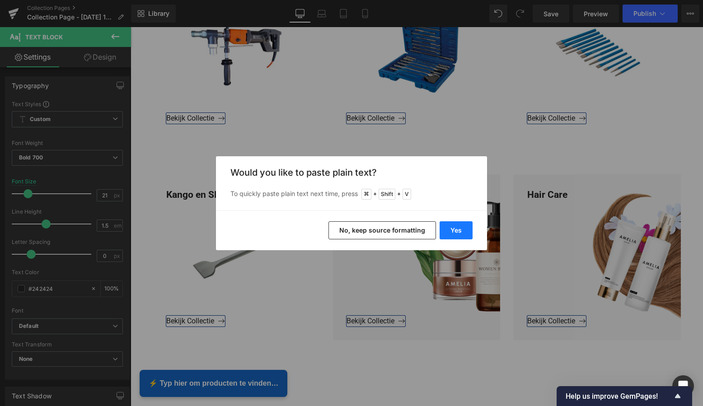
click at [471, 228] on div "Yes No, keep source formatting" at bounding box center [351, 230] width 271 height 40
click at [463, 229] on button "Yes" at bounding box center [455, 230] width 33 height 18
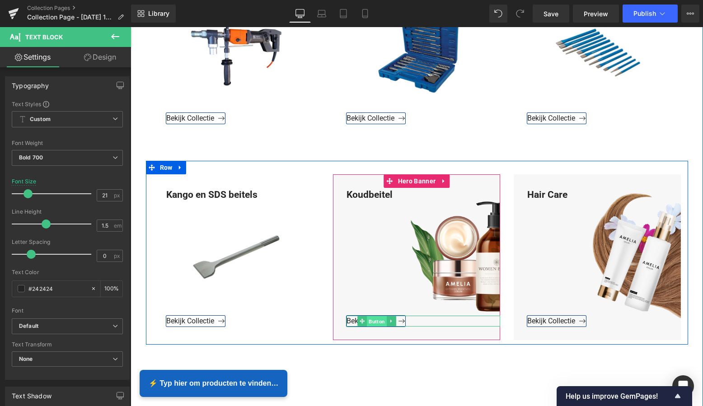
click at [374, 319] on span "Button" at bounding box center [377, 321] width 20 height 11
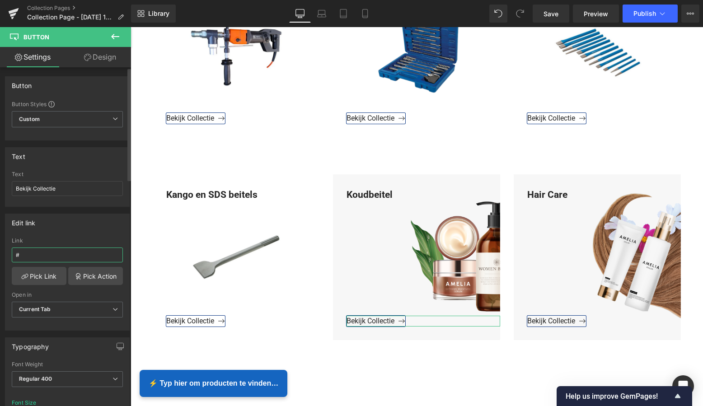
drag, startPoint x: 37, startPoint y: 259, endPoint x: 10, endPoint y: 255, distance: 27.8
click at [9, 254] on div "# Link # Pick Link Pick Action Current Tab New Tab Open in Current Tab Current …" at bounding box center [67, 284] width 124 height 93
paste input "https://www.mzsgereedschap.nl/collections/koutbeitel"
type input "https://www.mzsgereedschap.nl/collections/koutbeitel"
click at [30, 274] on link "Pick Link" at bounding box center [39, 276] width 55 height 18
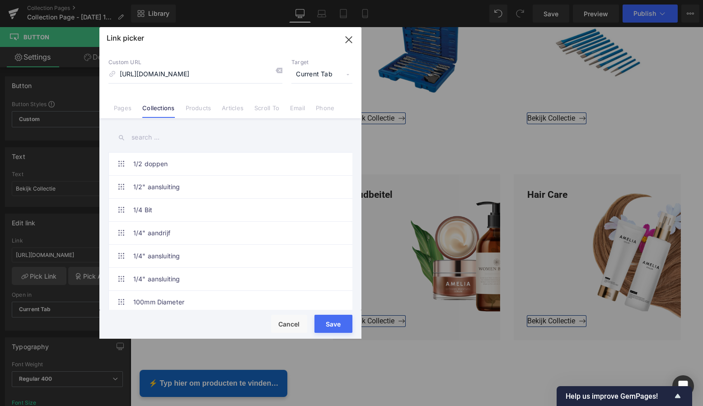
click at [330, 323] on button "Save" at bounding box center [333, 324] width 38 height 18
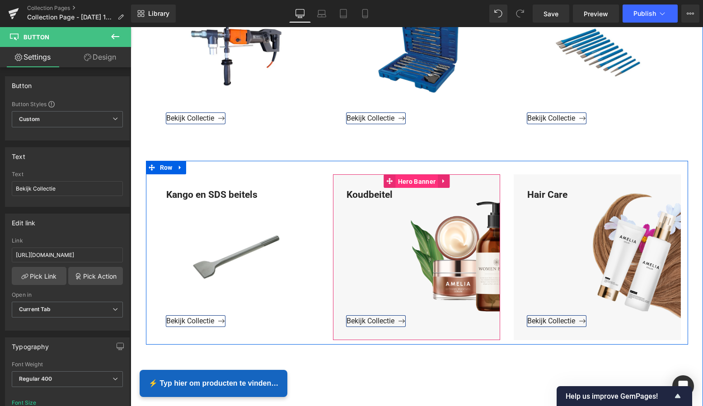
click at [416, 182] on span "Hero Banner" at bounding box center [417, 182] width 42 height 14
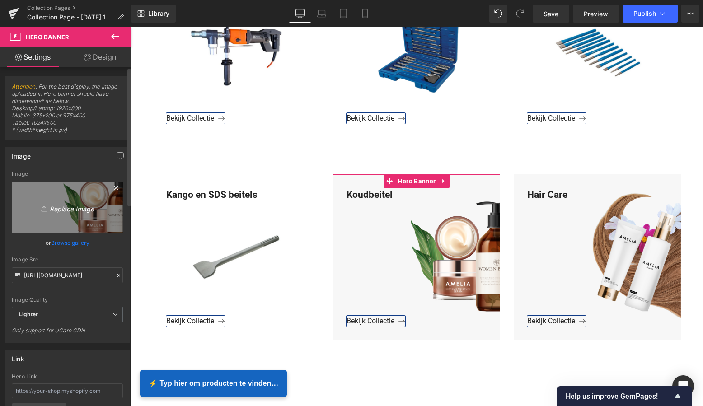
click at [77, 209] on icon "Replace Image" at bounding box center [67, 207] width 72 height 11
type input "C:\fakepath\Groen Modern Doe-het-zelf Instagram Stories (800 x 800 px)-2.png"
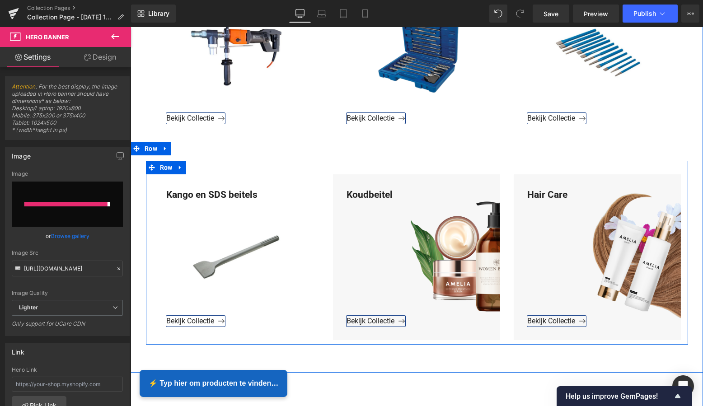
type input "https://ucarecdn.com/0cc368cc-e05c-415c-af02-cd32fc290c8f/-/format/auto/-/previ…"
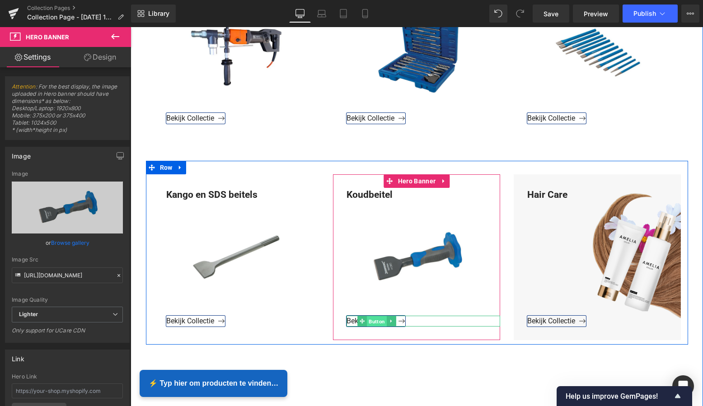
click at [370, 321] on span "Button" at bounding box center [377, 321] width 20 height 11
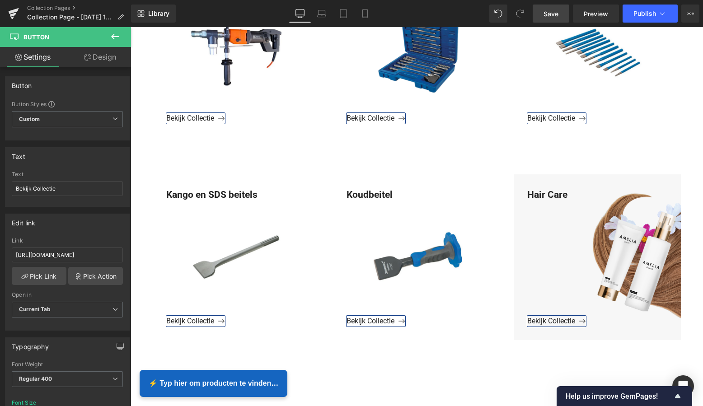
click at [556, 13] on span "Save" at bounding box center [550, 13] width 15 height 9
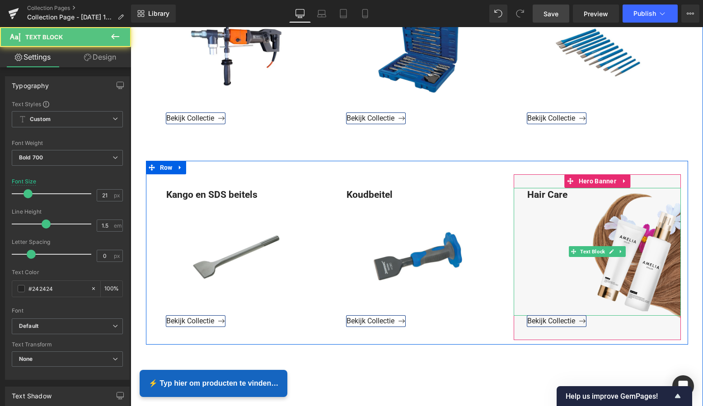
click at [567, 195] on div "Hair Care" at bounding box center [597, 252] width 167 height 128
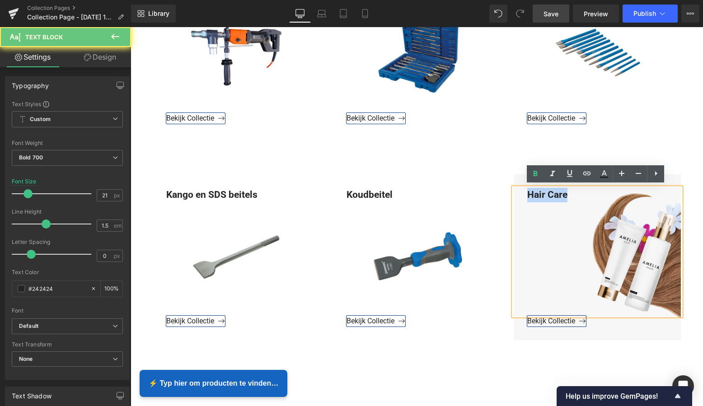
drag, startPoint x: 569, startPoint y: 193, endPoint x: 520, endPoint y: 195, distance: 49.2
click at [518, 192] on div "Hair Care" at bounding box center [597, 252] width 167 height 128
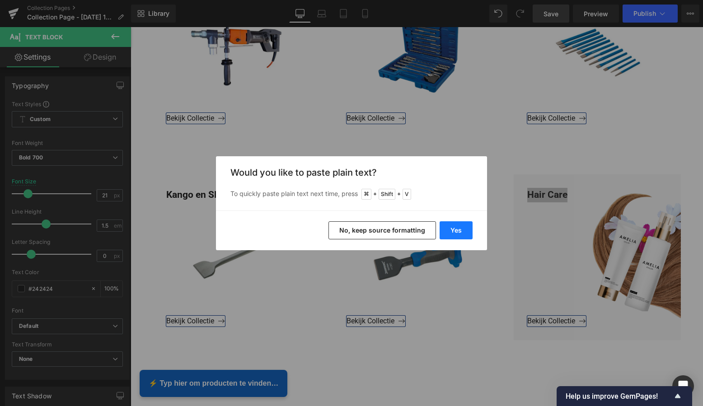
drag, startPoint x: 459, startPoint y: 228, endPoint x: 335, endPoint y: 200, distance: 127.2
click at [459, 227] on button "Yes" at bounding box center [455, 230] width 33 height 18
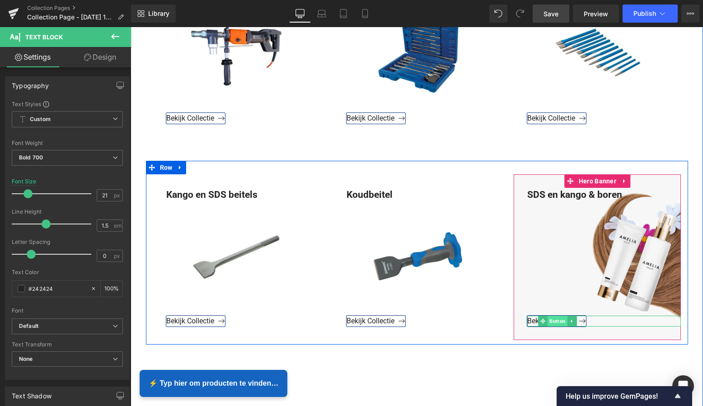
click at [555, 319] on span "Button" at bounding box center [557, 321] width 20 height 11
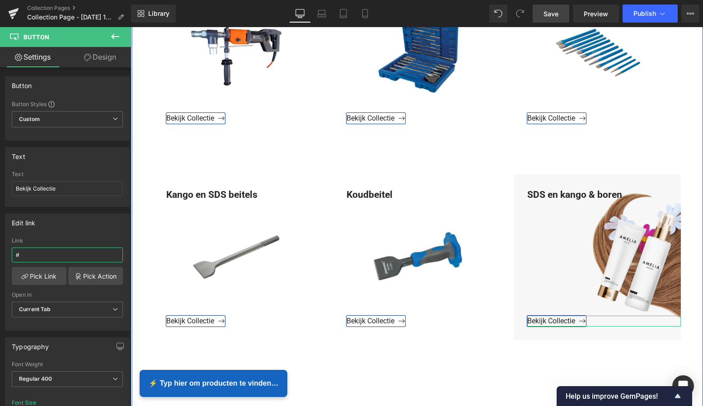
drag, startPoint x: 51, startPoint y: 258, endPoint x: -2, endPoint y: 253, distance: 53.1
click at [0, 253] on html "Button You are previewing how the will restyle your page. You can not edit Elem…" at bounding box center [351, 203] width 703 height 406
paste input "https://www.mzsgereedschap.nl/collections/sds-beitels-boren"
type input "https://www.mzsgereedschap.nl/collections/sds-beitels-boren"
click at [35, 277] on link "Pick Link" at bounding box center [39, 276] width 55 height 18
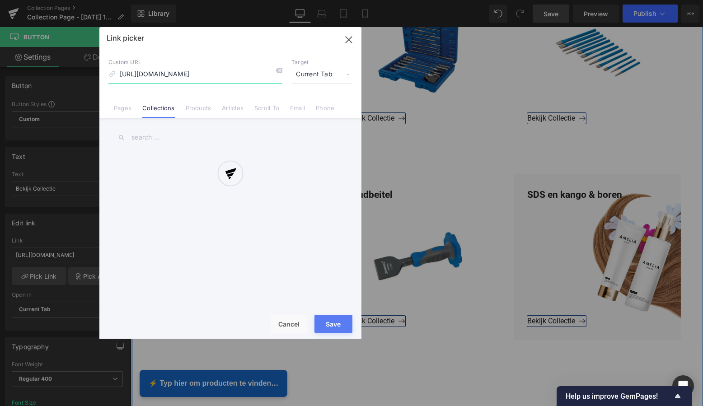
scroll to position [0, 30]
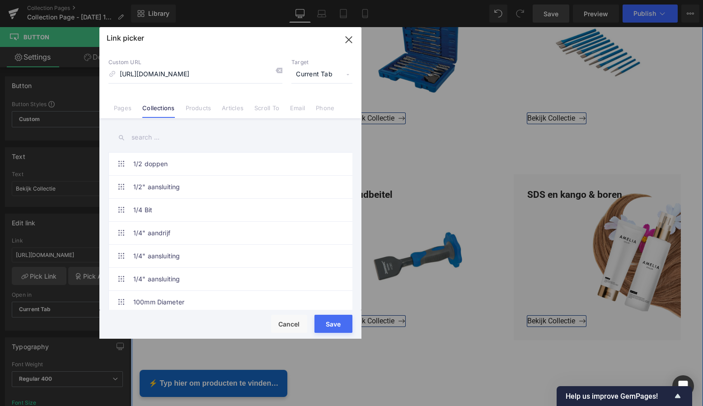
click at [338, 323] on button "Save" at bounding box center [333, 324] width 38 height 18
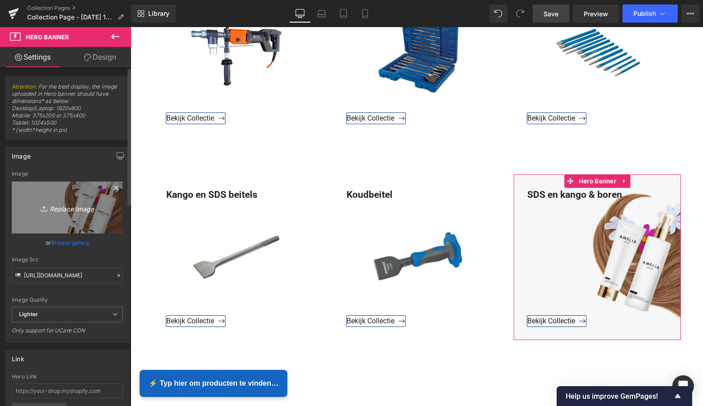
click at [71, 206] on icon "Replace Image" at bounding box center [67, 207] width 72 height 11
type input "C:\fakepath\Groen Modern Doe-het-zelf Instagram Stories (800 x 800 px)-2.png"
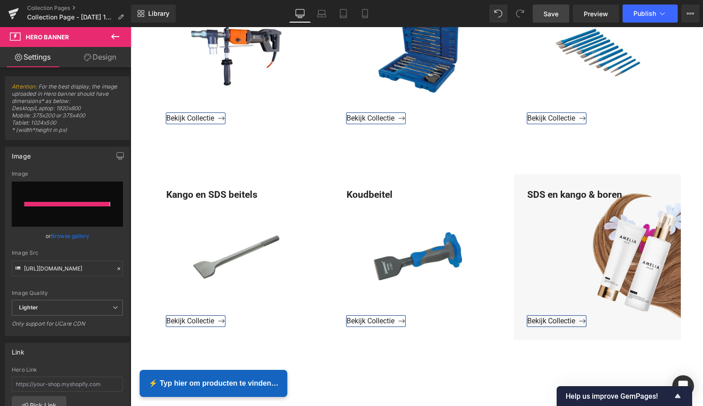
type input "https://ucarecdn.com/335ba55e-52c6-4c77-8e1f-0b8fe4d43297/-/format/auto/-/previ…"
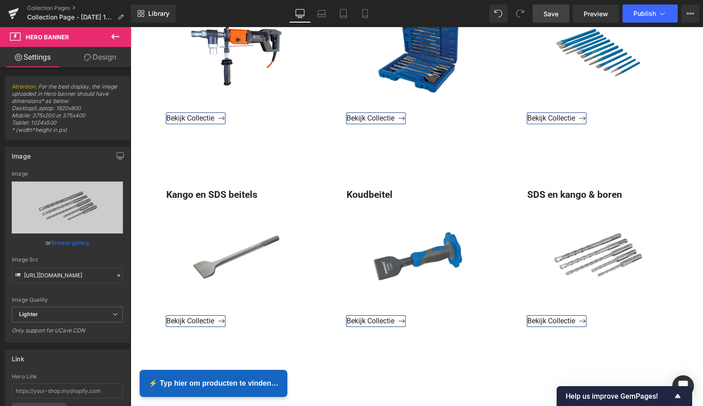
click at [551, 13] on span "Save" at bounding box center [550, 13] width 15 height 9
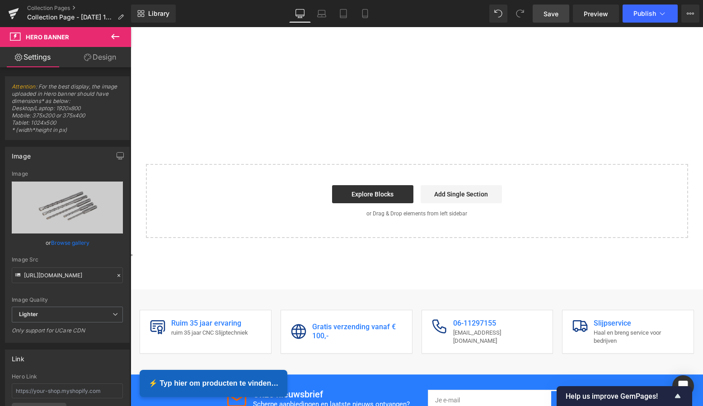
scroll to position [2290, 0]
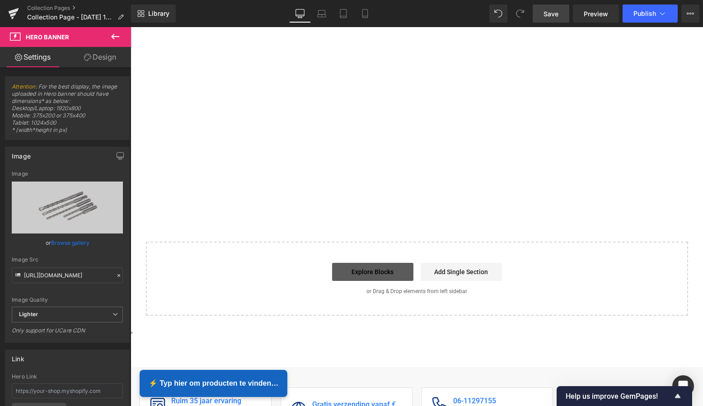
click at [377, 267] on link "Explore Blocks" at bounding box center [372, 272] width 81 height 18
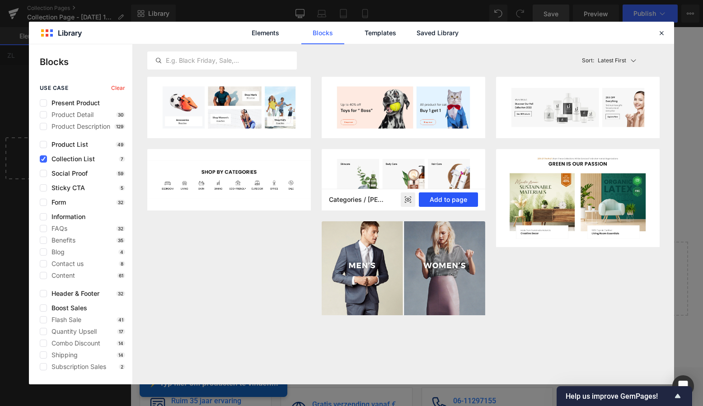
click at [452, 201] on button "Add to page" at bounding box center [448, 199] width 59 height 14
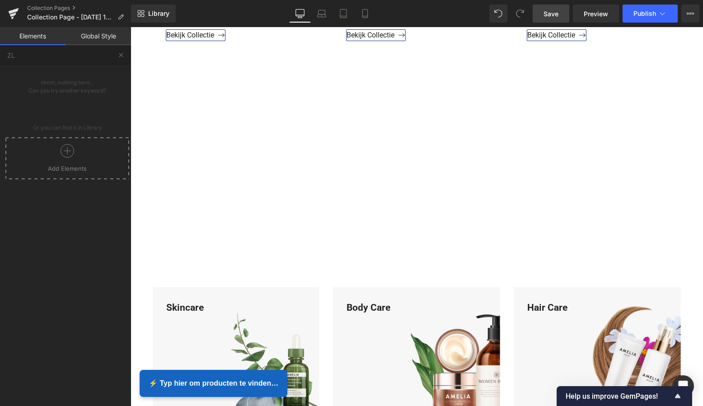
scroll to position [2218, 0]
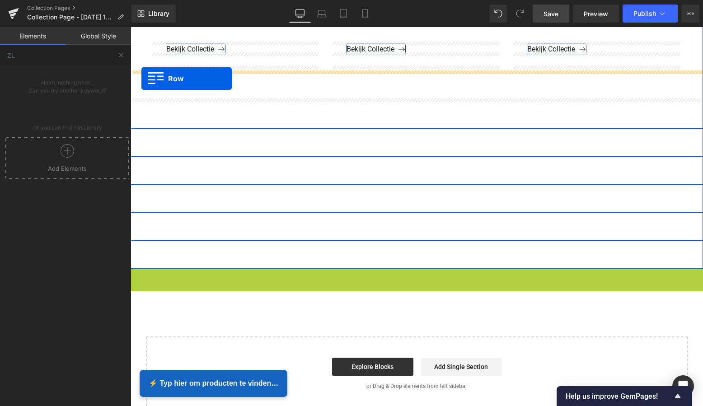
drag, startPoint x: 136, startPoint y: 273, endPoint x: 141, endPoint y: 79, distance: 194.3
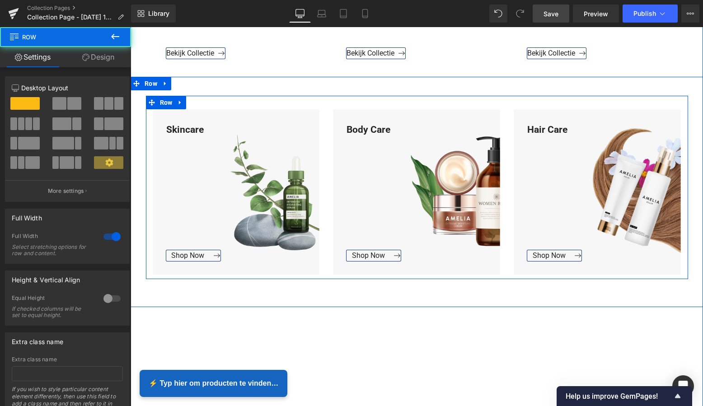
scroll to position [2203, 0]
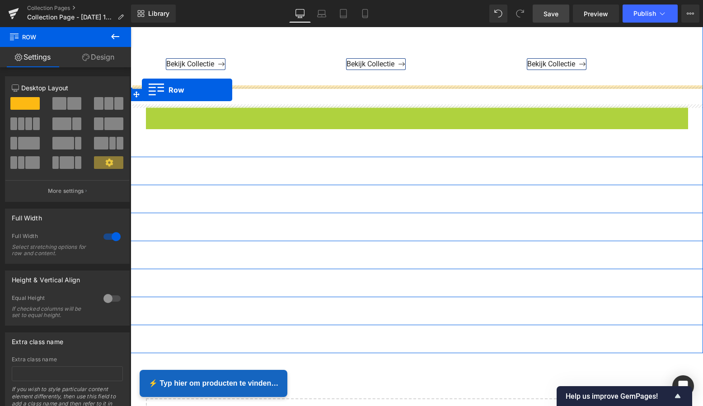
drag, startPoint x: 147, startPoint y: 112, endPoint x: 142, endPoint y: 90, distance: 22.3
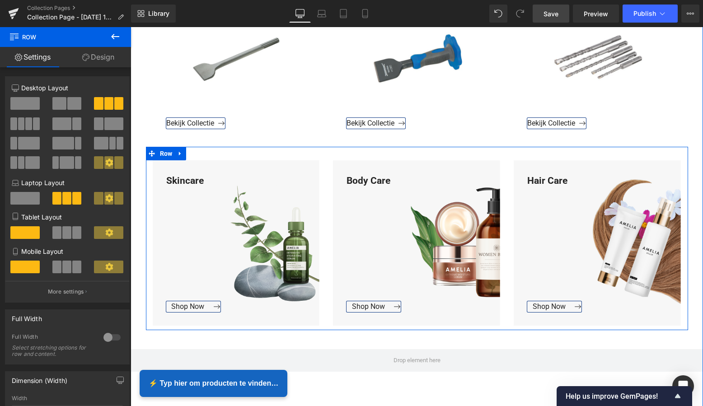
scroll to position [2117, 0]
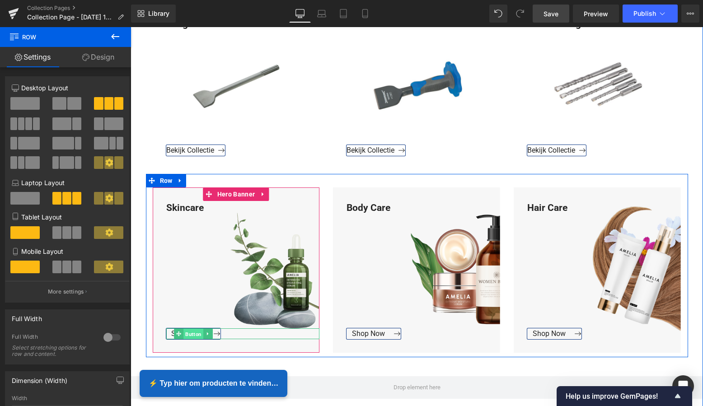
click at [189, 331] on span "Button" at bounding box center [193, 334] width 20 height 11
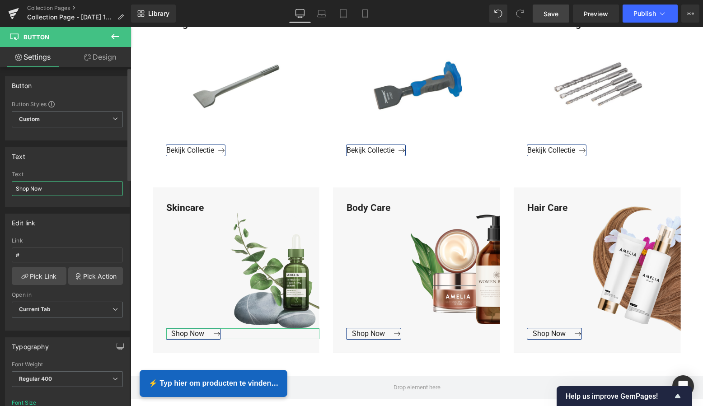
drag, startPoint x: 49, startPoint y: 188, endPoint x: 12, endPoint y: 186, distance: 37.6
click at [12, 186] on input "Shop Now" at bounding box center [67, 188] width 111 height 15
type input "Bekijk Collectie"
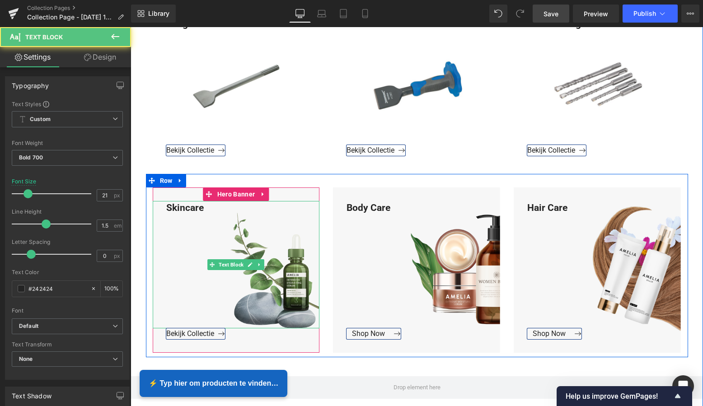
click at [205, 206] on div "Skincare" at bounding box center [236, 265] width 167 height 128
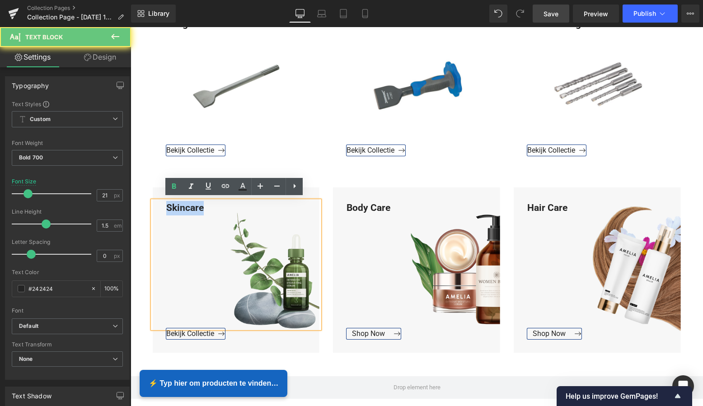
drag, startPoint x: 205, startPoint y: 205, endPoint x: 156, endPoint y: 205, distance: 48.3
click at [156, 205] on div "Skincare" at bounding box center [236, 265] width 167 height 128
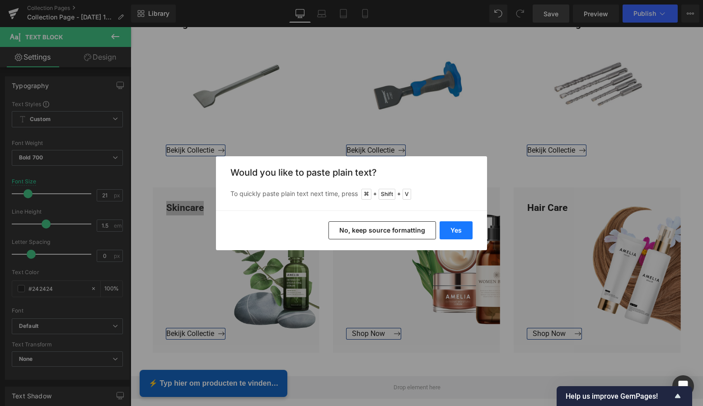
click at [459, 226] on button "Yes" at bounding box center [455, 230] width 33 height 18
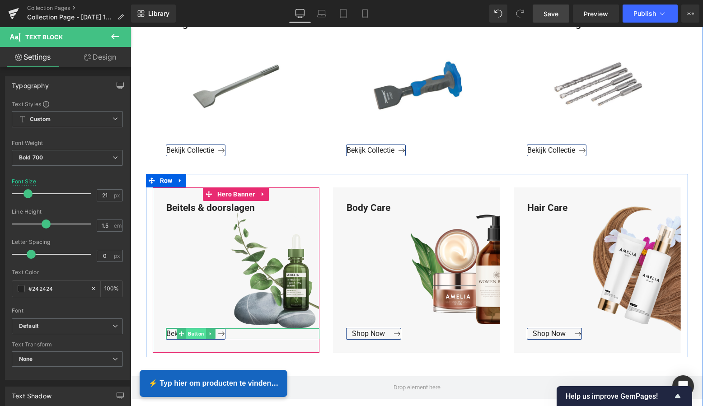
click at [194, 333] on span "Button" at bounding box center [196, 333] width 20 height 11
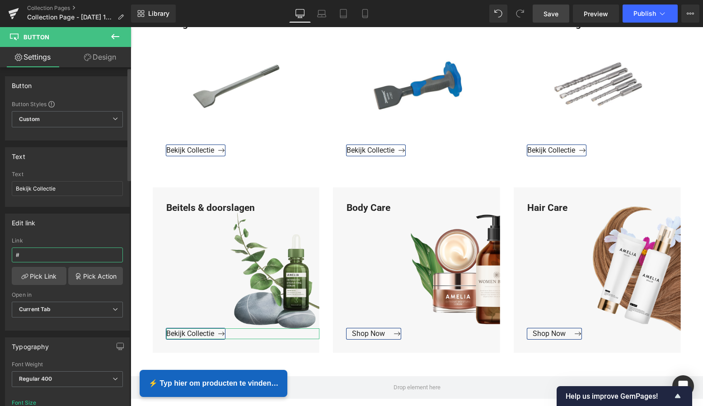
click at [29, 256] on input "#" at bounding box center [67, 254] width 111 height 15
drag, startPoint x: 31, startPoint y: 255, endPoint x: 2, endPoint y: 254, distance: 28.9
click at [2, 254] on div "Edit link # Link # Pick Link Pick Action Current Tab New Tab Open in Current Ta…" at bounding box center [67, 269] width 135 height 124
paste input "https://www.mzsgereedschap.nl/collections/beitels-doorslagen"
type input "https://www.mzsgereedschap.nl/collections/beitels-doorslagen"
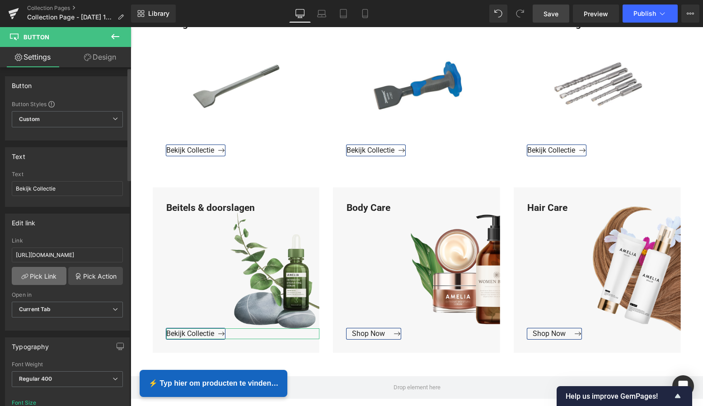
click at [34, 277] on link "Pick Link" at bounding box center [39, 276] width 55 height 18
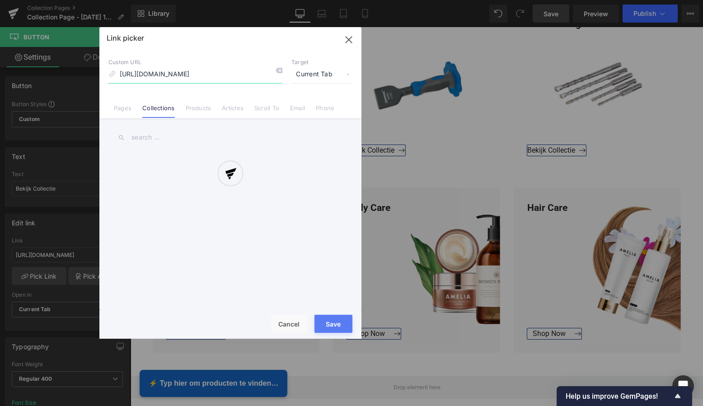
scroll to position [0, 33]
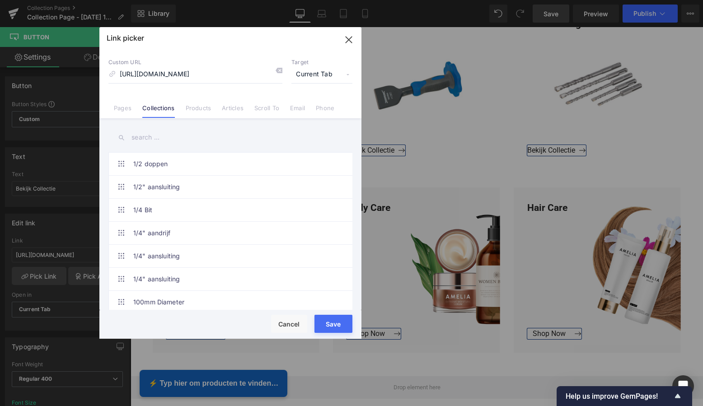
click at [331, 326] on button "Save" at bounding box center [333, 324] width 38 height 18
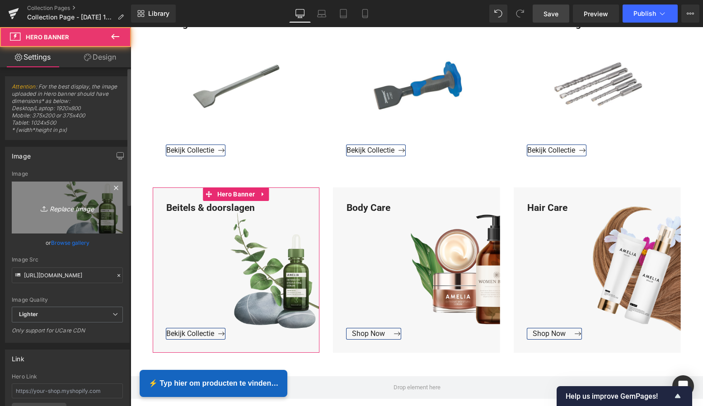
click at [62, 205] on icon "Replace Image" at bounding box center [67, 207] width 72 height 11
type input "C:\fakepath\Groen Modern Doe-het-zelf Instagram Stories (800 x 800 px)-2.png"
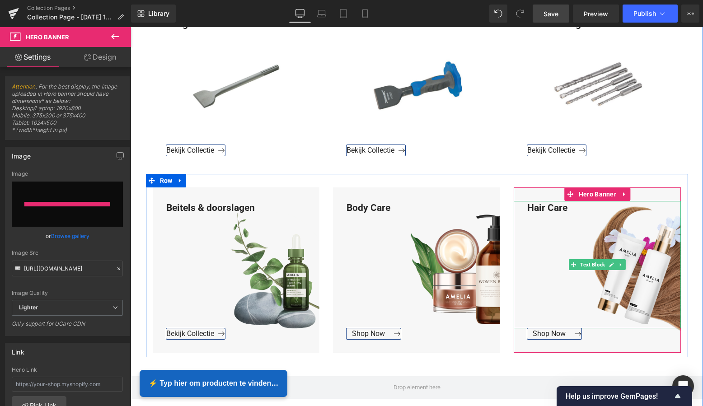
type input "https://ucarecdn.com/964a54d3-e0f2-4658-b5c9-6a3980669b0d/-/format/auto/-/previ…"
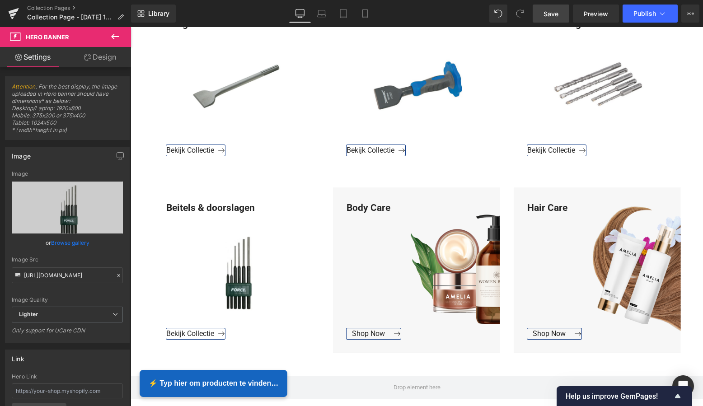
click at [553, 14] on span "Save" at bounding box center [550, 13] width 15 height 9
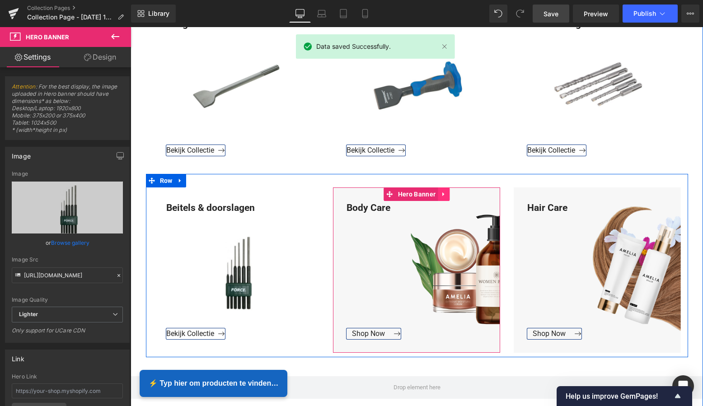
click at [444, 191] on icon at bounding box center [443, 194] width 6 height 7
click at [447, 192] on icon at bounding box center [449, 194] width 6 height 7
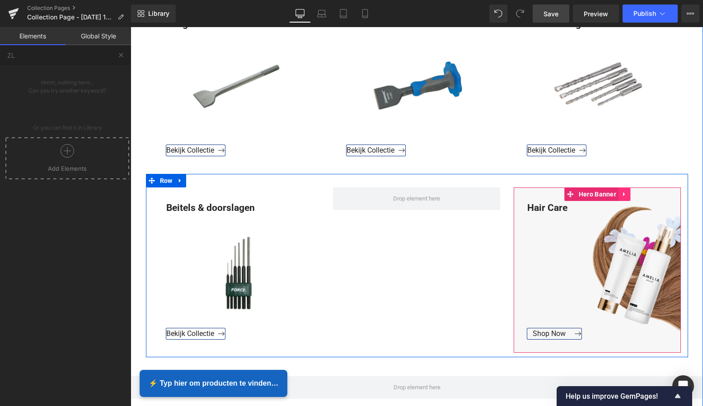
drag, startPoint x: 620, startPoint y: 191, endPoint x: 627, endPoint y: 193, distance: 7.6
click at [621, 191] on icon at bounding box center [624, 194] width 6 height 7
click at [628, 191] on icon at bounding box center [630, 194] width 6 height 6
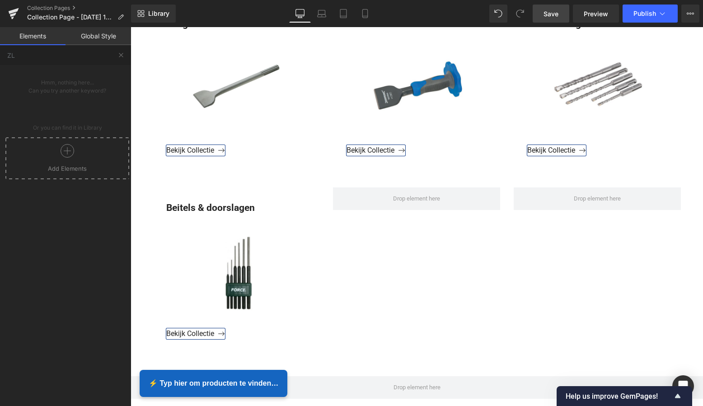
click at [553, 16] on span "Save" at bounding box center [550, 13] width 15 height 9
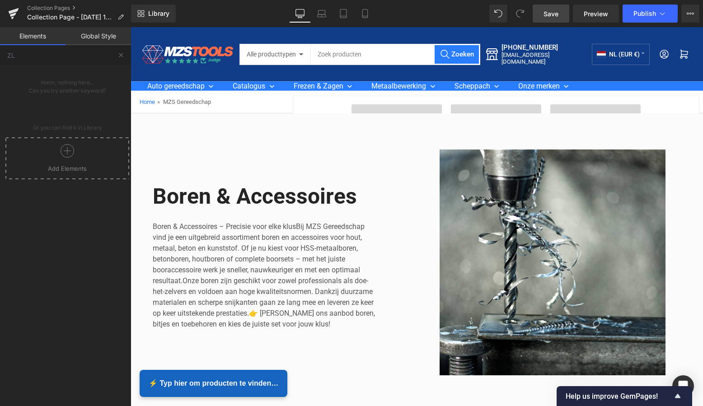
scroll to position [0, 0]
click at [15, 14] on icon at bounding box center [13, 13] width 11 height 23
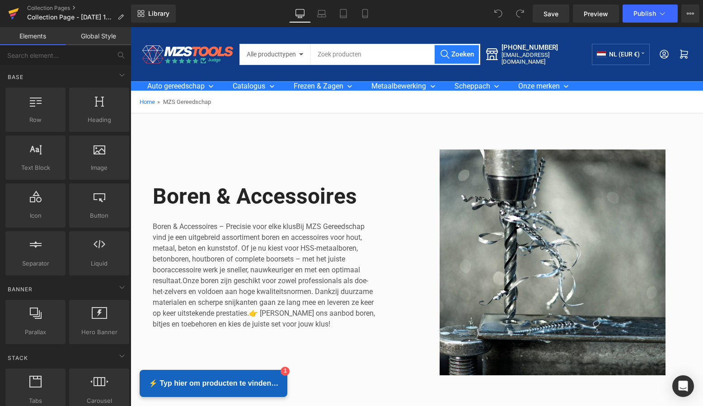
click at [12, 14] on icon at bounding box center [13, 15] width 6 height 4
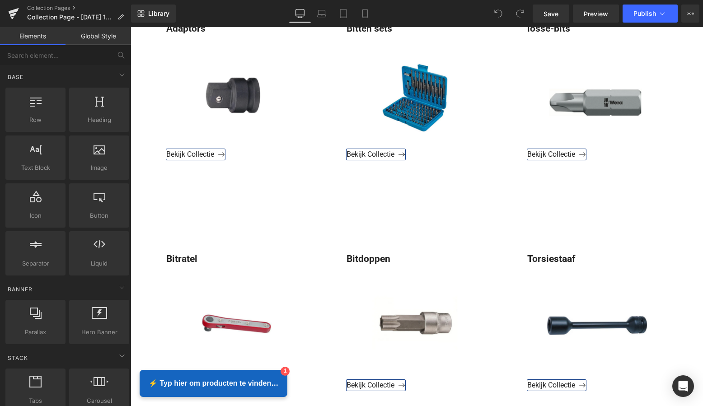
scroll to position [504, 0]
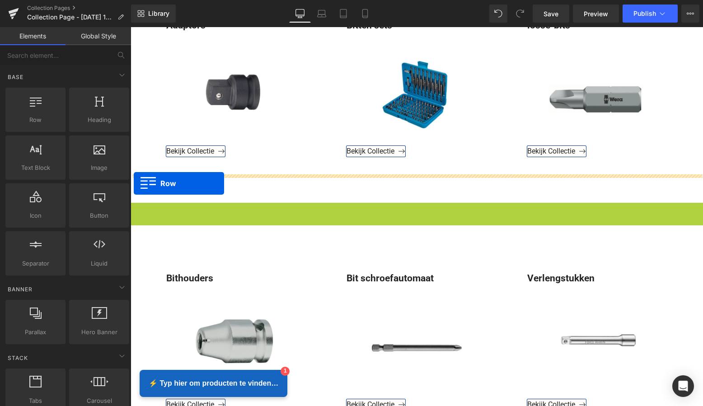
drag, startPoint x: 134, startPoint y: 211, endPoint x: 134, endPoint y: 183, distance: 27.6
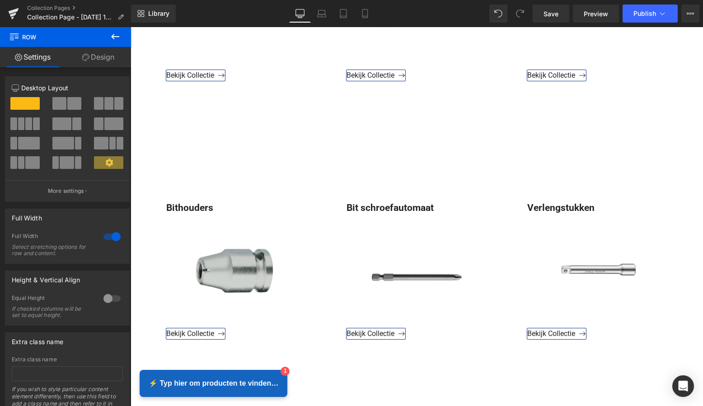
scroll to position [804, 0]
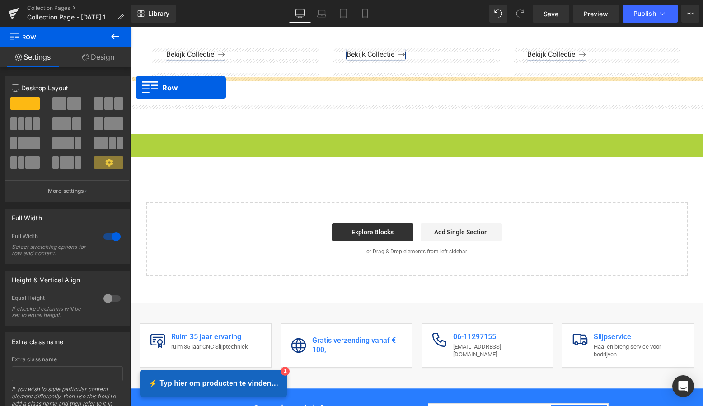
drag, startPoint x: 132, startPoint y: 142, endPoint x: 135, endPoint y: 88, distance: 54.3
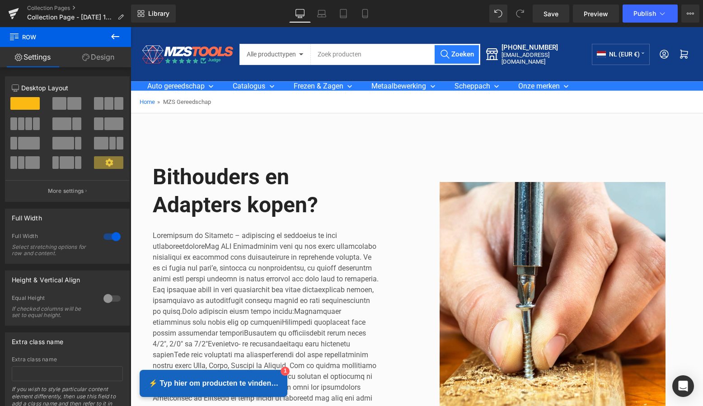
scroll to position [0, 0]
click at [642, 19] on button "Publish" at bounding box center [649, 14] width 55 height 18
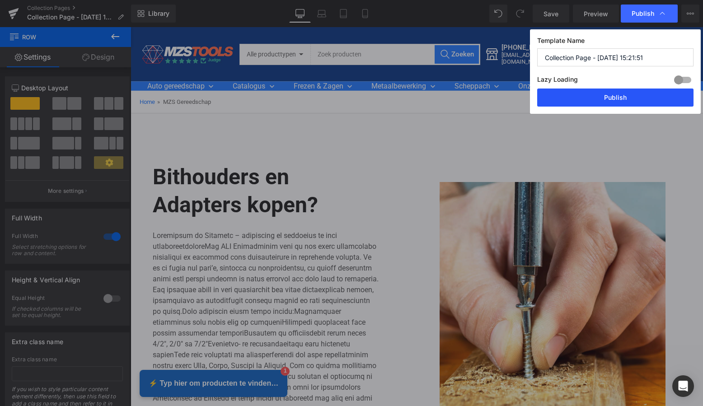
click at [632, 94] on button "Publish" at bounding box center [615, 98] width 156 height 18
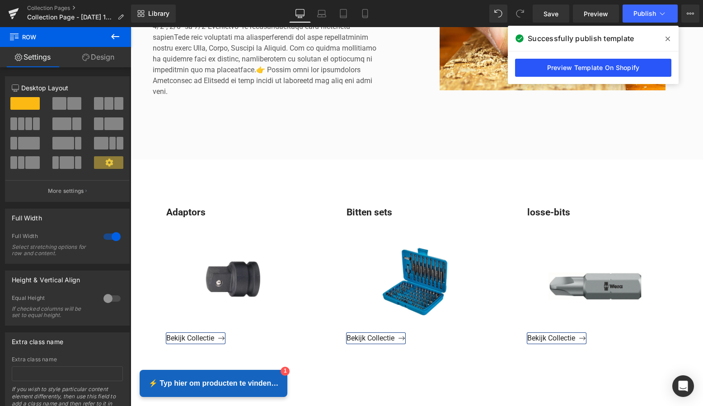
scroll to position [314, 0]
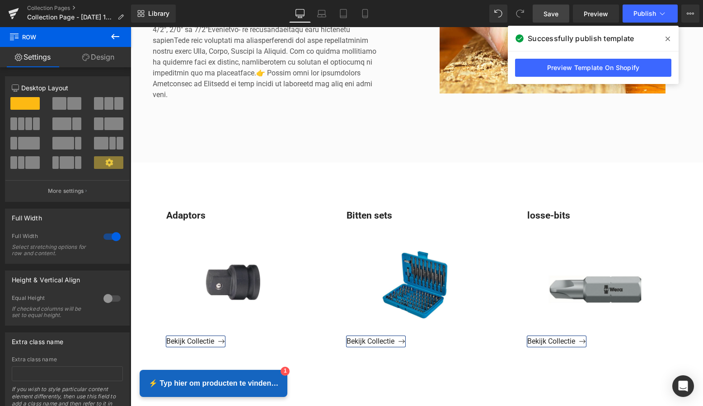
click at [555, 18] on span "Save" at bounding box center [550, 13] width 15 height 9
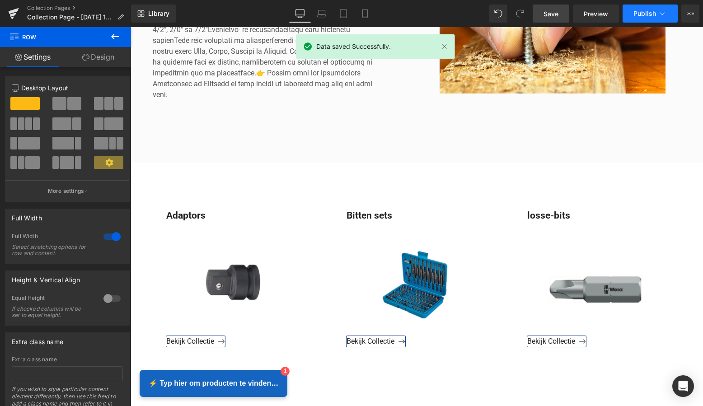
click at [647, 11] on span "Publish" at bounding box center [644, 13] width 23 height 7
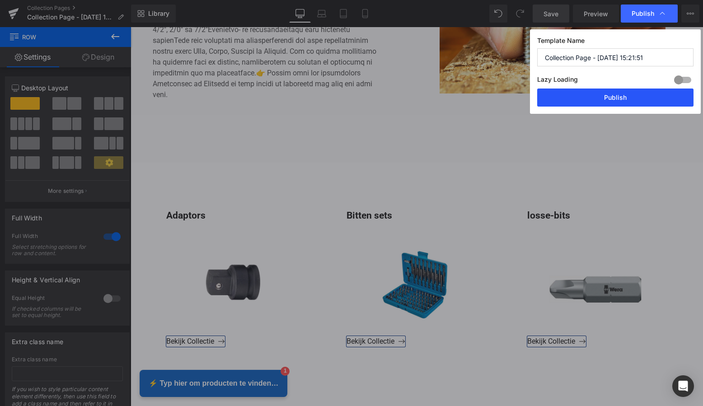
click at [619, 99] on button "Publish" at bounding box center [615, 98] width 156 height 18
